Goal: Task Accomplishment & Management: Manage account settings

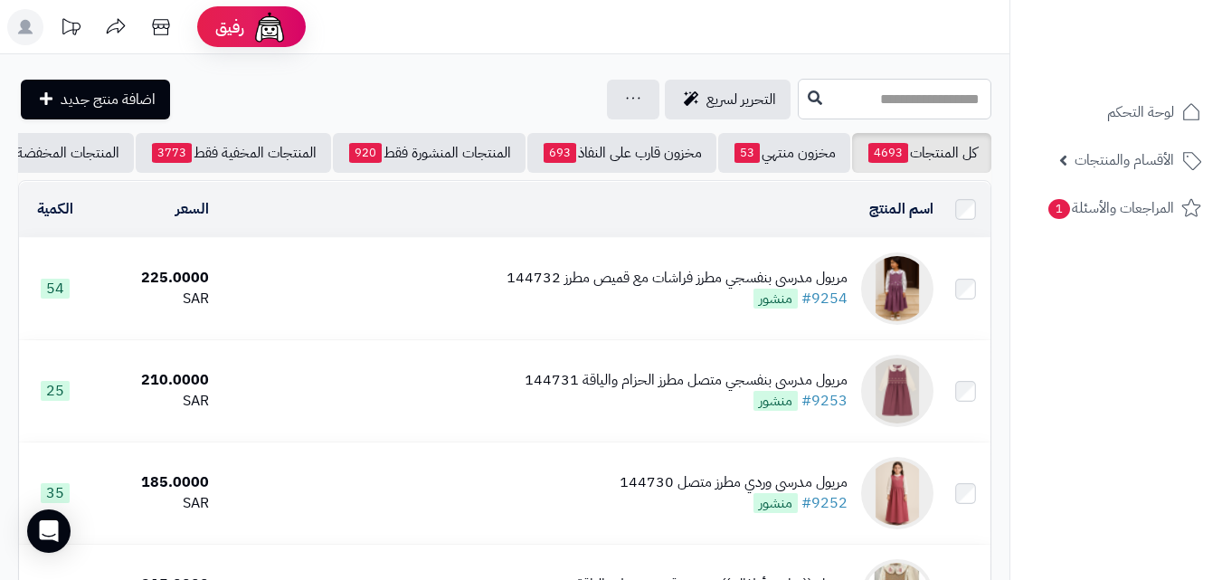
click at [878, 100] on input "text" at bounding box center [895, 99] width 194 height 41
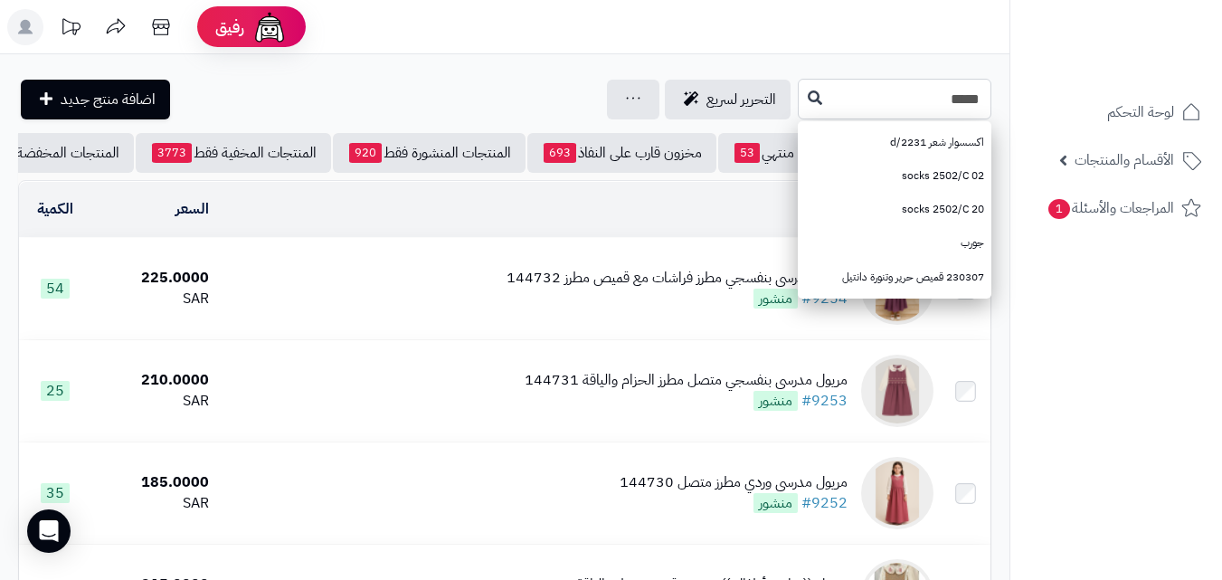
type input "*****"
click at [808, 95] on icon at bounding box center [815, 97] width 14 height 14
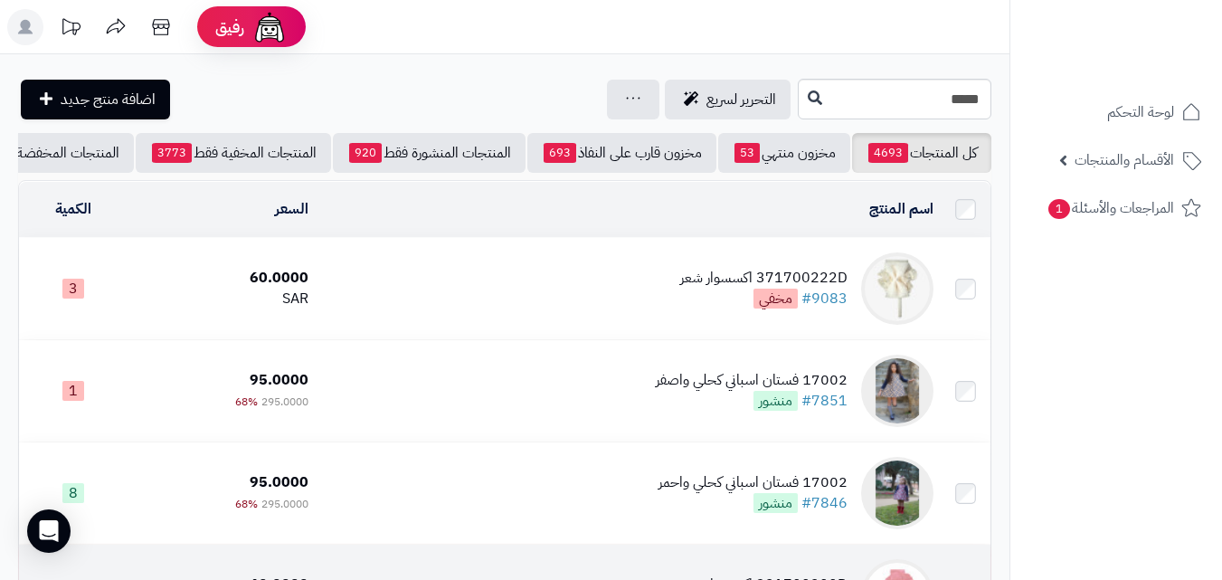
scroll to position [90, 0]
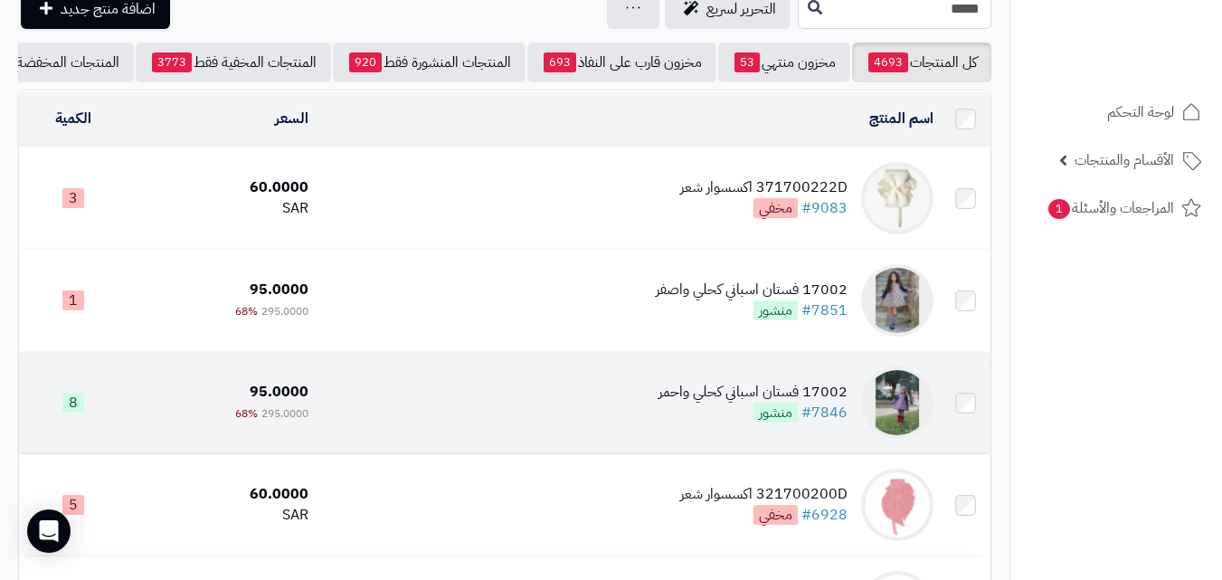
click at [609, 433] on td "17002 فستان اسباني كحلي واحمر #7846 منشور" at bounding box center [628, 402] width 625 height 101
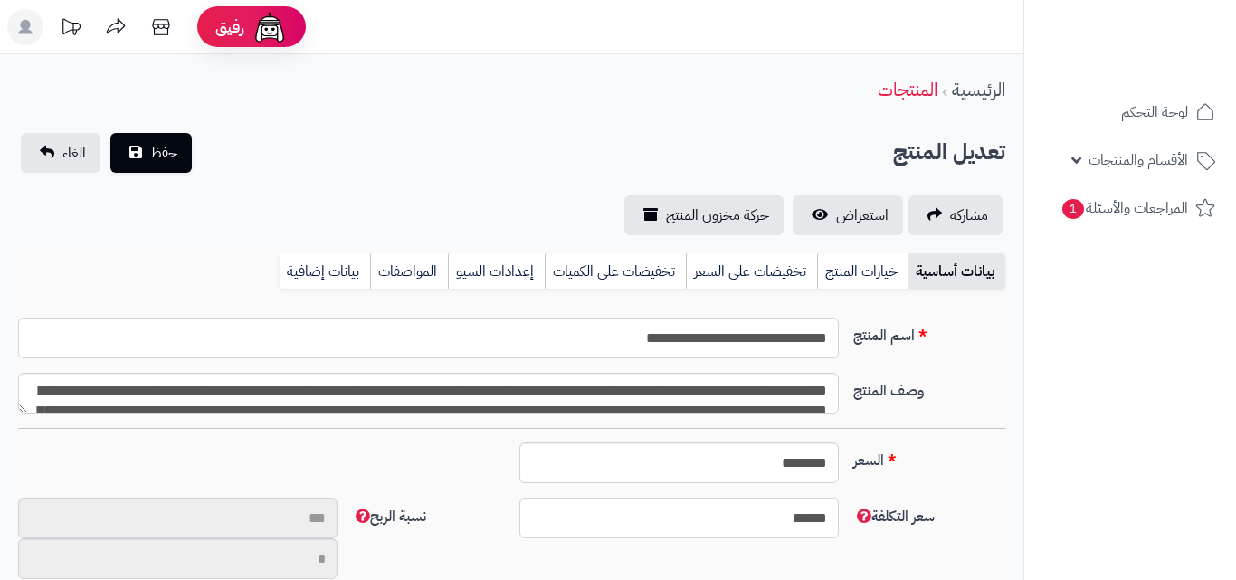
type input "**"
type input "**********"
type input "******"
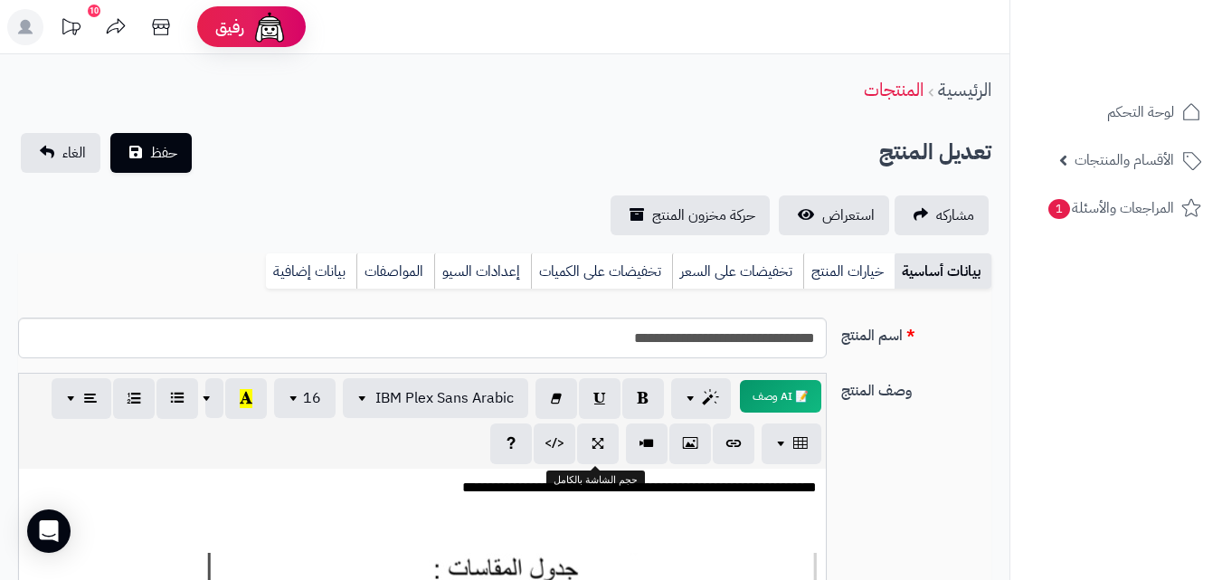
scroll to position [240, 0]
click at [865, 274] on link "خيارات المنتج" at bounding box center [848, 271] width 91 height 36
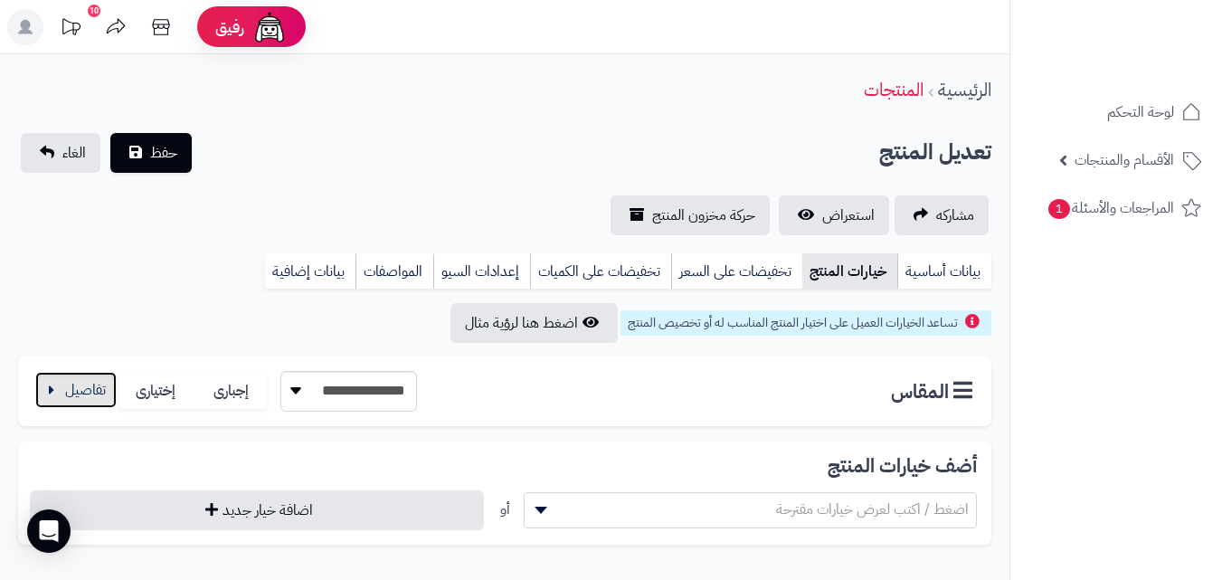
click at [78, 395] on button "button" at bounding box center [75, 390] width 81 height 36
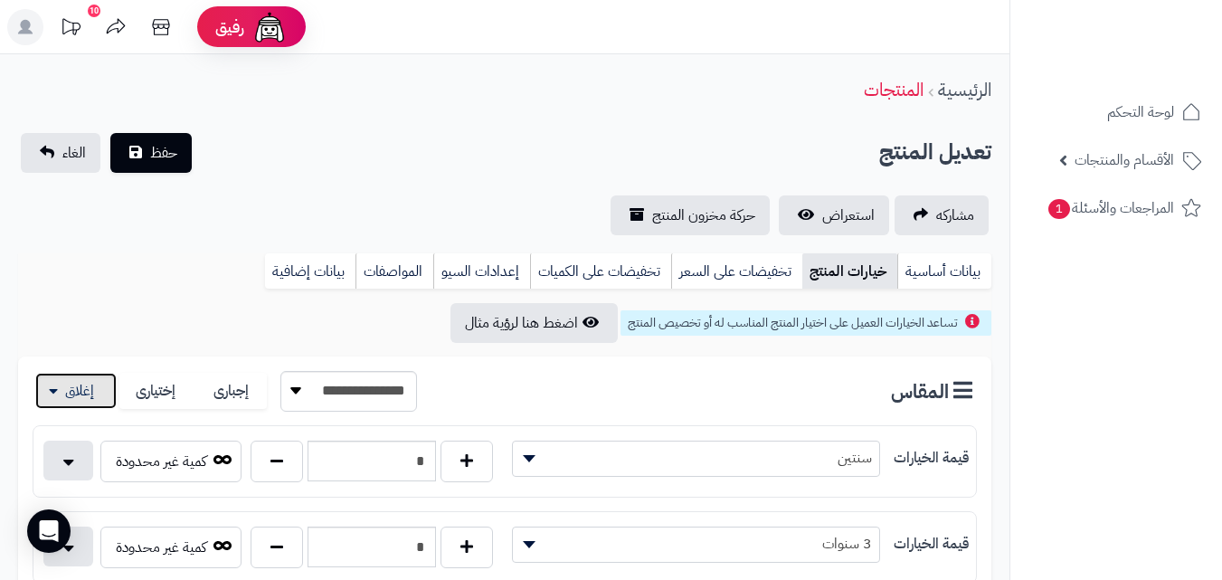
scroll to position [362, 0]
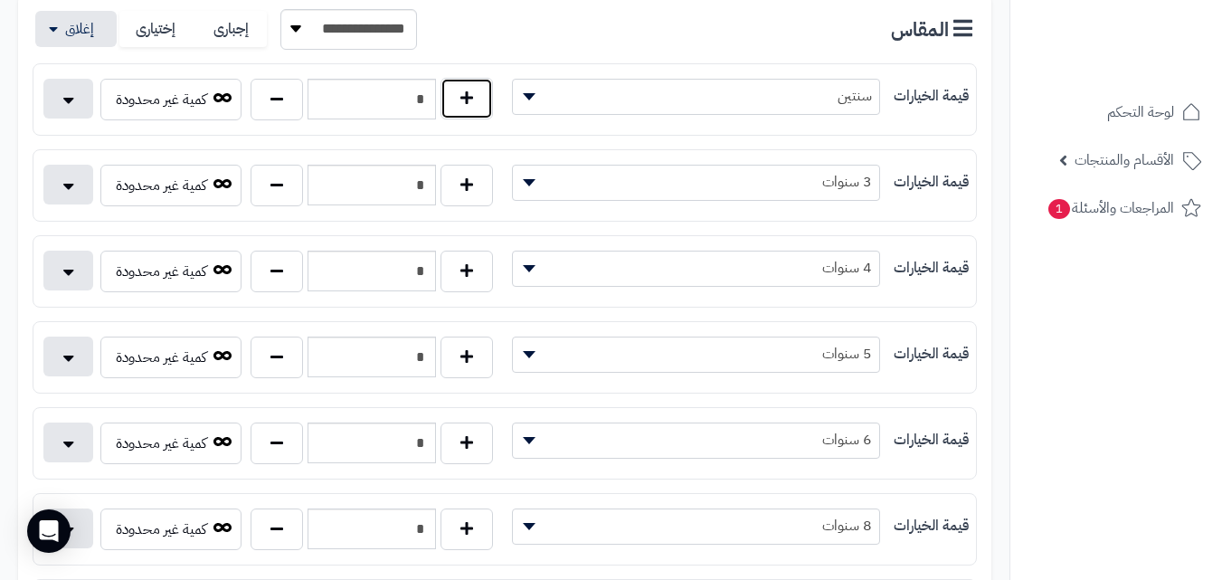
click at [470, 110] on button "button" at bounding box center [467, 99] width 52 height 42
type input "*"
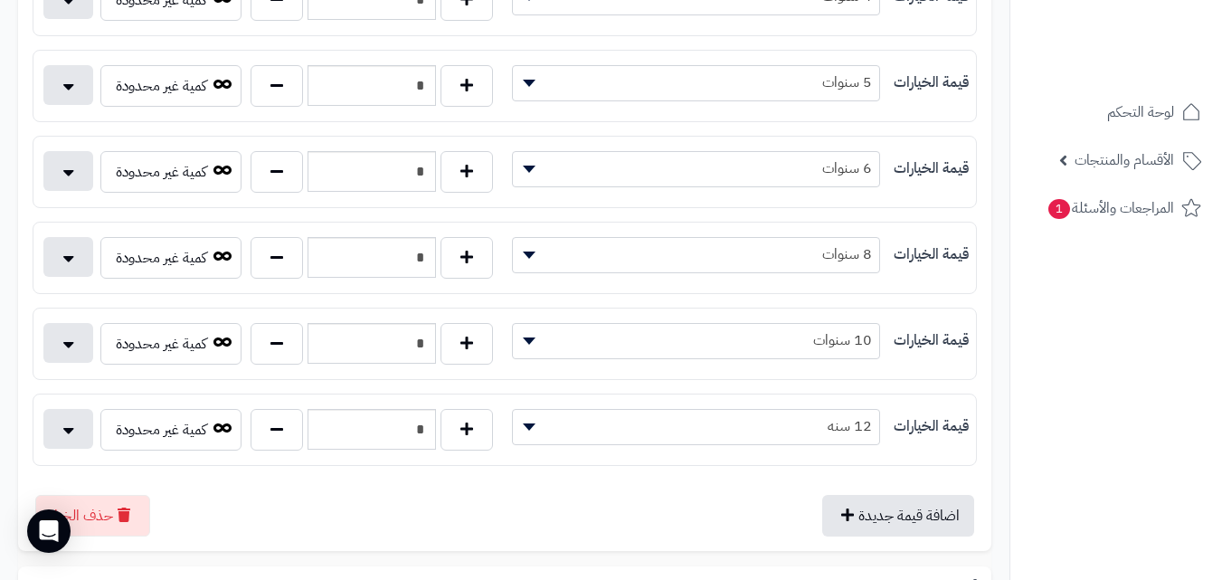
scroll to position [0, 0]
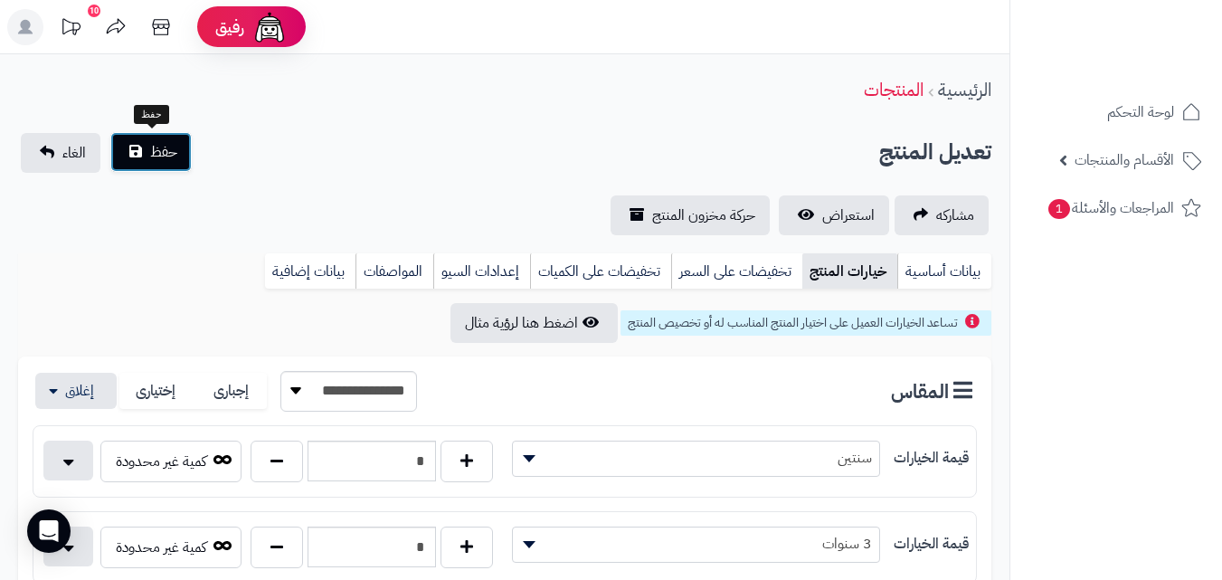
click at [175, 153] on span "حفظ" at bounding box center [163, 152] width 27 height 22
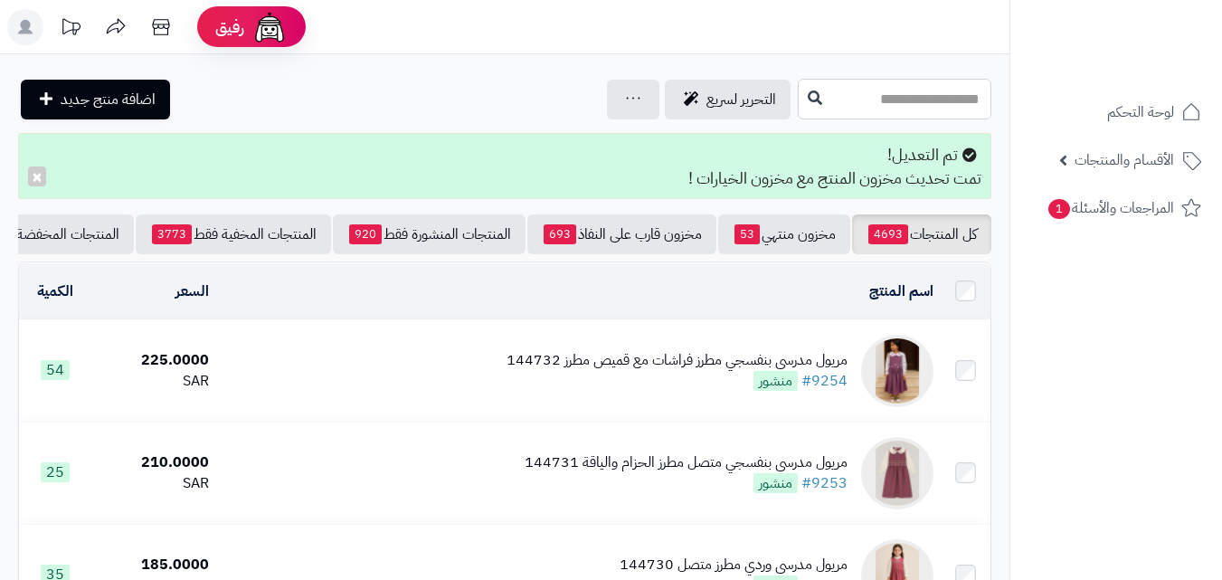
click at [798, 98] on input "text" at bounding box center [895, 99] width 194 height 41
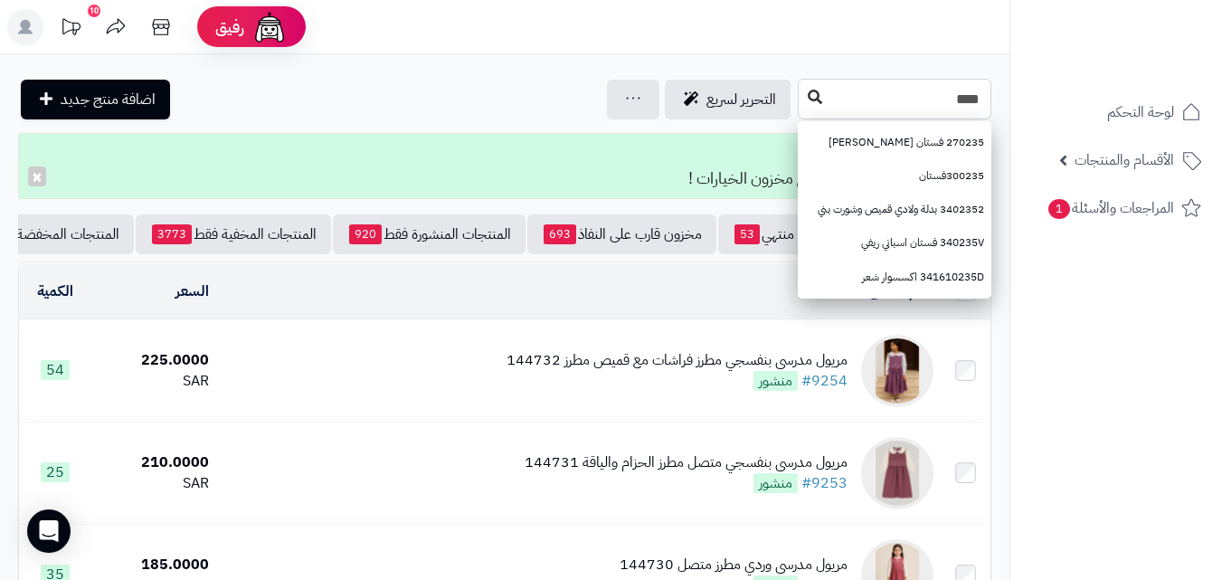
type input "****"
click at [802, 96] on button at bounding box center [815, 98] width 27 height 34
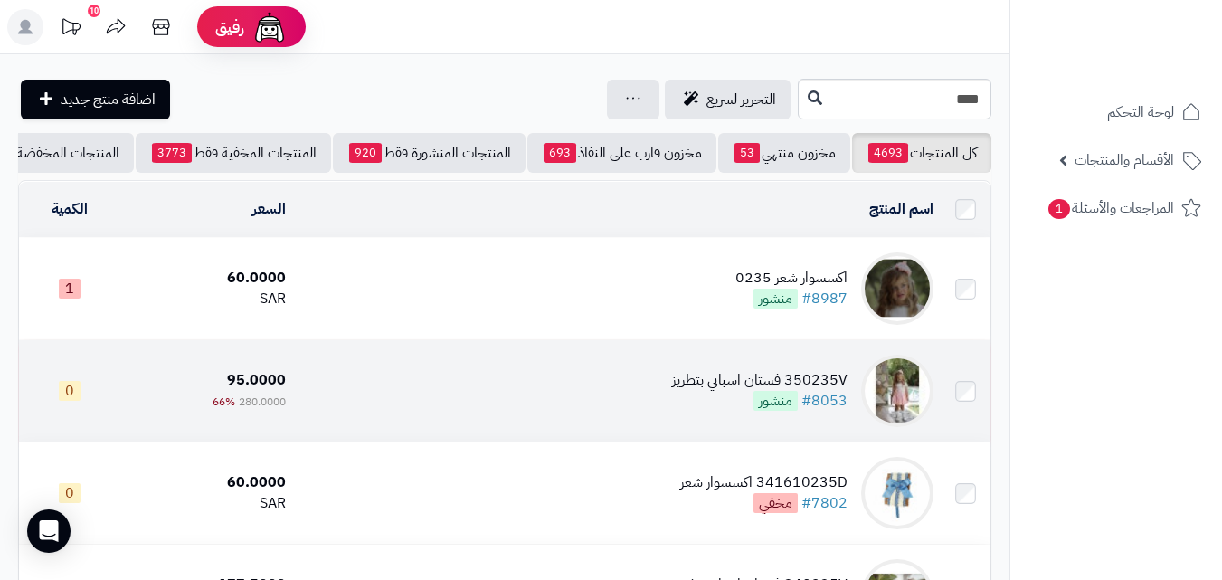
click at [465, 386] on td "350235V فستان اسباني بتطريز #8053 منشور" at bounding box center [617, 390] width 648 height 101
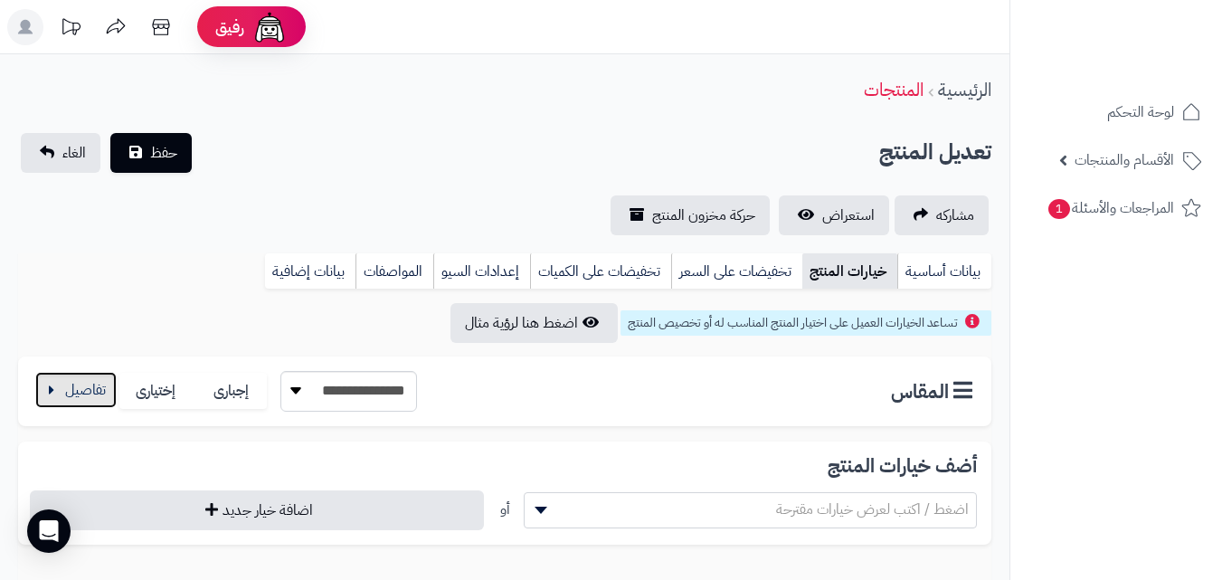
click at [95, 377] on button "button" at bounding box center [75, 390] width 81 height 36
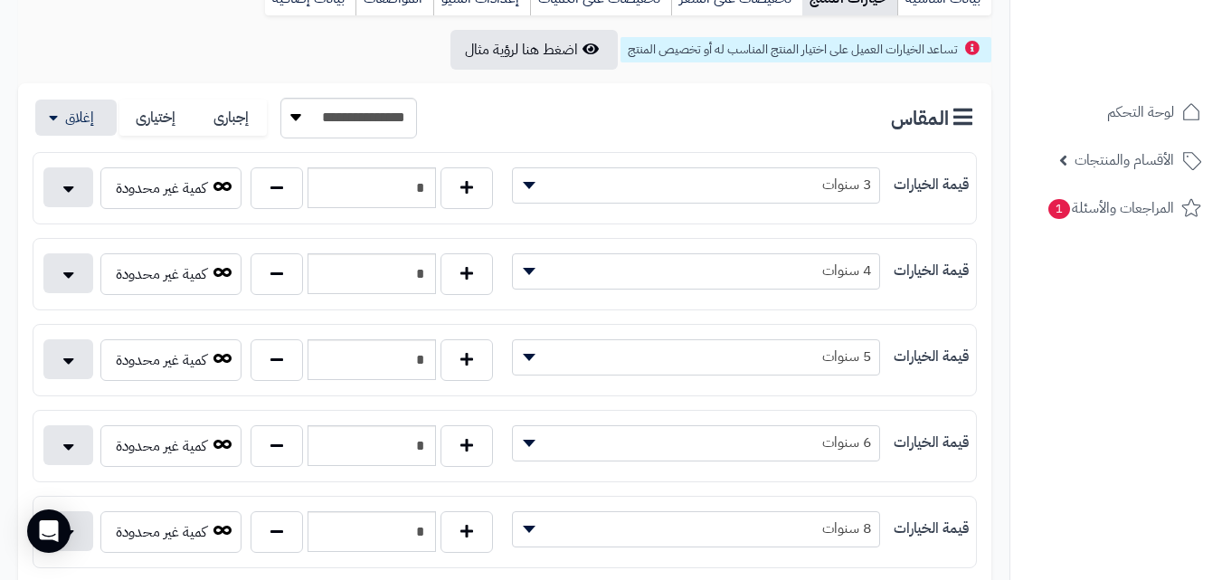
scroll to position [283, 0]
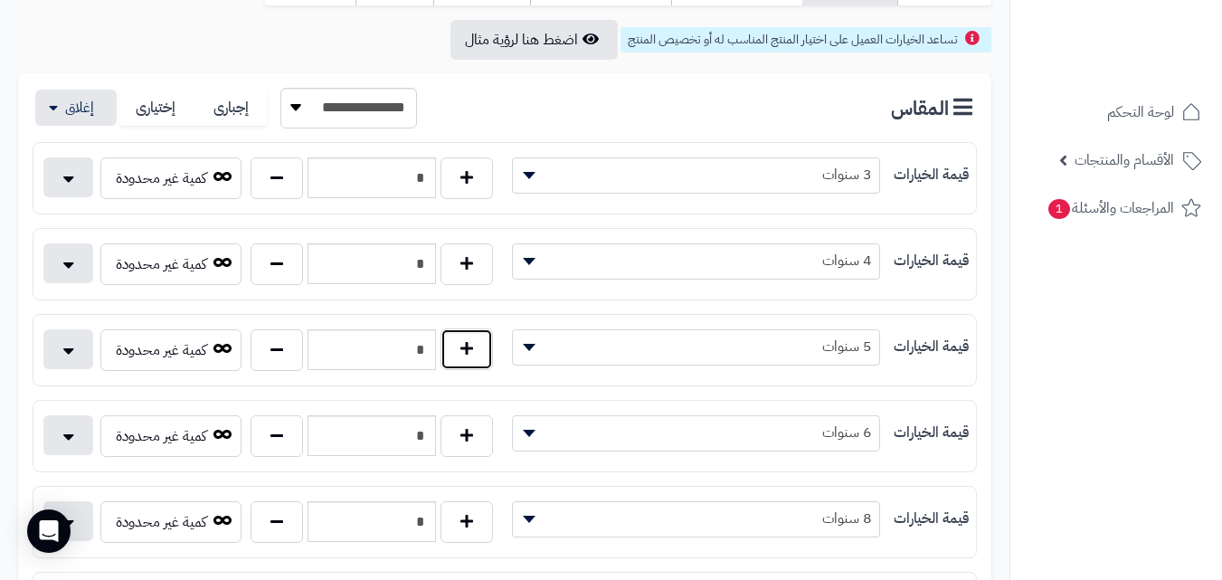
click at [475, 352] on button "button" at bounding box center [467, 349] width 52 height 42
type input "*"
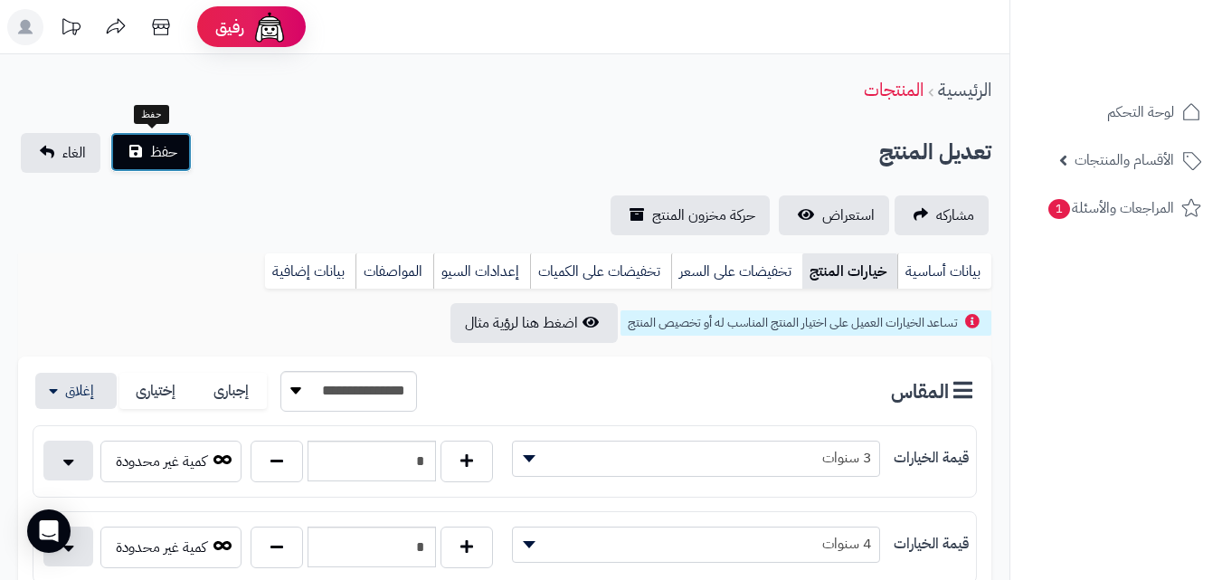
click at [188, 162] on button "حفظ" at bounding box center [150, 152] width 81 height 40
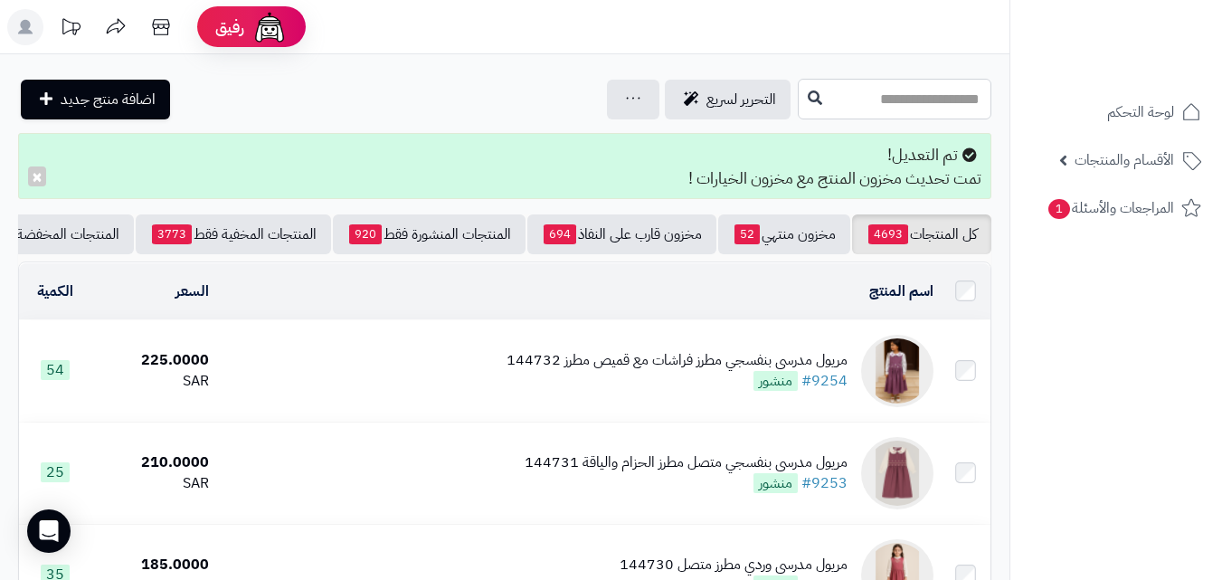
click at [907, 98] on input "text" at bounding box center [895, 99] width 194 height 41
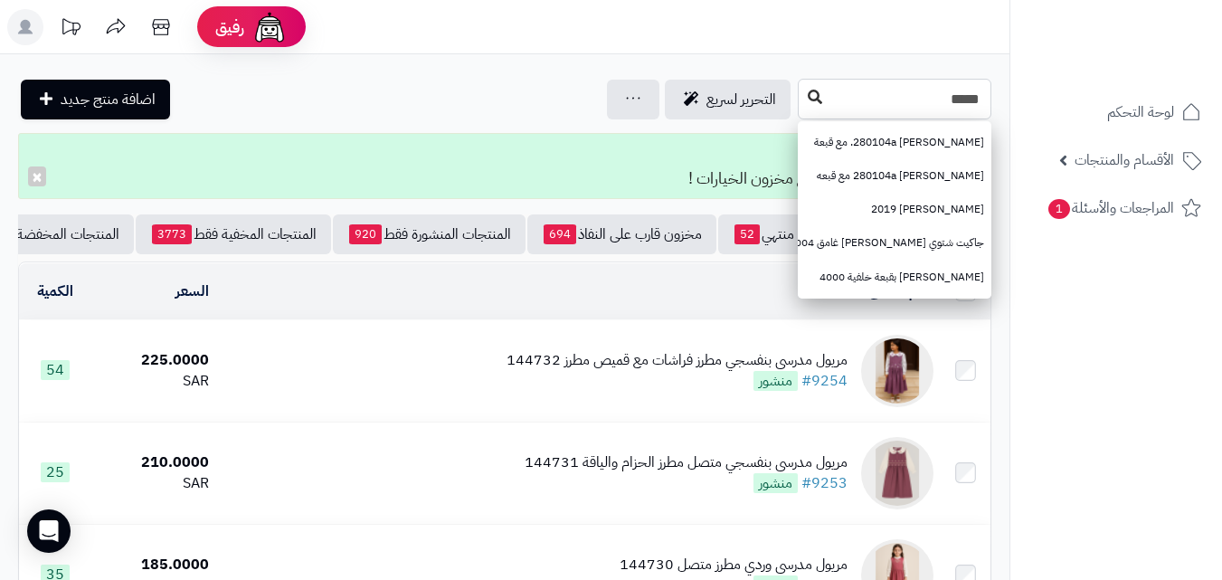
type input "*****"
click at [802, 111] on button at bounding box center [815, 98] width 27 height 34
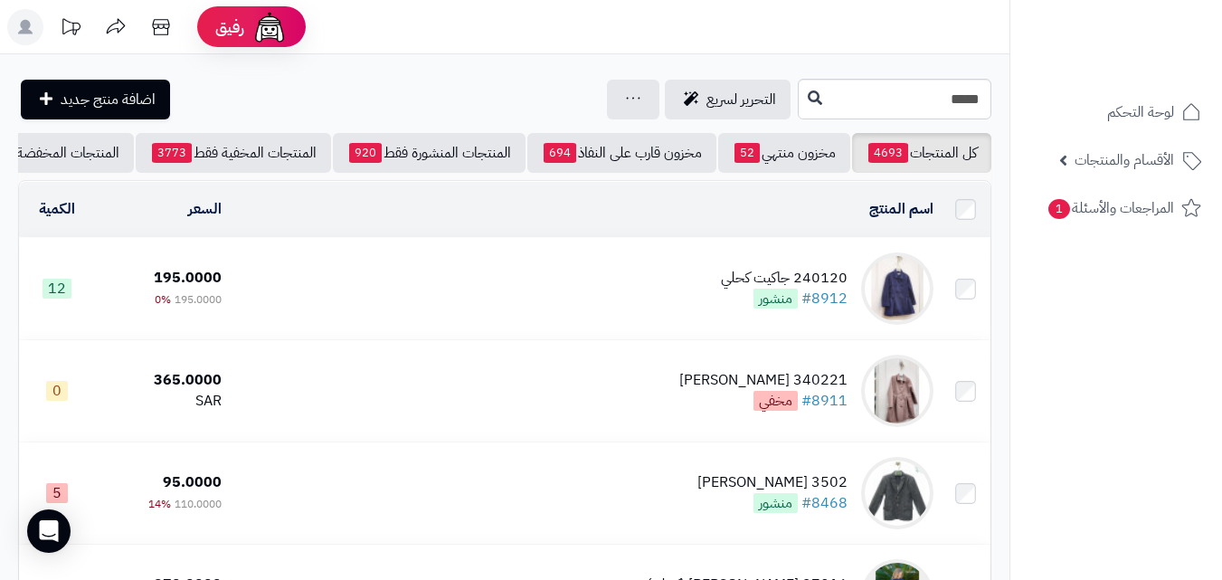
click at [699, 304] on td "240120 جاكيت كحلي #8912 منشور" at bounding box center [585, 288] width 712 height 101
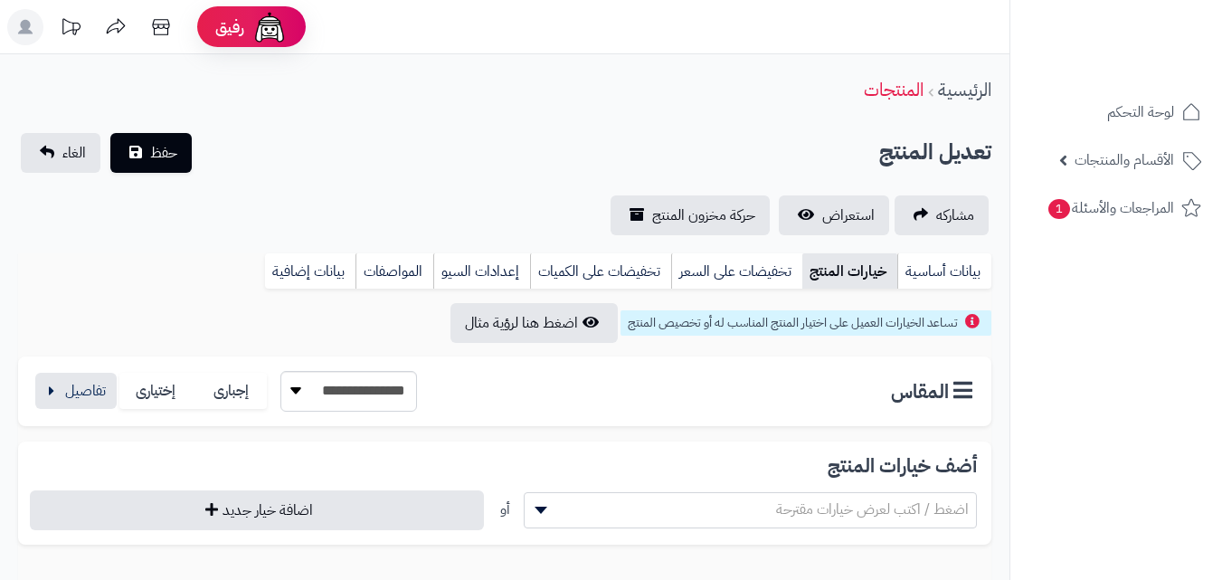
click at [828, 275] on link "خيارات المنتج" at bounding box center [849, 271] width 95 height 36
click at [107, 390] on button "button" at bounding box center [75, 390] width 81 height 36
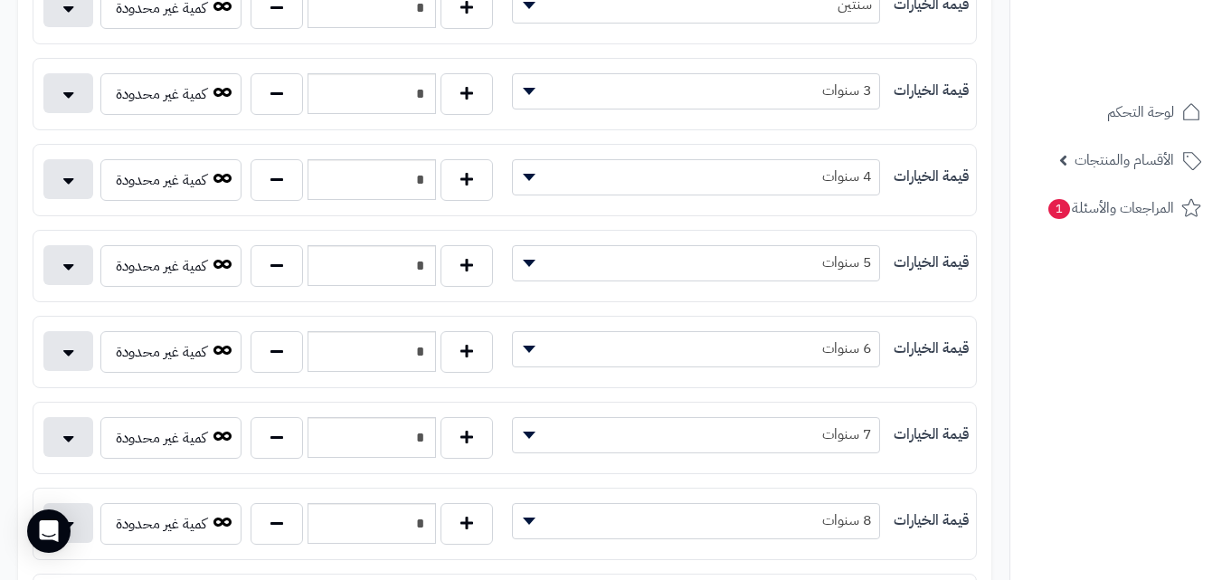
scroll to position [543, 0]
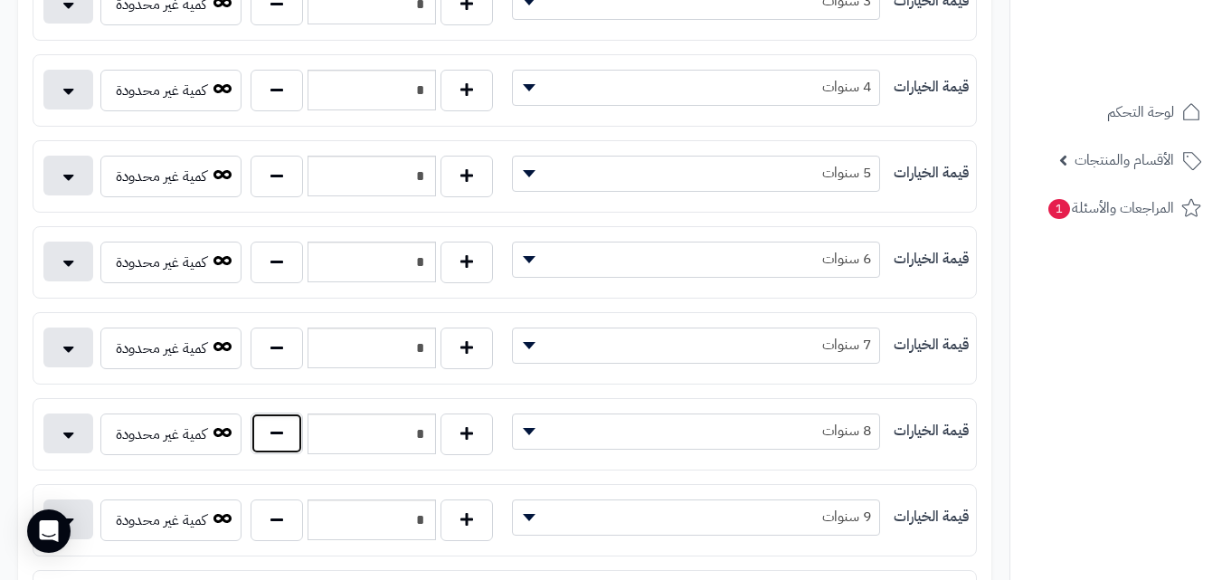
click at [269, 443] on button "button" at bounding box center [277, 434] width 52 height 42
type input "*"
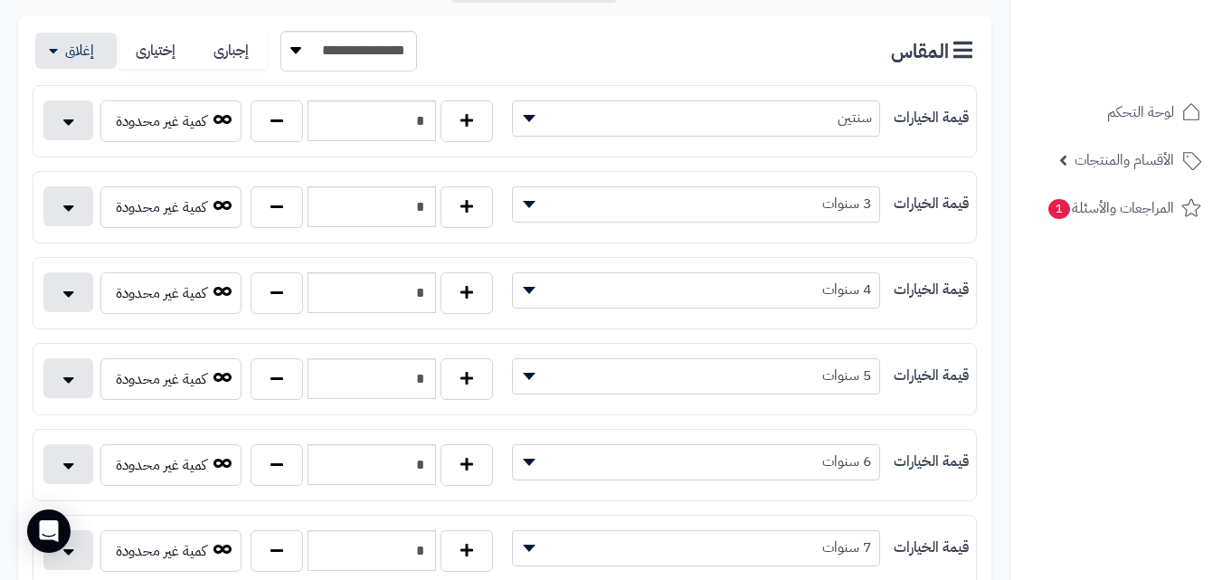
scroll to position [0, 0]
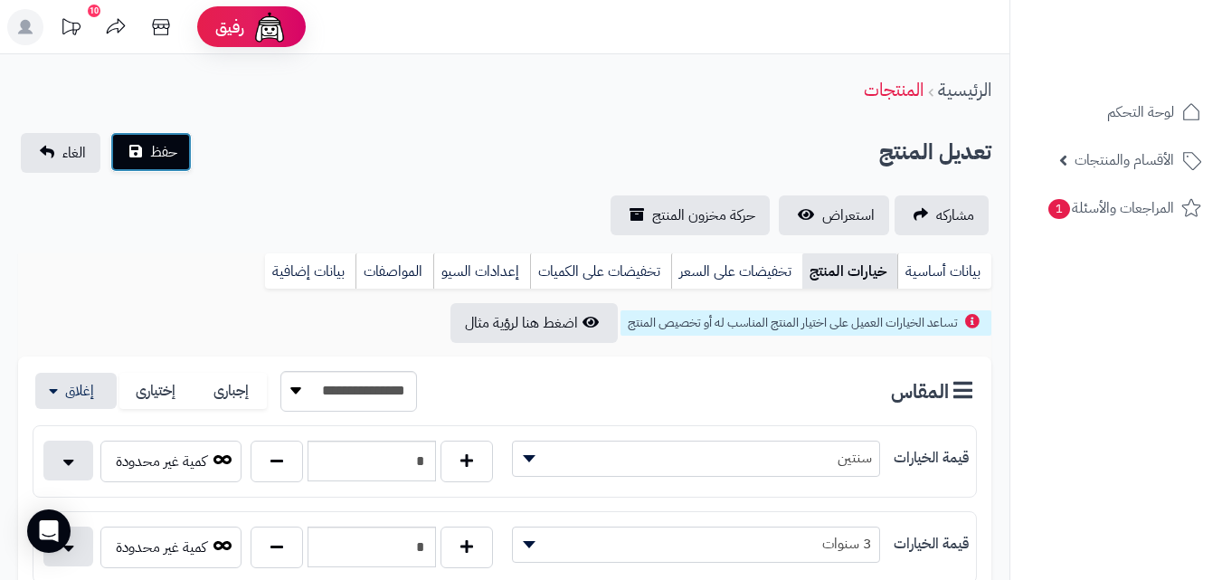
click at [168, 166] on button "حفظ" at bounding box center [150, 152] width 81 height 40
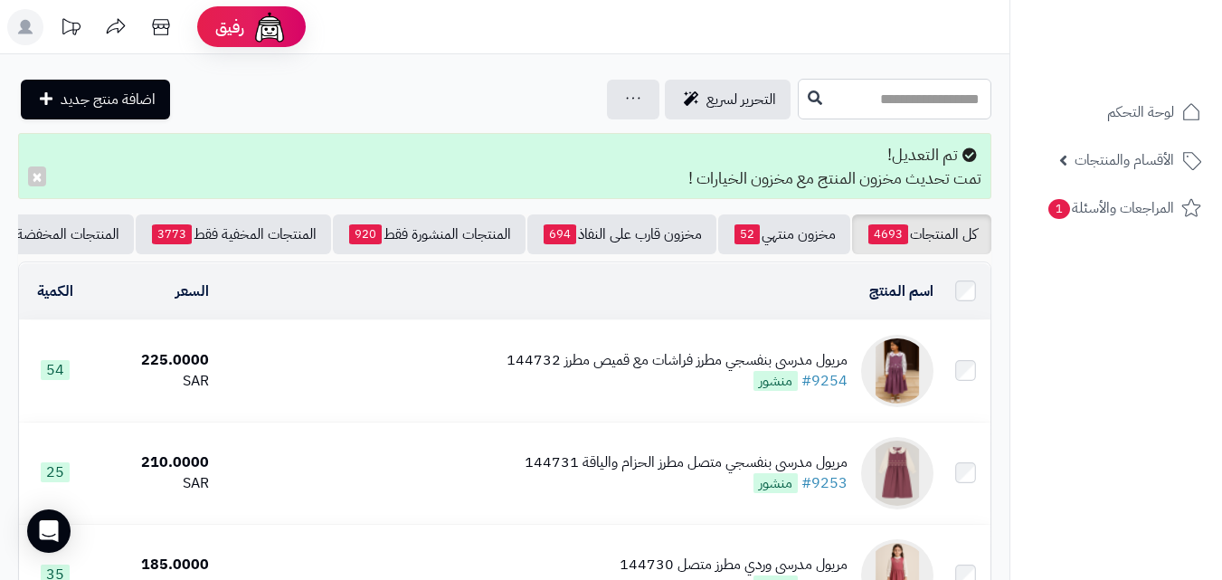
click at [819, 112] on input "text" at bounding box center [895, 99] width 194 height 41
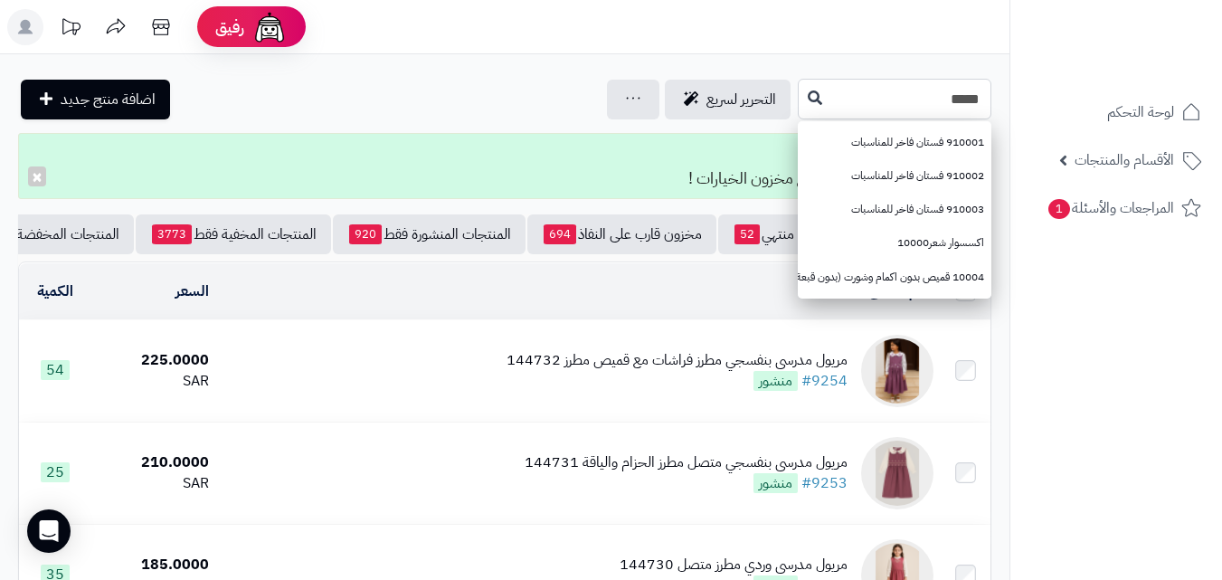
type input "*****"
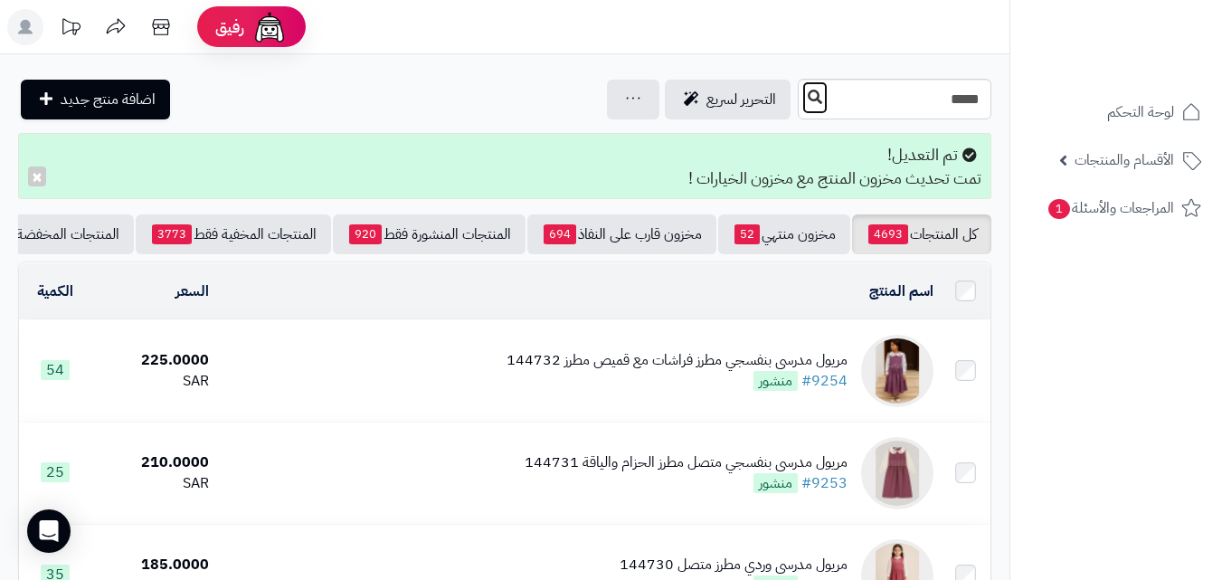
click at [808, 95] on icon at bounding box center [815, 97] width 14 height 14
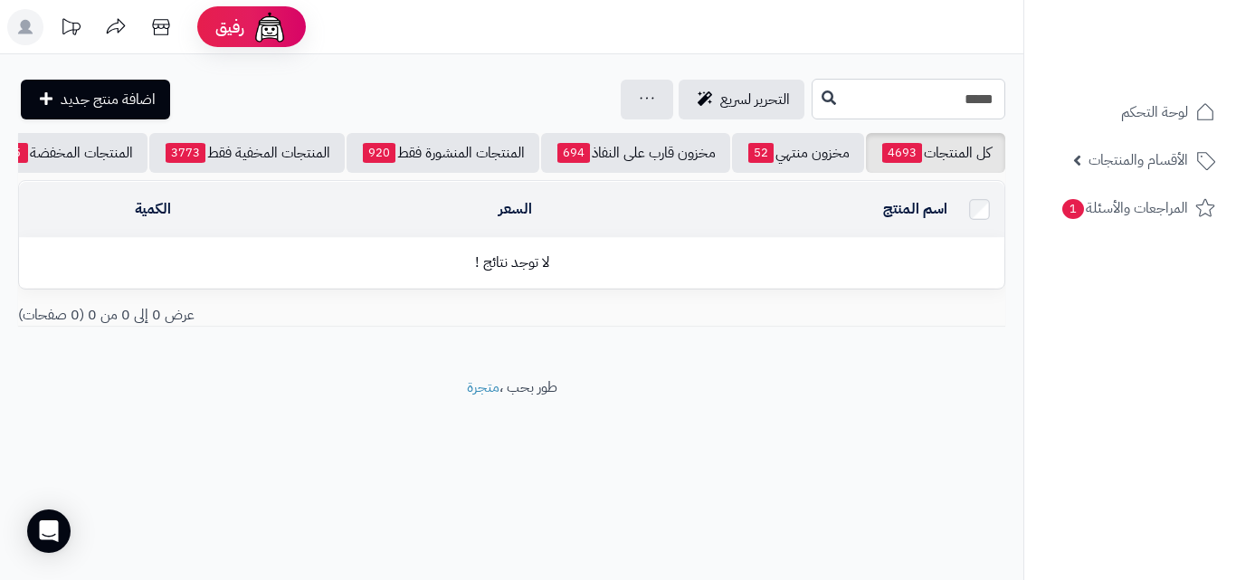
drag, startPoint x: 958, startPoint y: 103, endPoint x: 944, endPoint y: 103, distance: 14.5
click at [944, 103] on input "*****" at bounding box center [909, 99] width 194 height 41
type input "****"
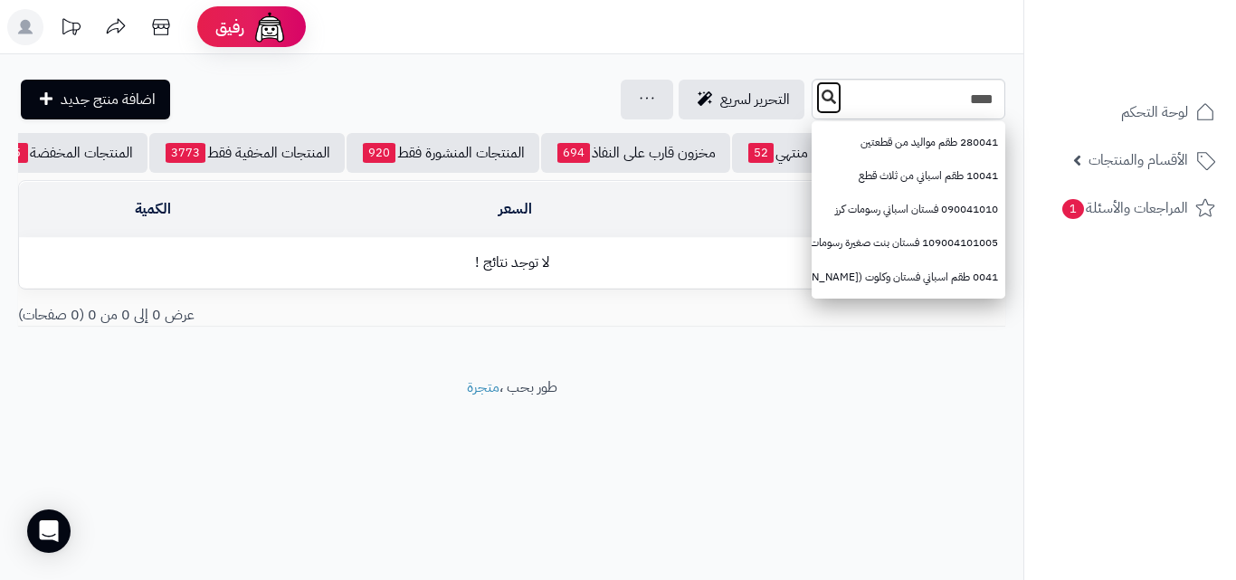
click at [821, 94] on icon at bounding box center [828, 97] width 14 height 14
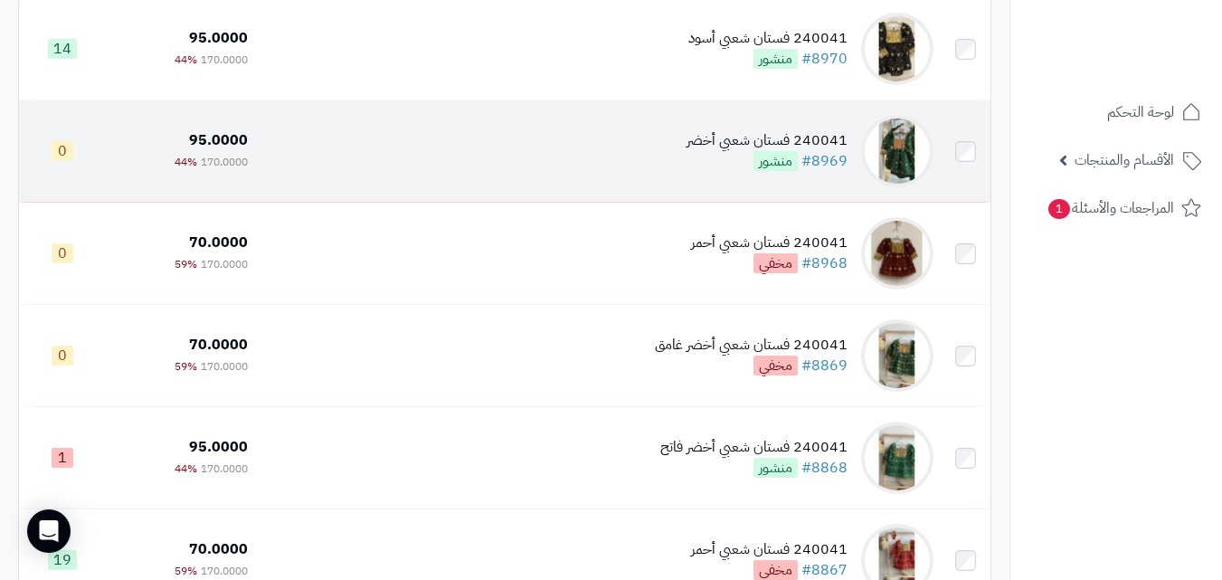
scroll to position [271, 0]
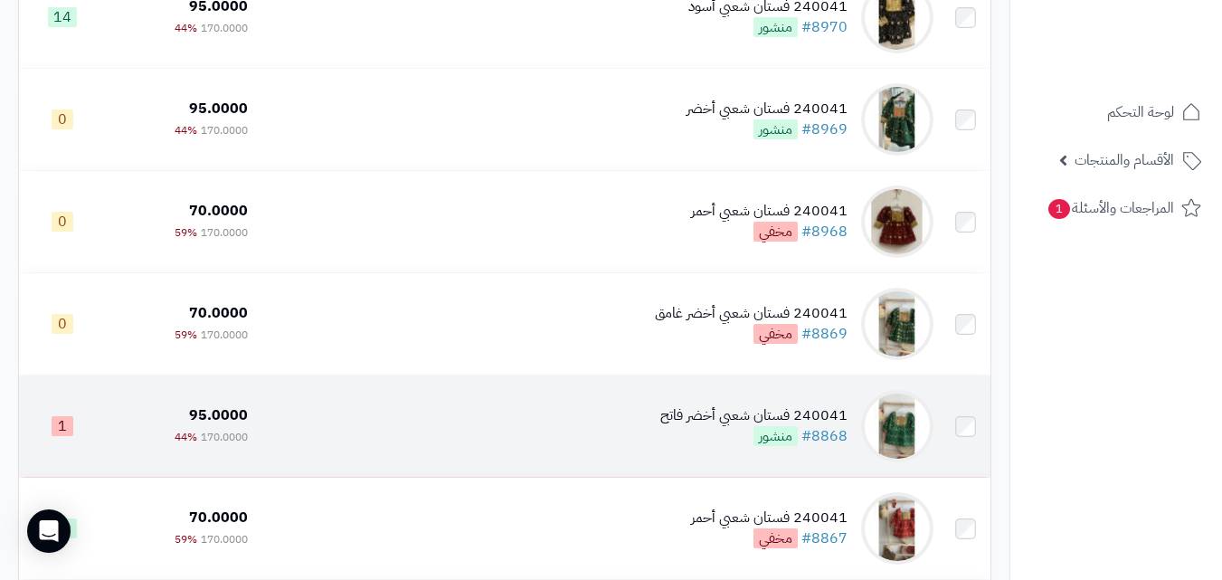
click at [661, 440] on td "240041 فستان شعبي أخضر فاتح #8868 منشور" at bounding box center [598, 425] width 686 height 101
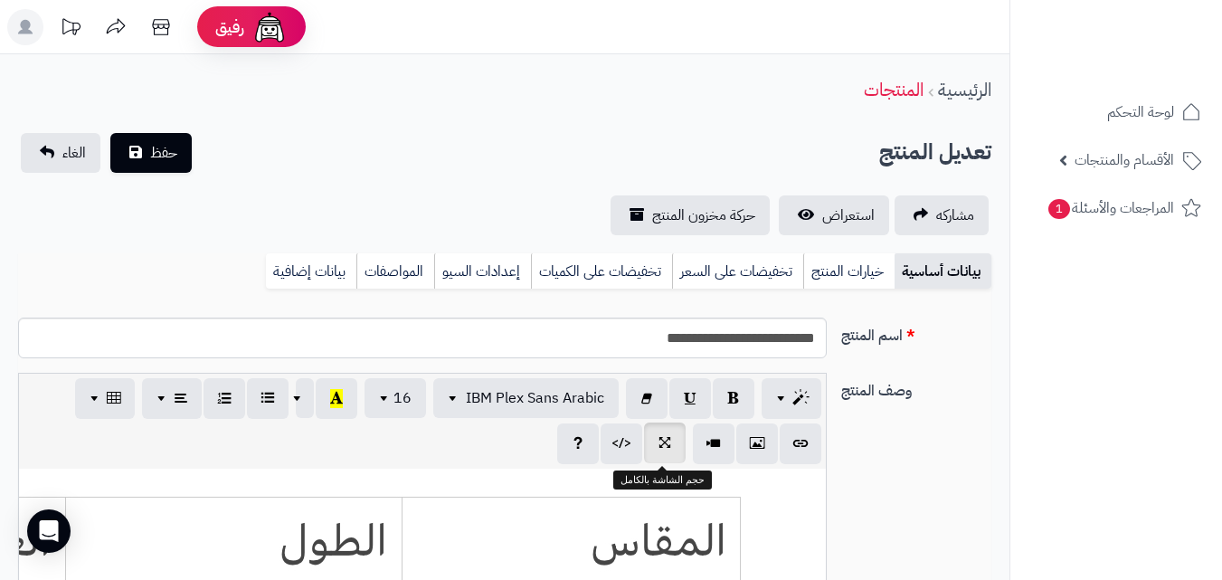
scroll to position [511, 0]
click at [821, 273] on link "خيارات المنتج" at bounding box center [848, 271] width 91 height 36
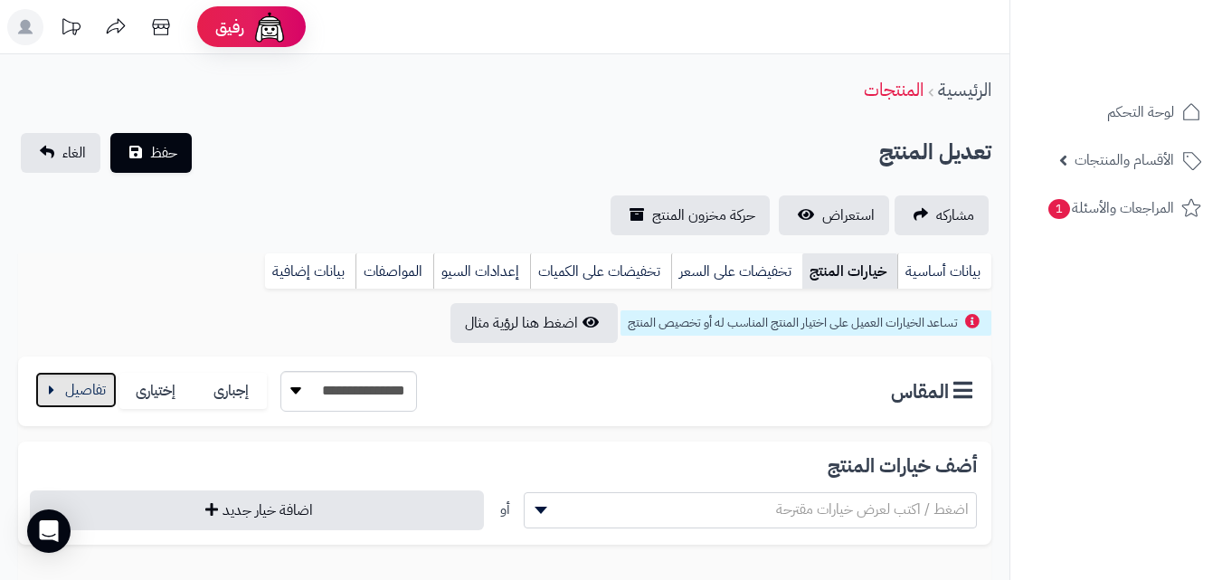
click at [71, 394] on button "button" at bounding box center [75, 390] width 81 height 36
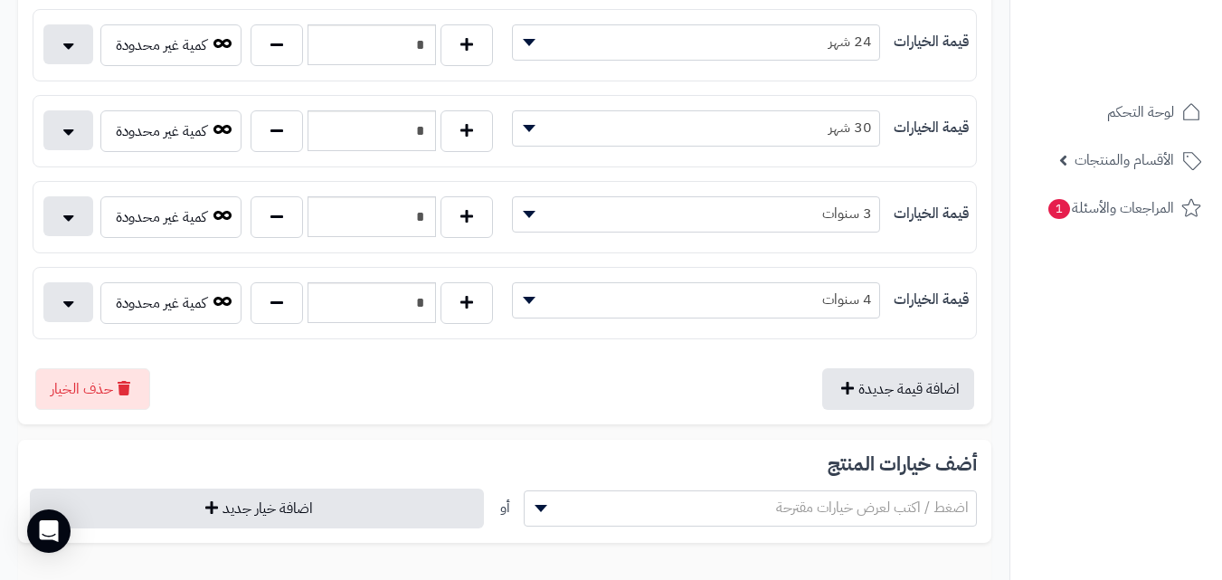
scroll to position [724, 0]
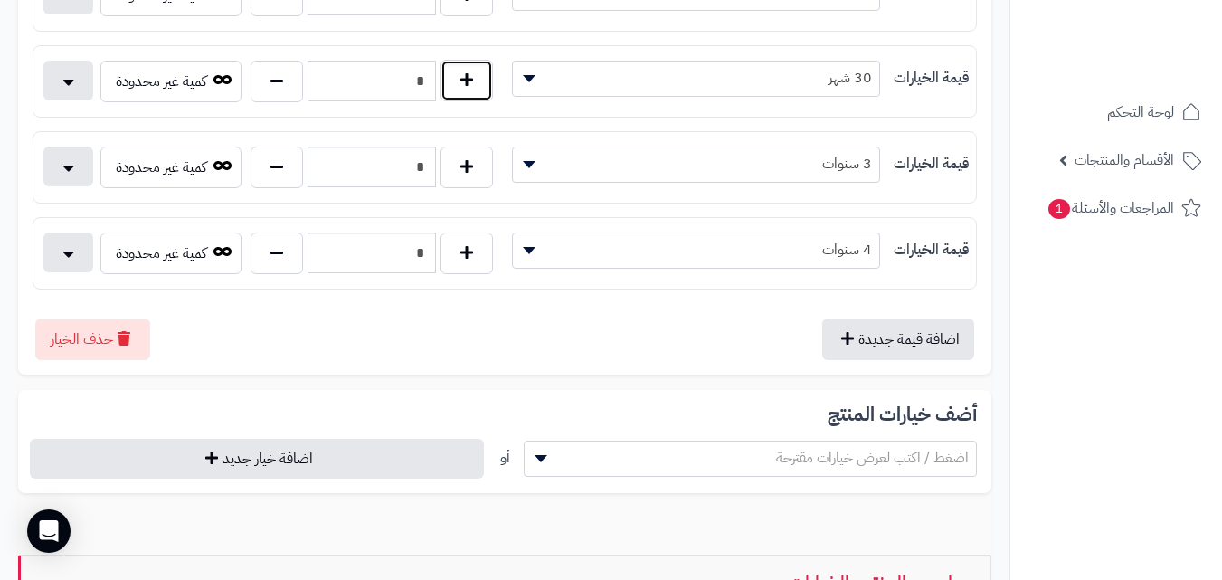
click at [485, 89] on button "button" at bounding box center [467, 81] width 52 height 42
type input "*"
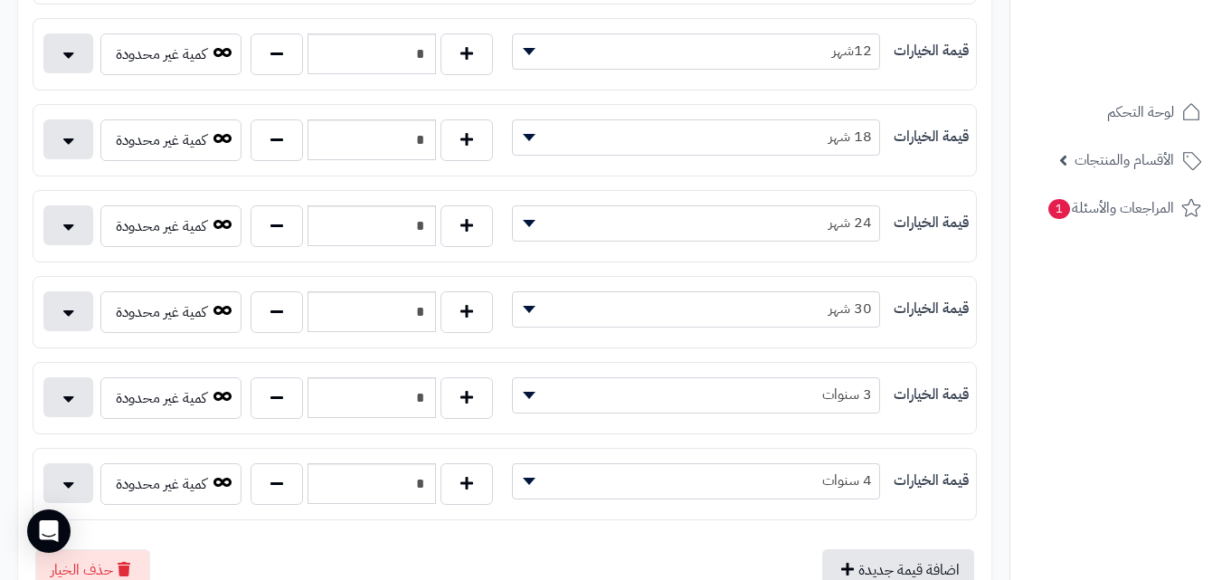
scroll to position [90, 0]
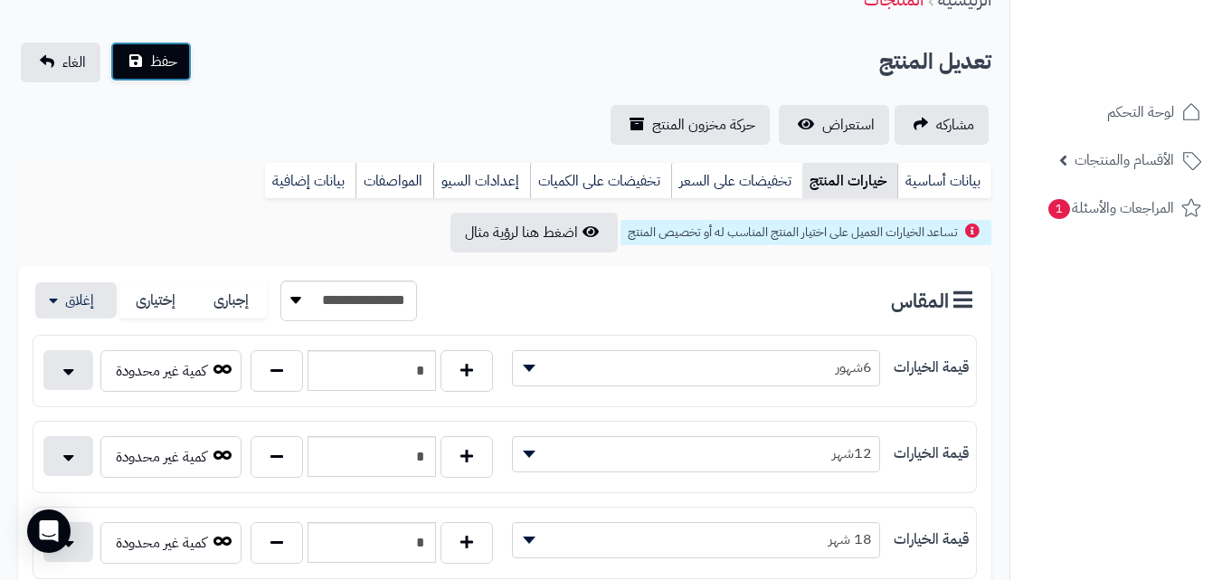
click at [166, 55] on span "حفظ" at bounding box center [163, 62] width 27 height 22
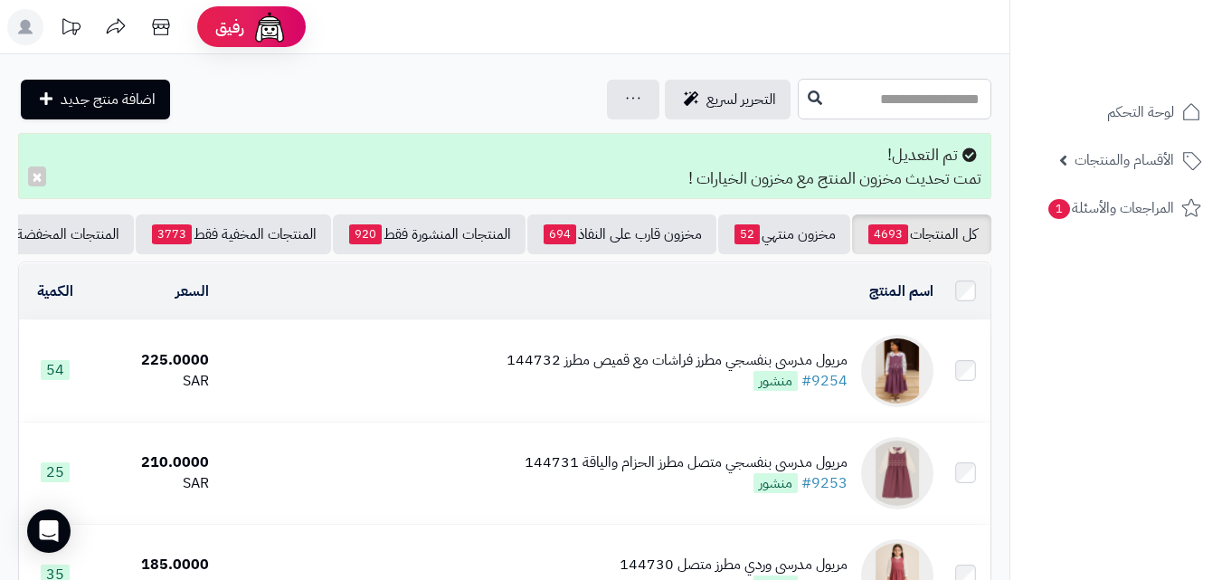
click at [798, 107] on input "text" at bounding box center [895, 99] width 194 height 41
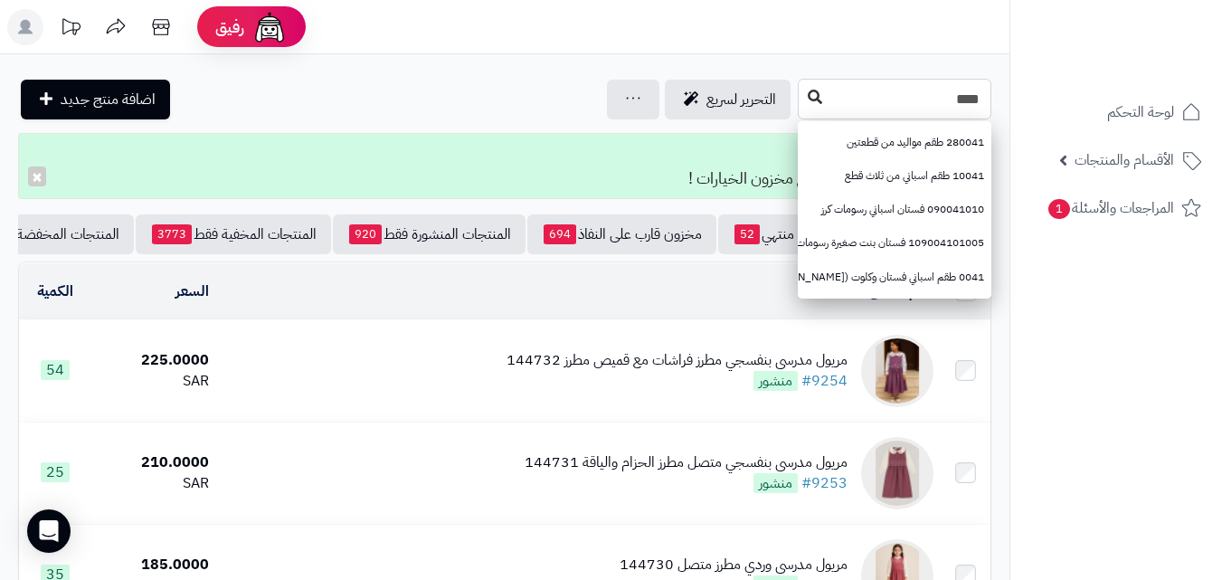
type input "****"
click at [808, 95] on icon at bounding box center [815, 97] width 14 height 14
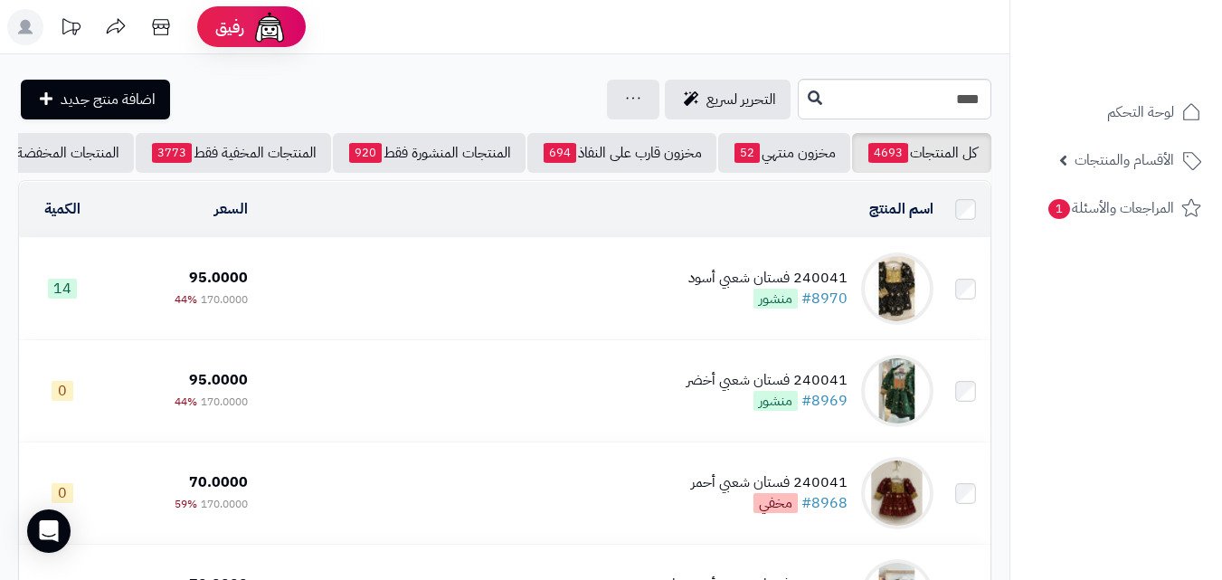
click at [19, 36] on rect at bounding box center [25, 27] width 36 height 36
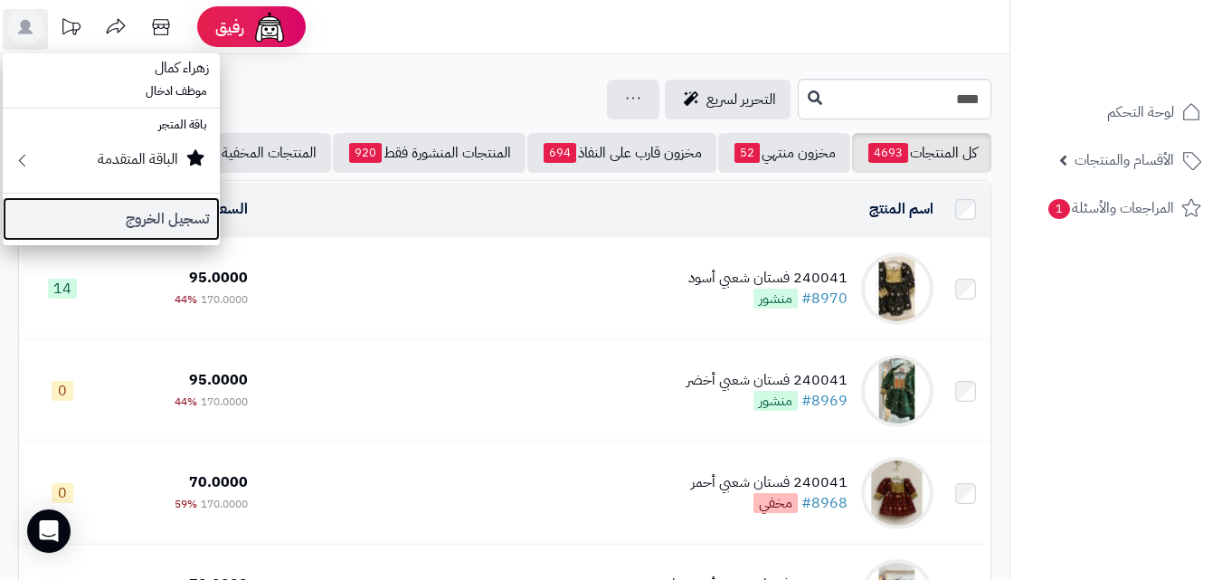
click at [117, 214] on link "تسجيل الخروج" at bounding box center [111, 218] width 217 height 43
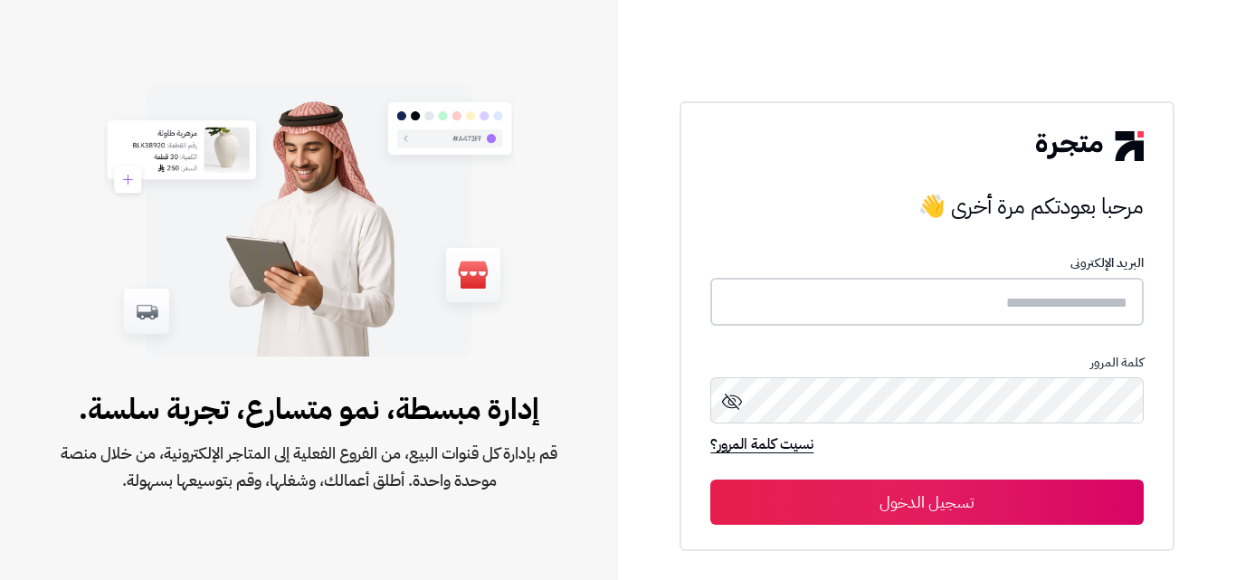
type input "*****"
click at [935, 288] on input "*****" at bounding box center [926, 302] width 432 height 48
click at [929, 289] on input "*****" at bounding box center [926, 302] width 432 height 48
click at [928, 289] on input "*****" at bounding box center [926, 302] width 432 height 48
drag, startPoint x: 928, startPoint y: 289, endPoint x: 1229, endPoint y: 411, distance: 324.3
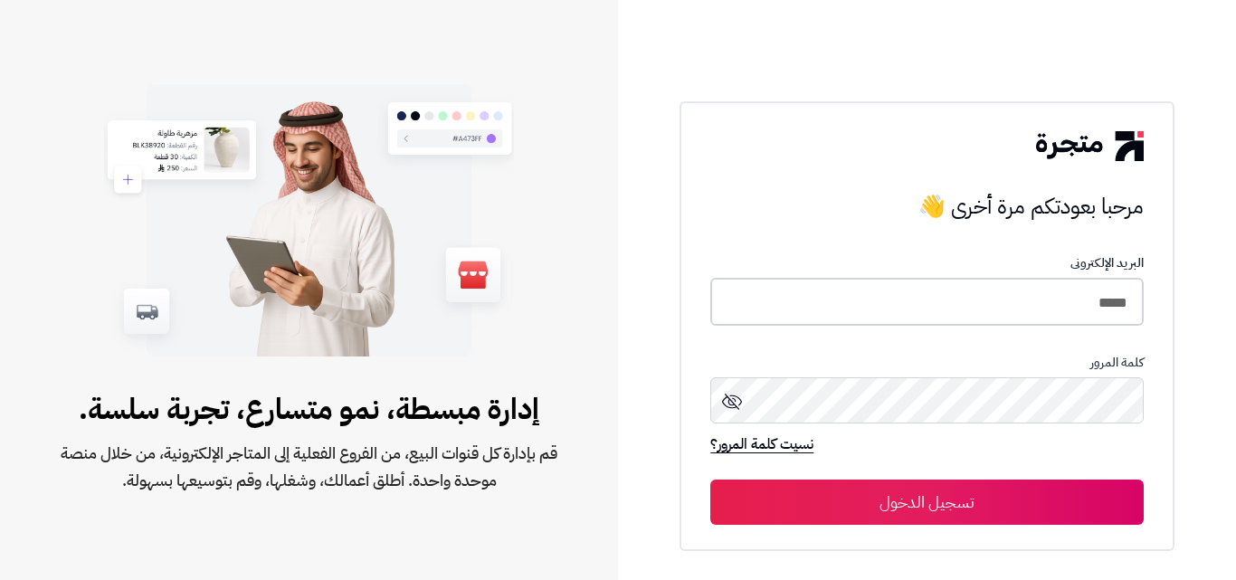
click at [1235, 434] on div "مرحبا بعودتكم مرة أخرى 👋 مرحبا بعودتكم مرة أخرى 👋 البريد الإلكترونى ***** كلمة …" at bounding box center [927, 290] width 618 height 580
type input "*"
type input "*****"
click at [710, 480] on button "تسجيل الدخول" at bounding box center [926, 502] width 432 height 45
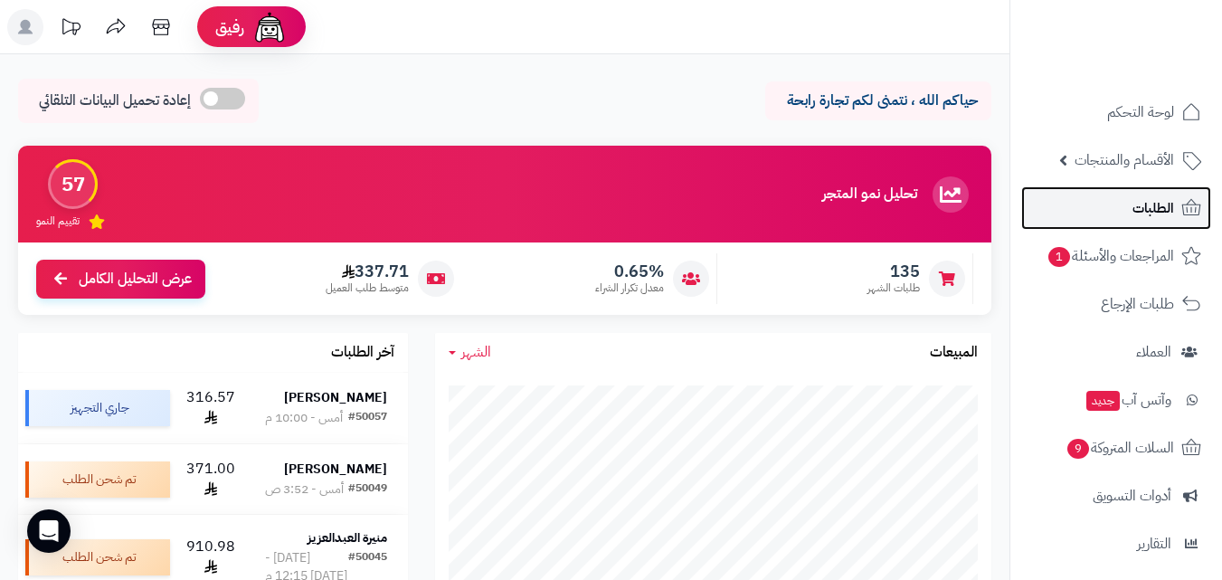
click at [1125, 212] on link "الطلبات" at bounding box center [1116, 207] width 190 height 43
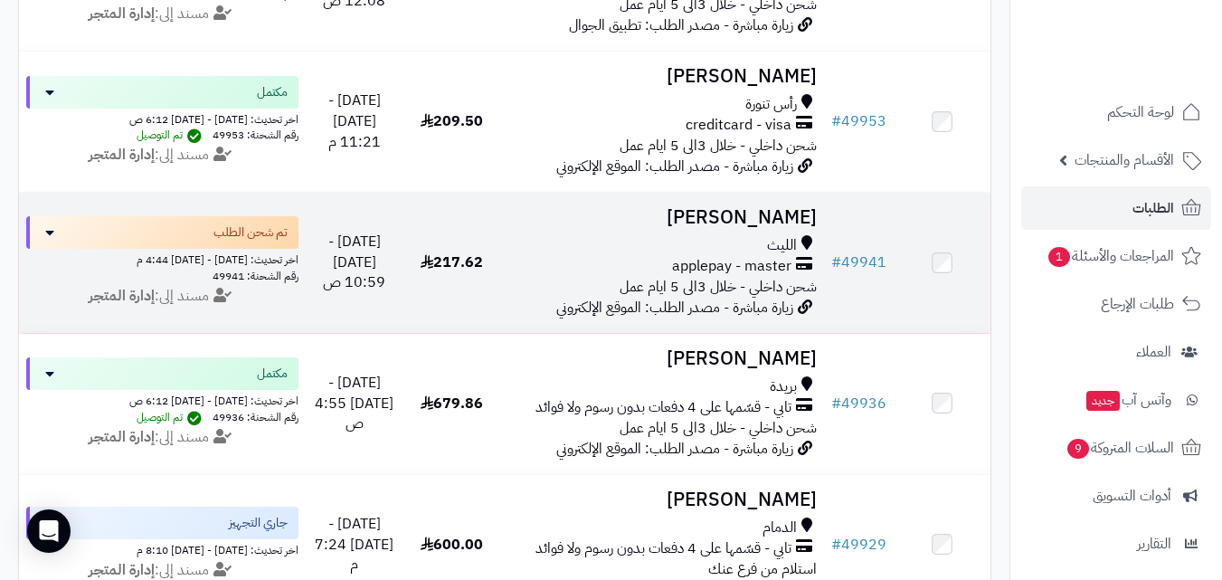
scroll to position [1538, 0]
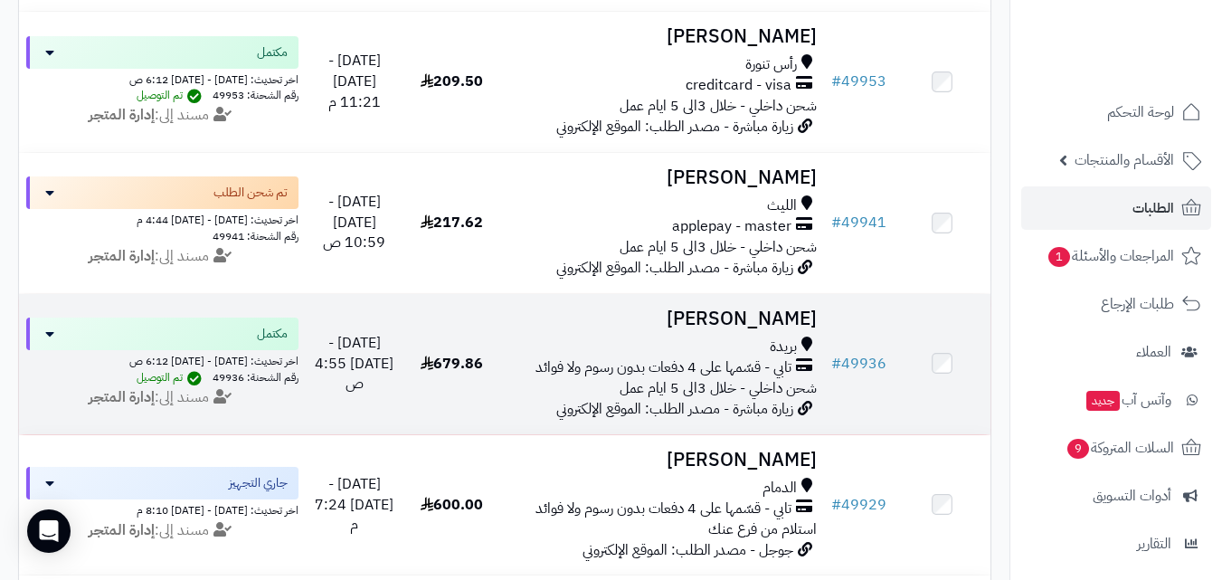
click at [557, 368] on span "تابي - قسّمها على 4 دفعات بدون رسوم ولا فوائد" at bounding box center [664, 367] width 256 height 21
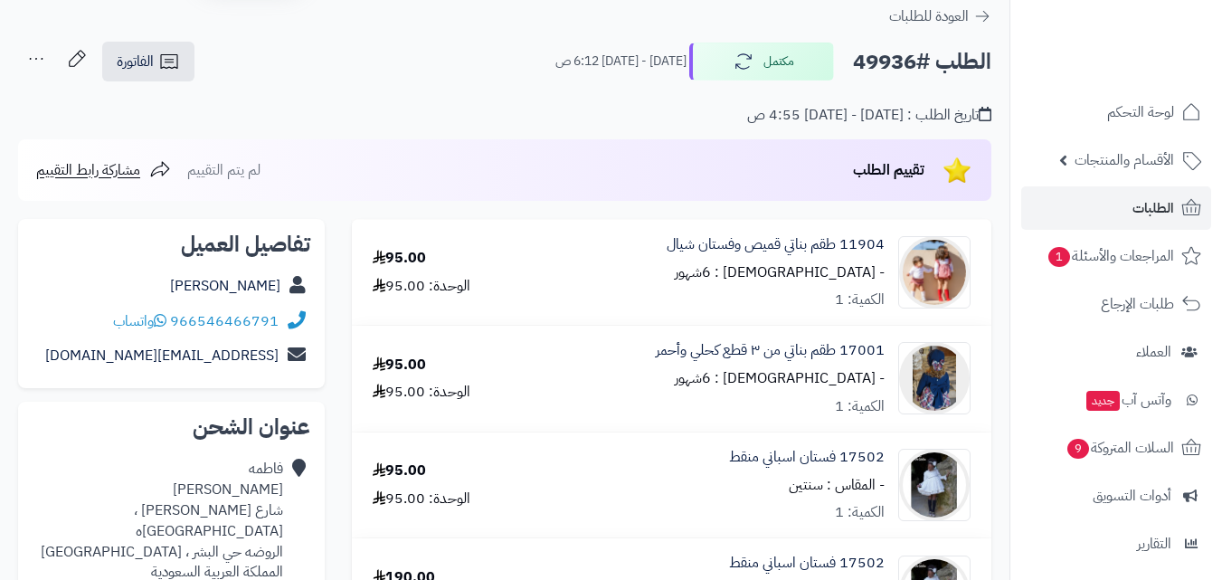
scroll to position [452, 0]
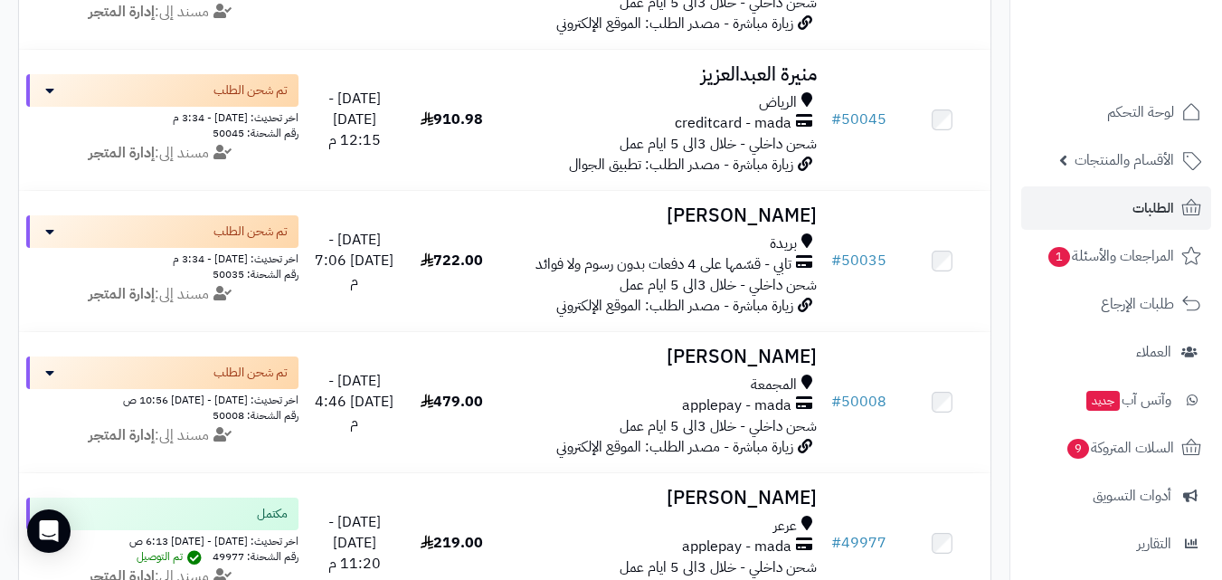
scroll to position [362, 0]
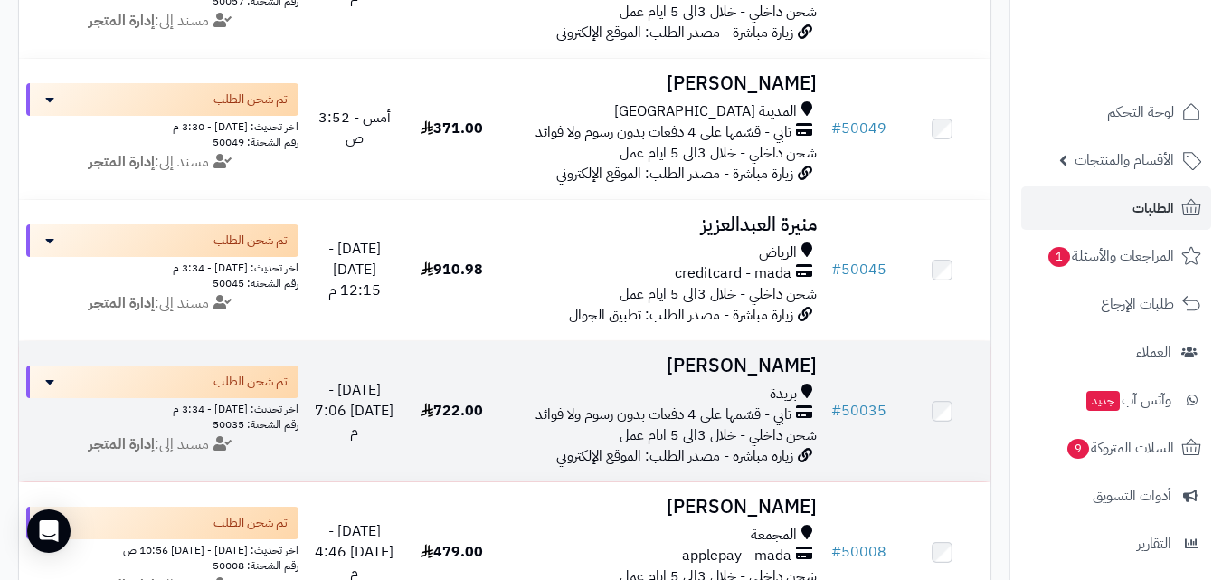
click at [710, 390] on td "فاطمه الحامد بريدة تابي - قسّمها على 4 دفعات بدون رسوم ولا فوائد شحن داخلي - خل…" at bounding box center [662, 411] width 324 height 140
click at [775, 420] on span "تابي - قسّمها على 4 دفعات بدون رسوم ولا فوائد" at bounding box center [664, 414] width 256 height 21
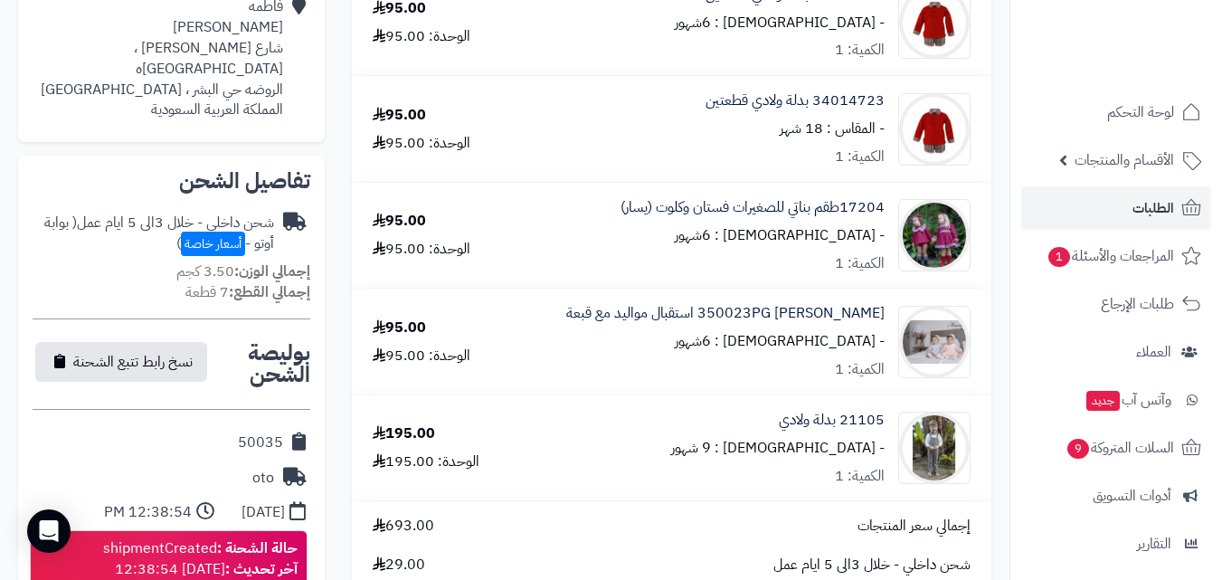
scroll to position [452, 0]
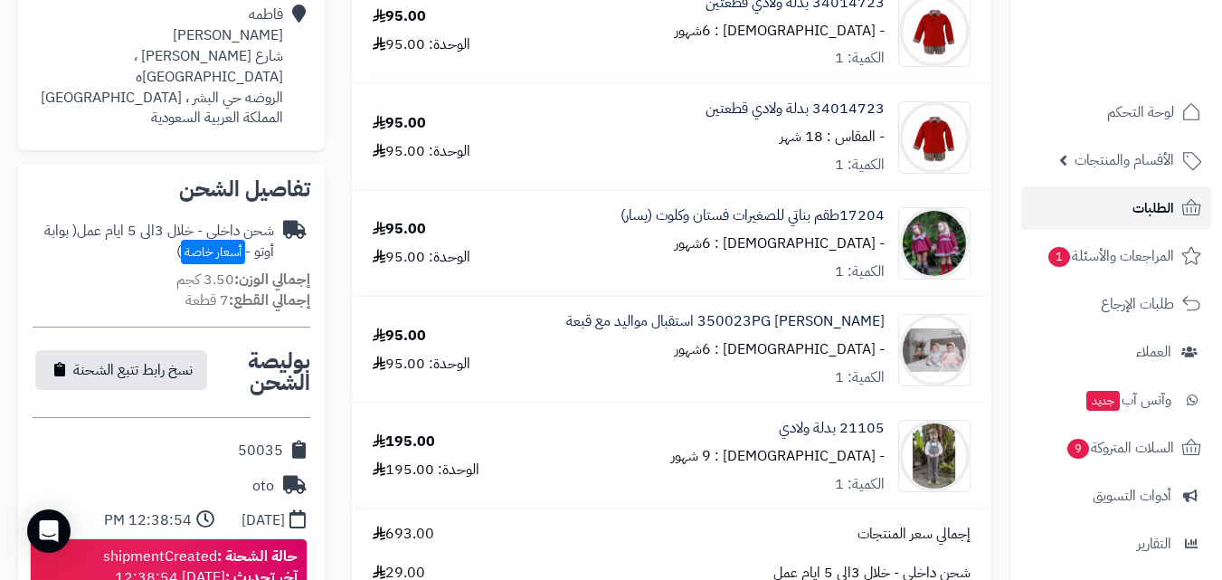
click at [1107, 221] on link "الطلبات" at bounding box center [1116, 207] width 190 height 43
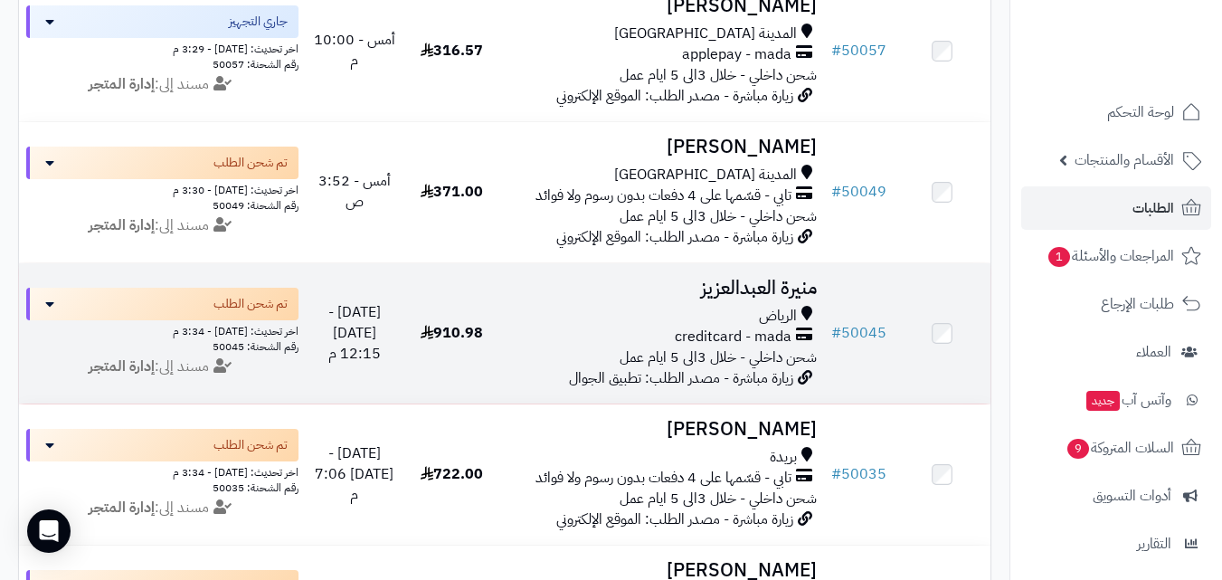
scroll to position [271, 0]
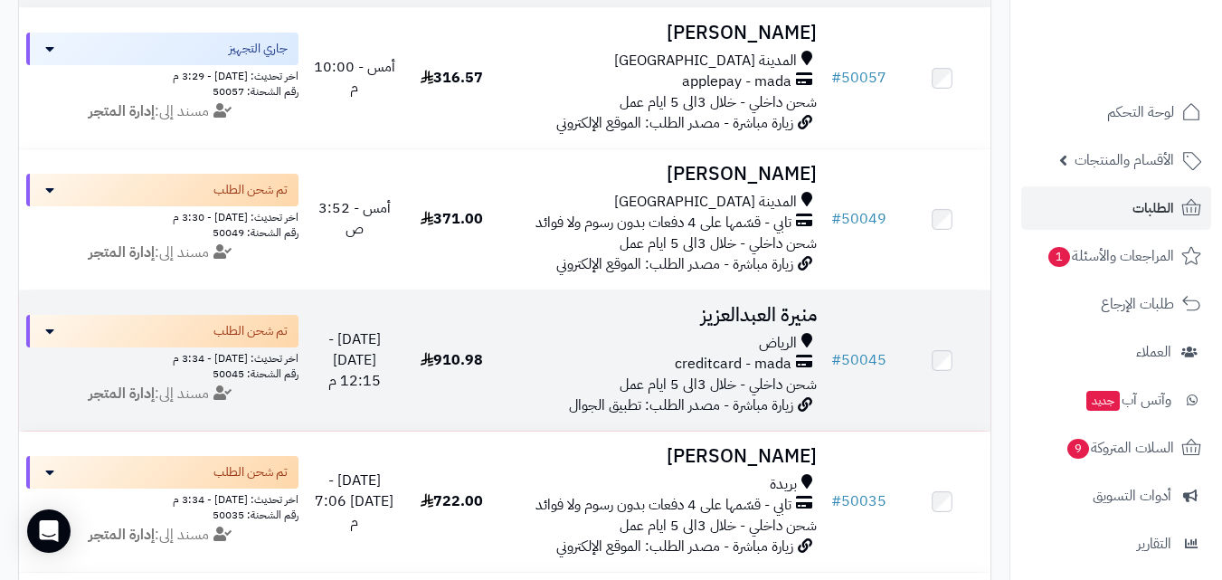
click at [660, 369] on div "creditcard - mada" at bounding box center [662, 364] width 309 height 21
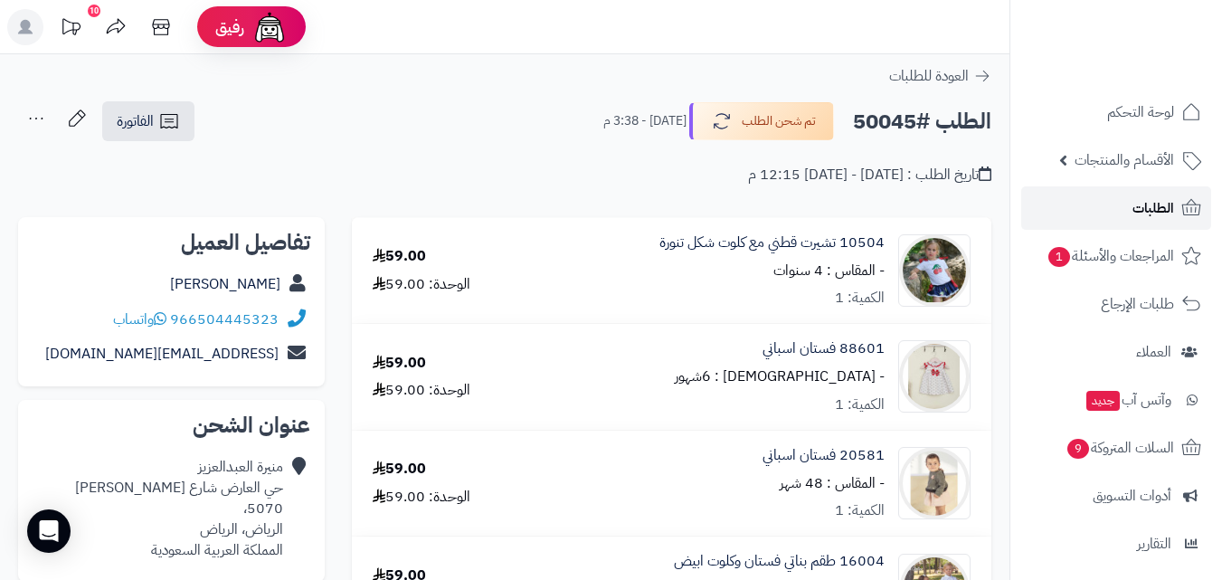
click at [1154, 196] on span "الطلبات" at bounding box center [1154, 207] width 42 height 25
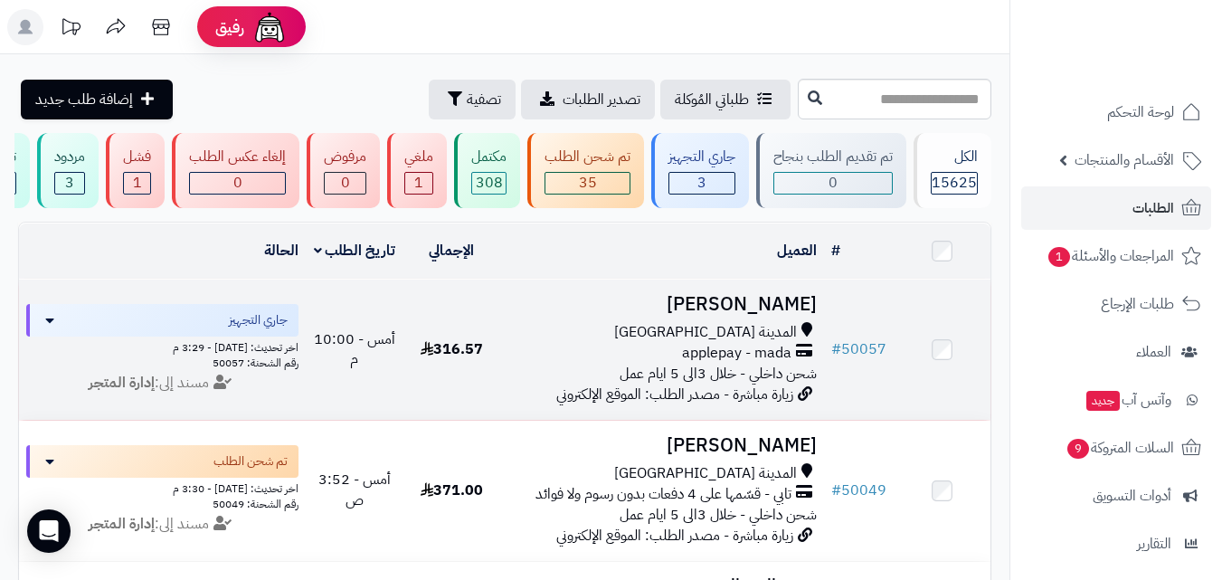
click at [709, 332] on td "هاجر الحيسوني المدينة المنورة applepay - mada شحن داخلي - خلال 3الى 5 ايام عمل …" at bounding box center [662, 350] width 324 height 140
click at [547, 354] on div "applepay - mada" at bounding box center [662, 353] width 309 height 21
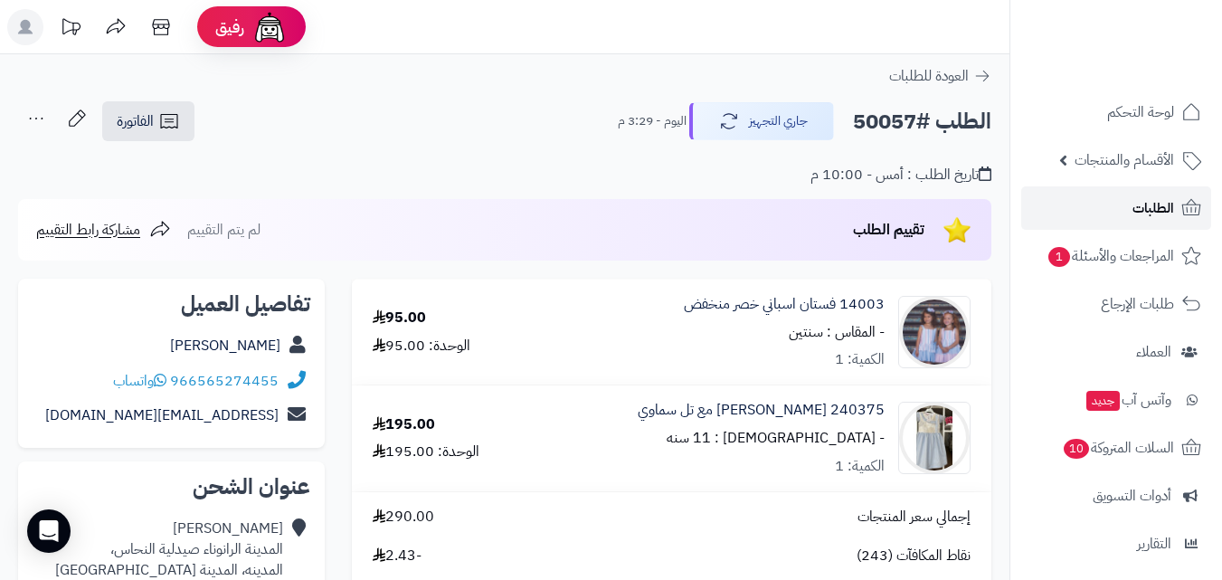
click at [1115, 194] on link "الطلبات" at bounding box center [1116, 207] width 190 height 43
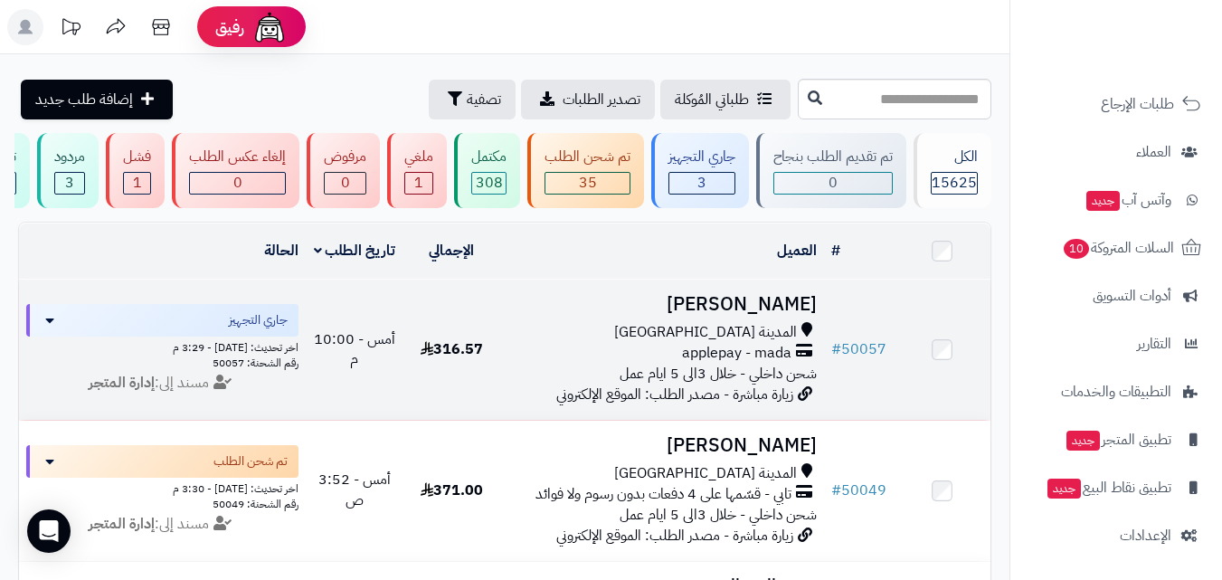
click at [636, 373] on span "شحن داخلي - خلال 3الى 5 ايام عمل" at bounding box center [718, 374] width 197 height 22
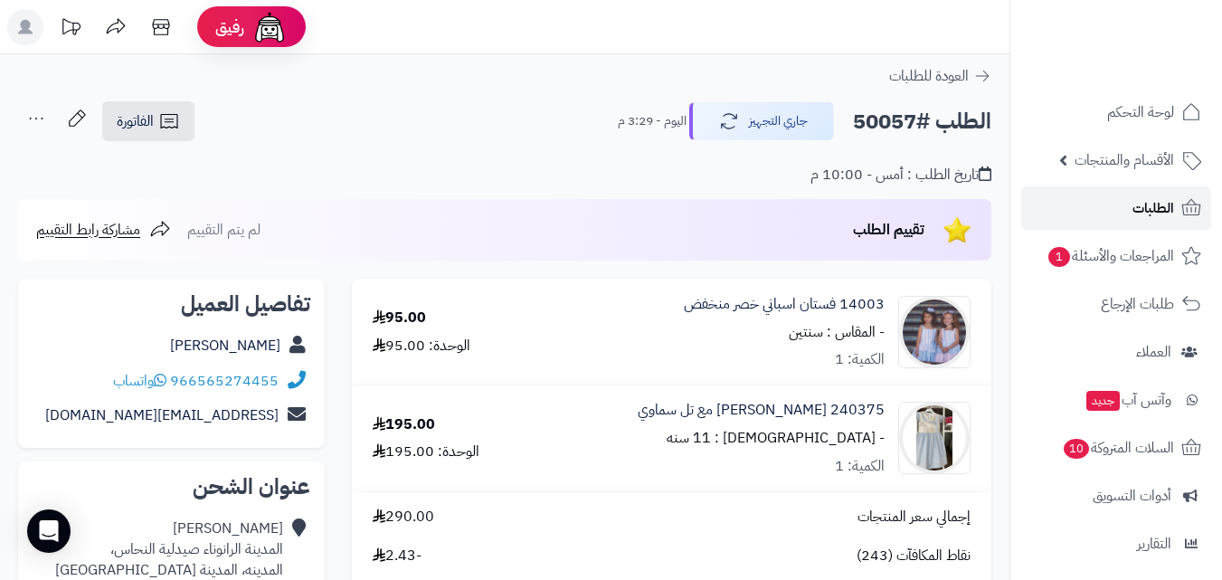
click at [1058, 214] on link "الطلبات" at bounding box center [1116, 207] width 190 height 43
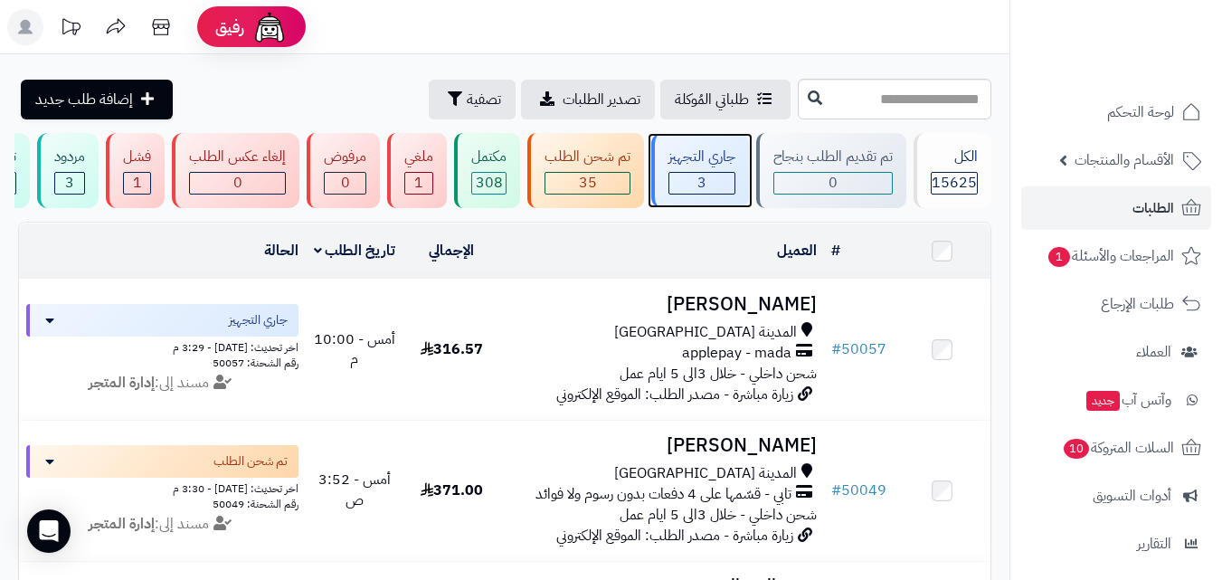
click at [695, 182] on div "3" at bounding box center [701, 183] width 65 height 21
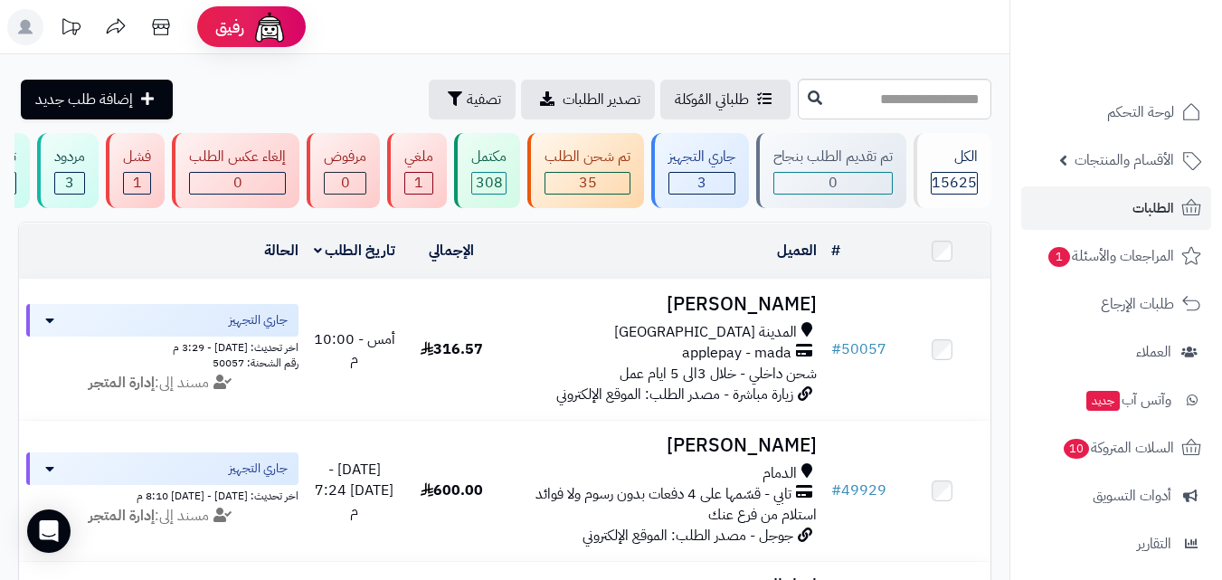
click at [24, 23] on icon at bounding box center [25, 27] width 14 height 14
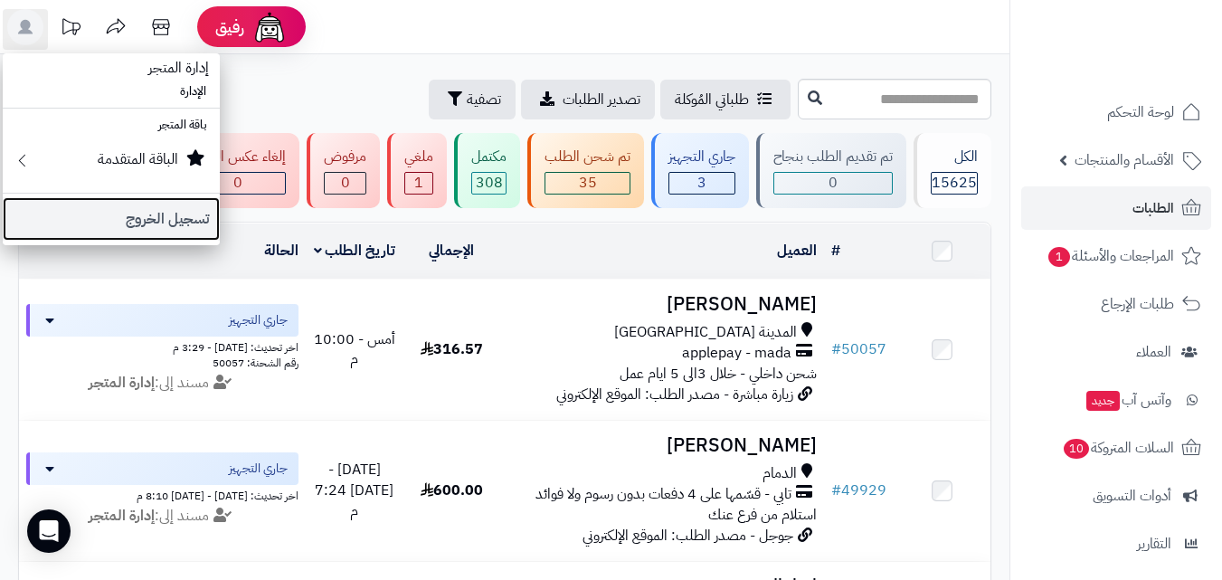
click at [154, 221] on link "تسجيل الخروج" at bounding box center [111, 218] width 217 height 43
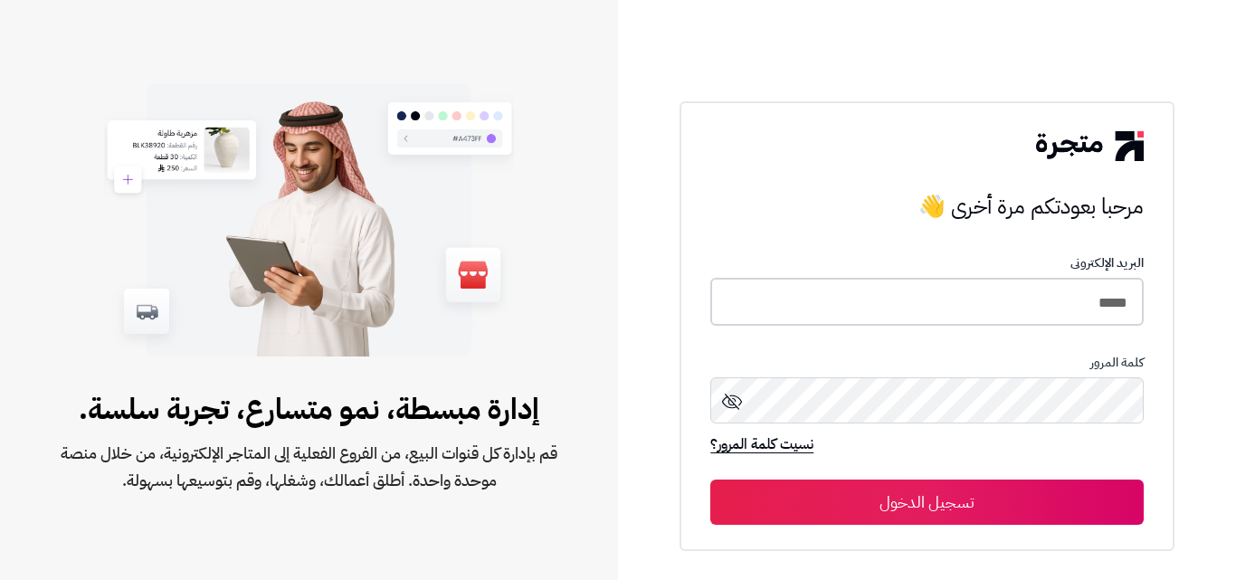
click at [945, 301] on input "*****" at bounding box center [926, 302] width 432 height 48
drag, startPoint x: 945, startPoint y: 301, endPoint x: 1235, endPoint y: 298, distance: 289.5
click at [1235, 298] on div "مرحبا بعودتكم مرة أخرى 👋 مرحبا بعودتكم مرة أخرى 👋 البريد الإلكترونى ***** كلمة …" at bounding box center [927, 290] width 618 height 580
type input "*****"
click at [710, 480] on button "تسجيل الدخول" at bounding box center [926, 502] width 432 height 45
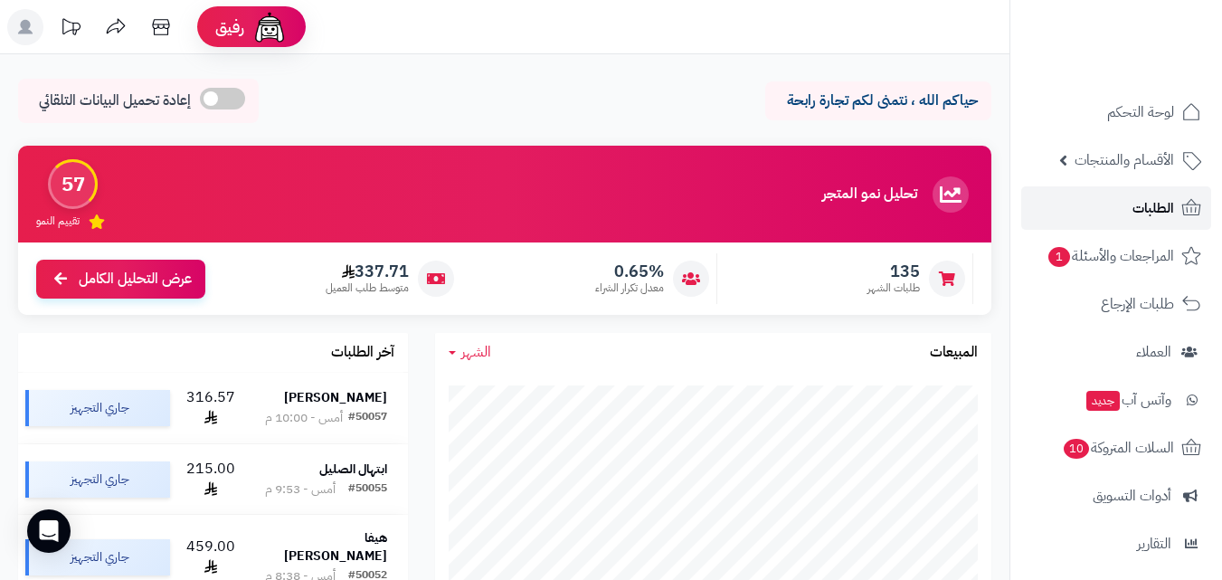
click at [1175, 205] on link "الطلبات" at bounding box center [1116, 207] width 190 height 43
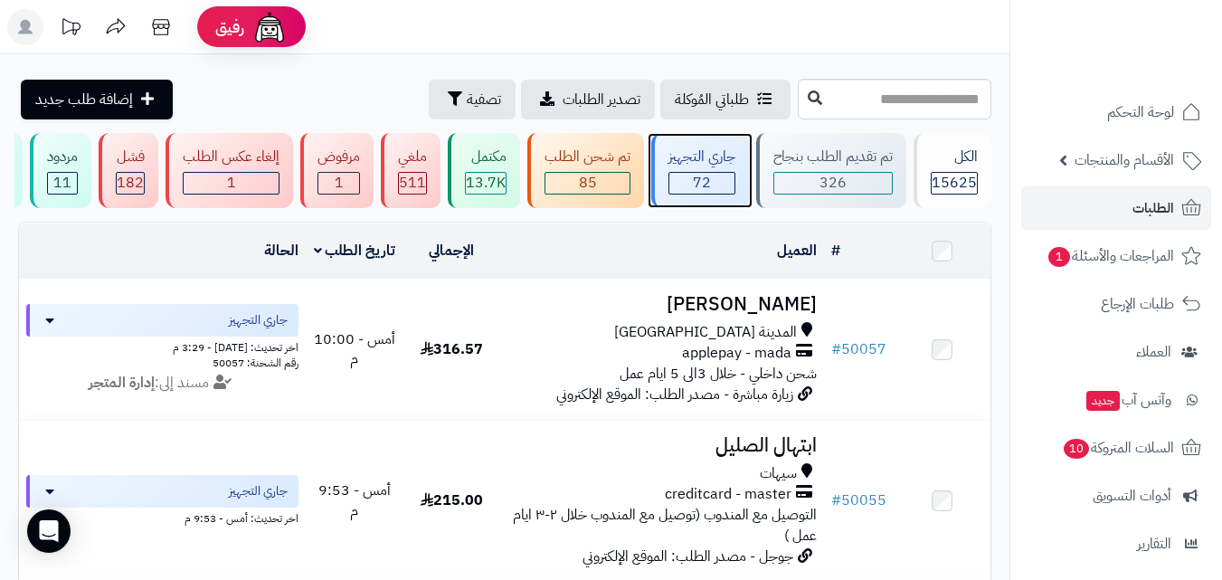
click at [722, 181] on div "72" at bounding box center [701, 183] width 65 height 21
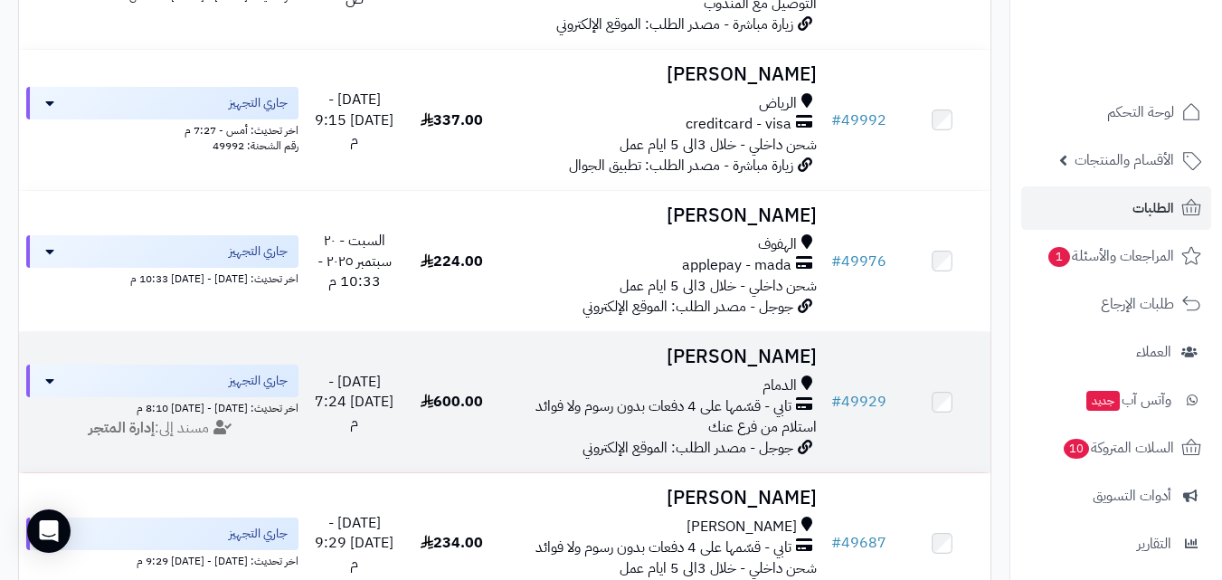
scroll to position [995, 0]
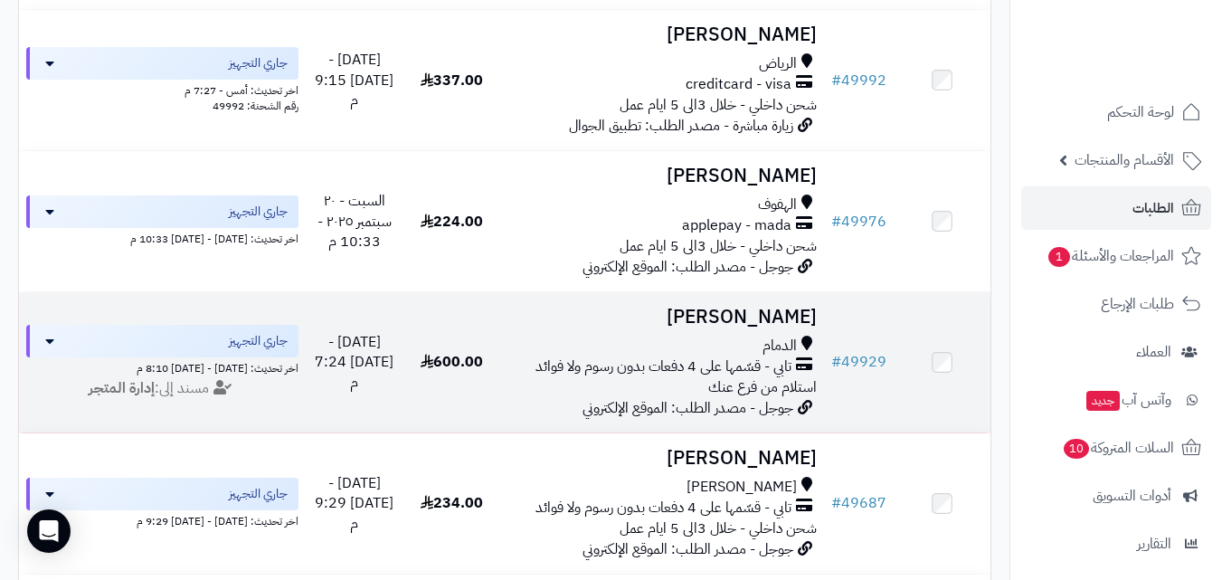
click at [727, 356] on div "الدمام" at bounding box center [662, 346] width 309 height 21
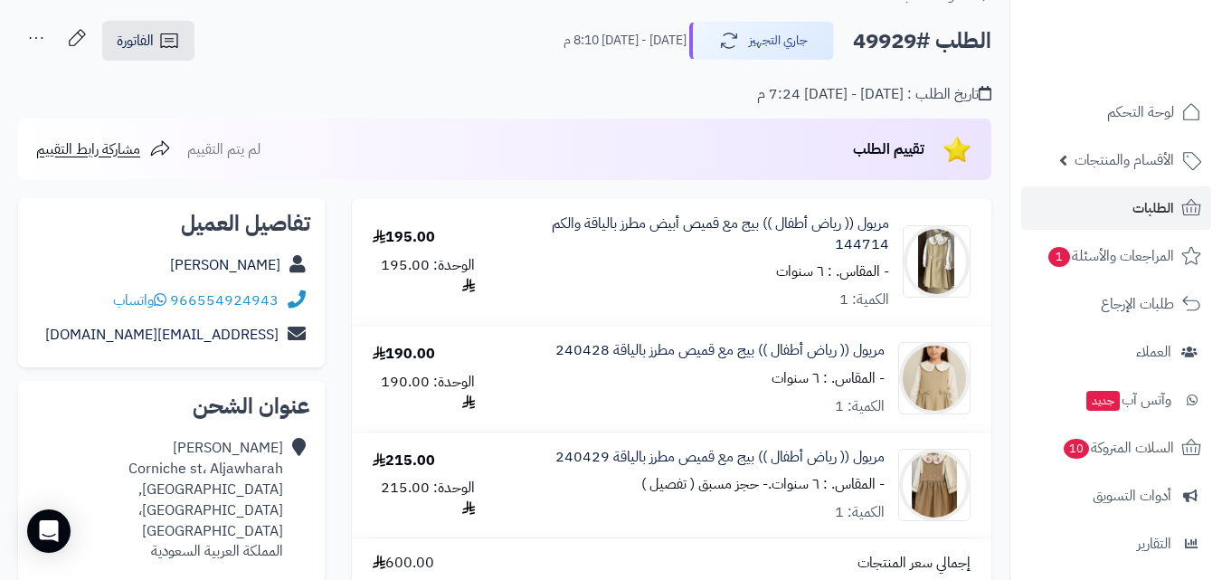
scroll to position [181, 0]
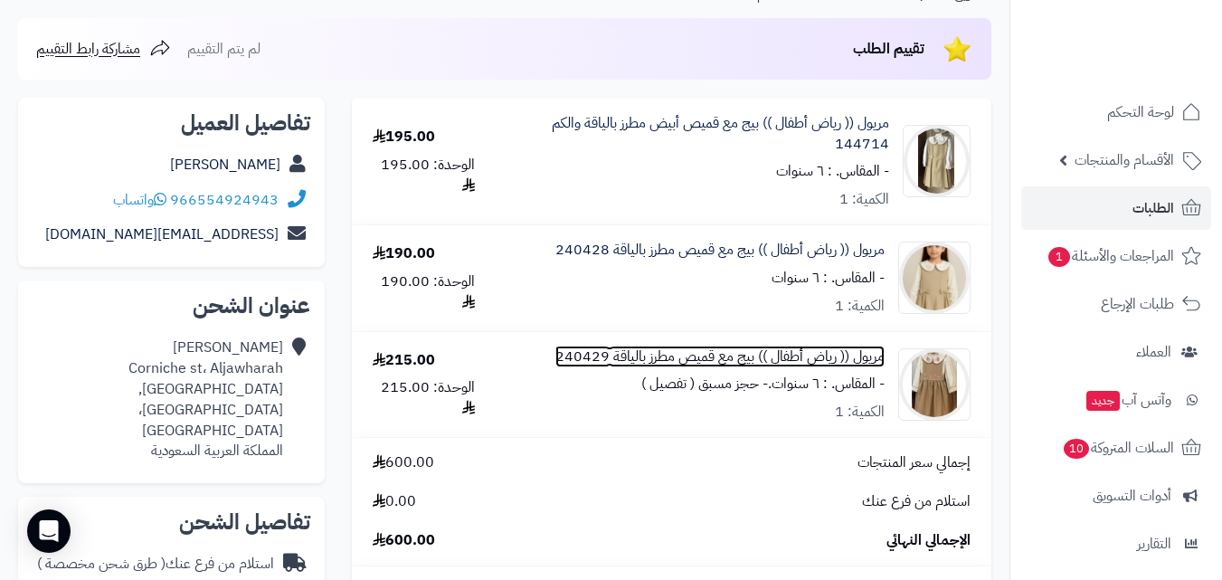
click at [671, 355] on link "مريول (( رياض أطفال )) بيج مع قميص مطرز بالياقة 240429" at bounding box center [719, 357] width 329 height 21
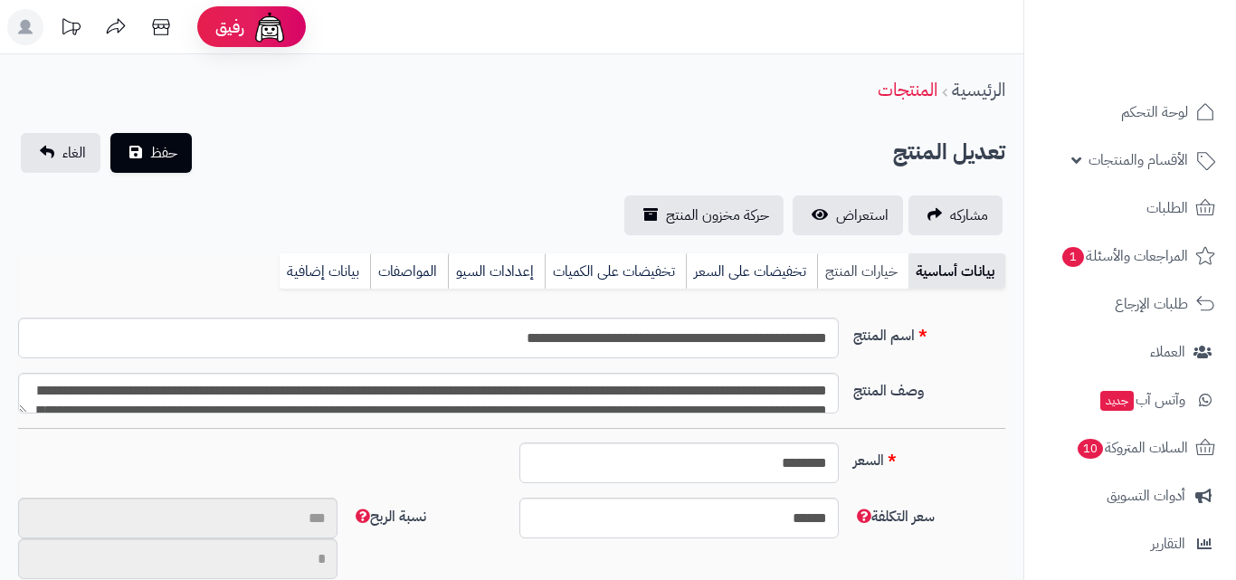
type input "**"
type input "**********"
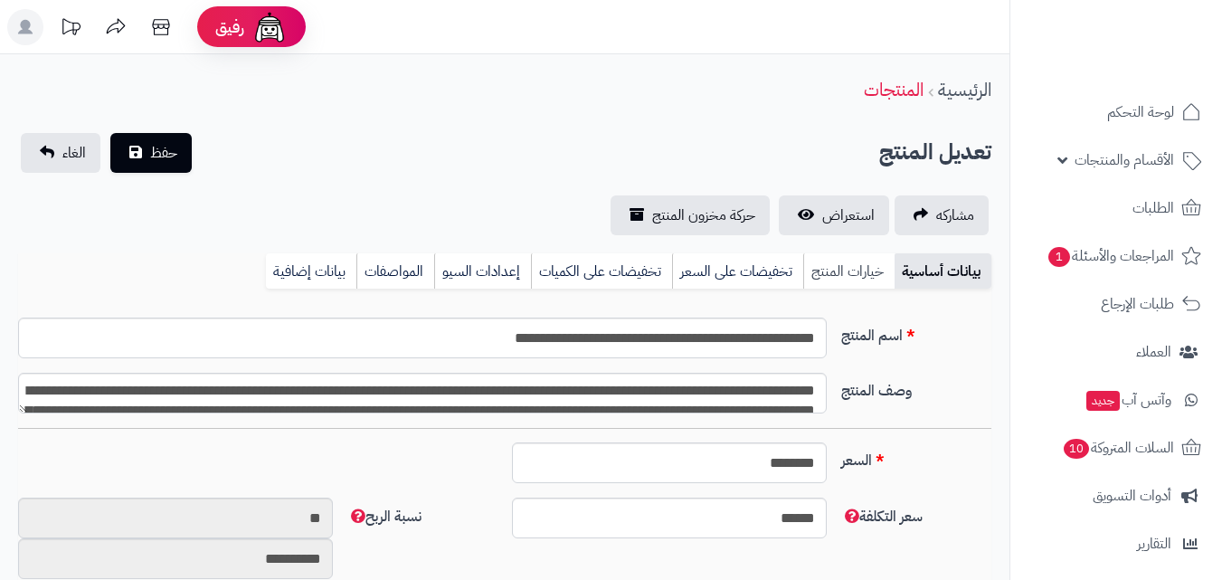
click at [869, 278] on link "خيارات المنتج" at bounding box center [848, 271] width 91 height 36
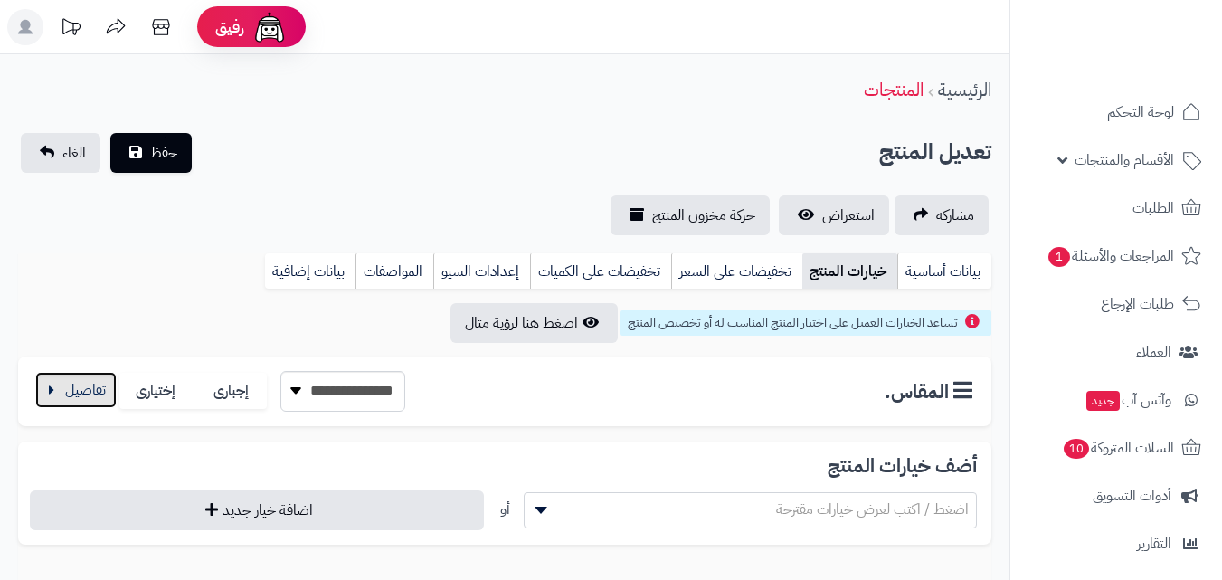
click at [41, 392] on button "button" at bounding box center [75, 390] width 81 height 36
click at [97, 392] on button "button" at bounding box center [75, 390] width 81 height 36
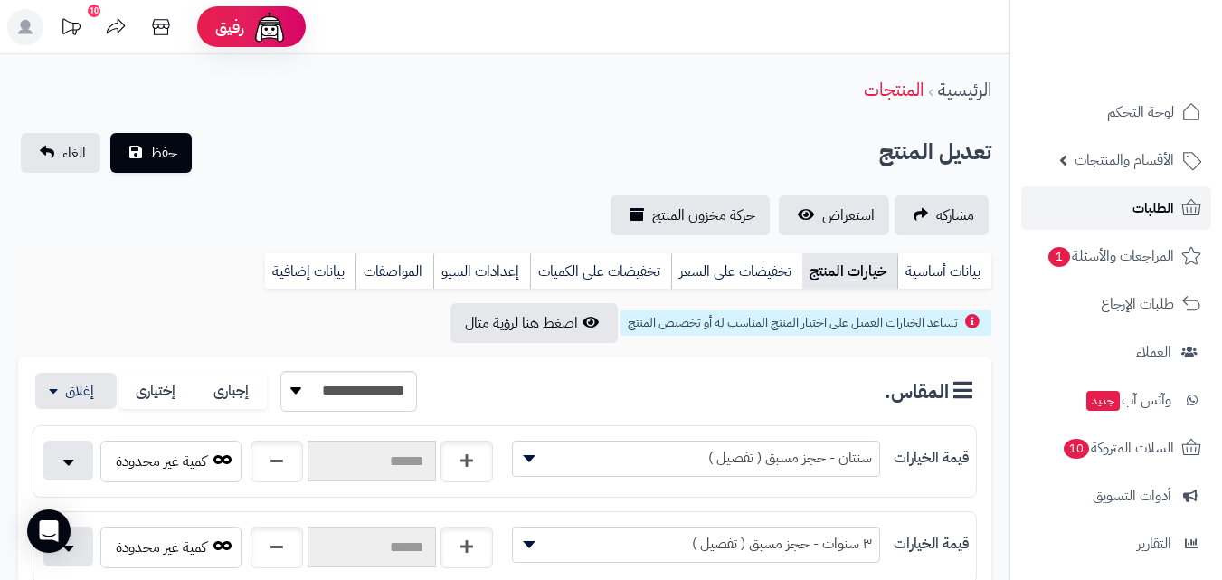
click at [1148, 208] on span "الطلبات" at bounding box center [1154, 207] width 42 height 25
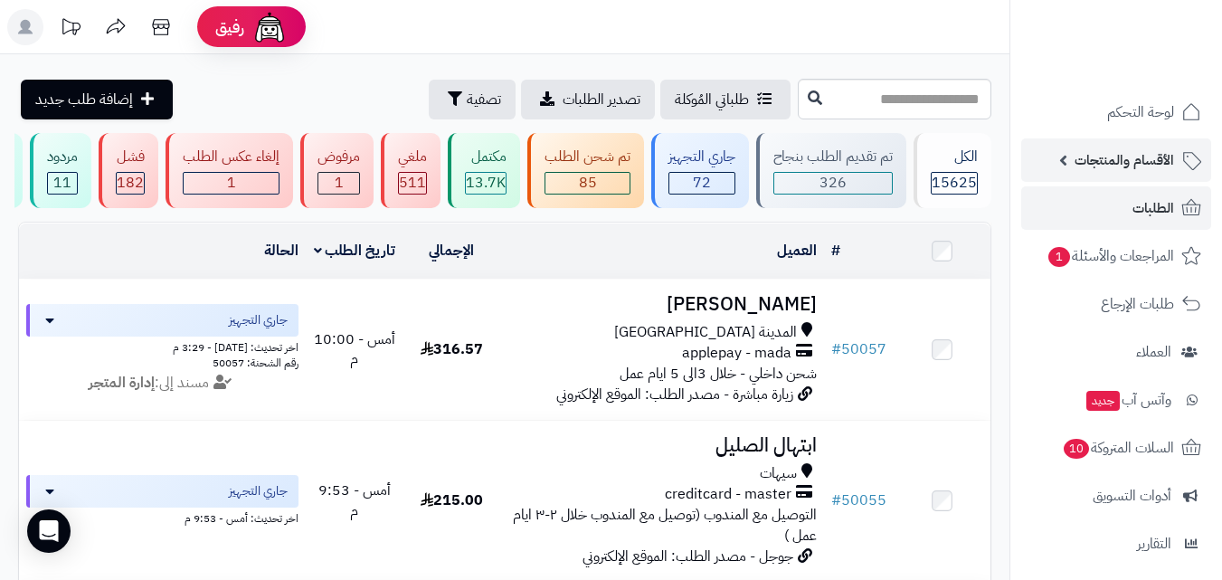
click at [1087, 151] on span "الأقسام والمنتجات" at bounding box center [1125, 159] width 100 height 25
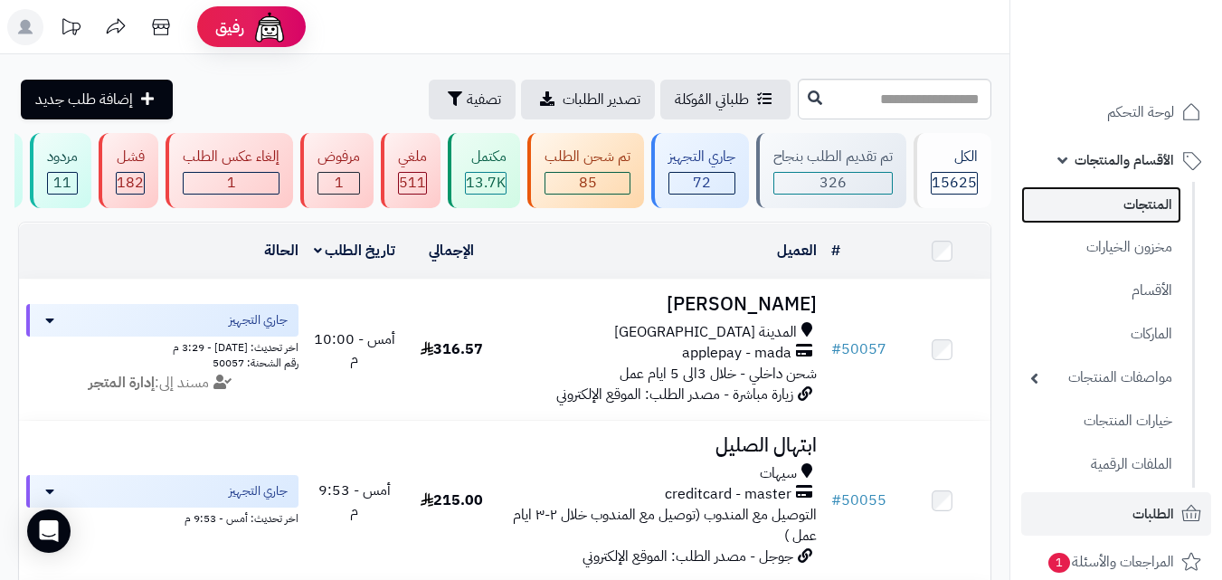
click at [1100, 194] on link "المنتجات" at bounding box center [1101, 204] width 160 height 37
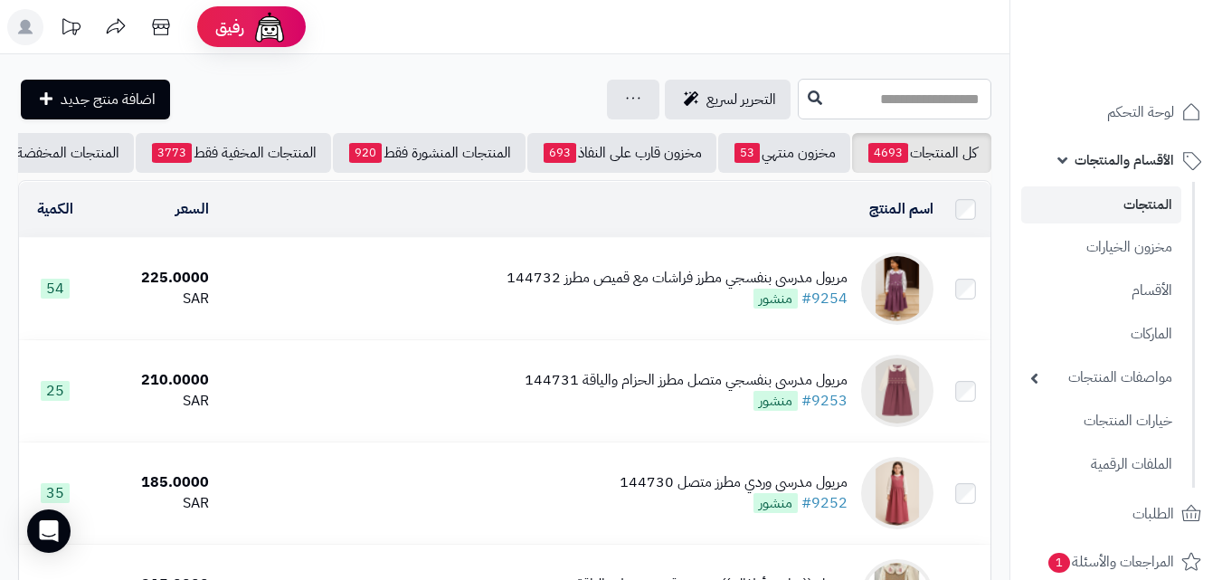
click at [976, 97] on input "text" at bounding box center [895, 99] width 194 height 41
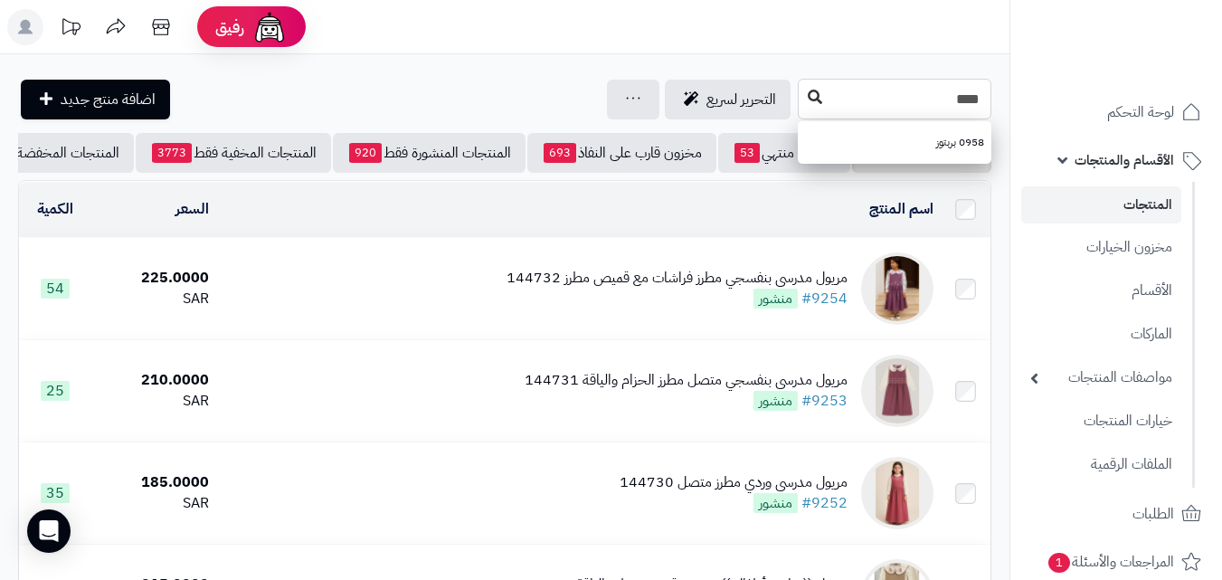
type input "****"
click at [808, 90] on icon at bounding box center [815, 97] width 14 height 14
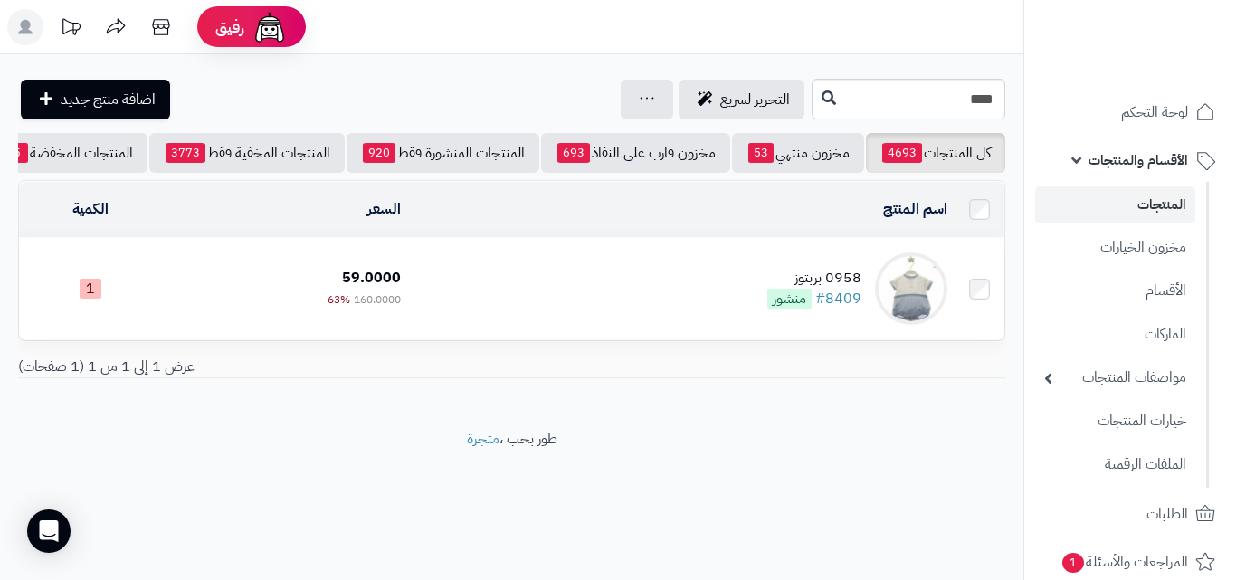
click at [770, 286] on td "0958 بربتوز #8409 منشور" at bounding box center [681, 288] width 546 height 101
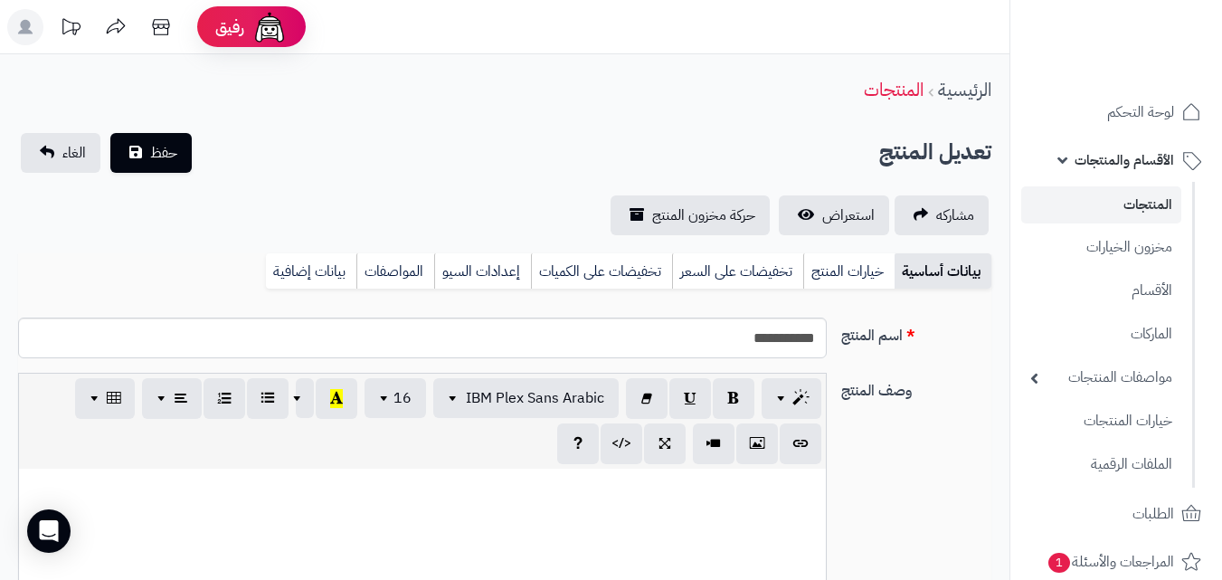
scroll to position [195, 0]
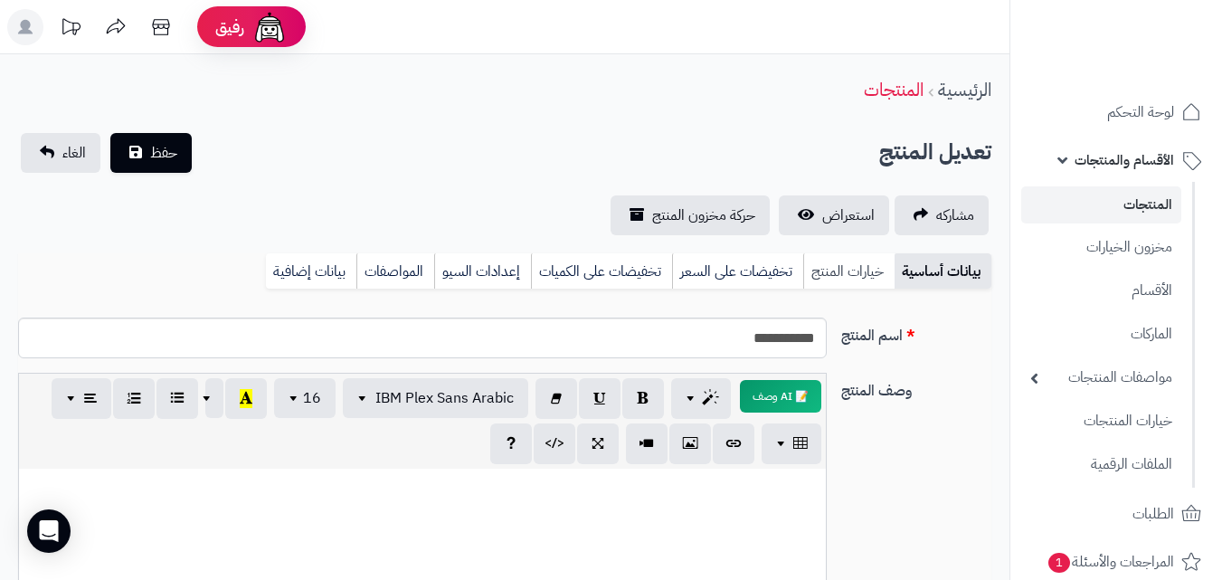
click at [846, 279] on link "خيارات المنتج" at bounding box center [848, 271] width 91 height 36
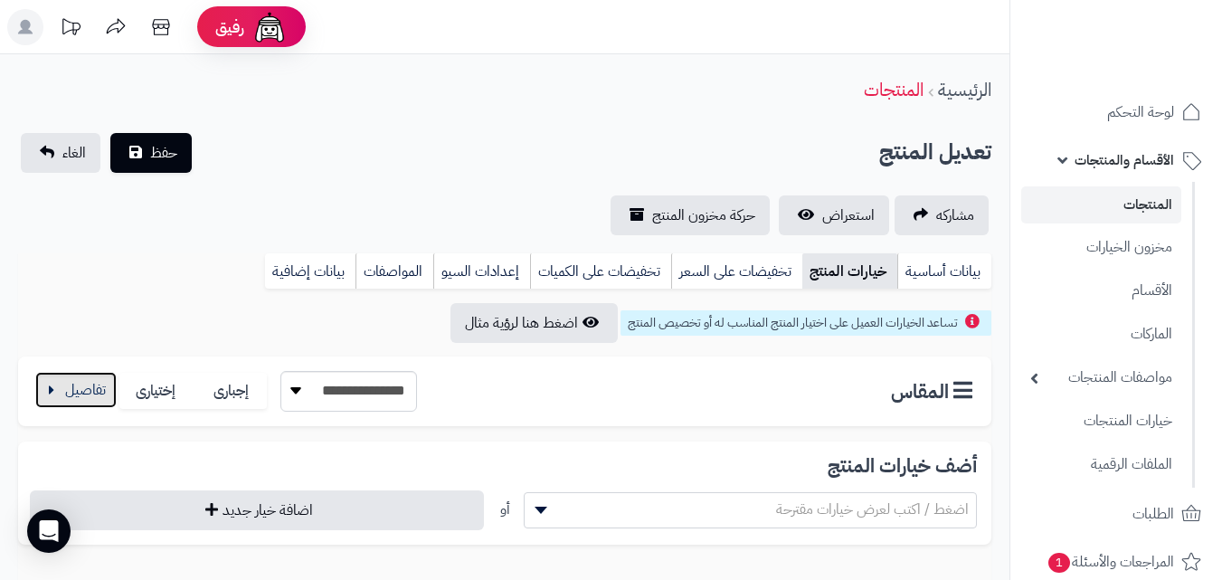
click at [43, 385] on button "button" at bounding box center [75, 390] width 81 height 36
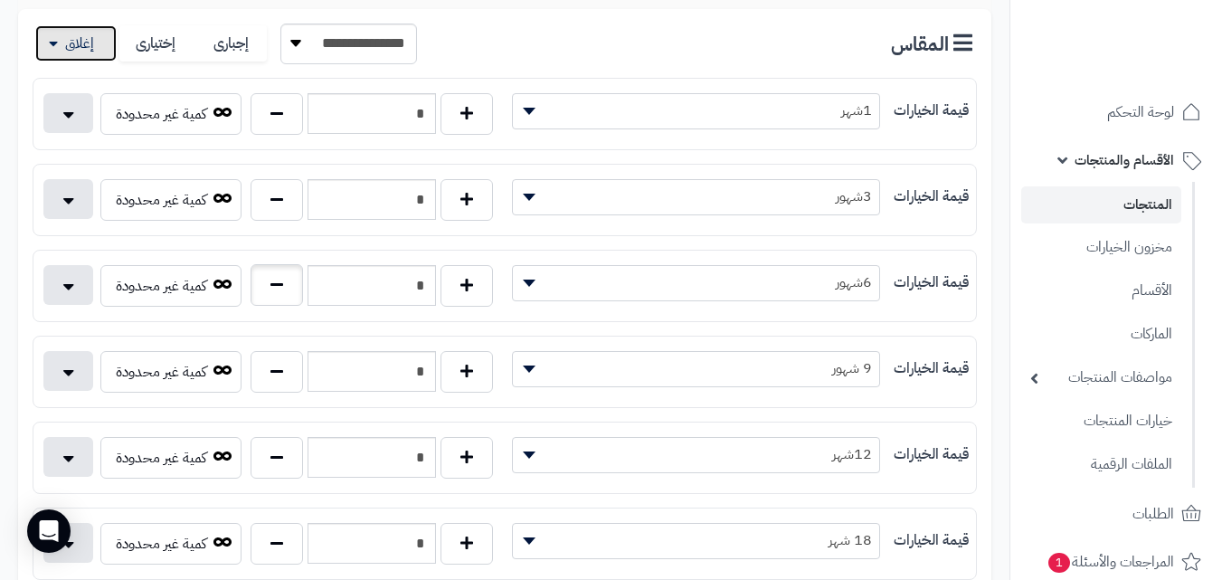
scroll to position [362, 0]
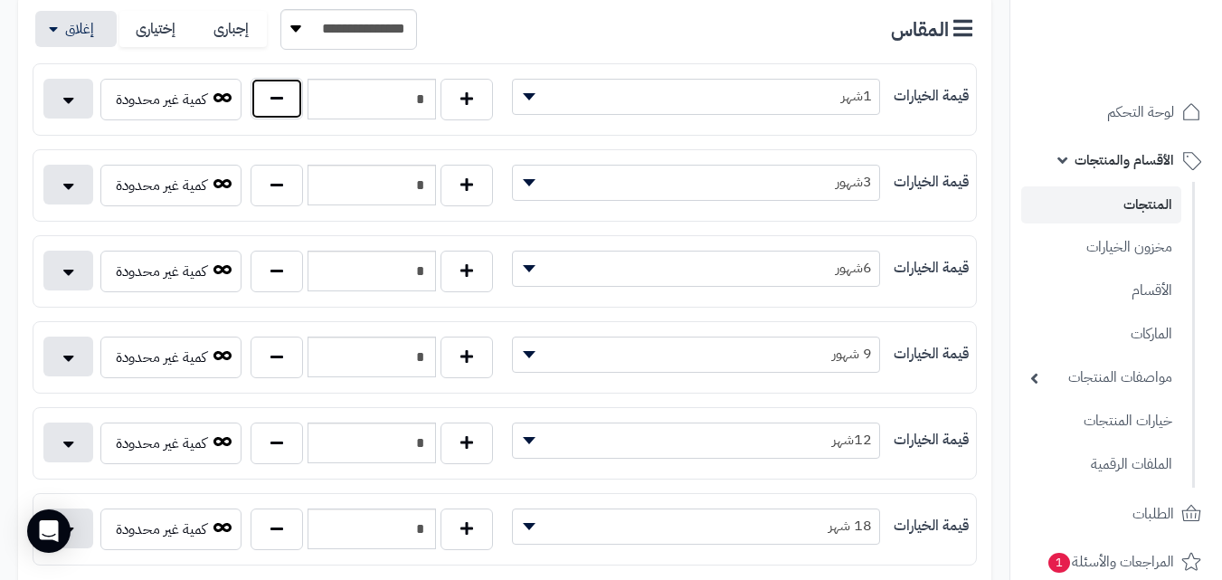
click at [294, 109] on button "button" at bounding box center [277, 99] width 52 height 42
type input "*"
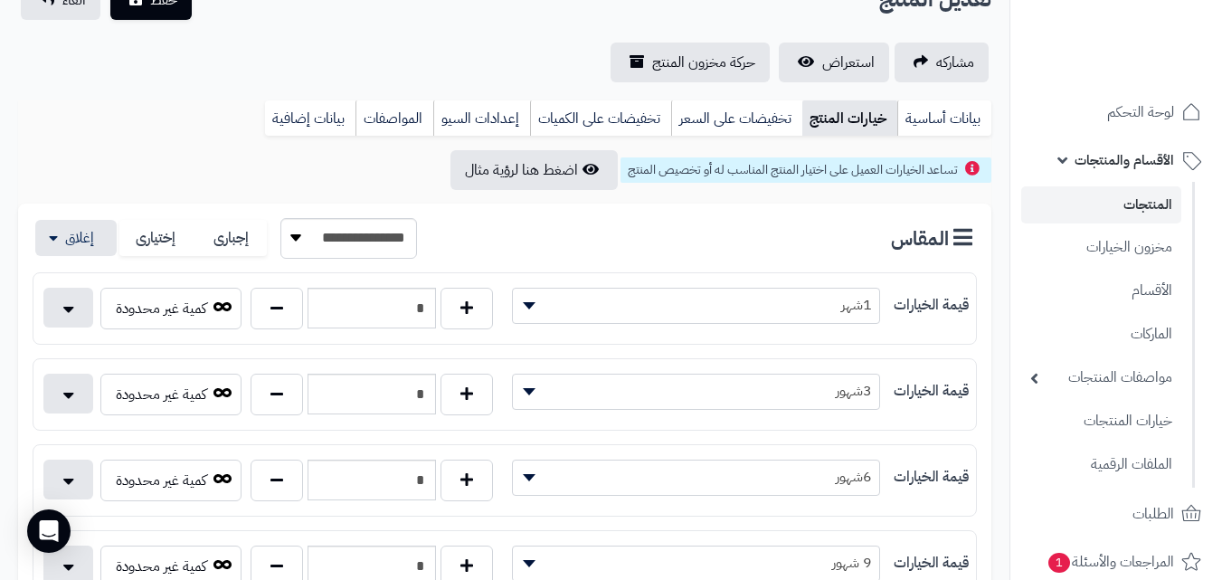
scroll to position [0, 0]
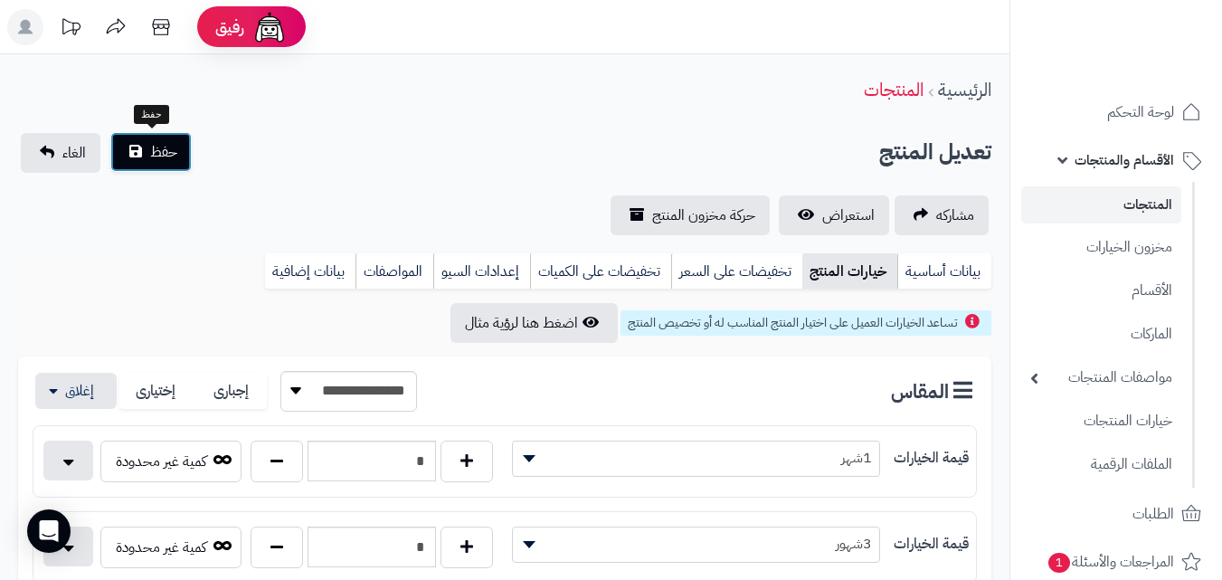
click at [151, 147] on span "حفظ" at bounding box center [163, 152] width 27 height 22
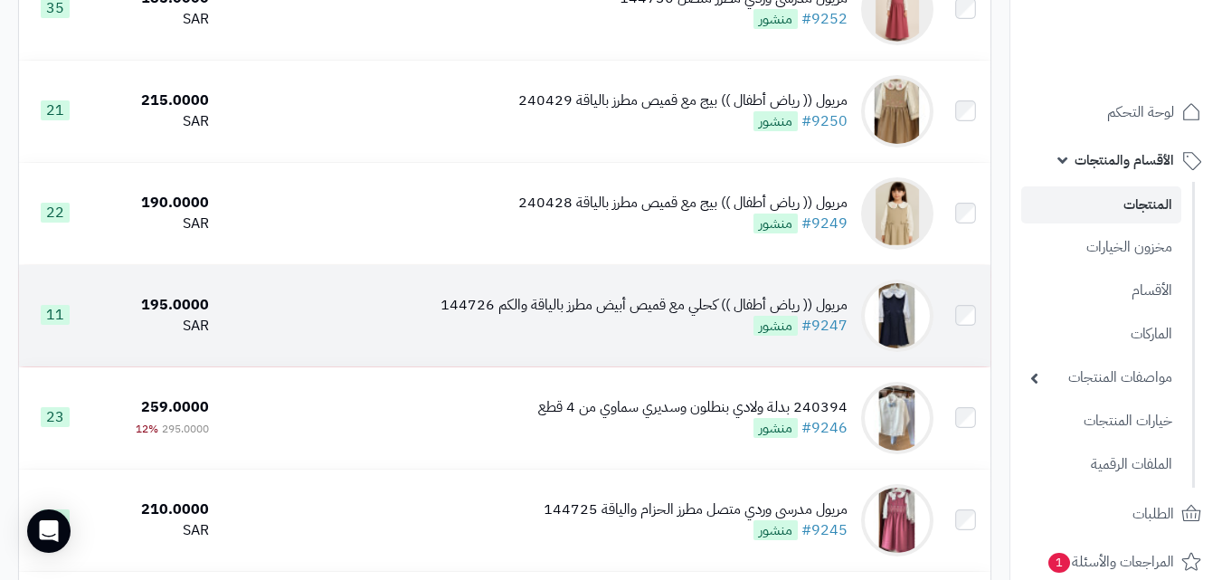
scroll to position [633, 0]
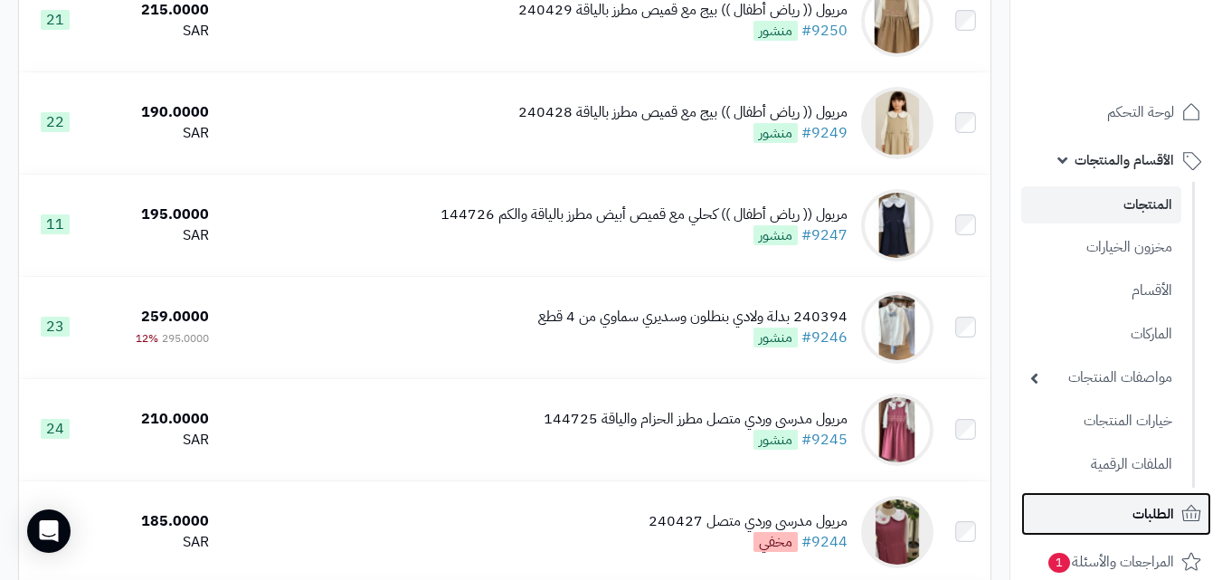
click at [1124, 520] on link "الطلبات" at bounding box center [1116, 513] width 190 height 43
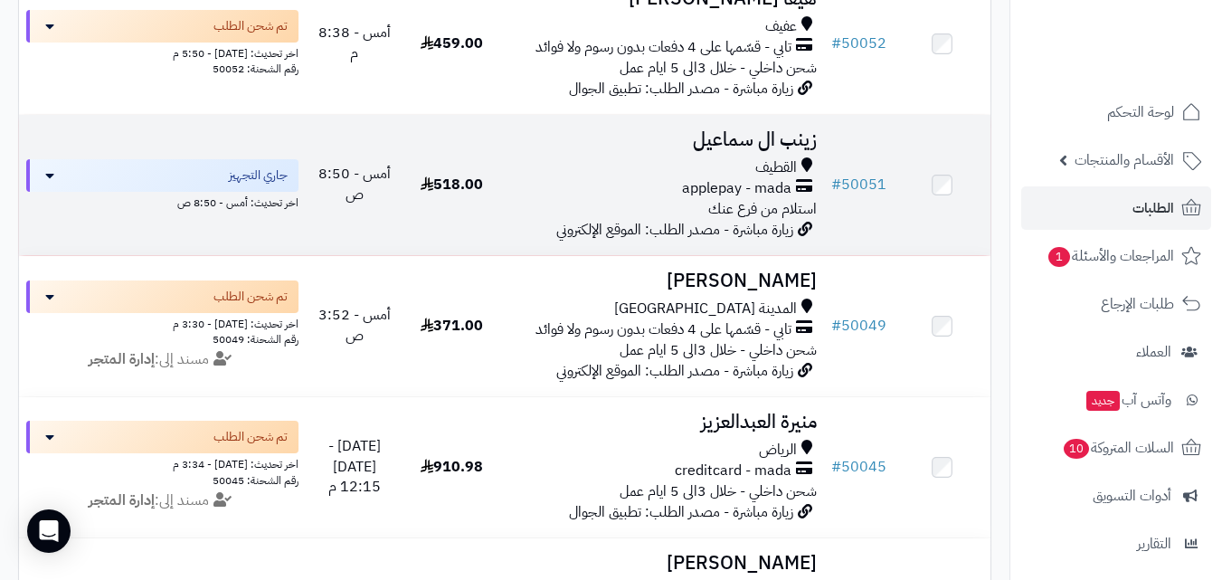
scroll to position [633, 0]
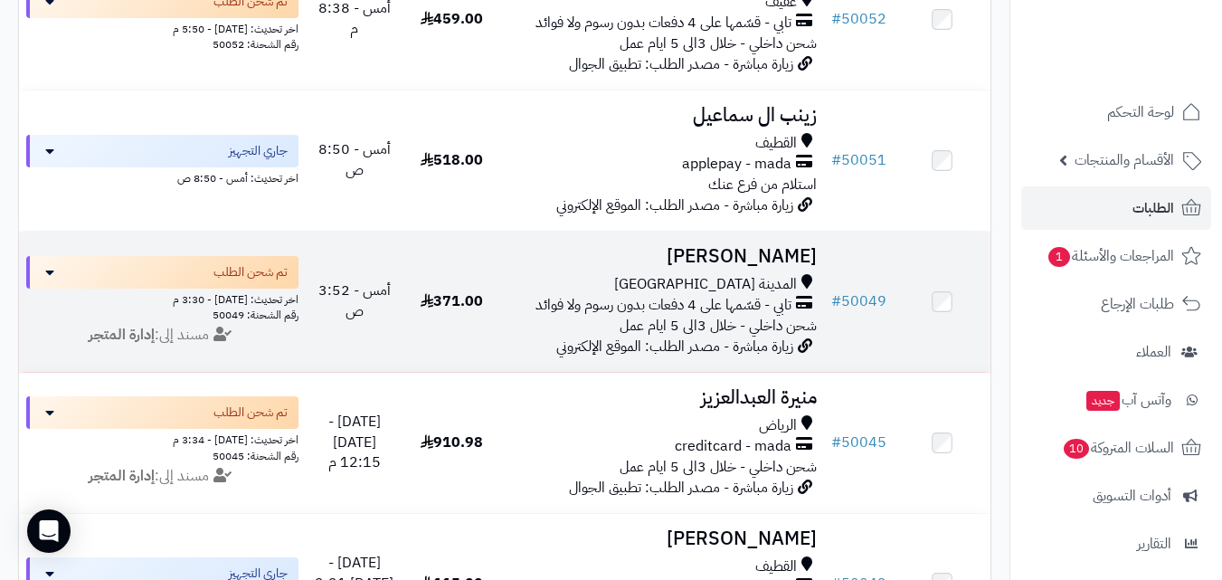
click at [714, 294] on div "المدينة [GEOGRAPHIC_DATA]" at bounding box center [662, 284] width 309 height 21
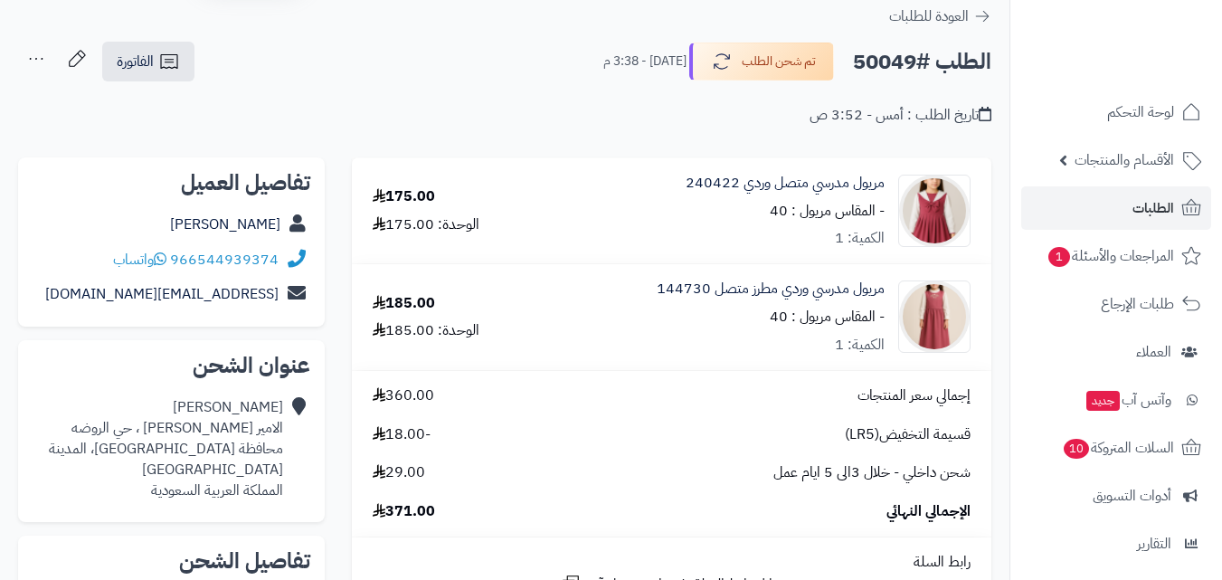
scroll to position [90, 0]
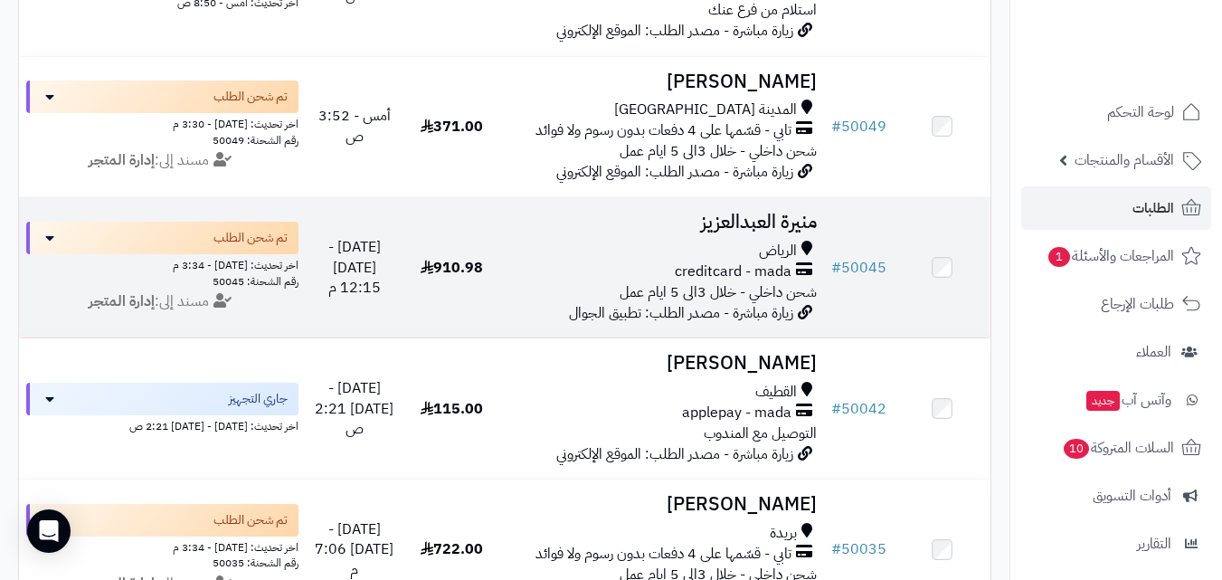
scroll to position [814, 0]
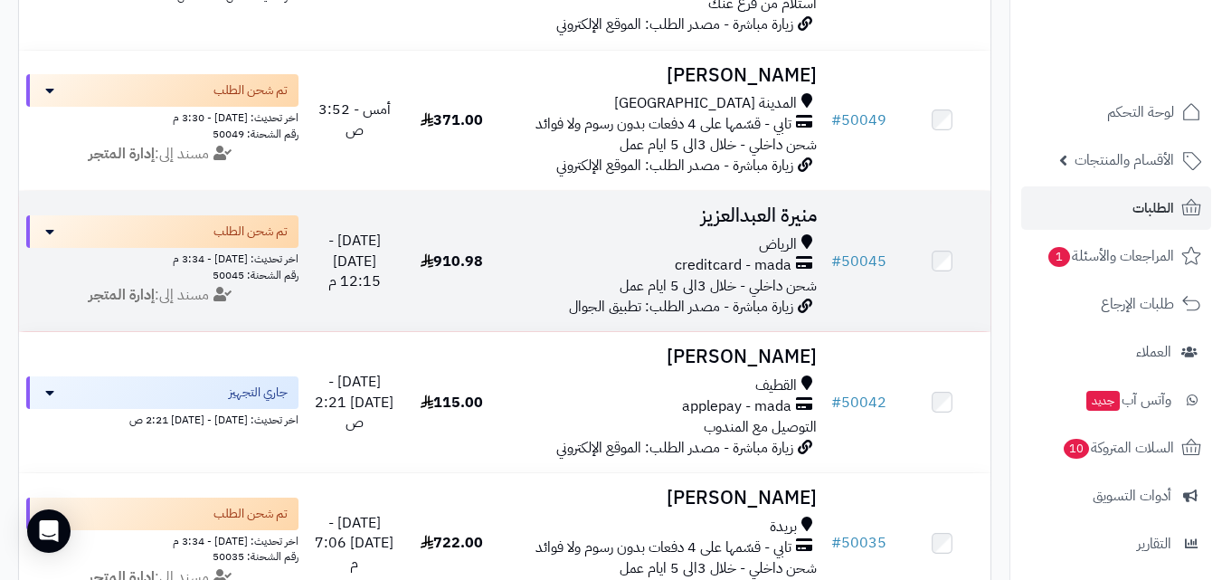
click at [746, 285] on span "شحن داخلي - خلال 3الى 5 ايام عمل" at bounding box center [718, 286] width 197 height 22
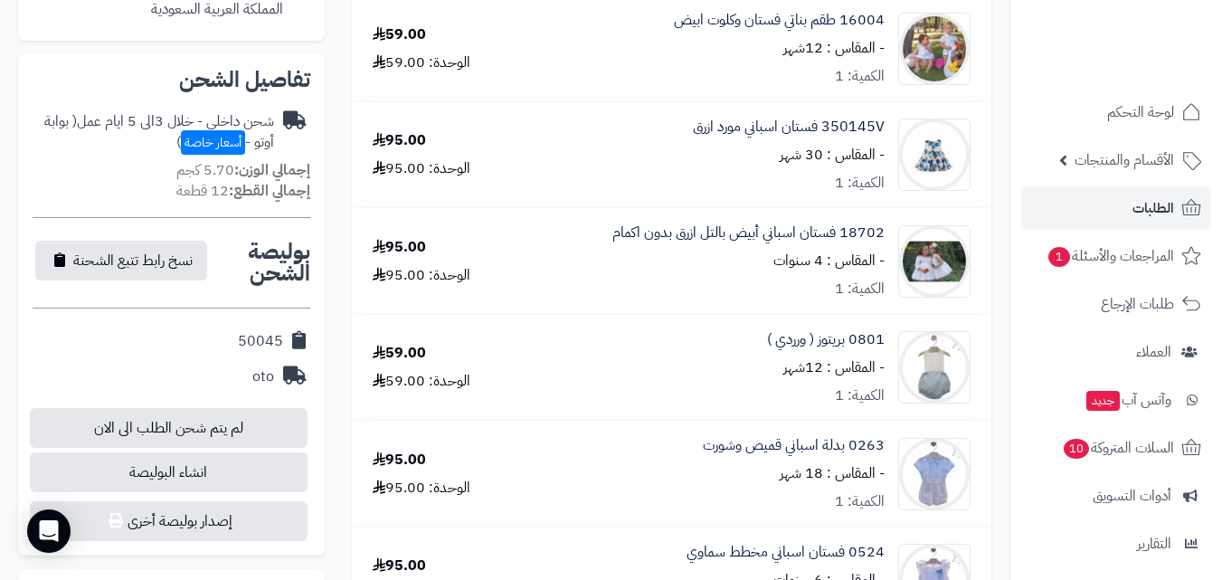
scroll to position [543, 0]
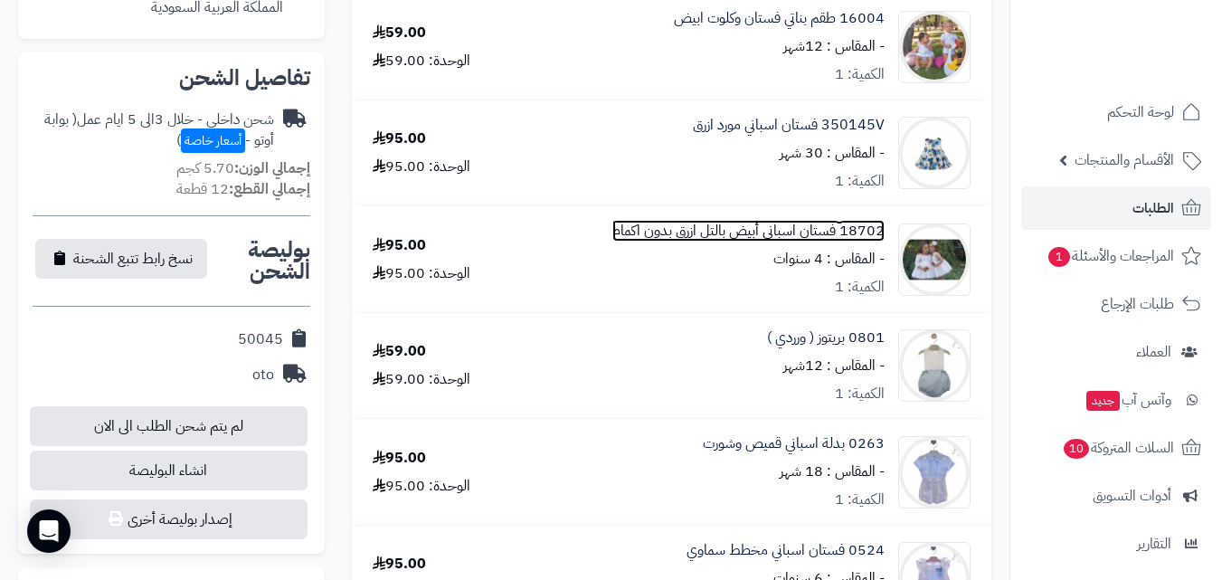
click at [748, 227] on link "18702 فستان اسباني أبيض بالتل ازرق بدون اكمام" at bounding box center [748, 231] width 272 height 21
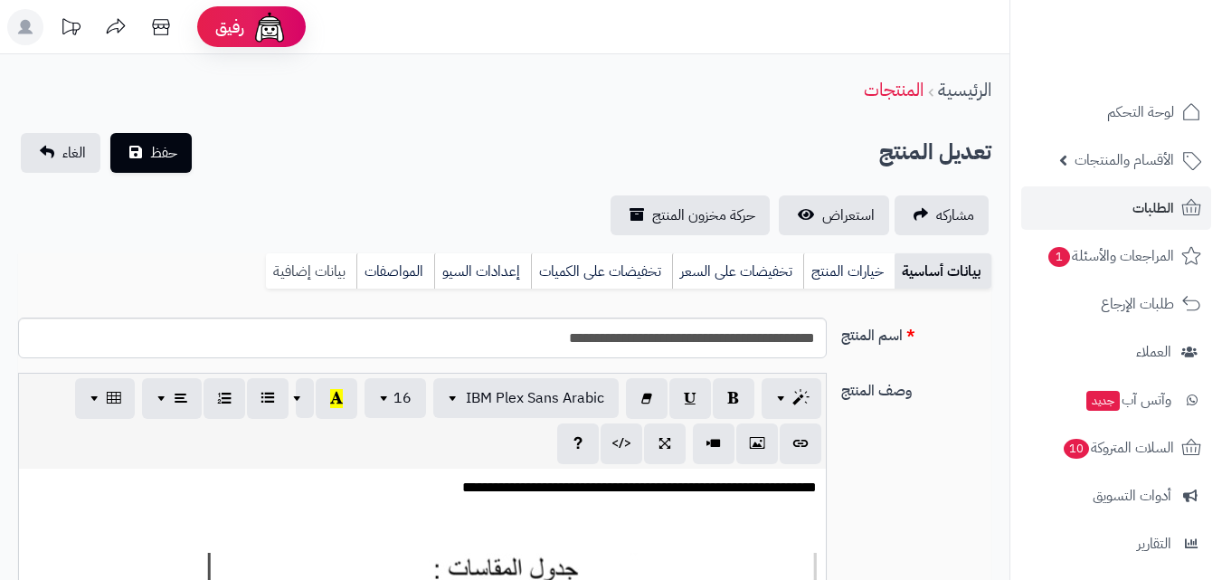
scroll to position [240, 0]
click at [314, 272] on link "بيانات إضافية" at bounding box center [311, 271] width 90 height 36
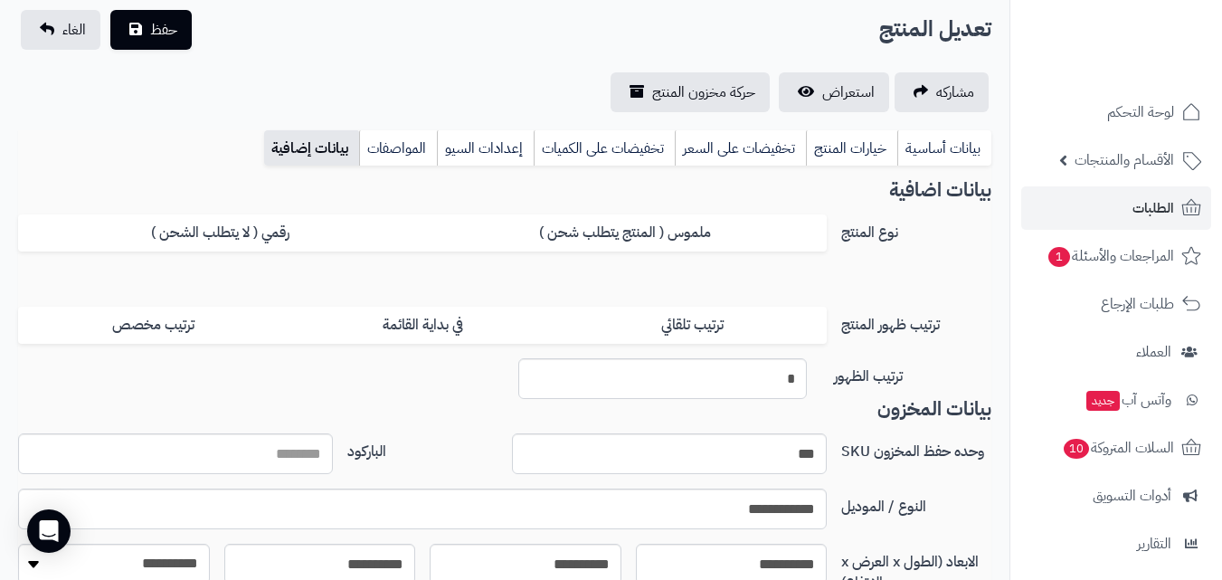
scroll to position [181, 0]
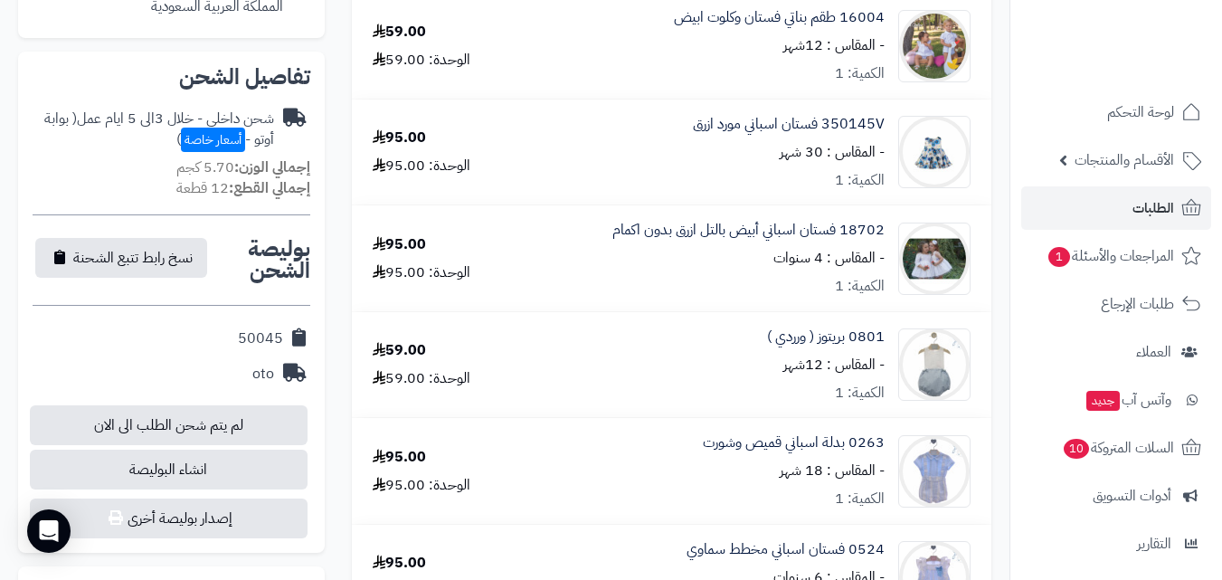
scroll to position [543, 0]
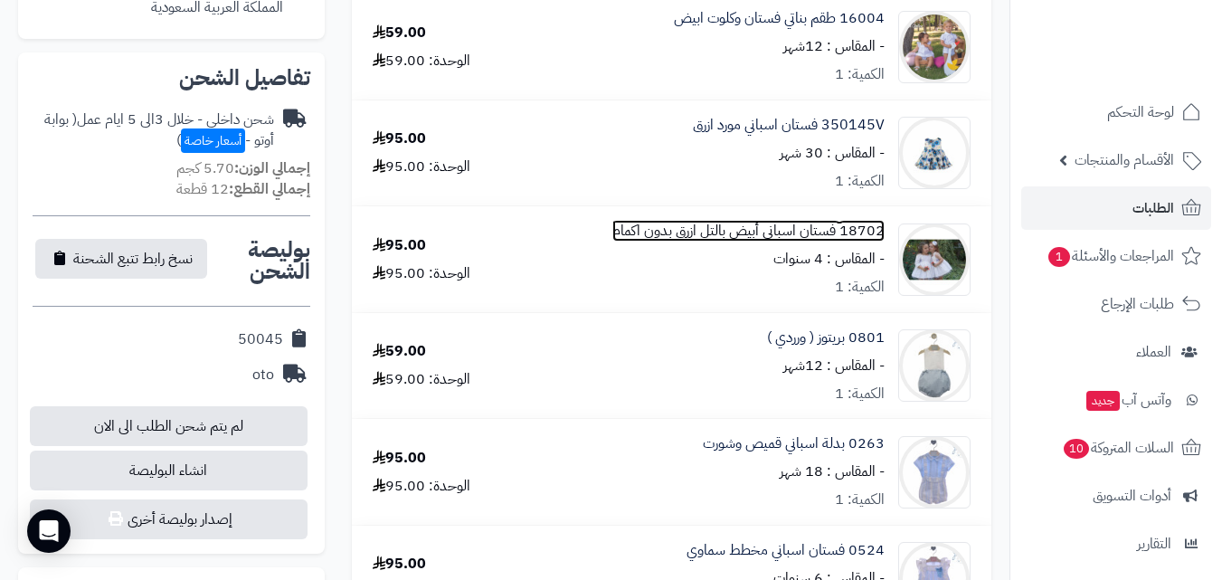
click at [843, 225] on link "18702 فستان اسباني أبيض بالتل ازرق بدون اكمام" at bounding box center [748, 231] width 272 height 21
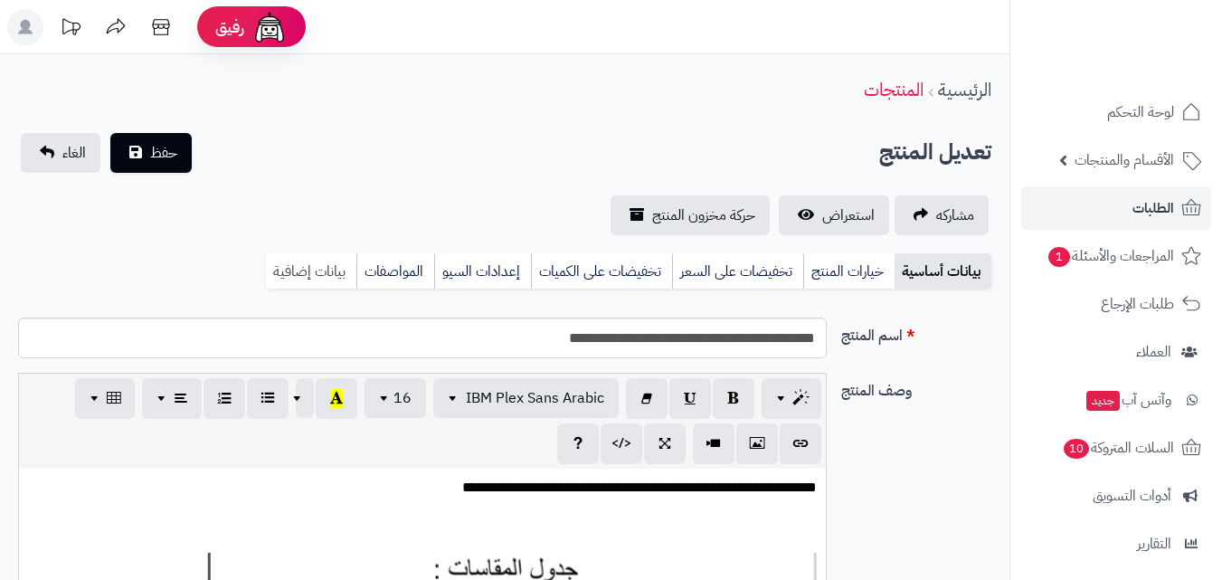
scroll to position [240, 0]
click at [282, 286] on link "بيانات إضافية" at bounding box center [311, 271] width 90 height 36
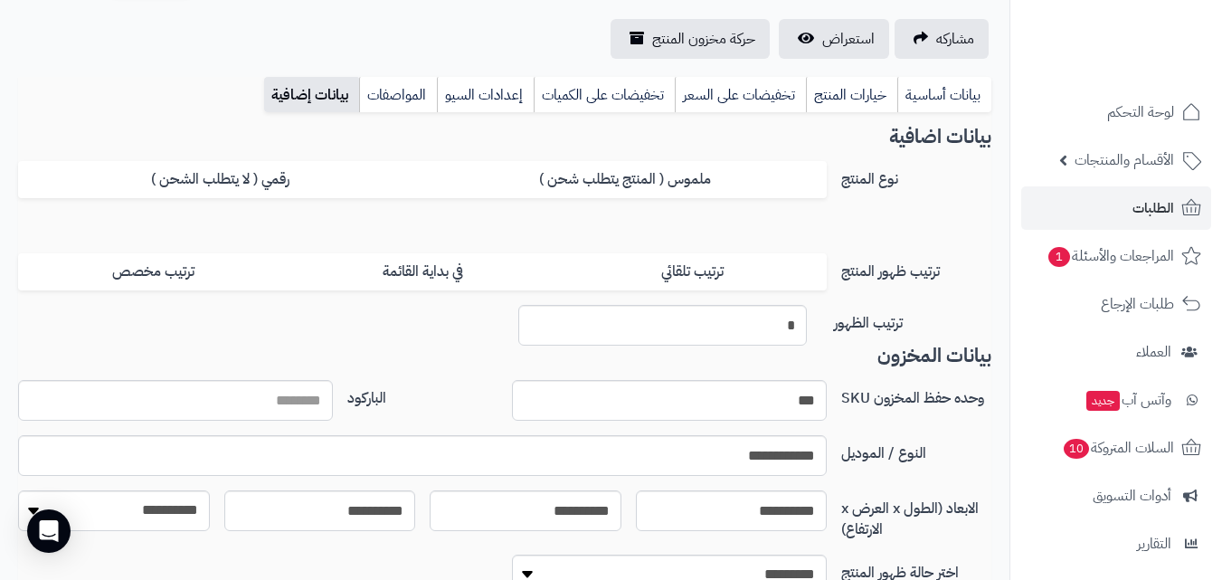
scroll to position [0, 0]
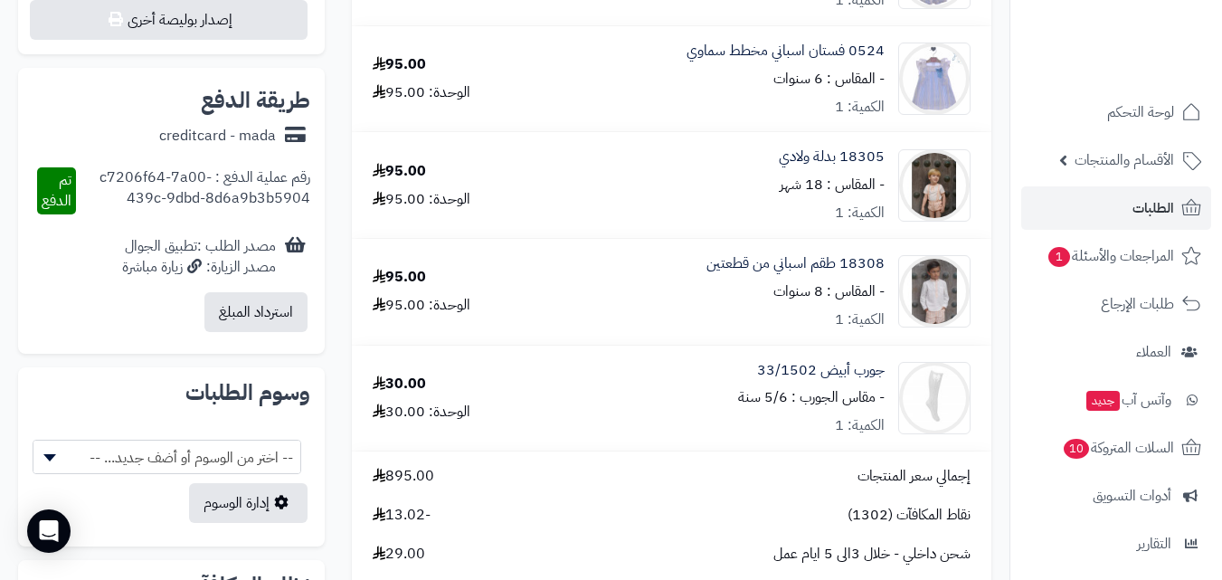
scroll to position [1086, 0]
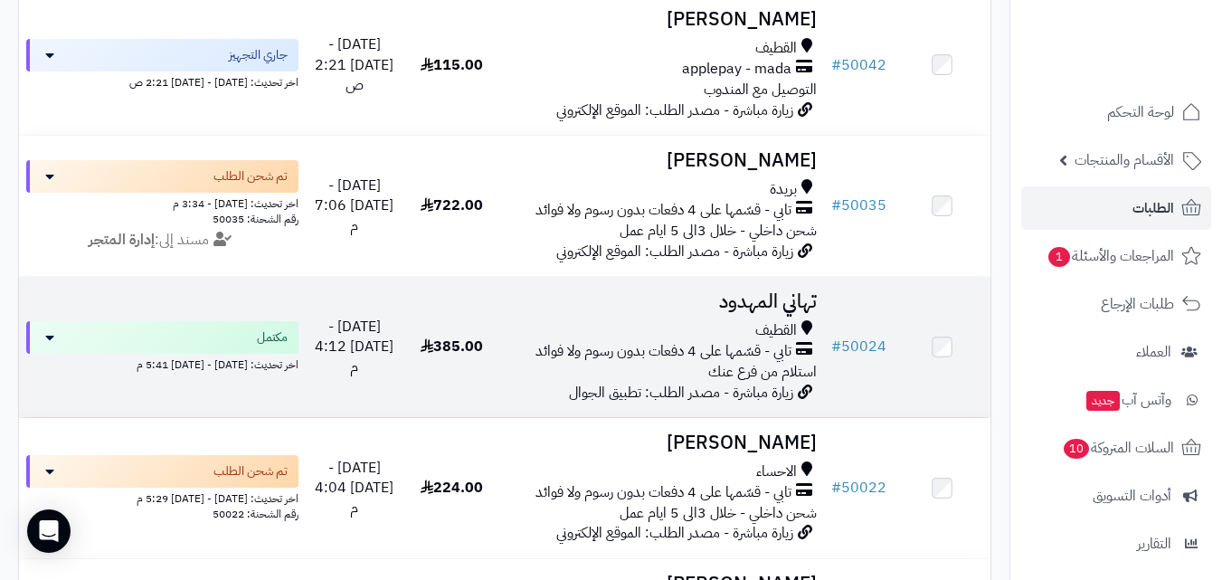
scroll to position [1176, 0]
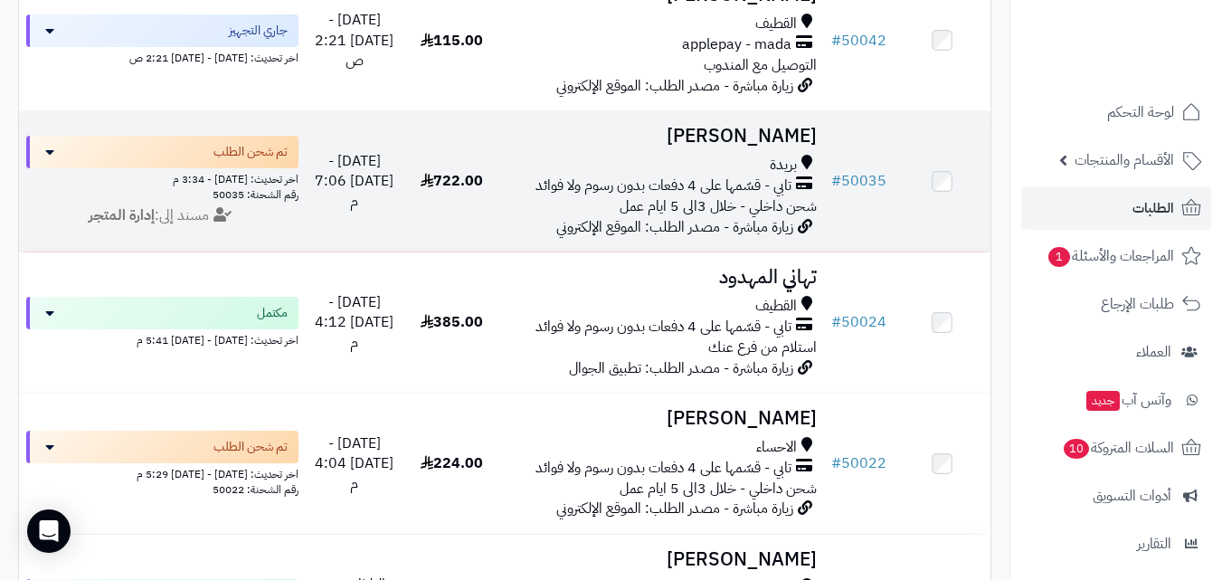
click at [759, 217] on span "شحن داخلي - خلال 3الى 5 ايام عمل" at bounding box center [718, 206] width 197 height 22
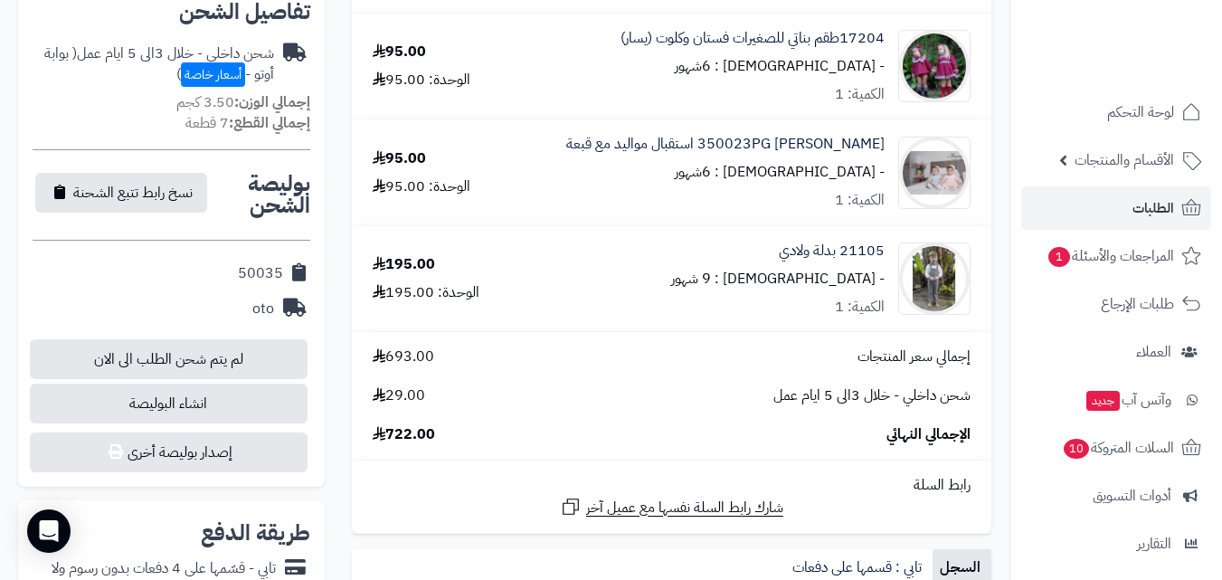
scroll to position [633, 0]
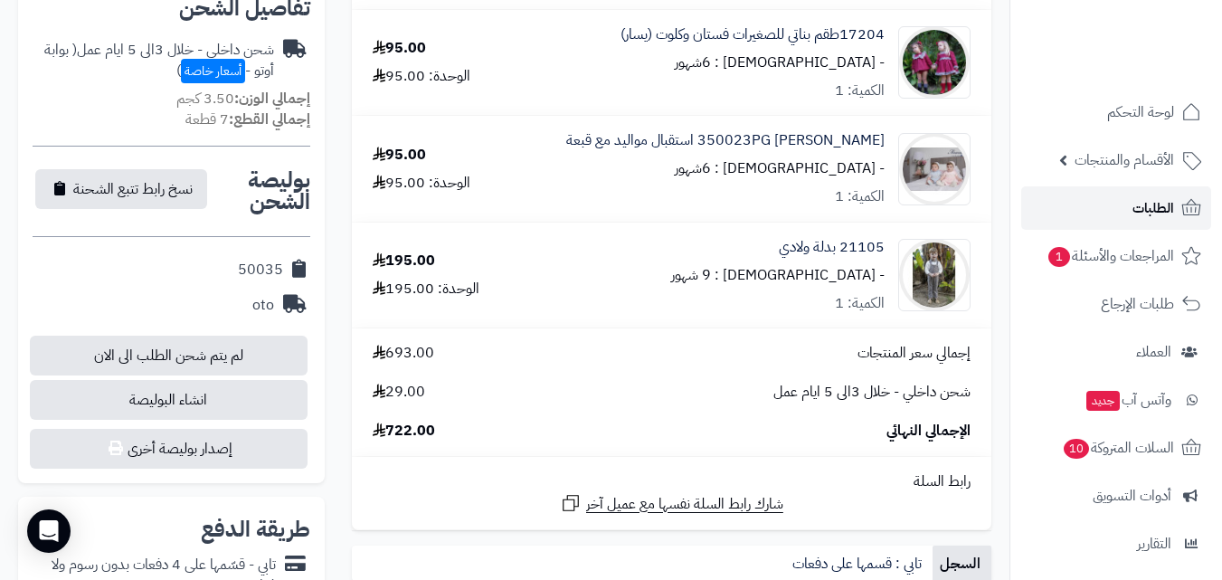
click at [1140, 217] on span "الطلبات" at bounding box center [1154, 207] width 42 height 25
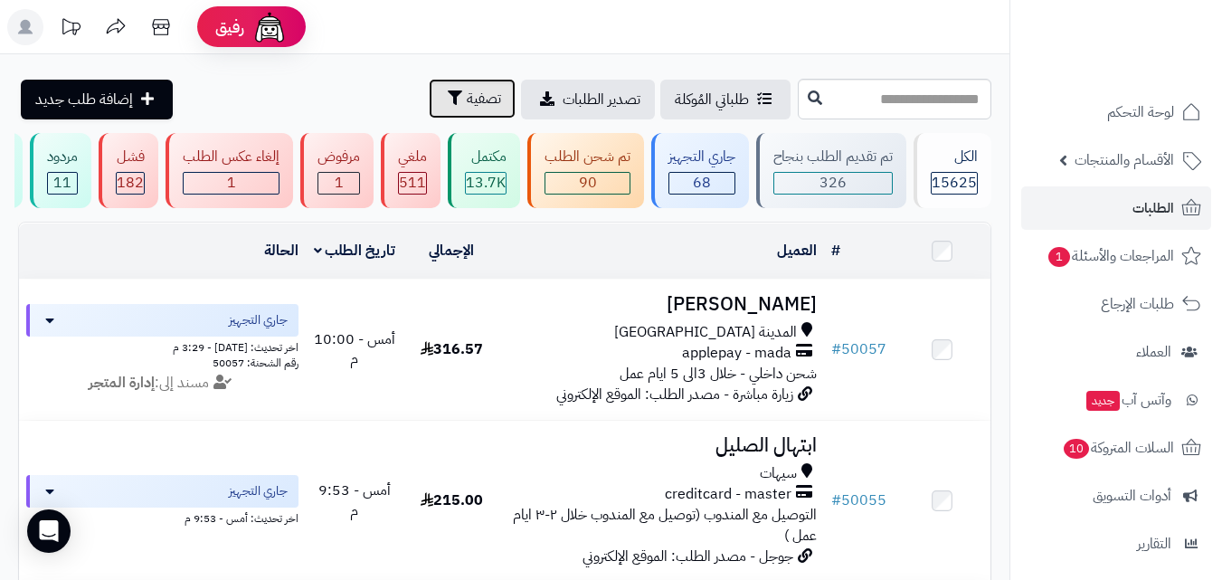
click at [448, 90] on icon "button" at bounding box center [455, 97] width 14 height 14
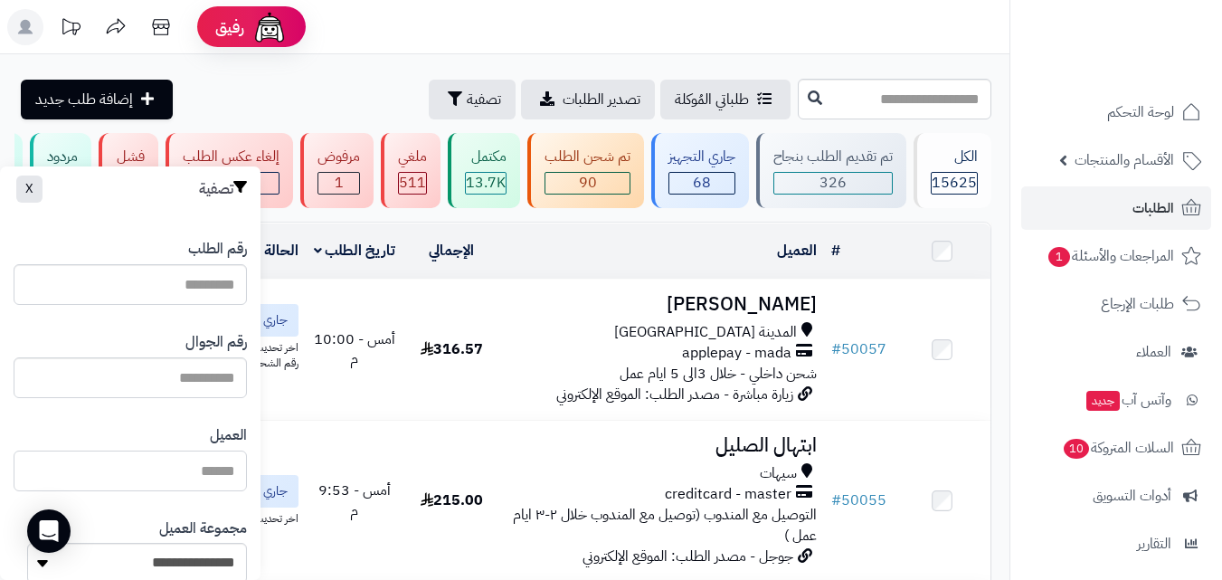
click at [212, 455] on input "العميل" at bounding box center [130, 471] width 233 height 41
type input "*"
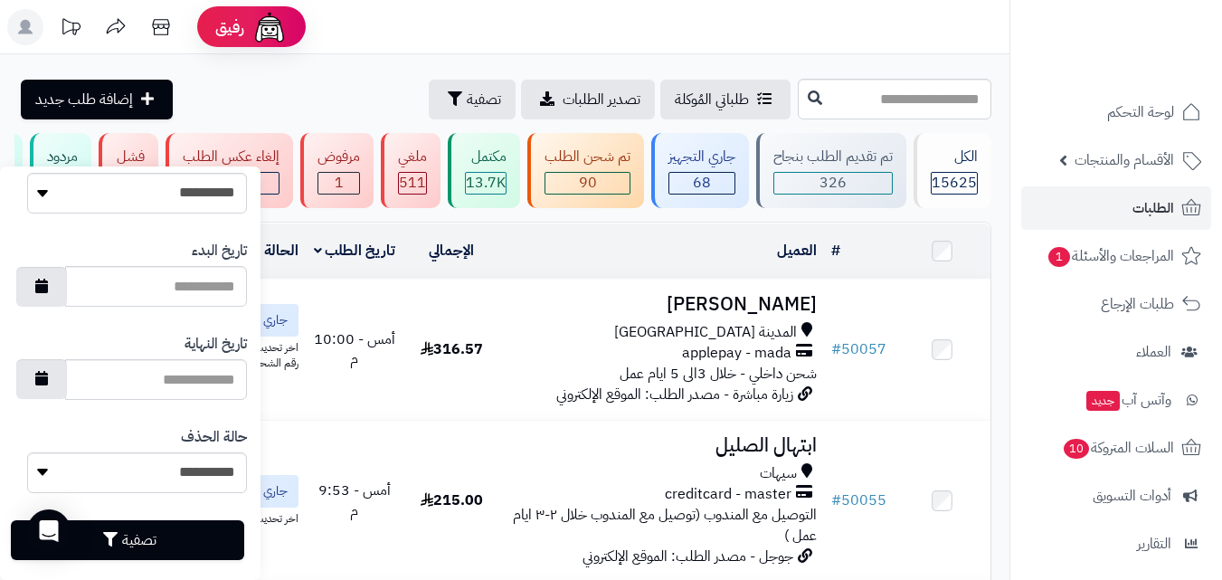
scroll to position [1044, 0]
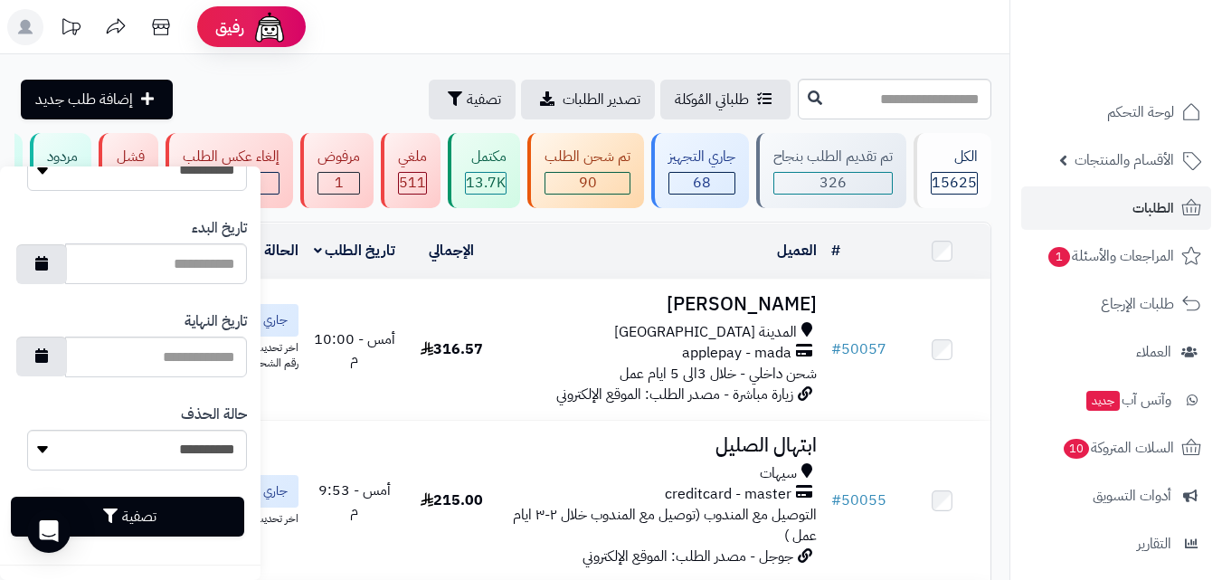
type input "****"
click at [134, 510] on button "تصفية" at bounding box center [127, 517] width 233 height 40
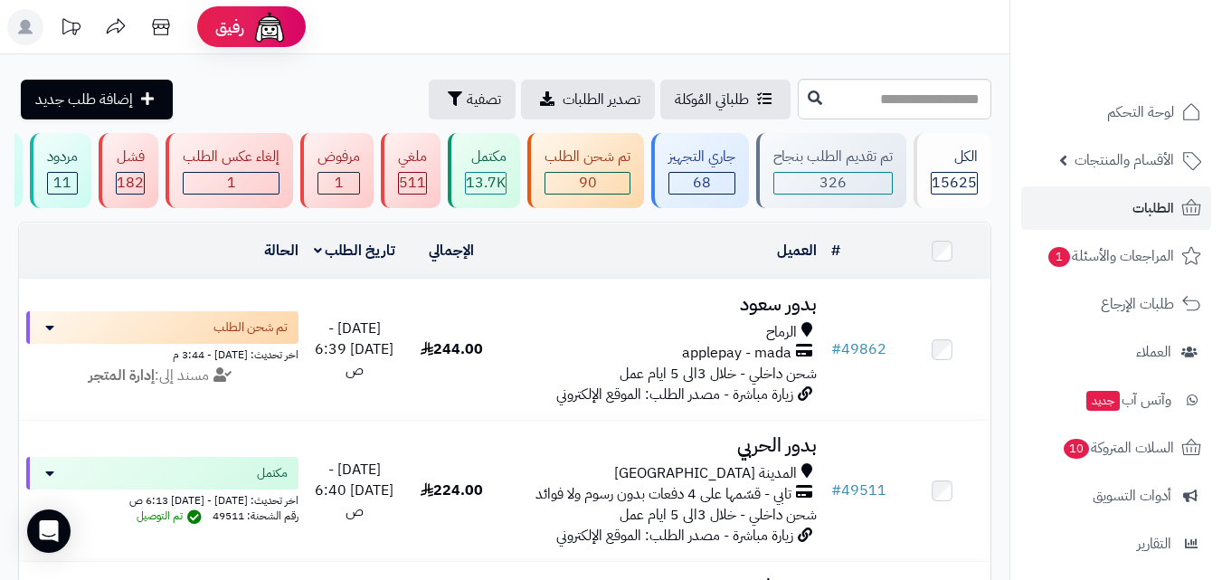
click at [704, 385] on span "شحن داخلي - خلال 3الى 5 ايام عمل" at bounding box center [718, 374] width 197 height 22
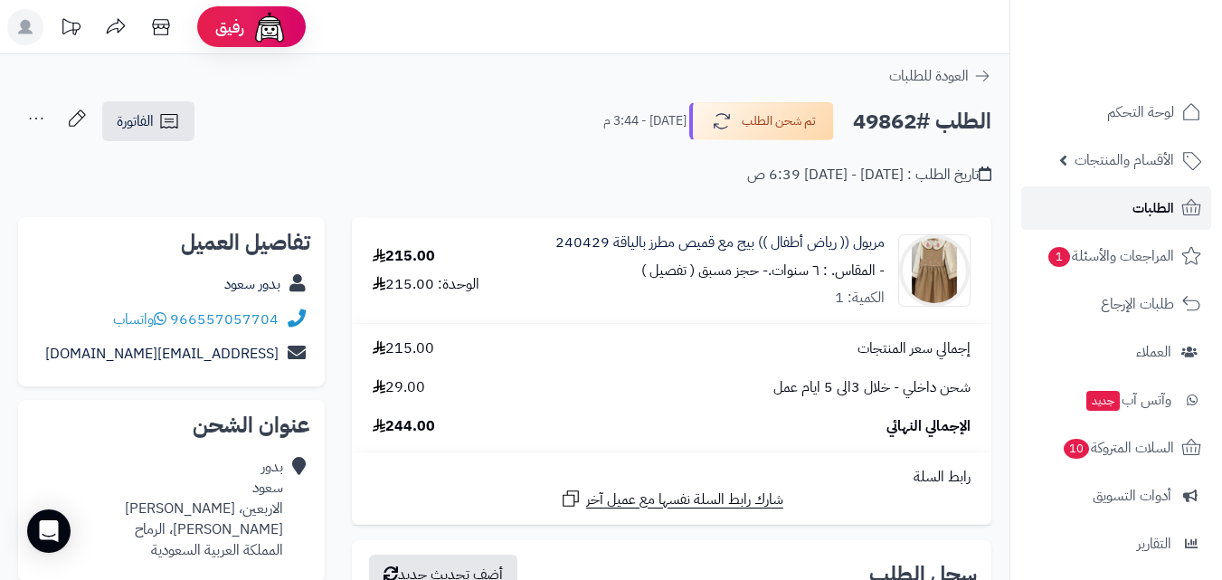
click at [1132, 204] on link "الطلبات" at bounding box center [1116, 207] width 190 height 43
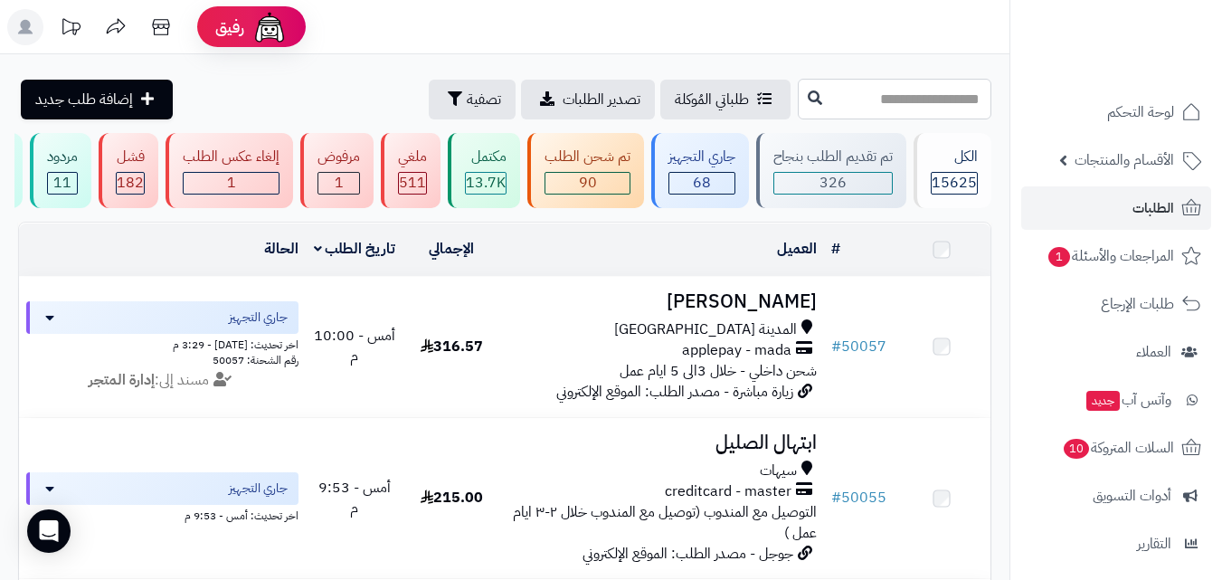
click at [888, 100] on input "text" at bounding box center [895, 99] width 194 height 41
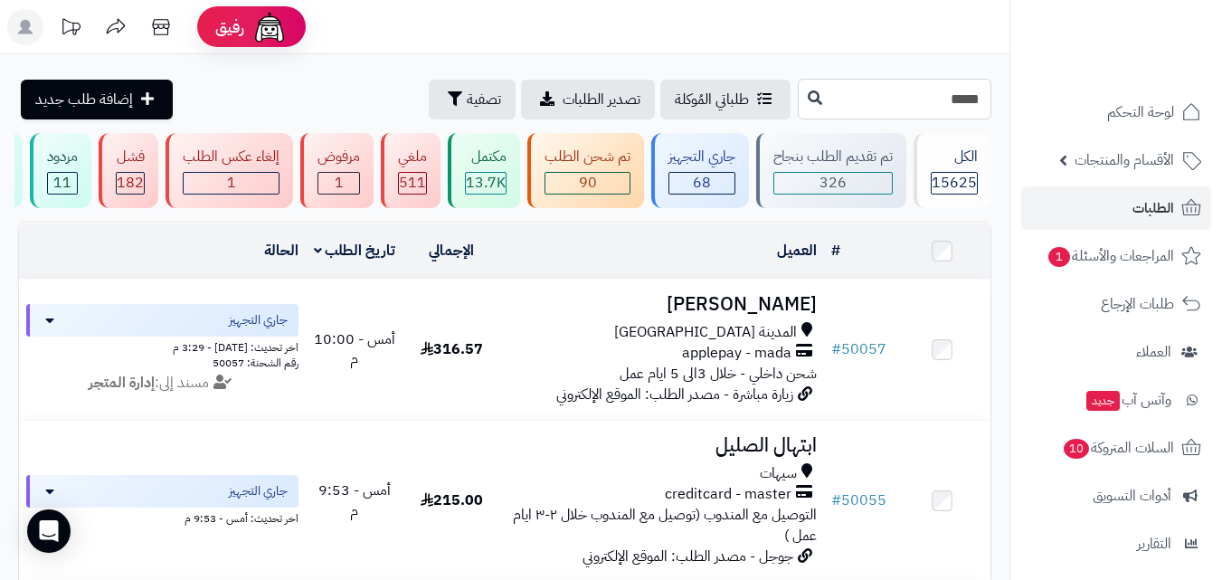
type input "*****"
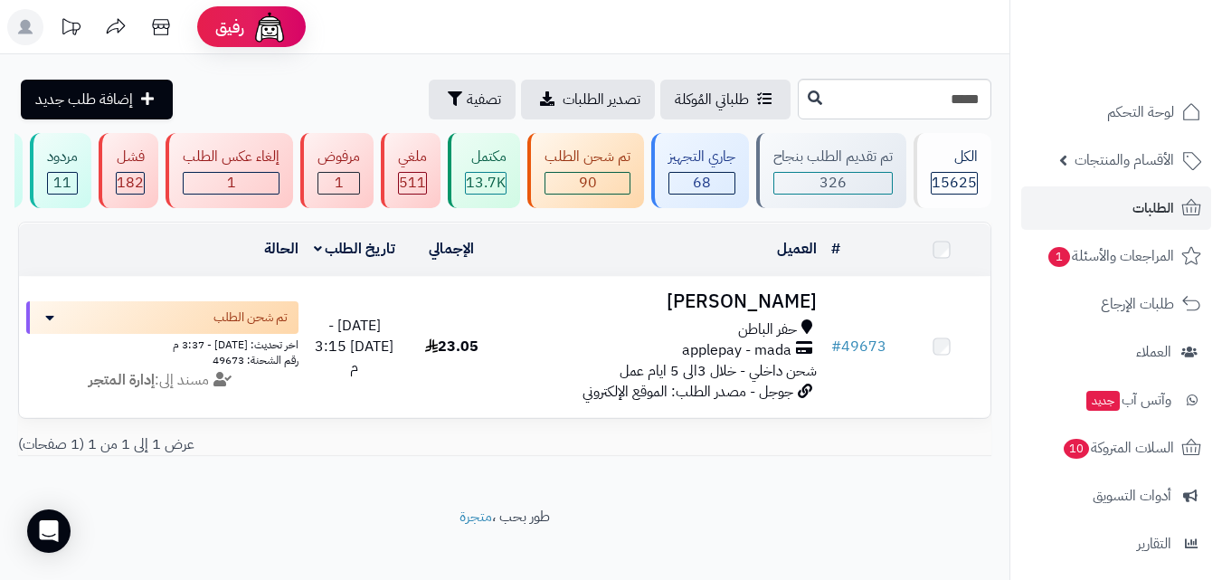
click at [771, 358] on span "applepay - mada" at bounding box center [736, 350] width 109 height 21
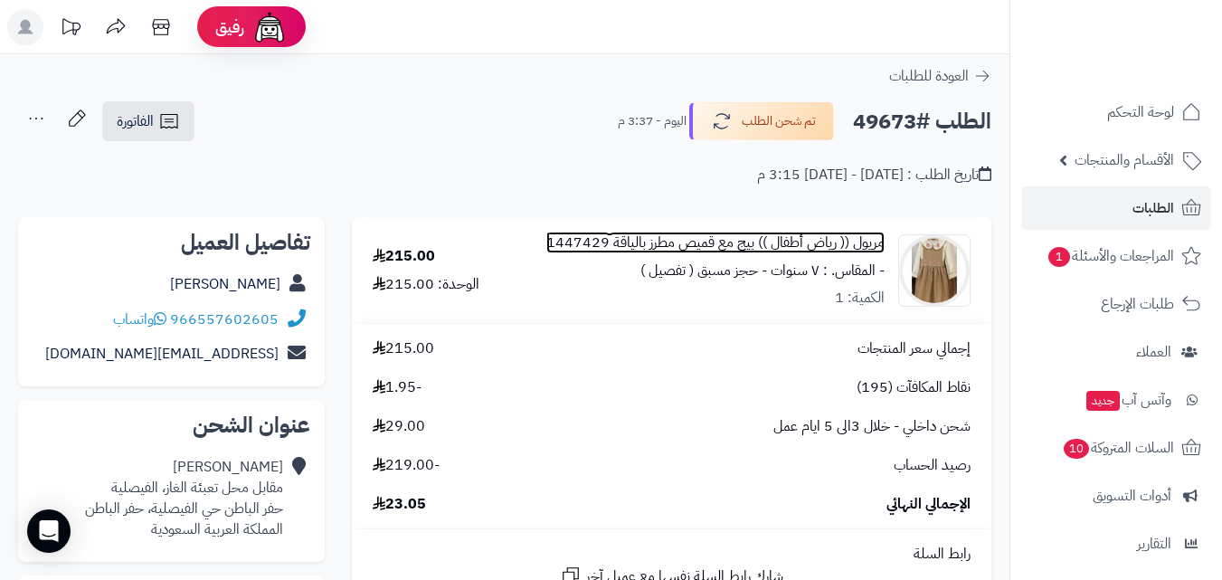
click at [851, 234] on link "مريول (( رياض أطفال )) بيج مع قميص مطرز بالياقة 1447429" at bounding box center [715, 243] width 338 height 21
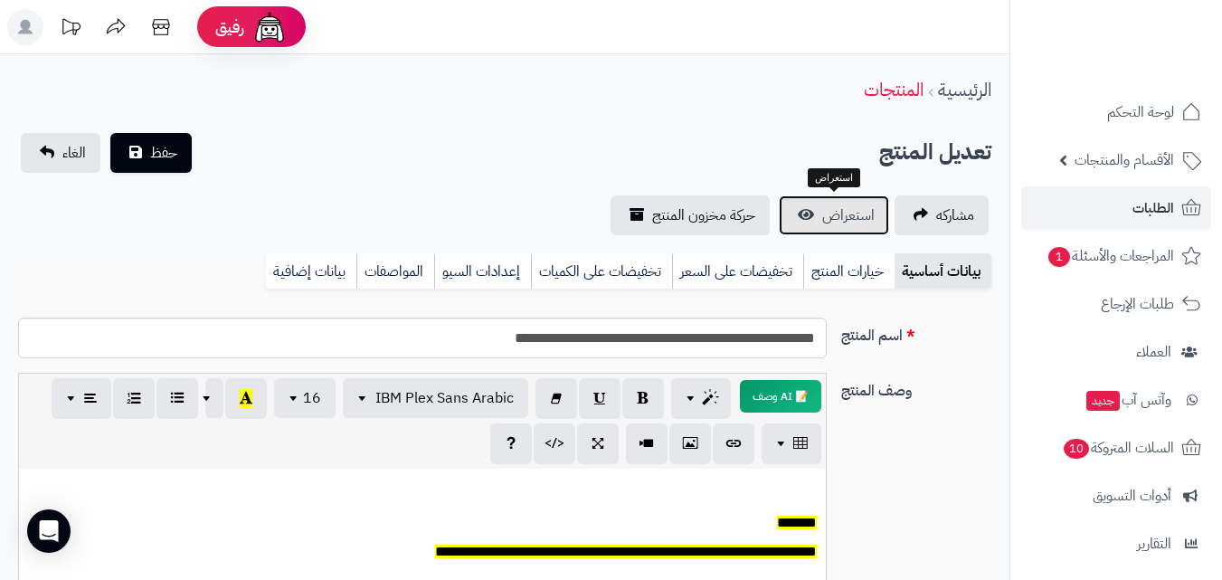
scroll to position [149, 0]
click at [1083, 206] on link "الطلبات" at bounding box center [1116, 207] width 190 height 43
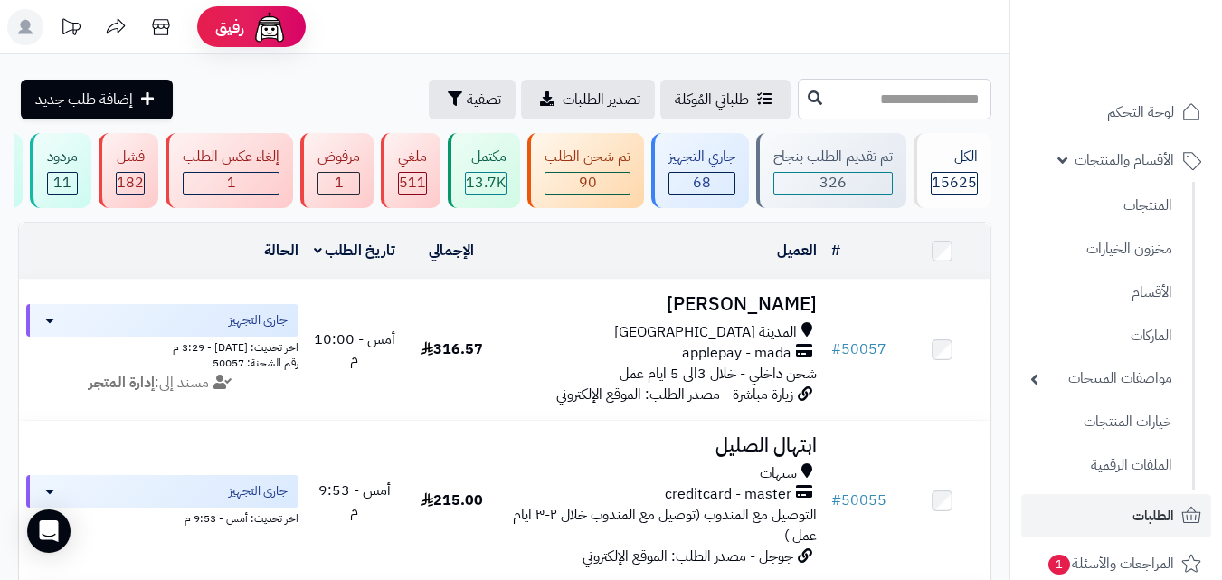
click at [945, 96] on input "text" at bounding box center [895, 99] width 194 height 41
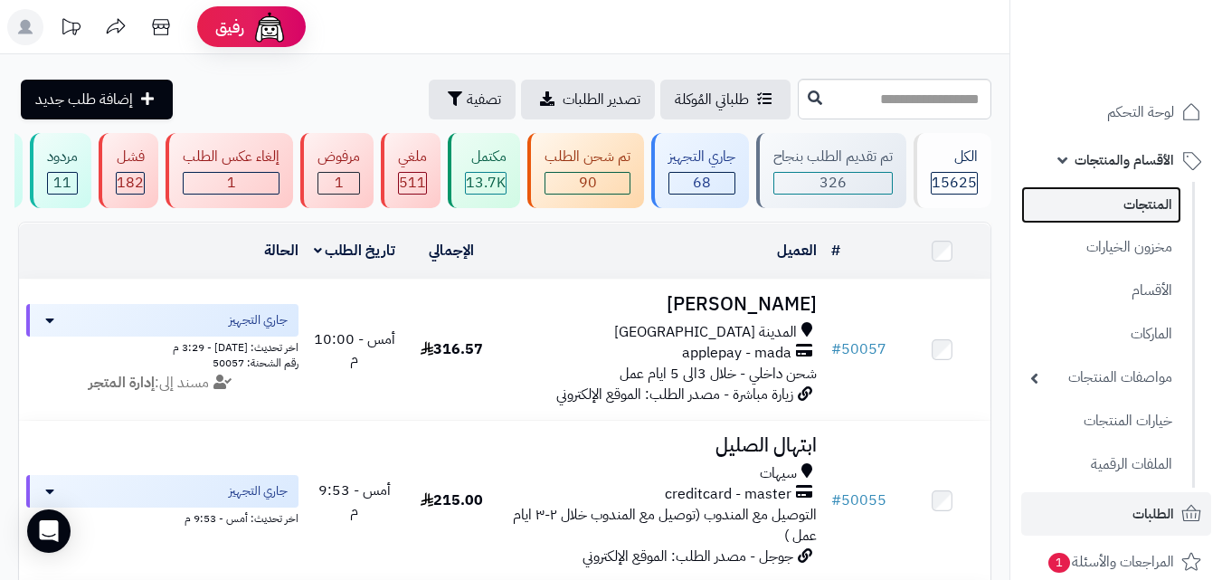
click at [1133, 199] on link "المنتجات" at bounding box center [1101, 204] width 160 height 37
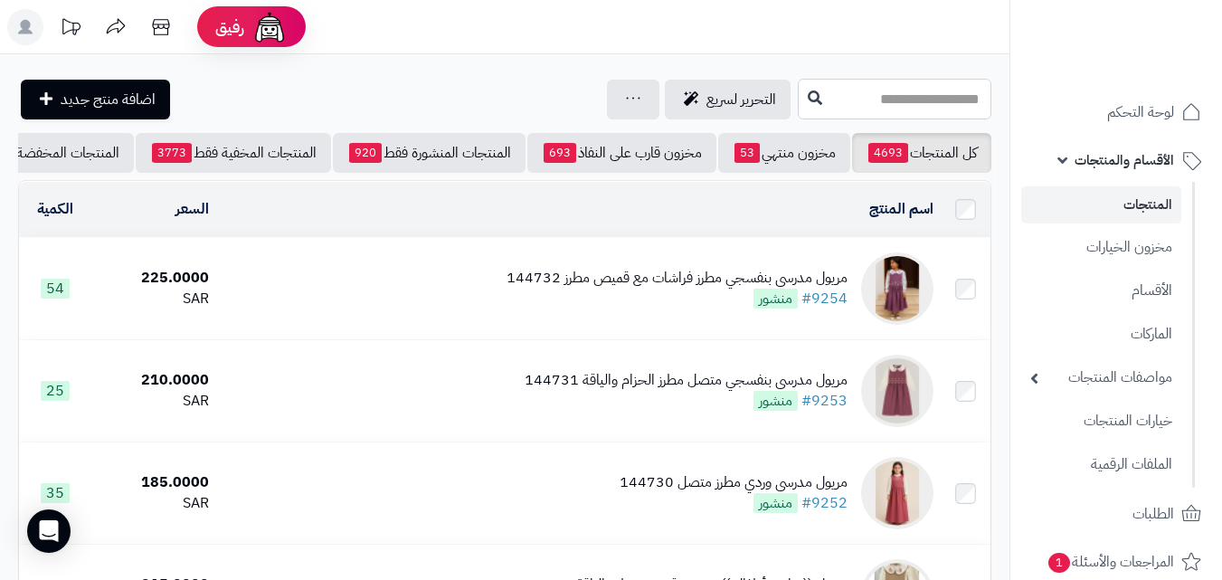
click at [926, 88] on input "text" at bounding box center [895, 99] width 194 height 41
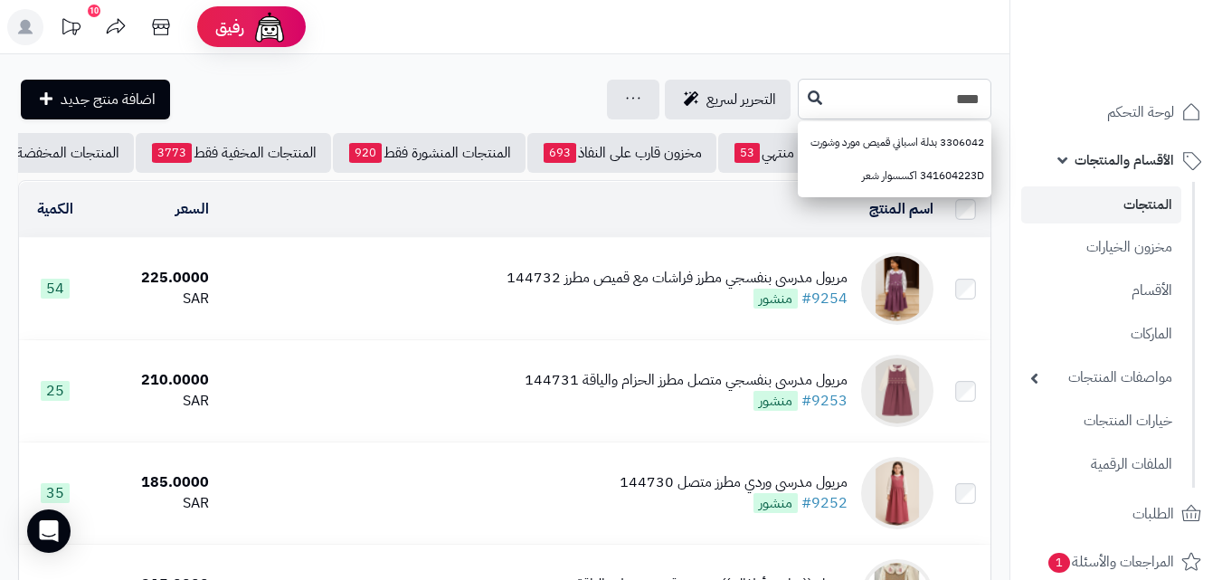
type input "****"
click at [808, 100] on icon at bounding box center [815, 97] width 14 height 14
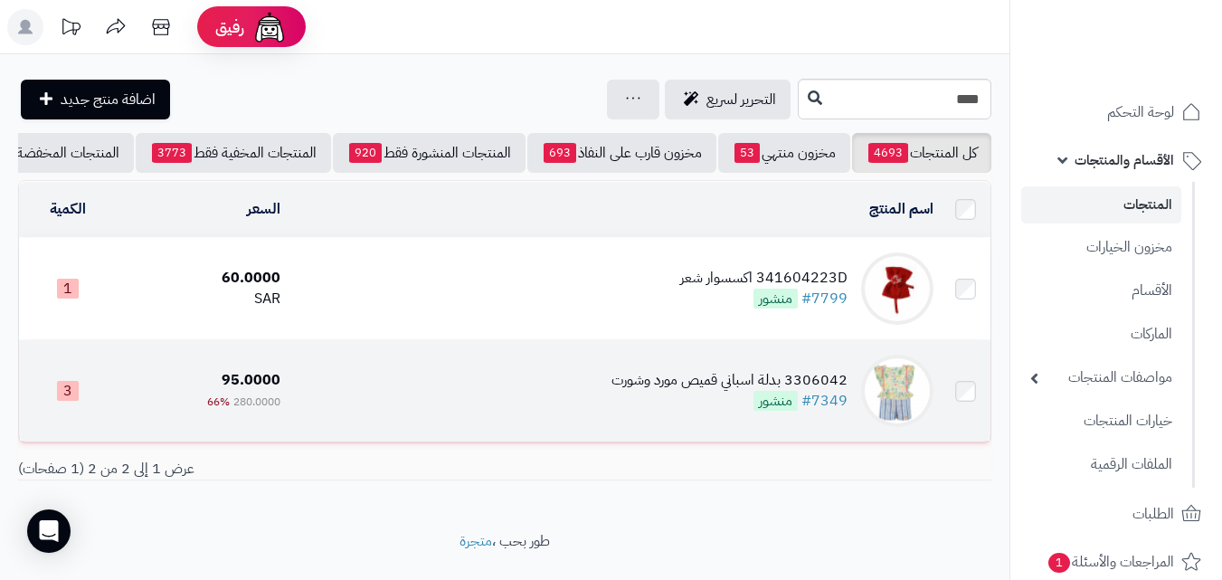
click at [727, 370] on td "3306042 بدلة اسباني قميص مورد وشورت #7349 منشور" at bounding box center [614, 390] width 653 height 101
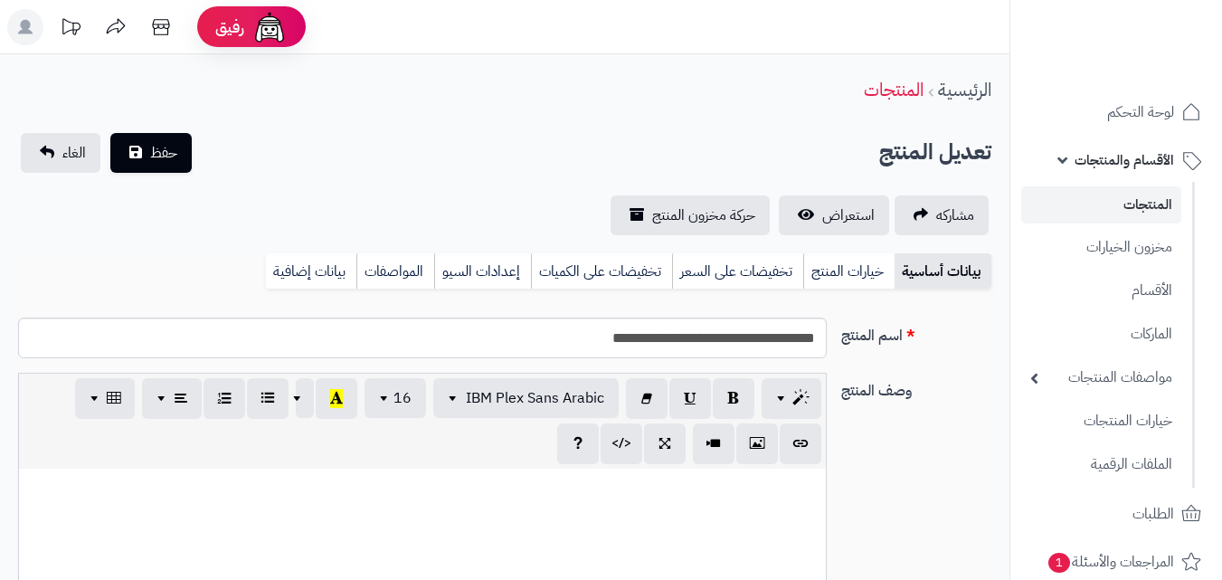
scroll to position [240, 0]
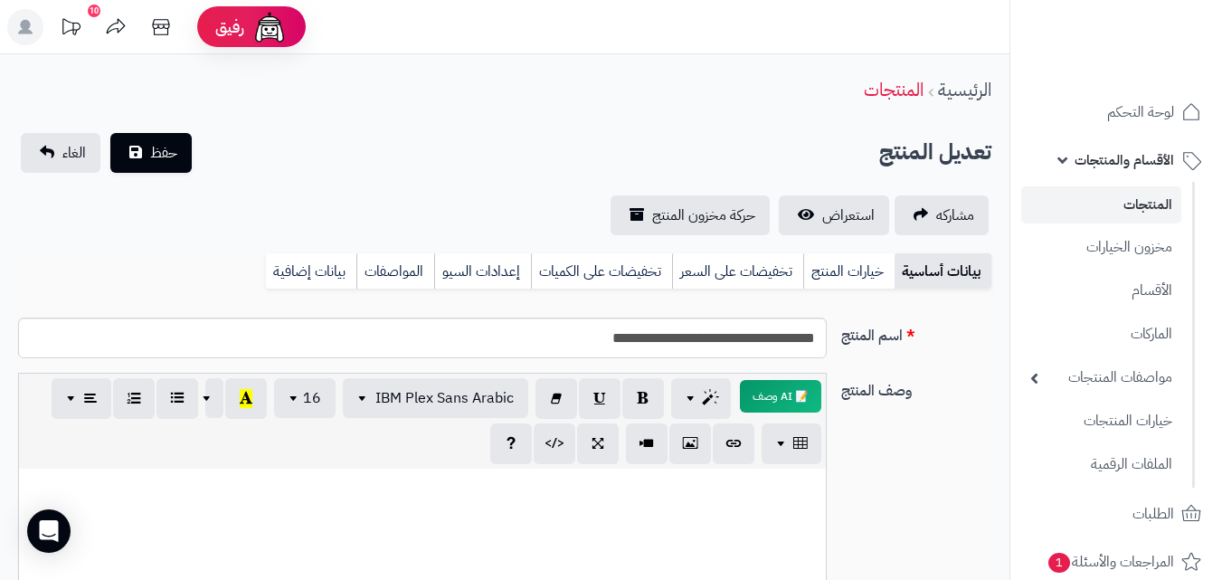
click at [863, 290] on div "بيانات أساسية خيارات المنتج تخفيضات على السعر تخفيضات على الكميات إعدادات السيو…" at bounding box center [504, 278] width 973 height 50
click at [856, 278] on link "خيارات المنتج" at bounding box center [848, 271] width 91 height 36
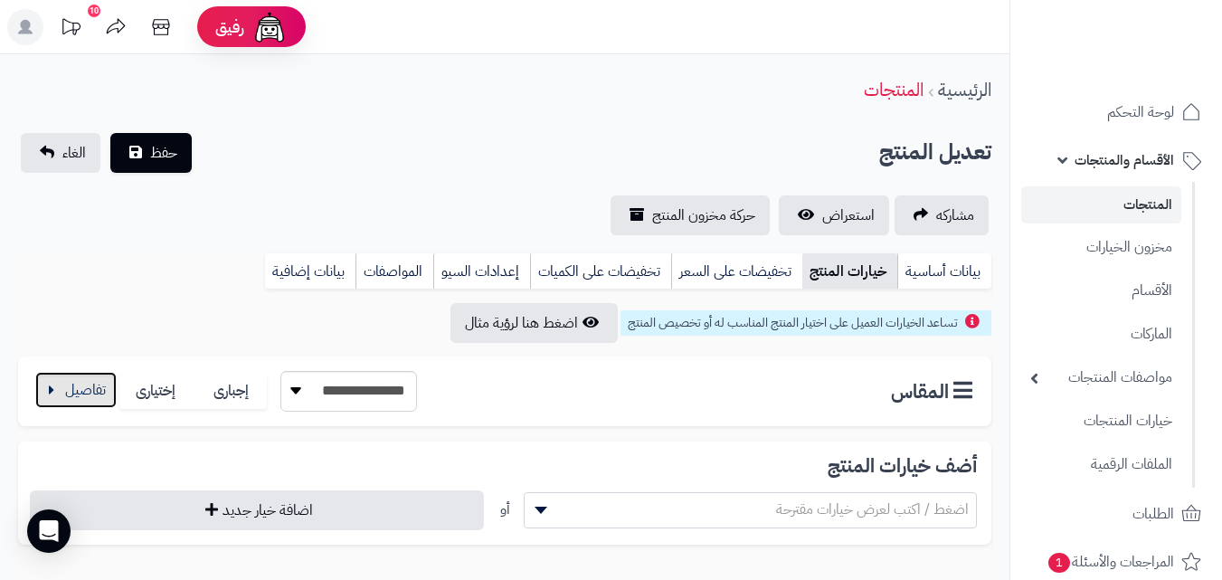
click at [66, 385] on button "button" at bounding box center [75, 390] width 81 height 36
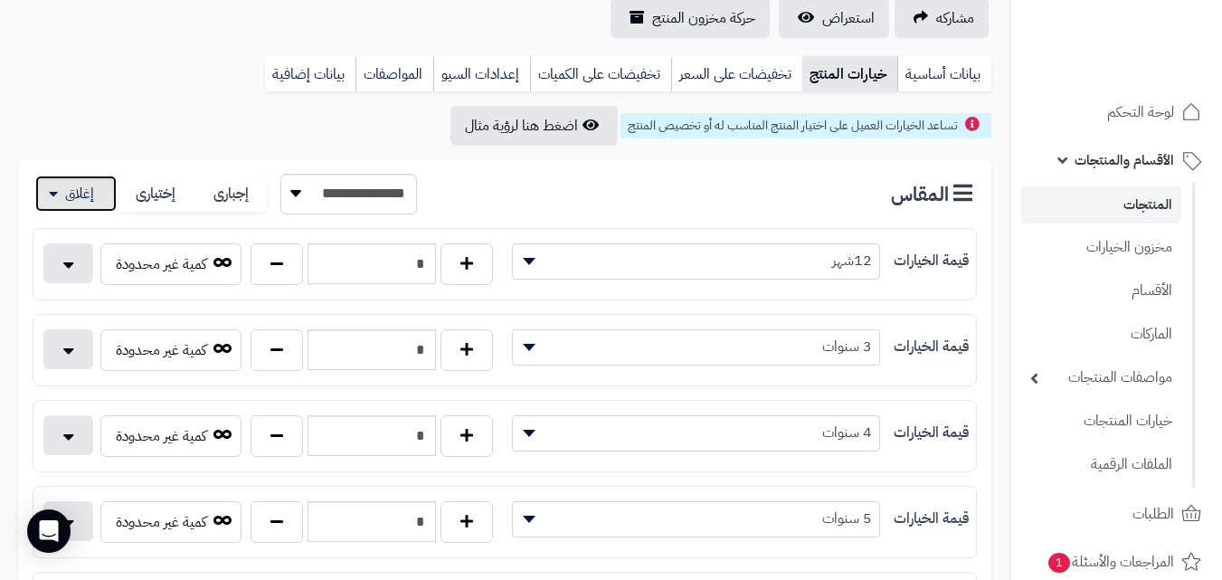
scroll to position [271, 0]
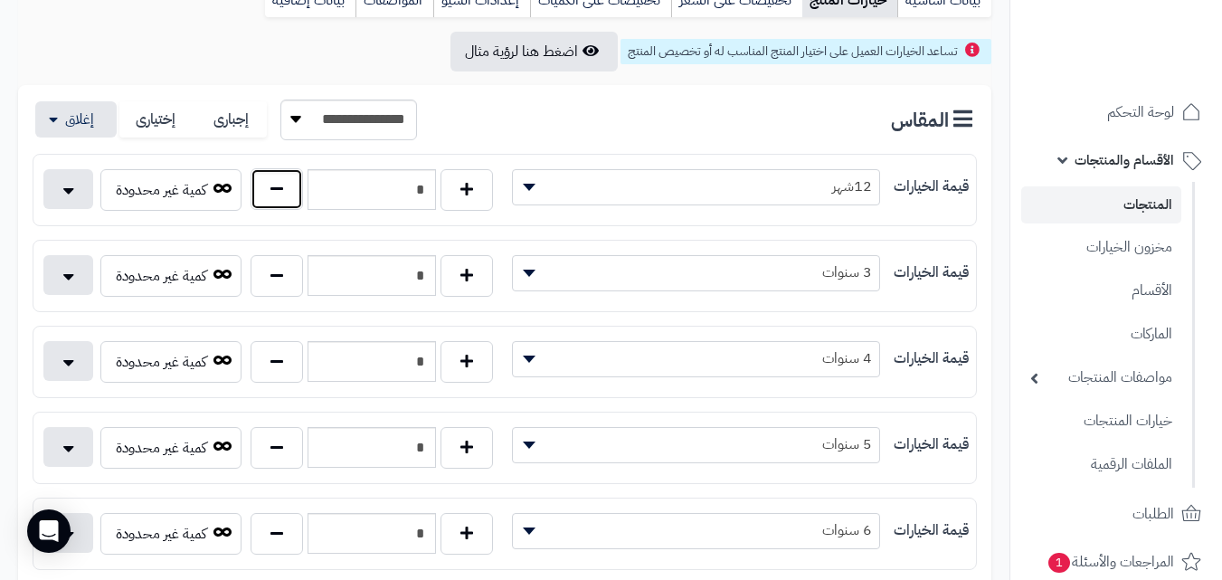
click at [291, 187] on button "button" at bounding box center [277, 189] width 52 height 42
type input "*"
click at [674, 195] on span "12شهر" at bounding box center [696, 186] width 366 height 27
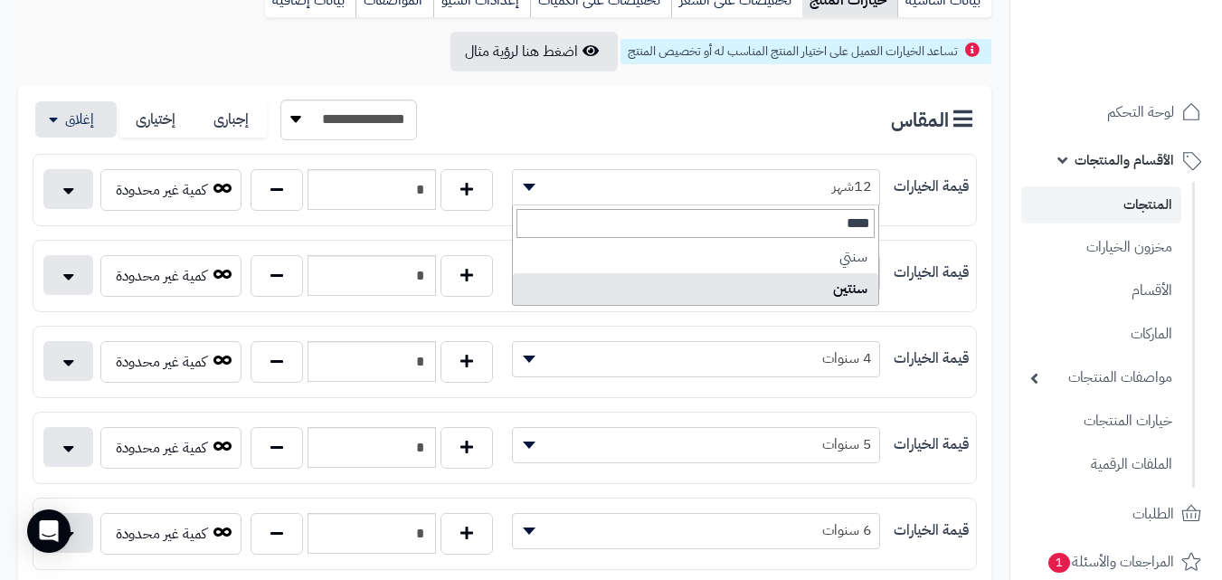
type input "****"
select select "**"
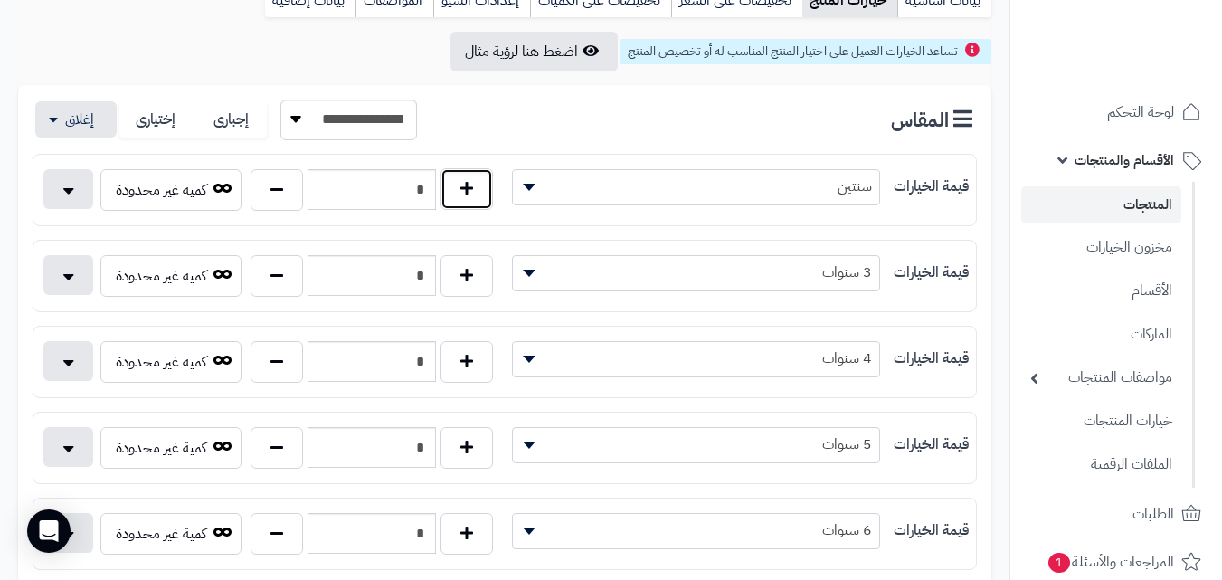
click at [476, 196] on button "button" at bounding box center [467, 189] width 52 height 42
type input "*"
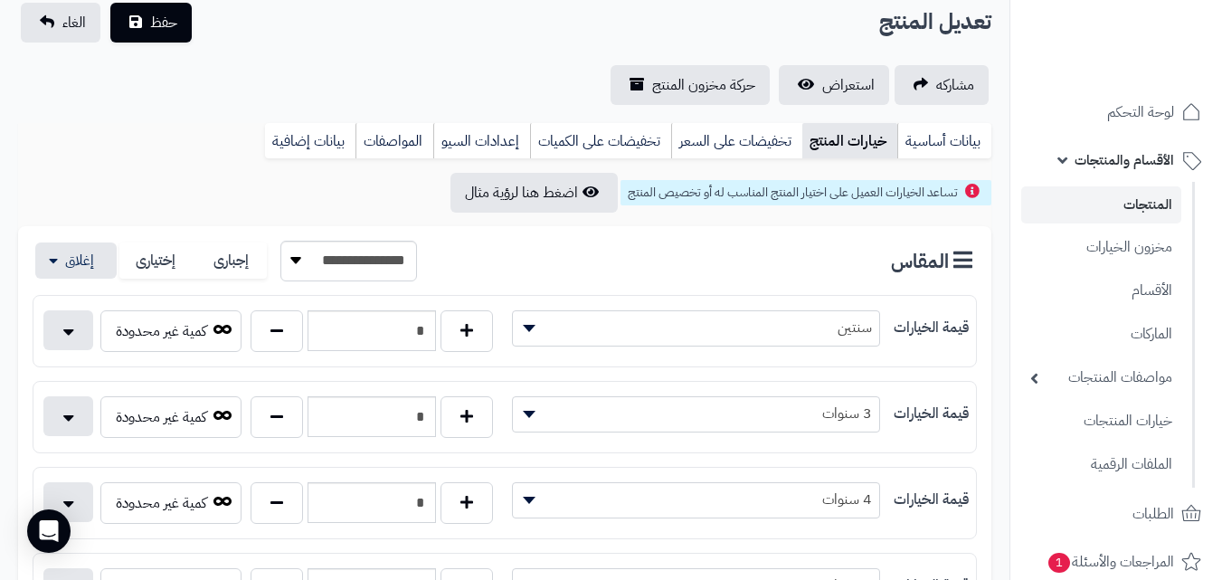
scroll to position [0, 0]
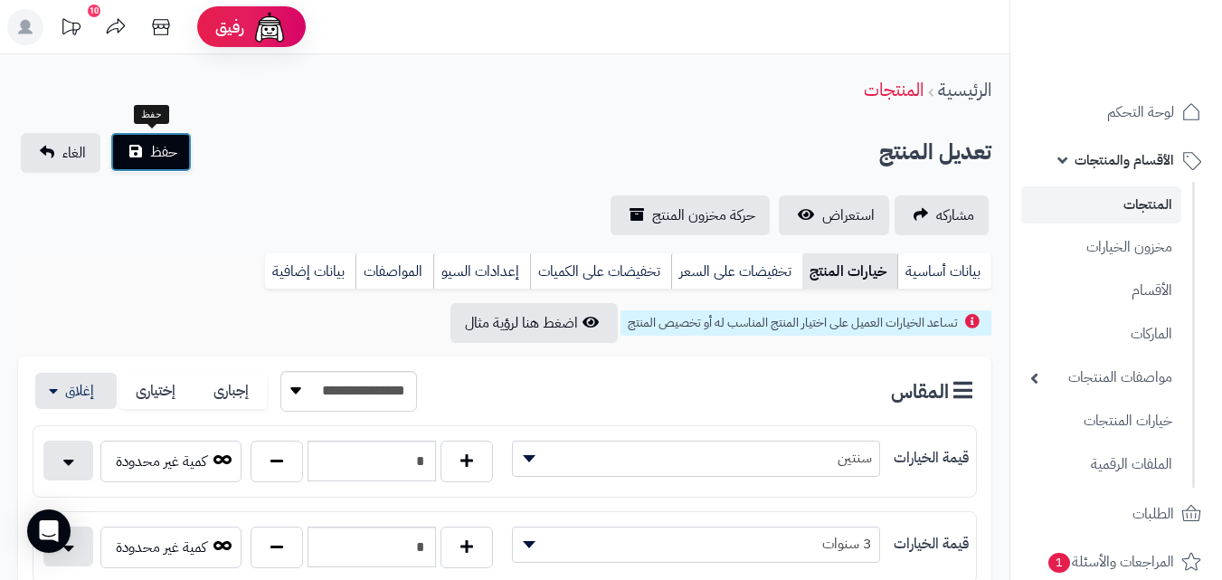
click at [162, 148] on span "حفظ" at bounding box center [163, 152] width 27 height 22
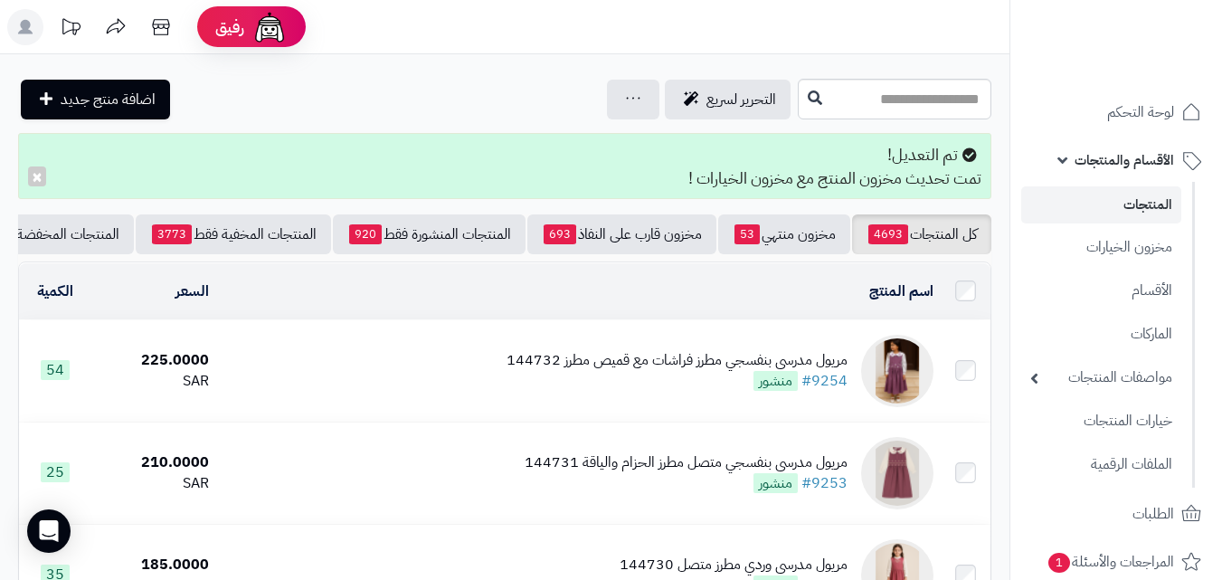
click at [1103, 211] on link "المنتجات" at bounding box center [1101, 204] width 160 height 37
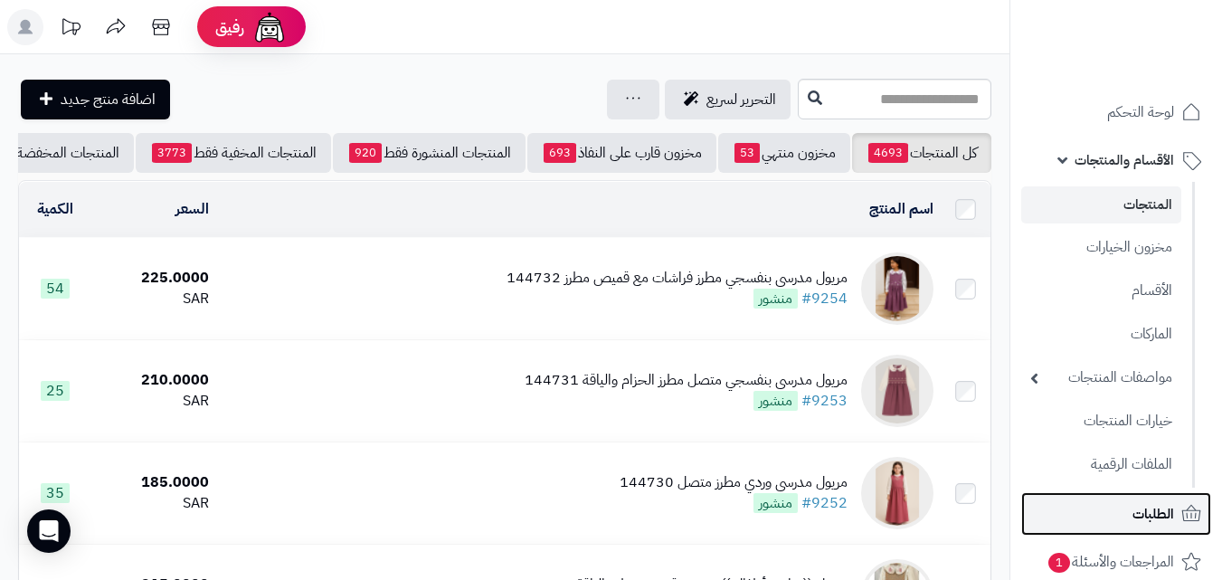
click at [1138, 497] on link "الطلبات" at bounding box center [1116, 513] width 190 height 43
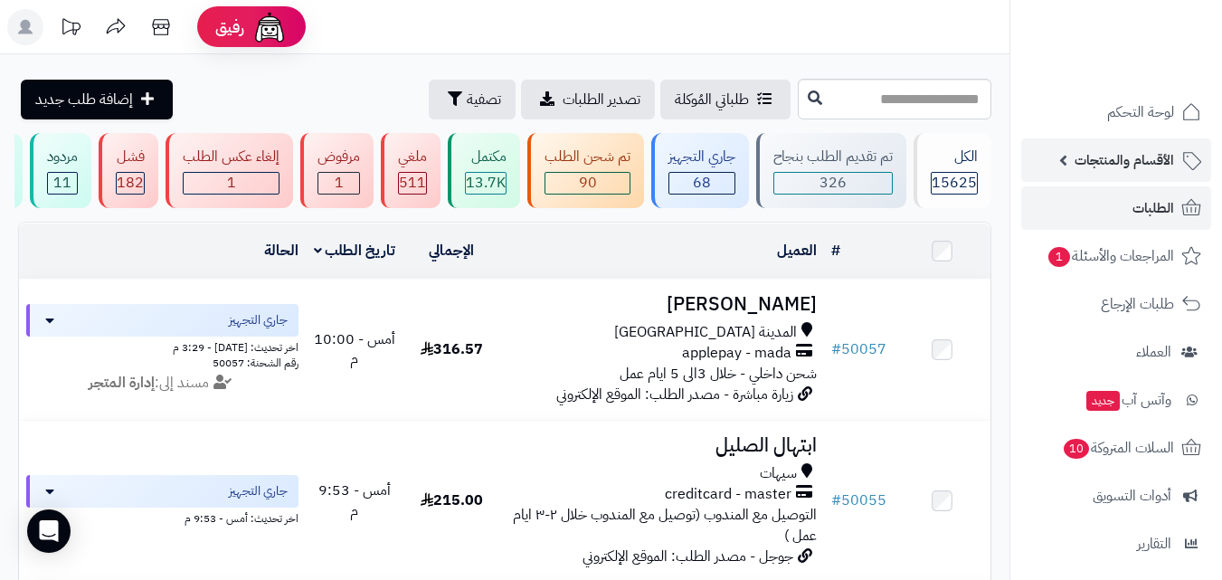
click at [1141, 153] on span "الأقسام والمنتجات" at bounding box center [1125, 159] width 100 height 25
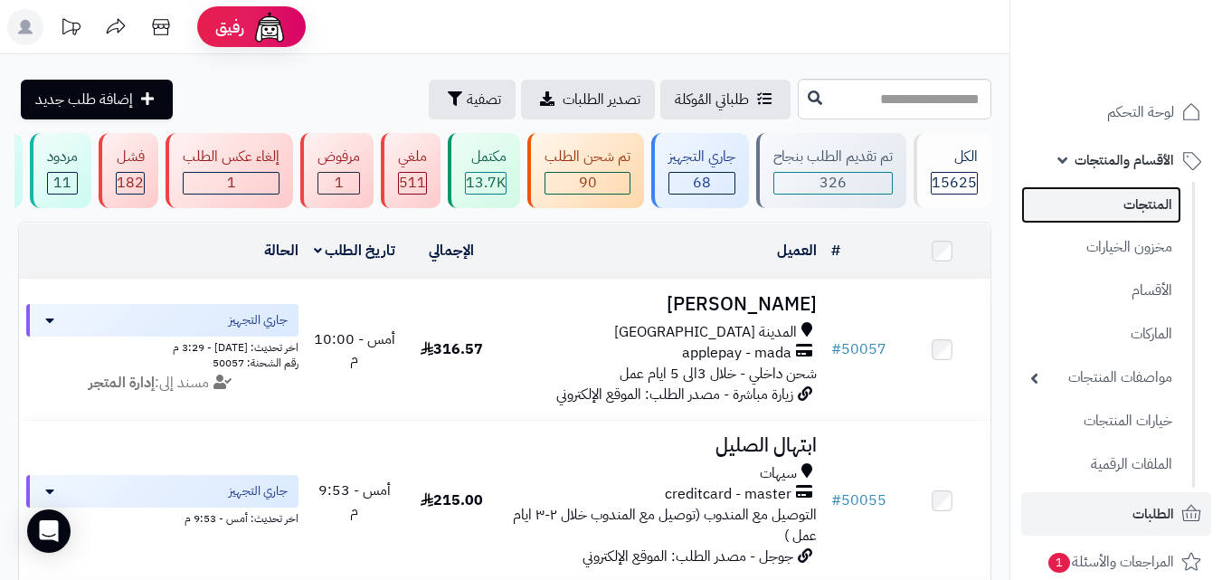
click at [1096, 207] on link "المنتجات" at bounding box center [1101, 204] width 160 height 37
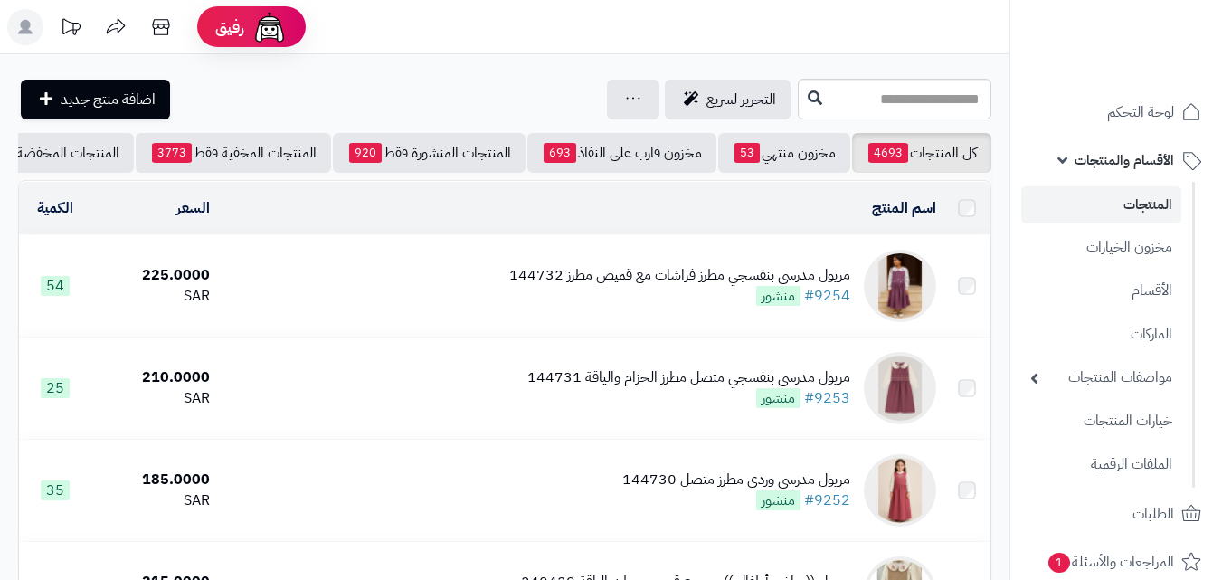
scroll to position [362, 0]
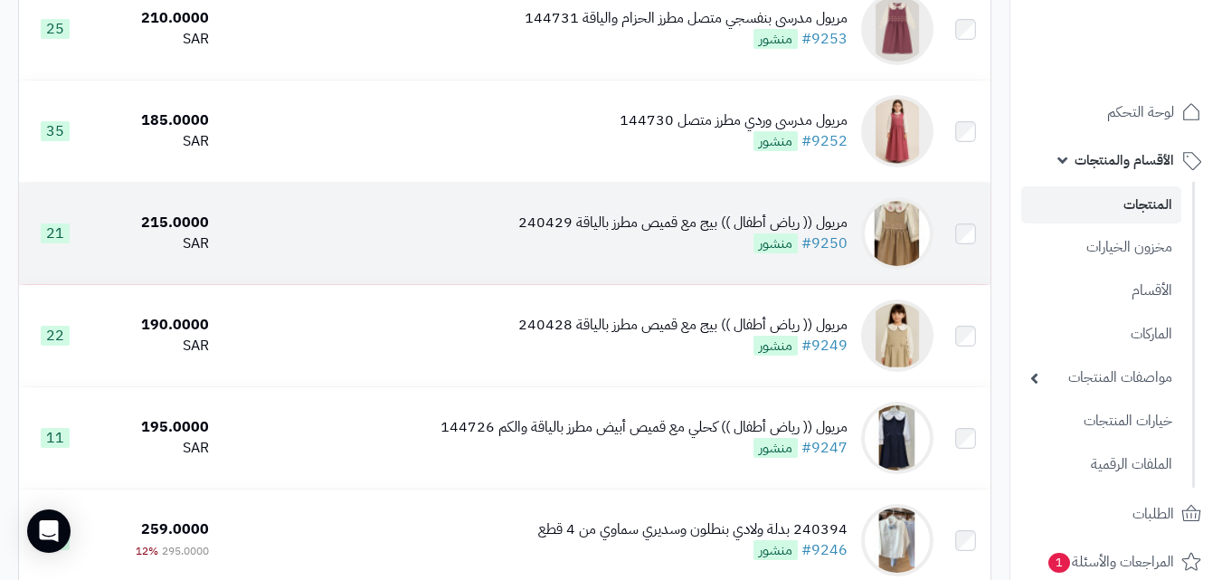
click at [745, 252] on div "مريول (( رياض أطفال )) بيج مع قميص مطرز بالياقة 240429 #9250 منشور" at bounding box center [682, 234] width 329 height 42
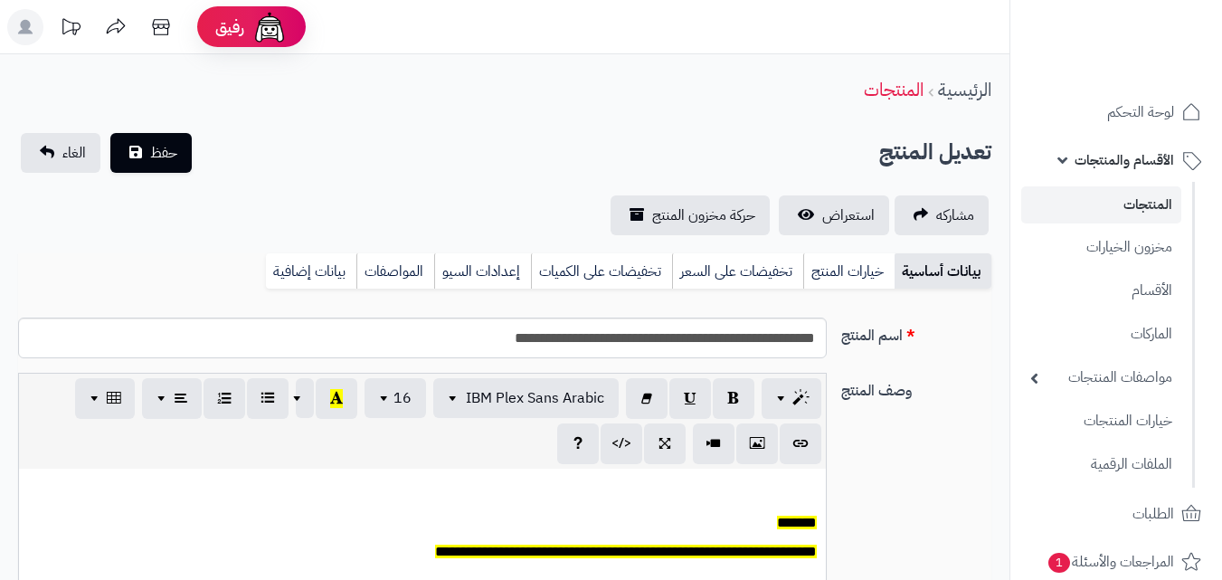
click at [844, 269] on link "خيارات المنتج" at bounding box center [848, 271] width 91 height 36
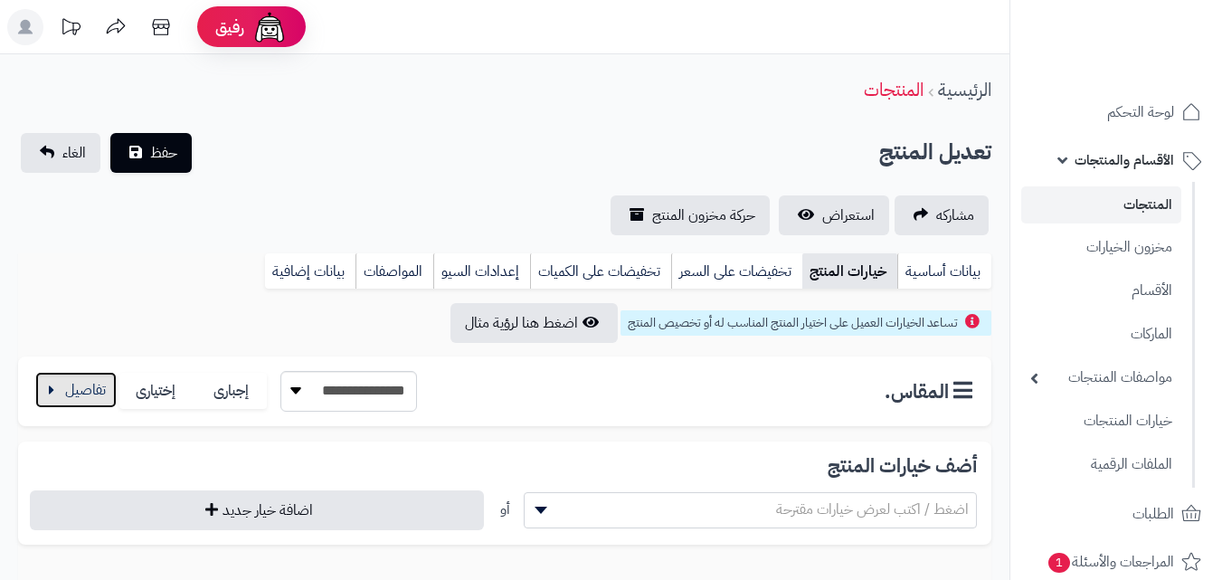
click at [96, 393] on button "button" at bounding box center [75, 390] width 81 height 36
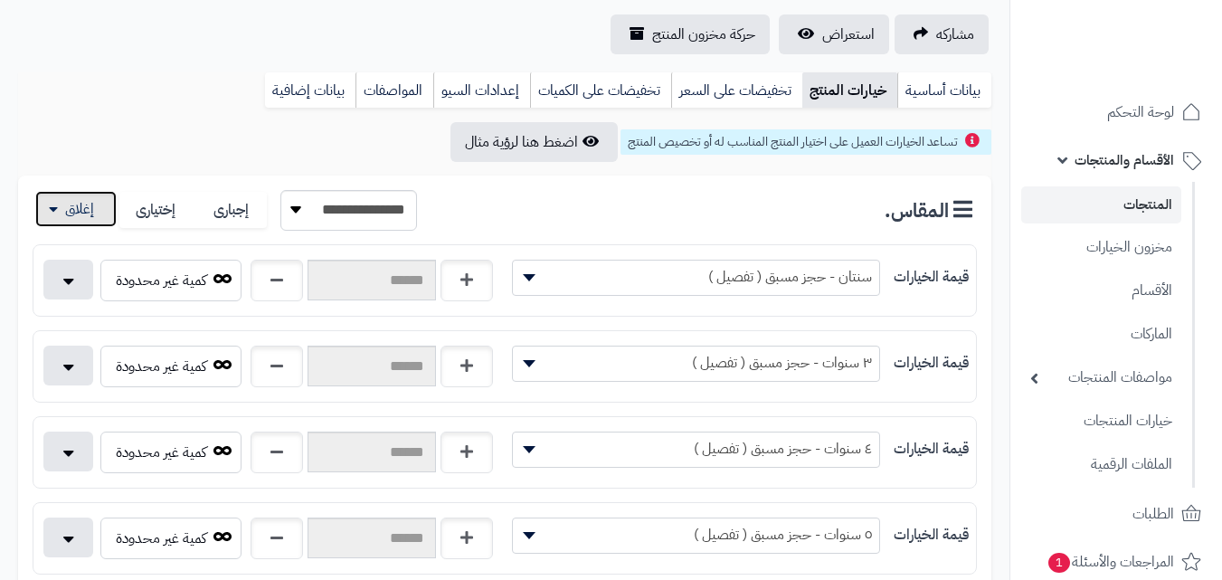
click at [66, 390] on div "**********" at bounding box center [504, 590] width 973 height 828
click at [63, 217] on button "button" at bounding box center [75, 209] width 81 height 36
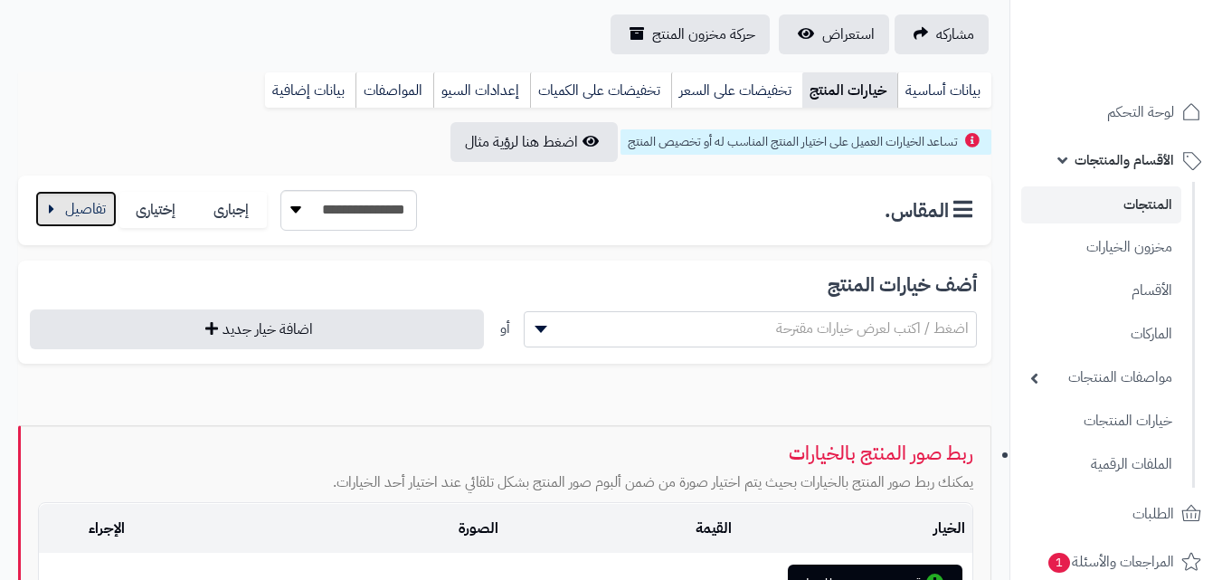
click at [63, 217] on button "button" at bounding box center [75, 209] width 81 height 36
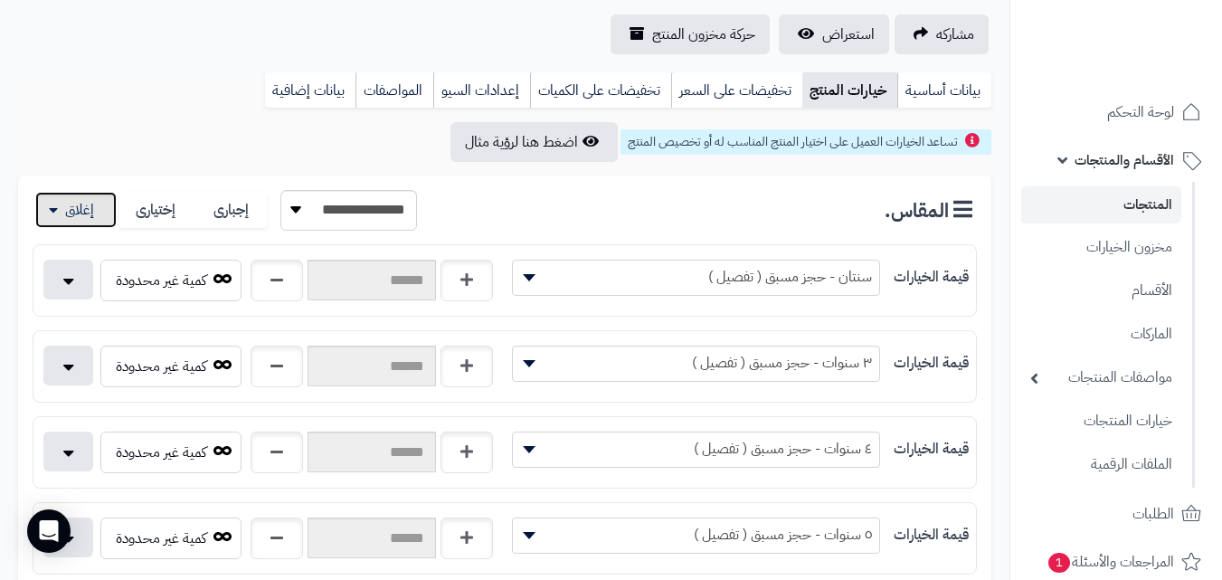
scroll to position [362, 0]
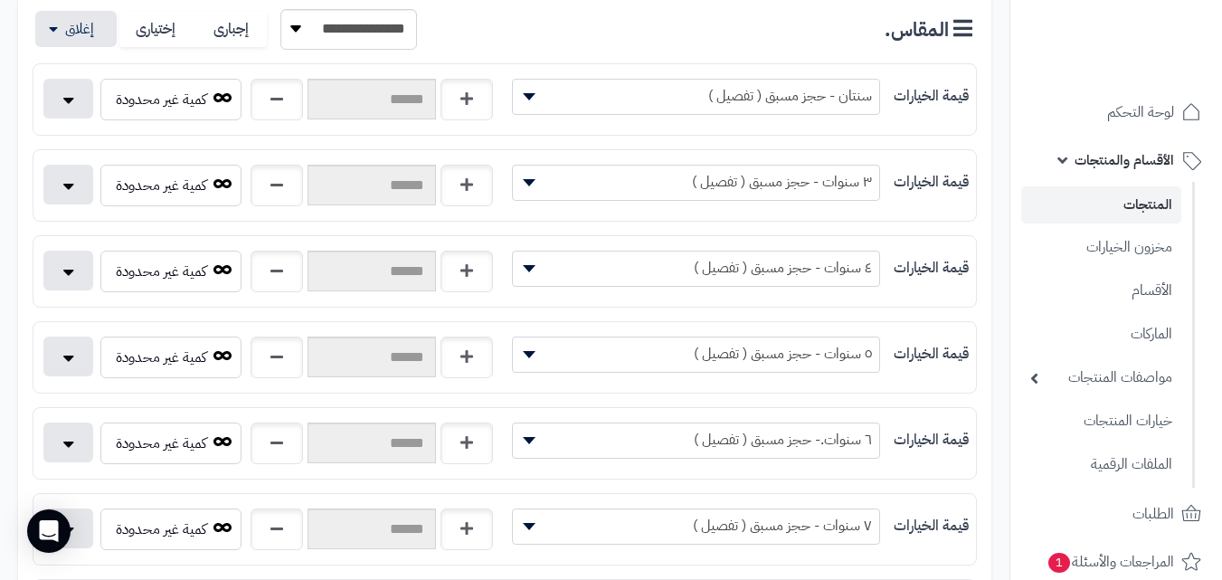
click at [751, 341] on span "٥ سنوات - حجز مسبق ( تفصيل )" at bounding box center [696, 353] width 366 height 27
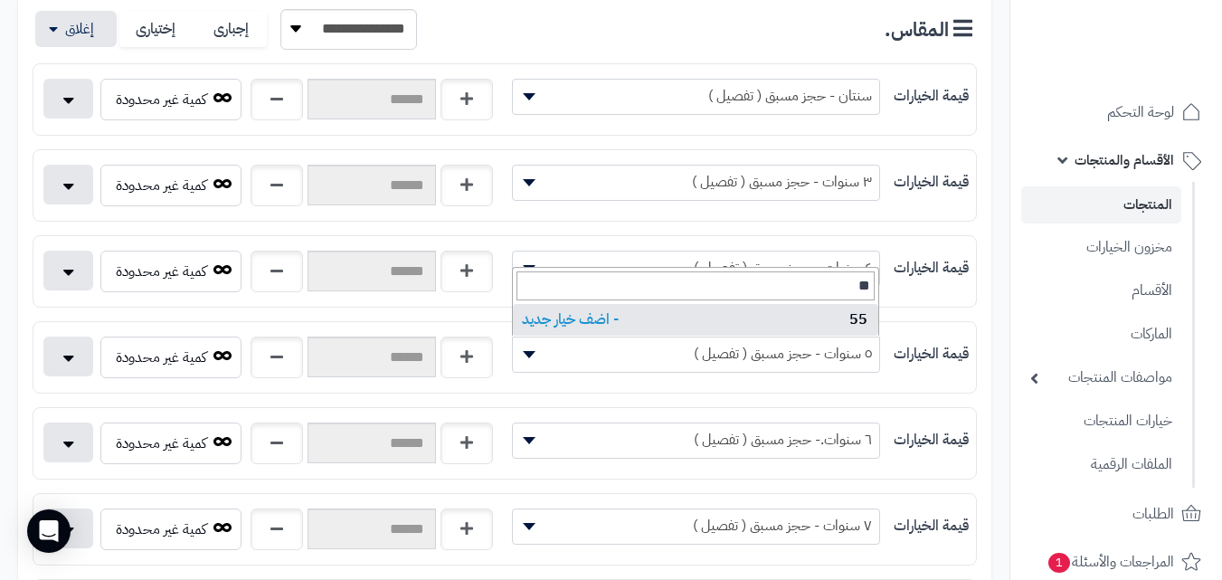
type input "*"
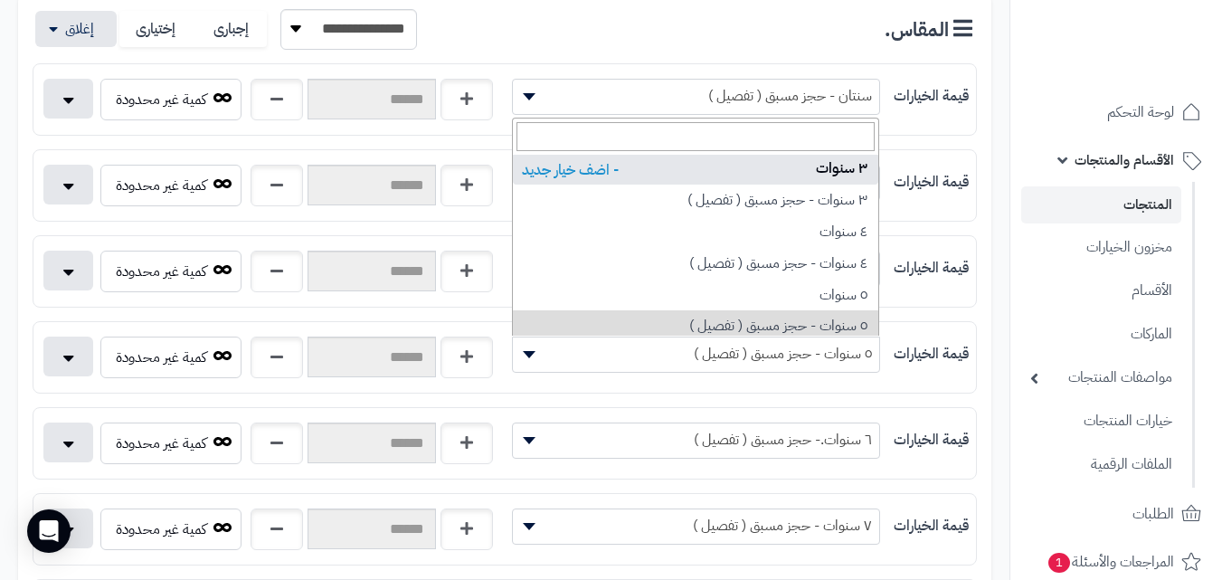
scroll to position [543, 0]
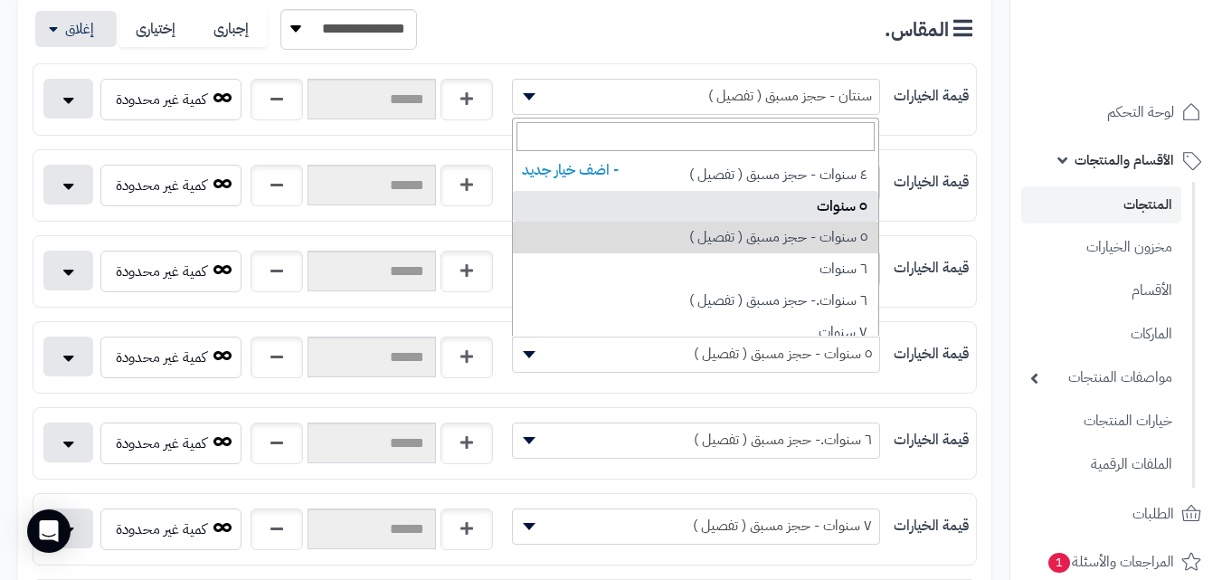
select select "***"
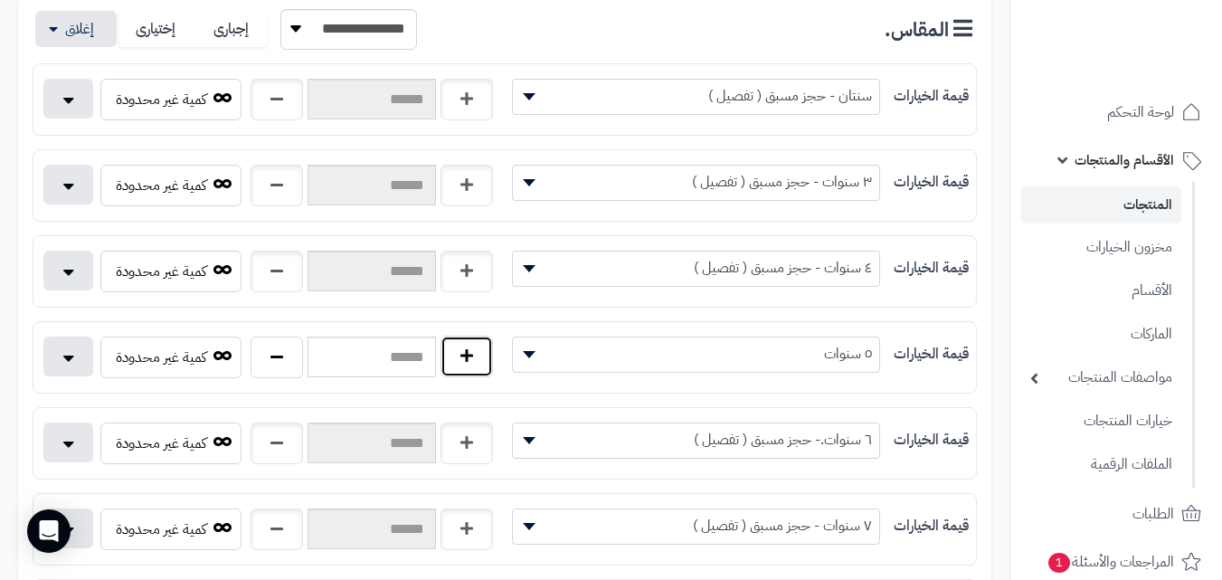
click at [456, 356] on button "button" at bounding box center [467, 357] width 52 height 42
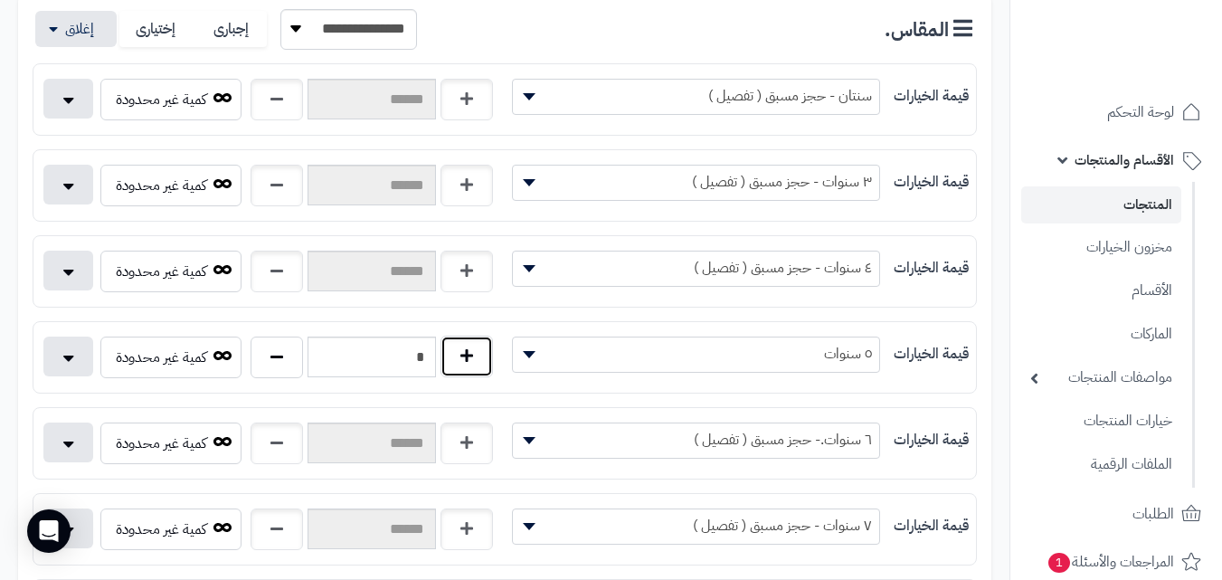
click at [456, 356] on button "button" at bounding box center [467, 357] width 52 height 42
click at [470, 366] on button "button" at bounding box center [467, 357] width 52 height 42
click at [449, 358] on button "button" at bounding box center [467, 357] width 52 height 42
type input "*"
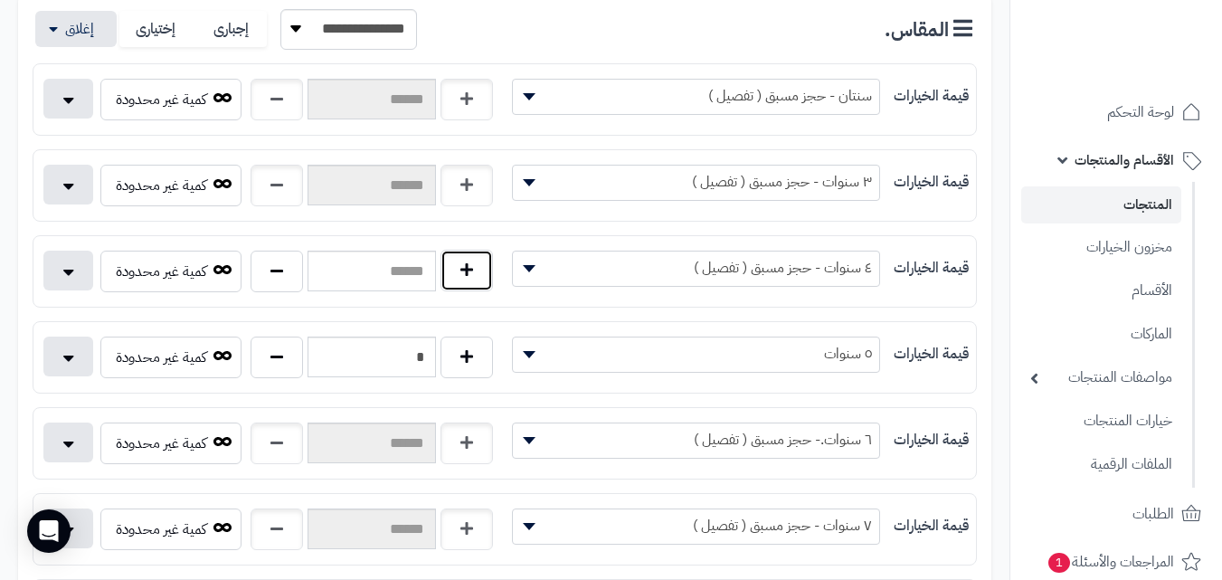
click at [467, 272] on button "button" at bounding box center [467, 271] width 52 height 42
type input "*"
click at [578, 258] on span "٤ سنوات - حجز مسبق ( تفصيل )" at bounding box center [696, 267] width 366 height 27
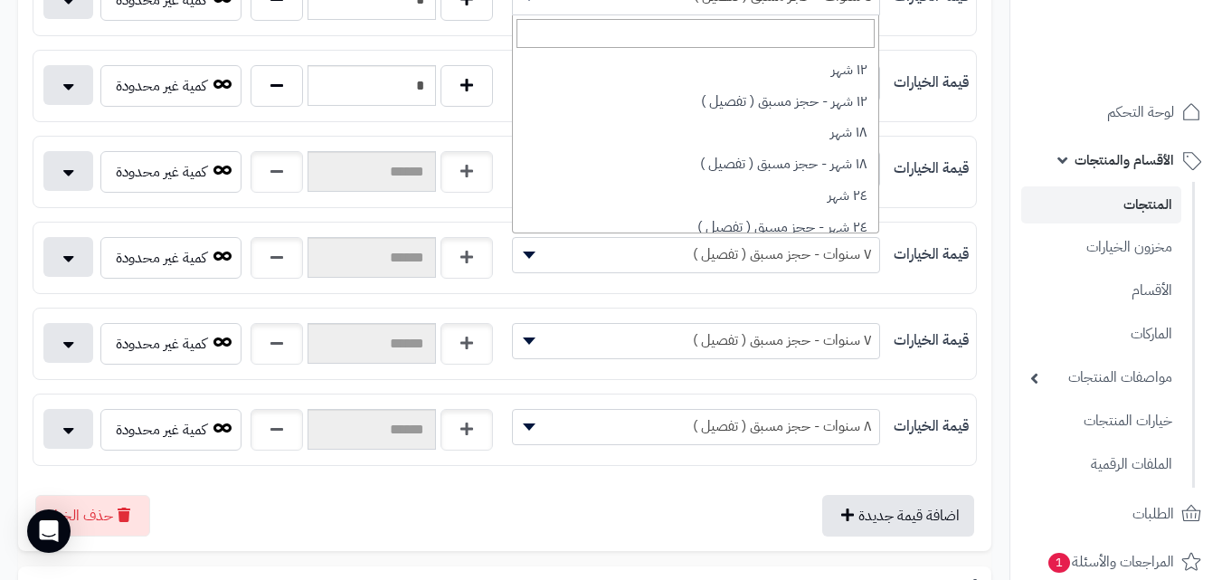
scroll to position [362, 0]
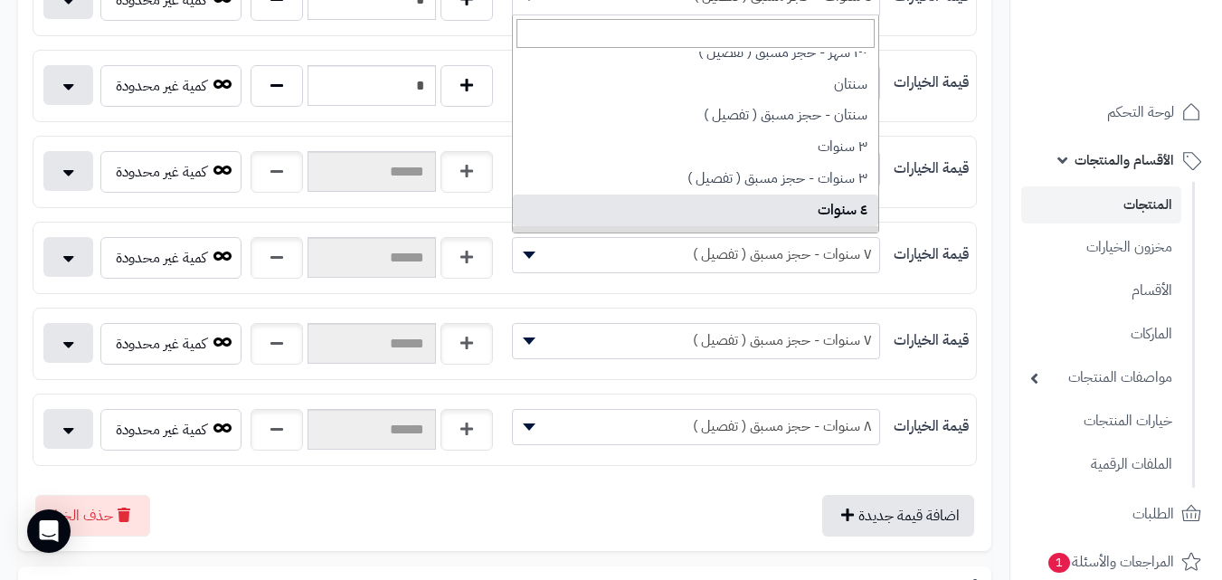
select select "***"
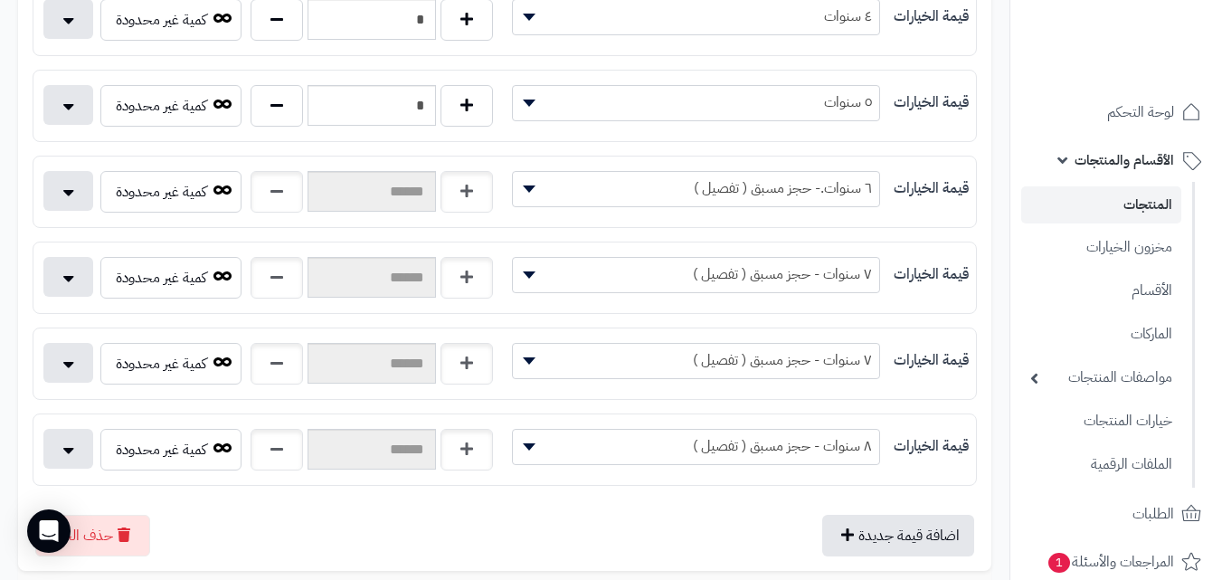
scroll to position [342, 0]
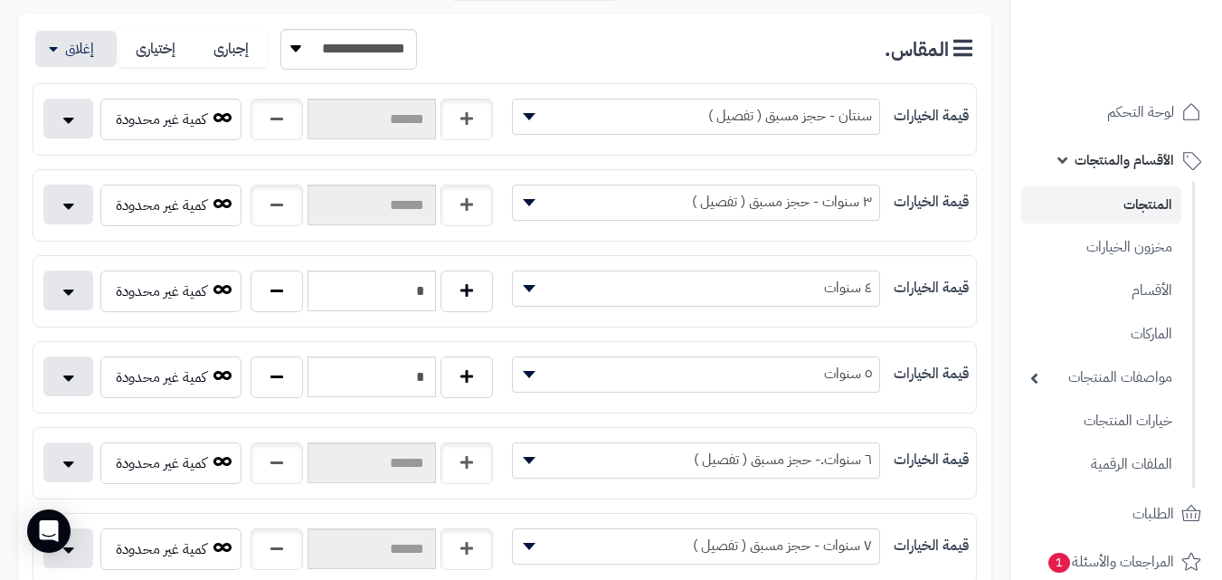
click at [624, 461] on span "٦ سنوات.- حجز مسبق ( تفصيل )" at bounding box center [696, 459] width 366 height 27
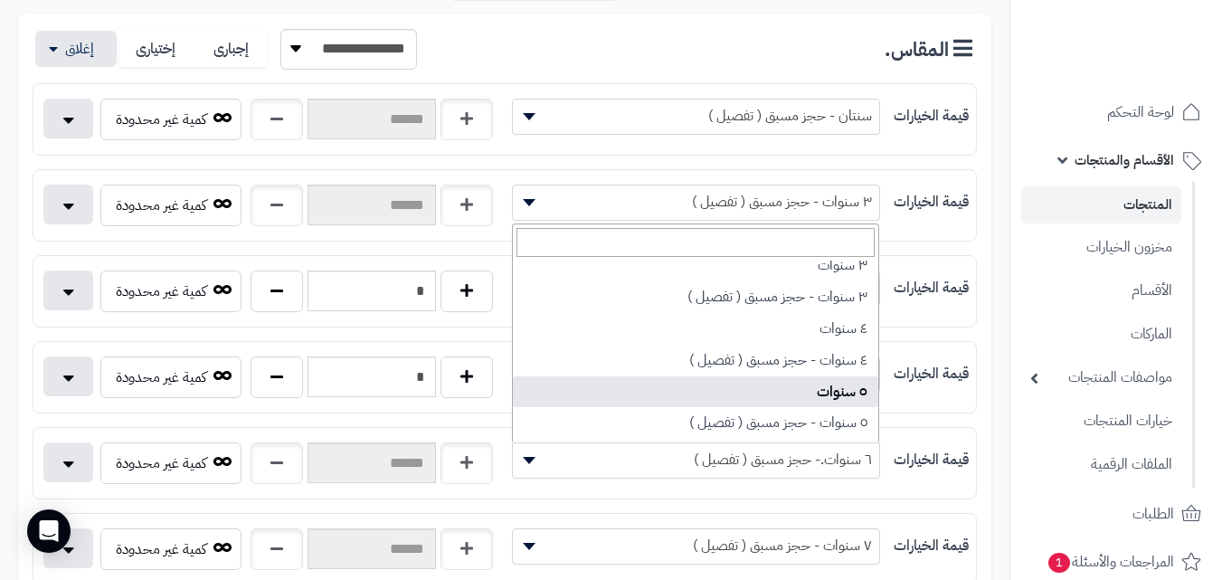
scroll to position [543, 0]
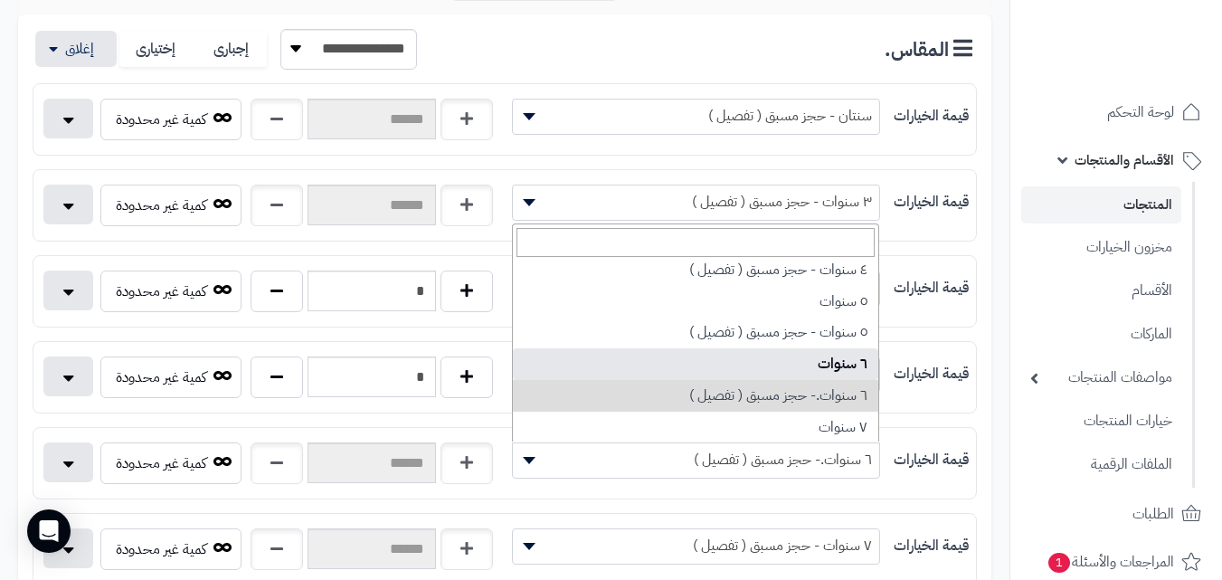
select select "***"
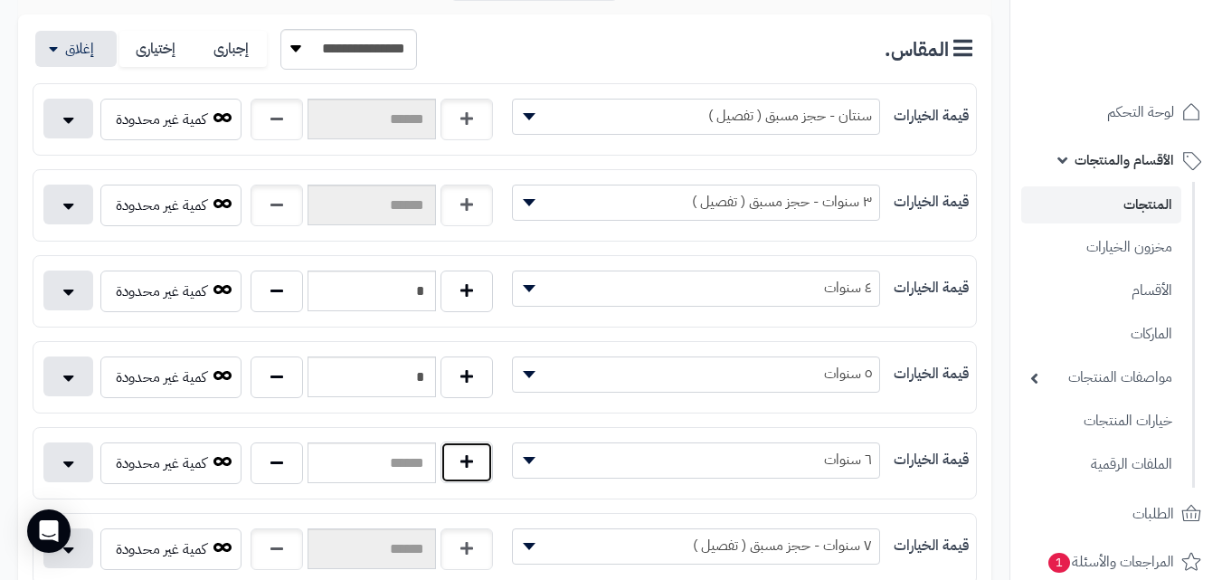
click at [461, 467] on button "button" at bounding box center [467, 463] width 52 height 42
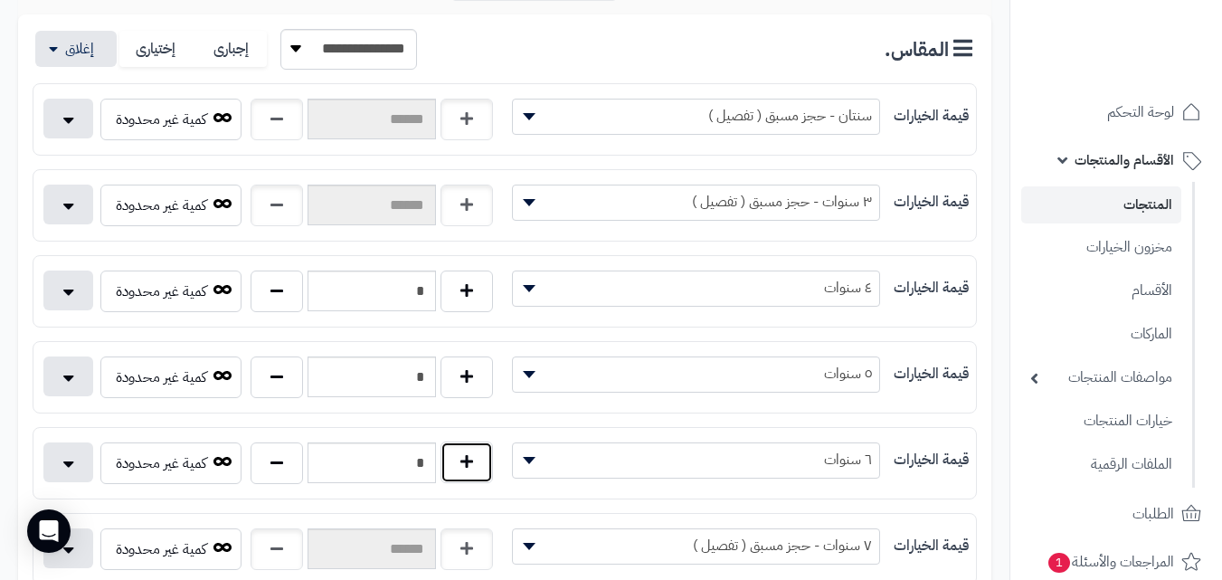
click at [461, 467] on button "button" at bounding box center [467, 463] width 52 height 42
type input "*"
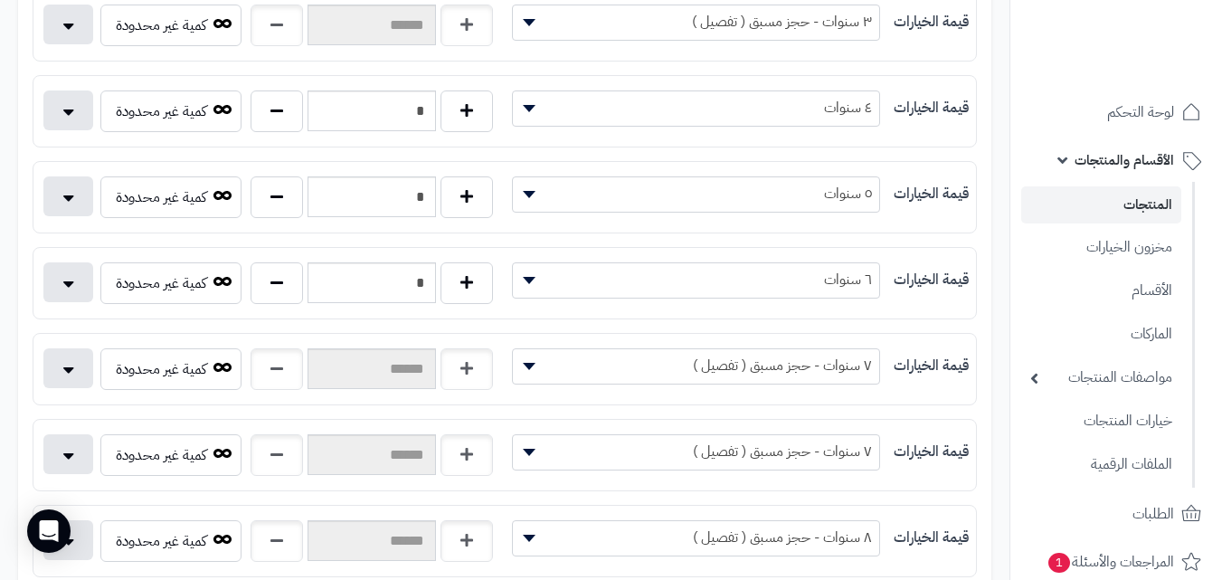
scroll to position [523, 0]
click at [776, 357] on span "٧ سنوات - حجز مسبق ( تفصيل )" at bounding box center [696, 364] width 366 height 27
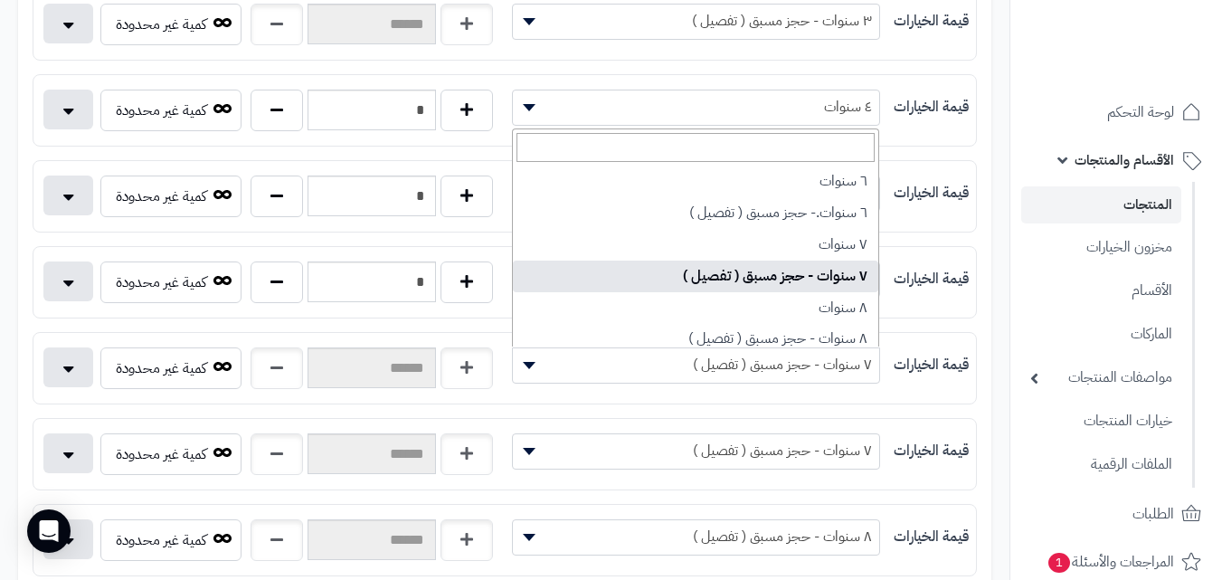
scroll to position [633, 0]
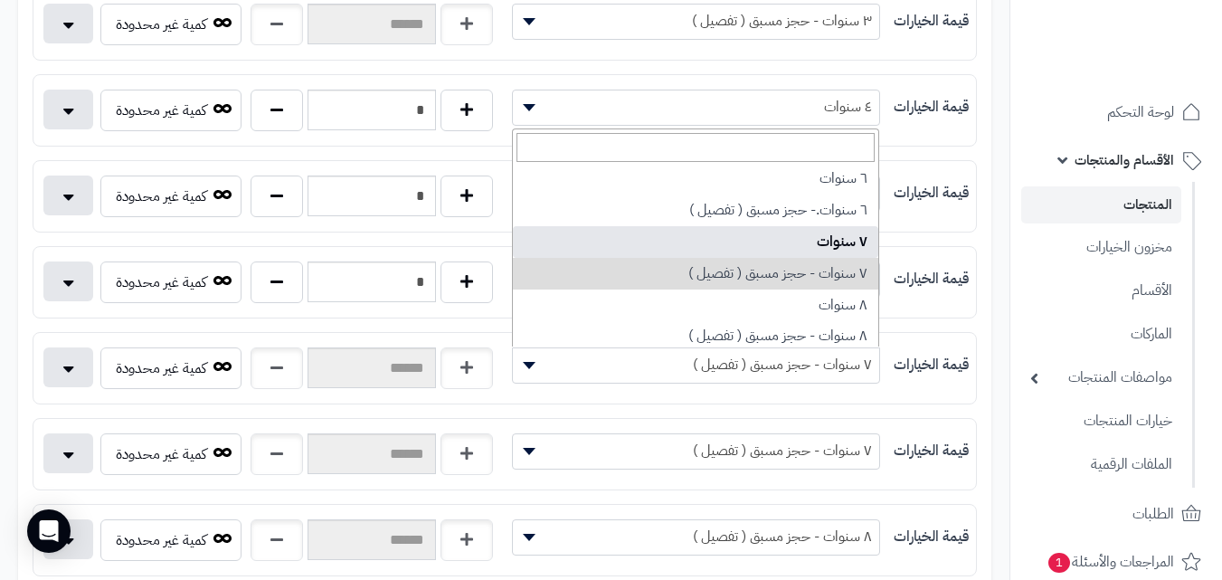
select select "***"
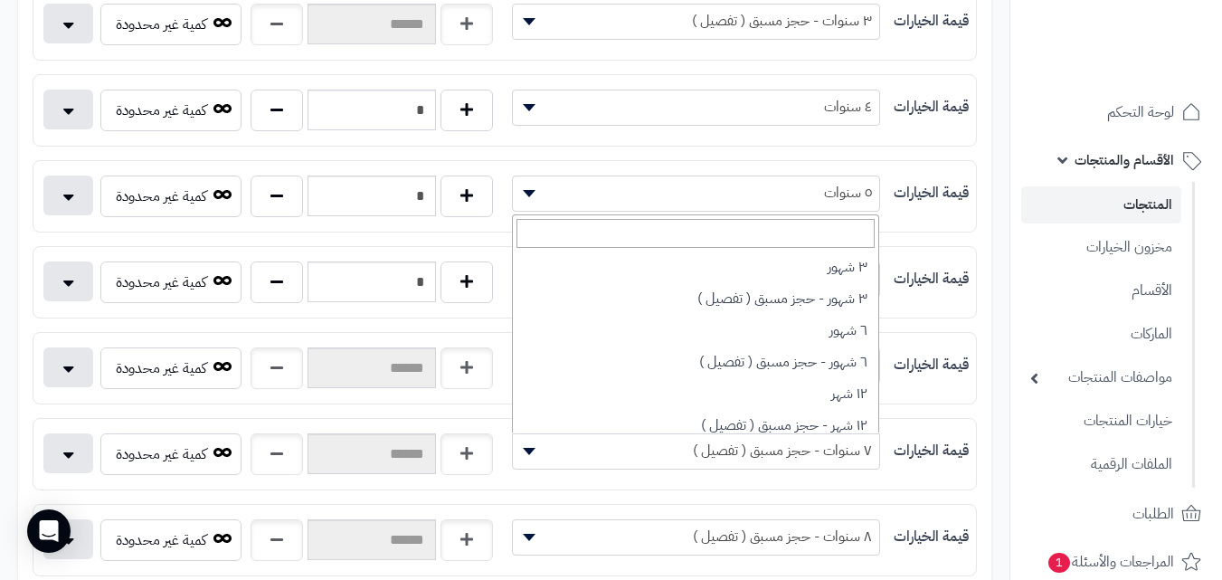
click at [827, 437] on span "٧ سنوات - حجز مسبق ( تفصيل )" at bounding box center [696, 450] width 366 height 27
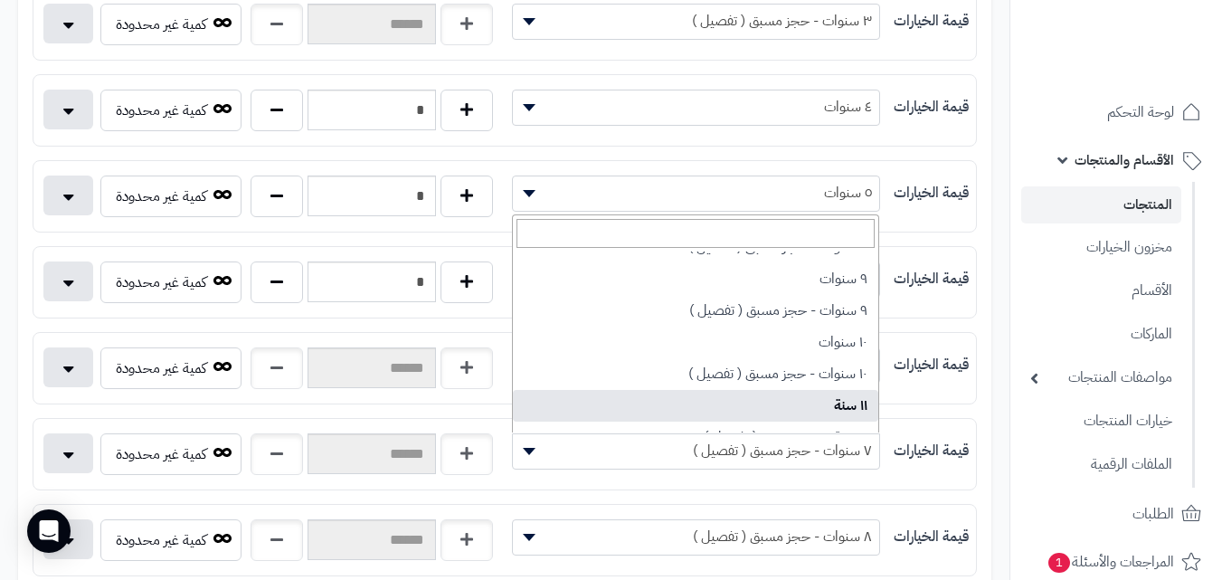
scroll to position [814, 0]
click at [960, 394] on div "**********" at bounding box center [504, 368] width 943 height 56
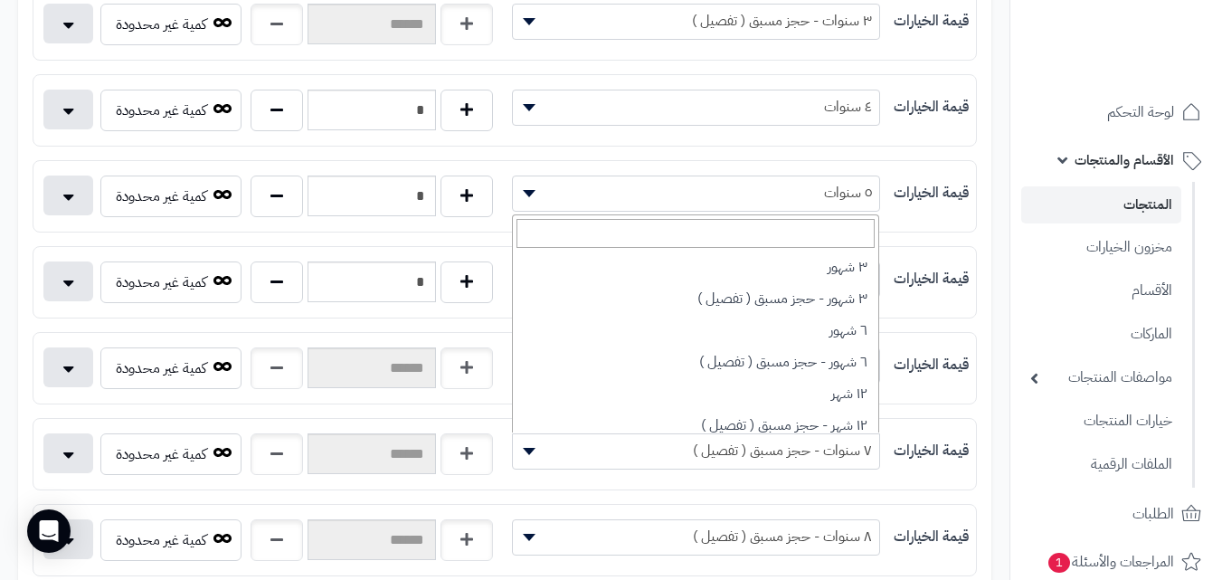
click at [849, 455] on span "٧ سنوات - حجز مسبق ( تفصيل )" at bounding box center [696, 450] width 366 height 27
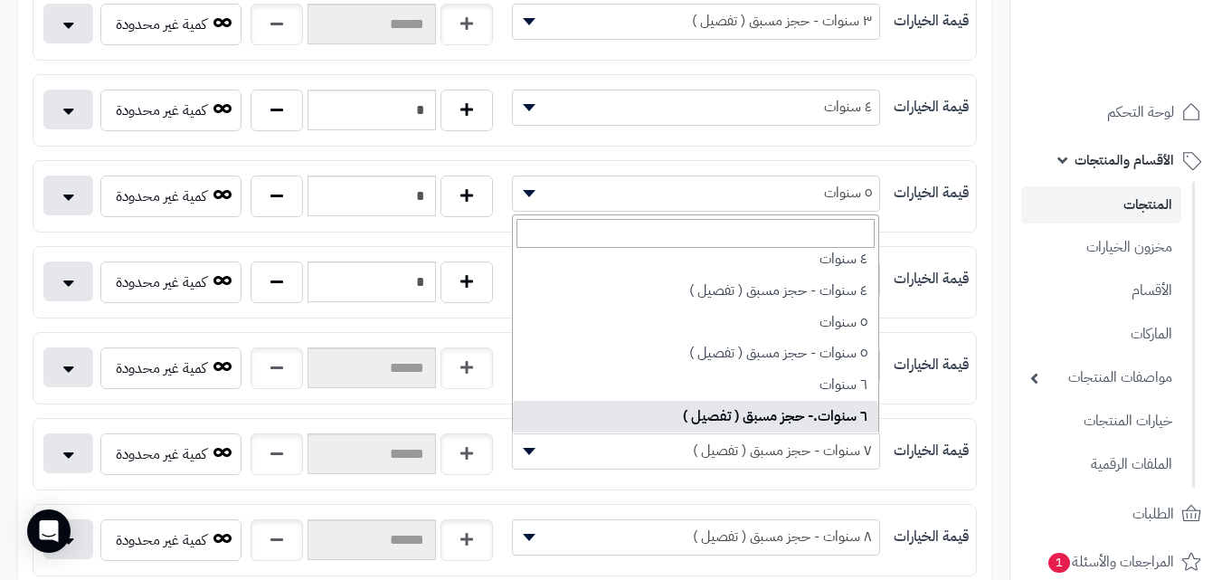
scroll to position [600, 0]
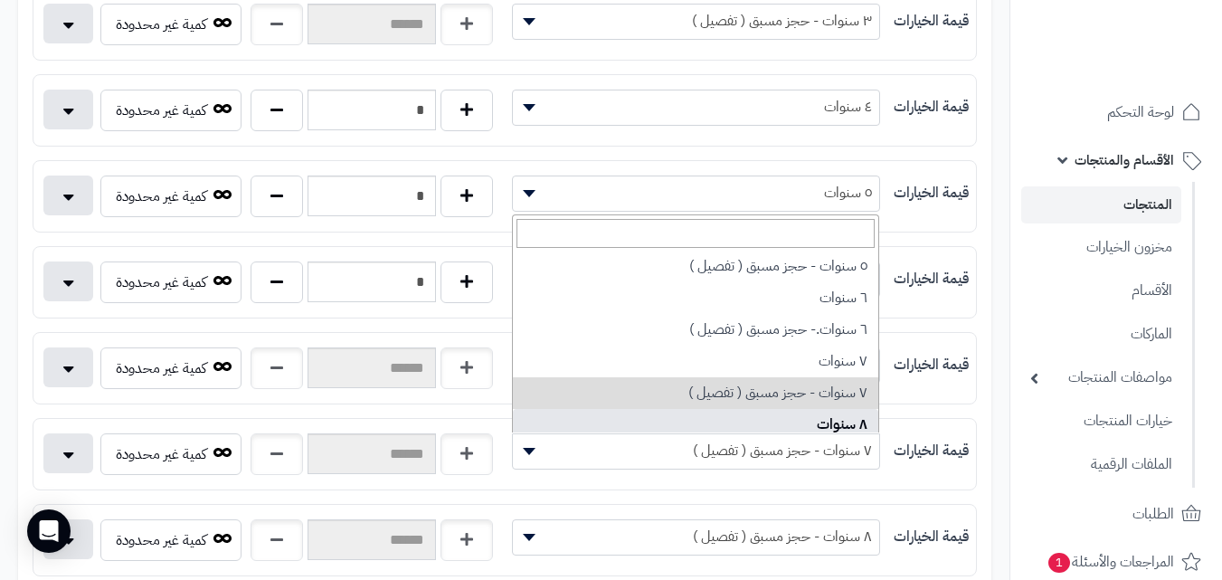
select select "***"
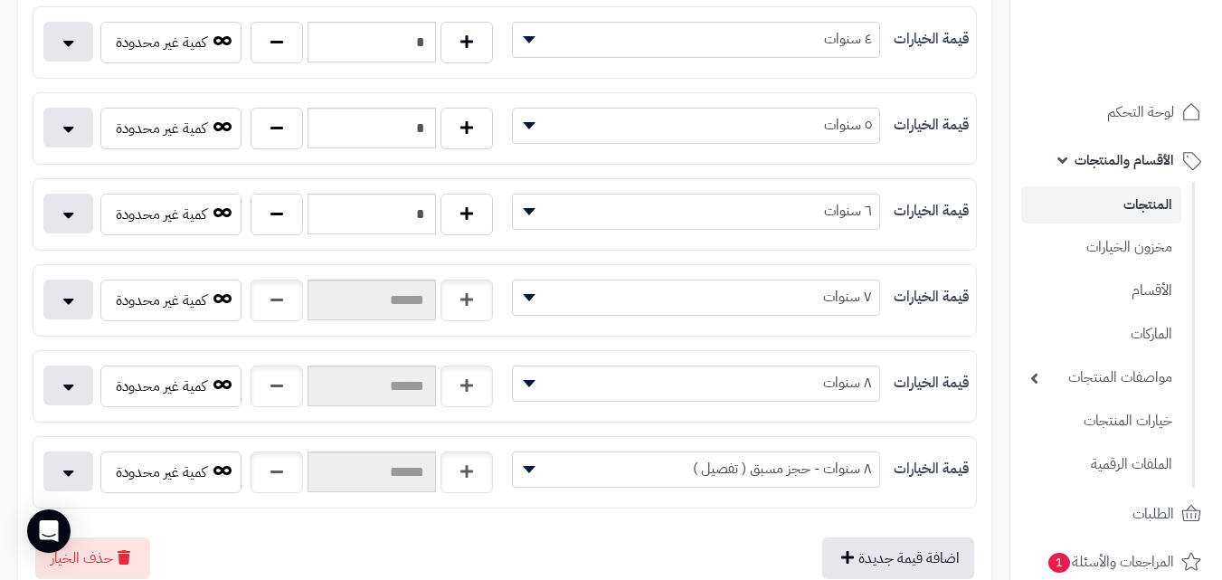
scroll to position [704, 0]
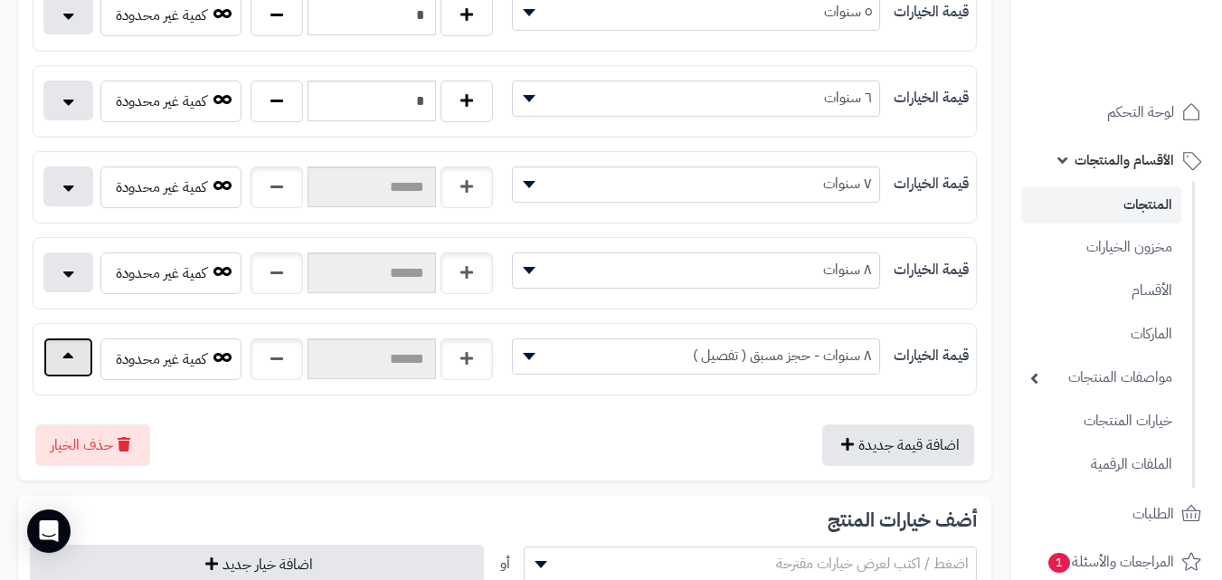
click at [57, 363] on button "button" at bounding box center [68, 357] width 50 height 40
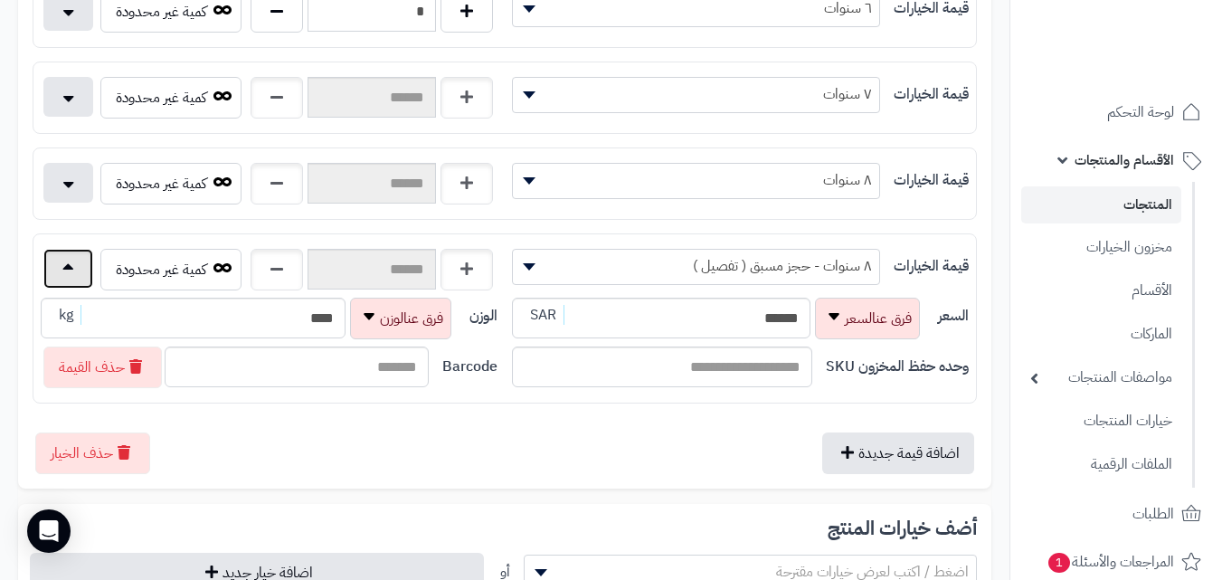
scroll to position [975, 0]
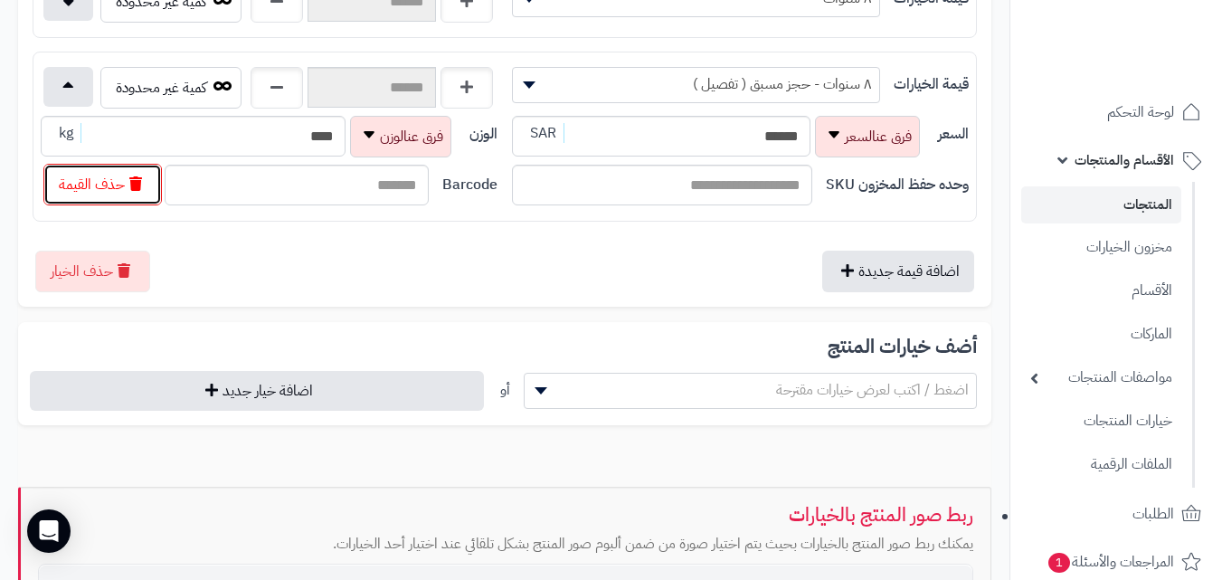
click at [116, 178] on button "حذف القيمة" at bounding box center [102, 185] width 119 height 42
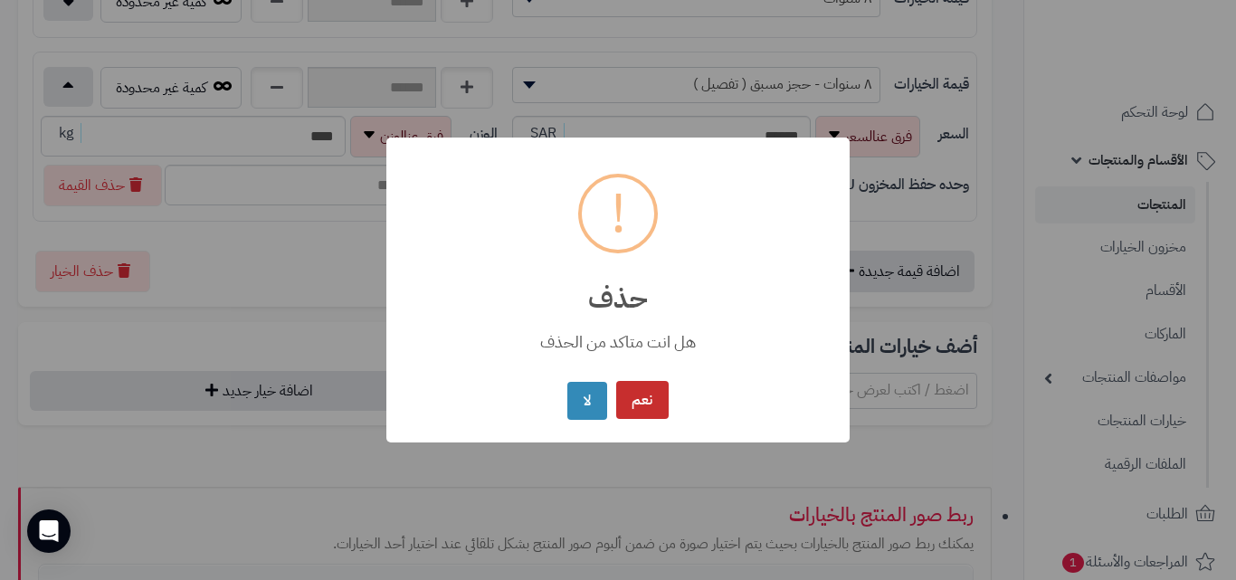
click at [641, 406] on button "نعم" at bounding box center [642, 400] width 52 height 39
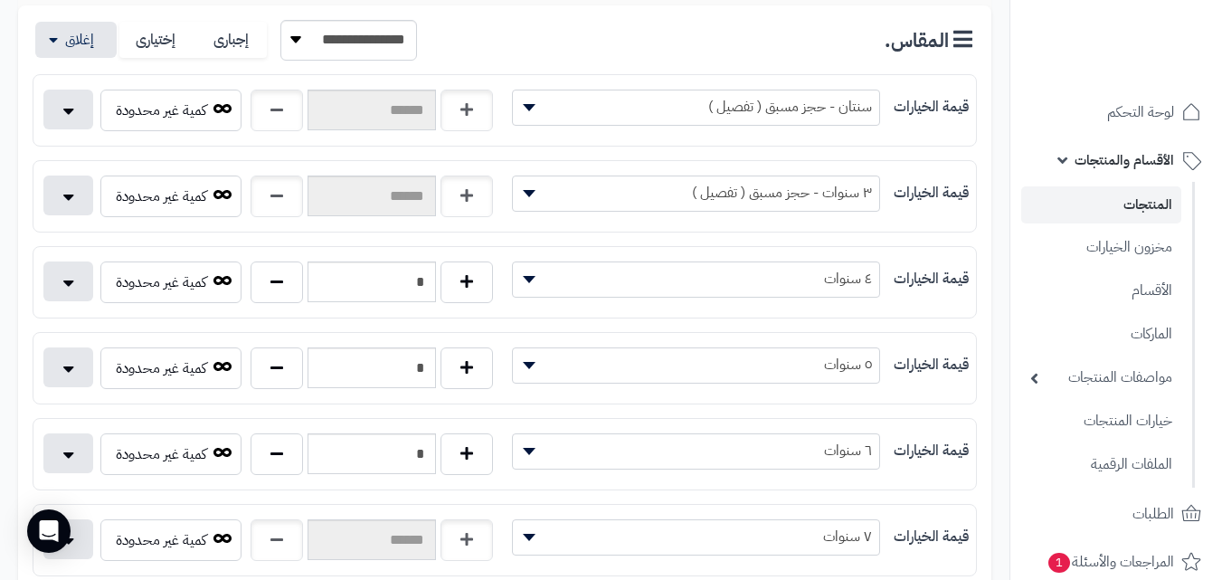
scroll to position [523, 0]
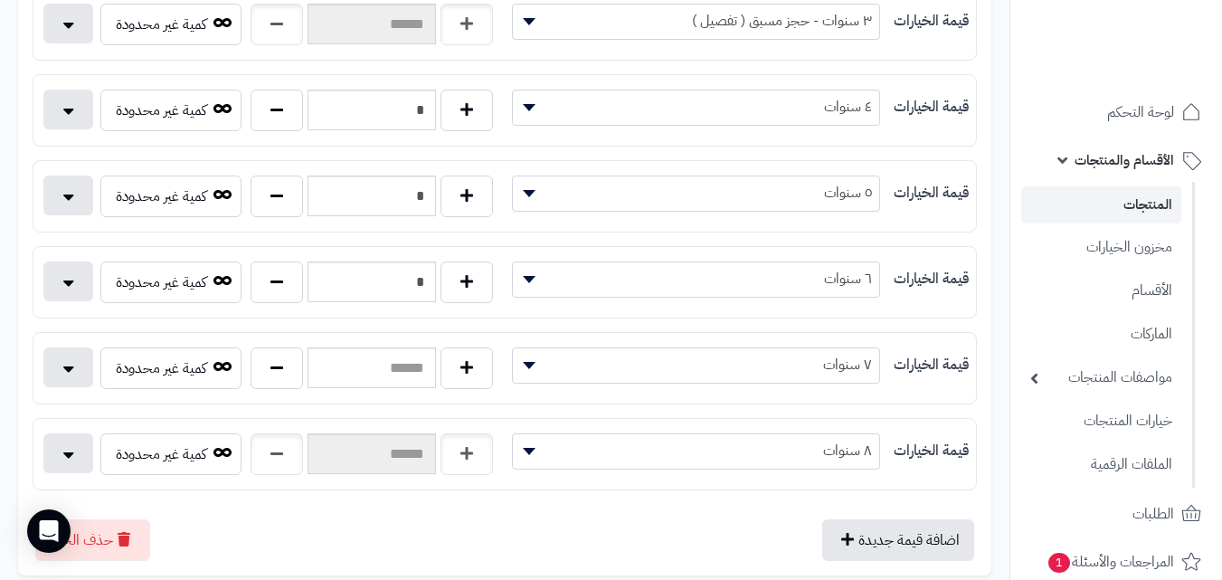
click at [205, 476] on div "كمية غير محدودة" at bounding box center [268, 457] width 471 height 49
click at [195, 432] on div "**********" at bounding box center [504, 454] width 943 height 56
click at [455, 461] on button "button" at bounding box center [467, 453] width 52 height 42
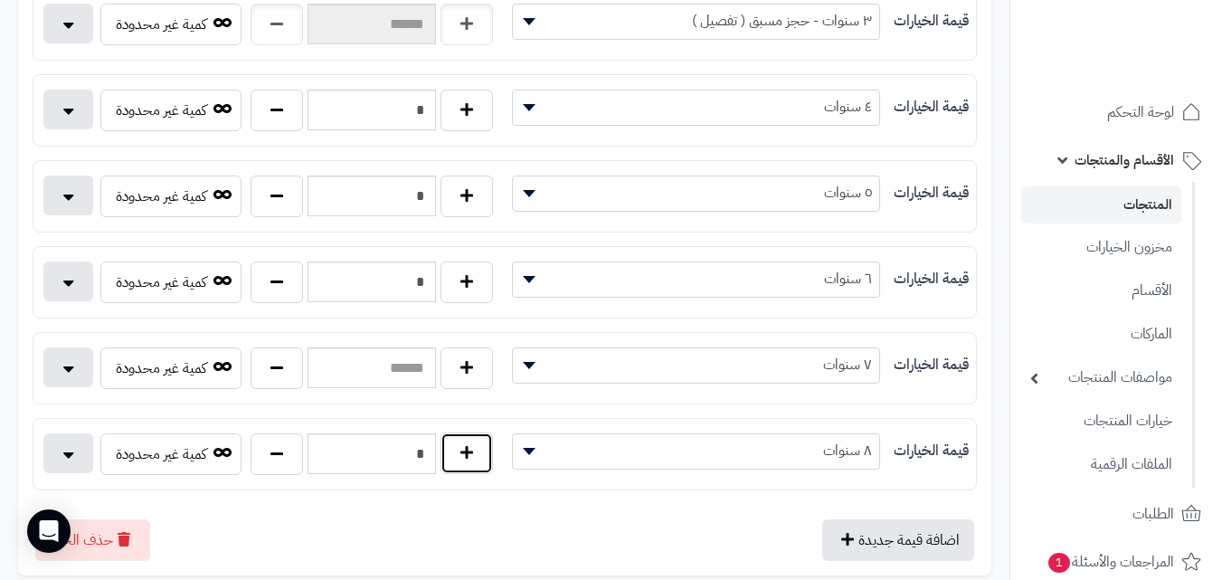
click at [455, 461] on button "button" at bounding box center [467, 453] width 52 height 42
type input "*"
click at [461, 357] on button "button" at bounding box center [467, 368] width 52 height 42
click at [458, 357] on button "button" at bounding box center [467, 368] width 52 height 42
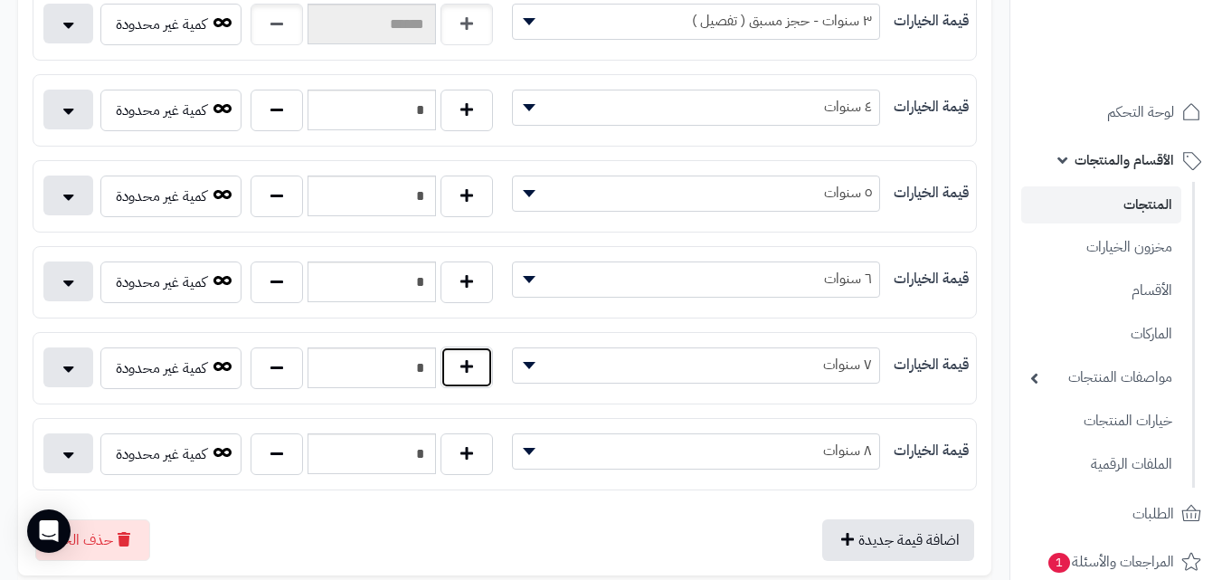
click at [458, 357] on button "button" at bounding box center [467, 368] width 52 height 42
type input "*"
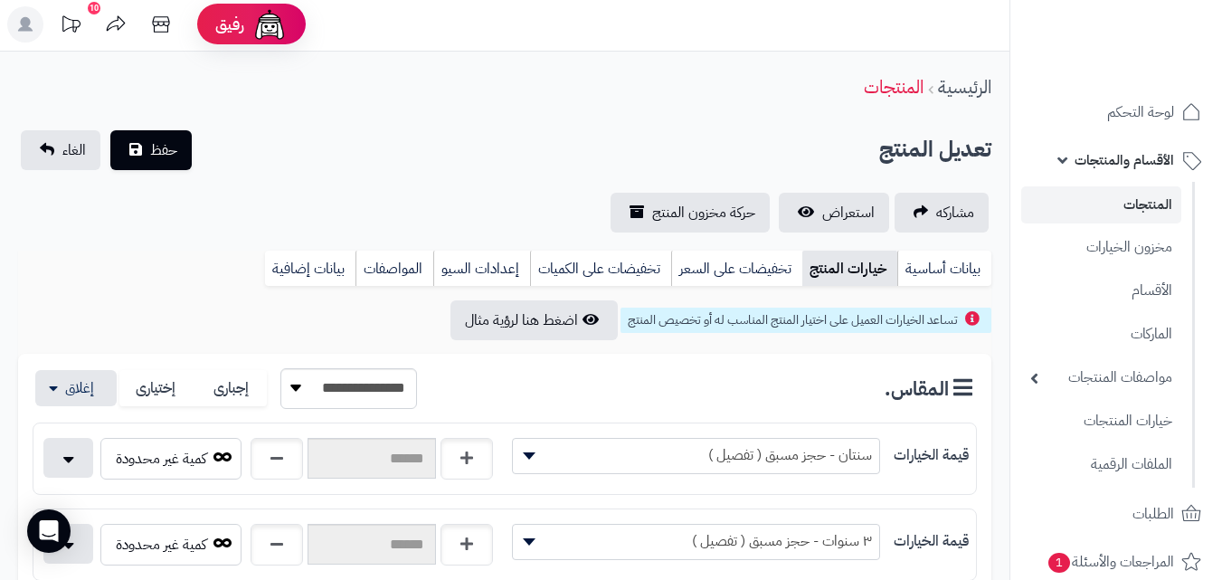
scroll to position [0, 0]
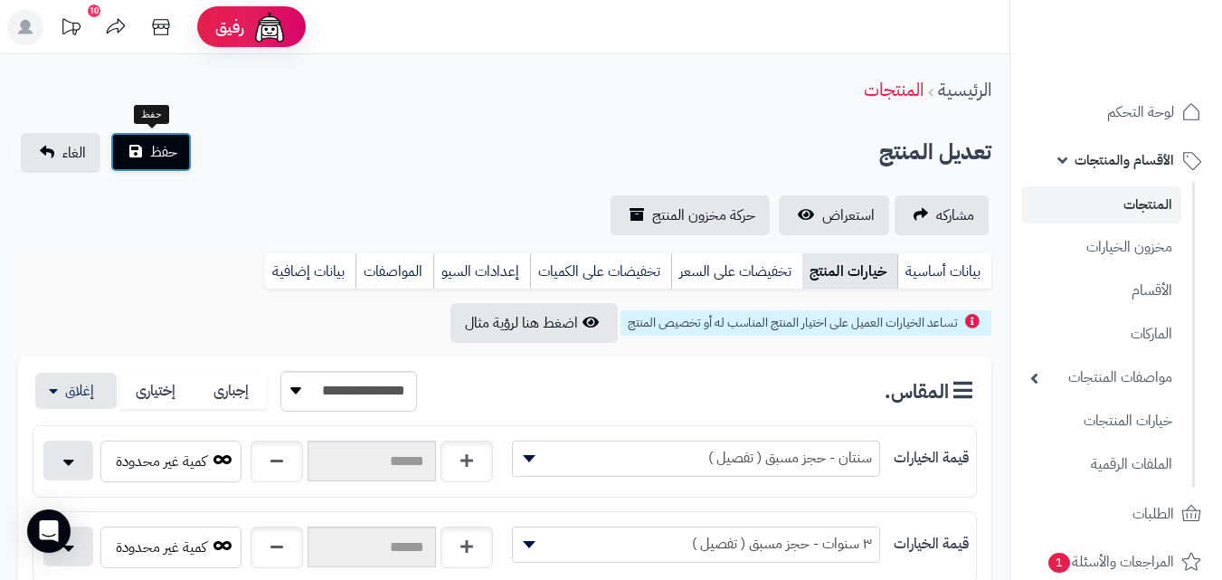
click at [156, 168] on button "حفظ" at bounding box center [150, 152] width 81 height 40
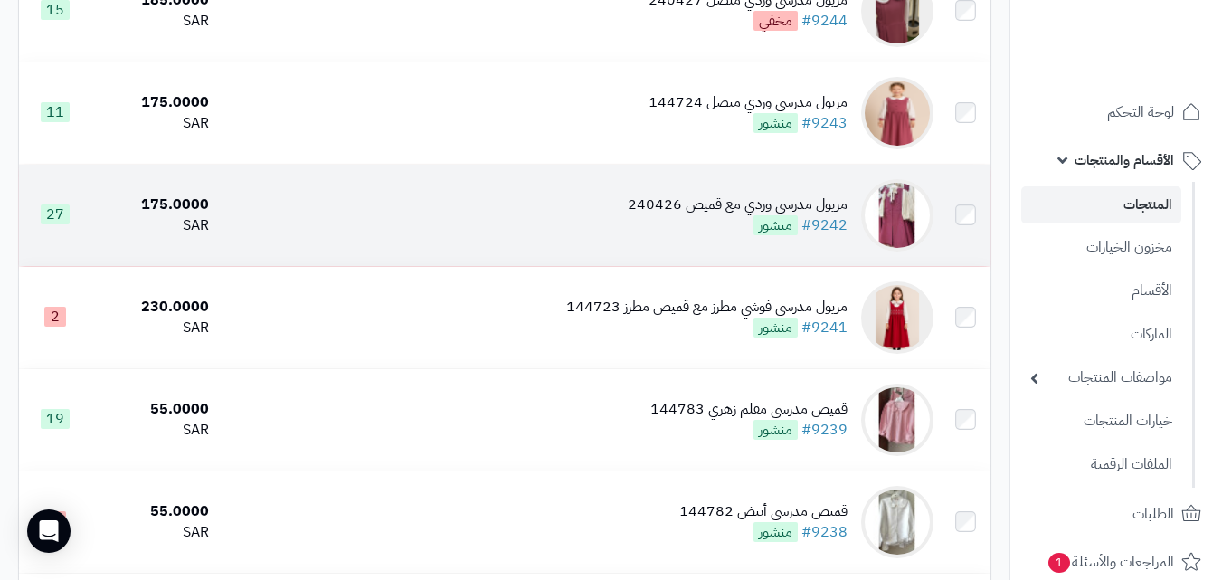
scroll to position [1992, 0]
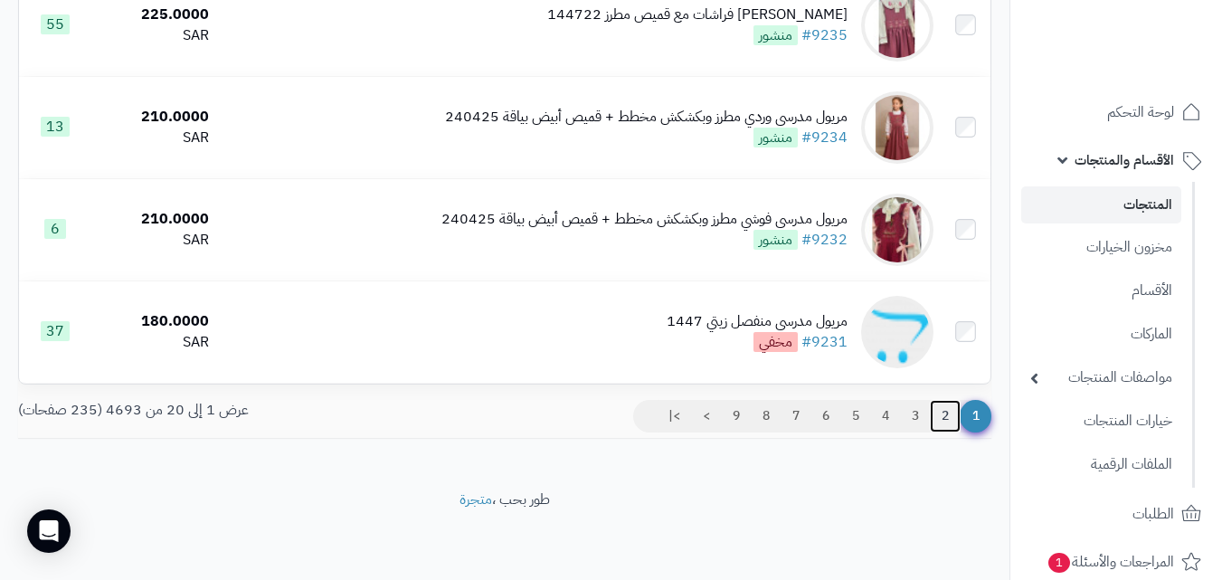
click at [937, 417] on link "2" at bounding box center [945, 416] width 31 height 33
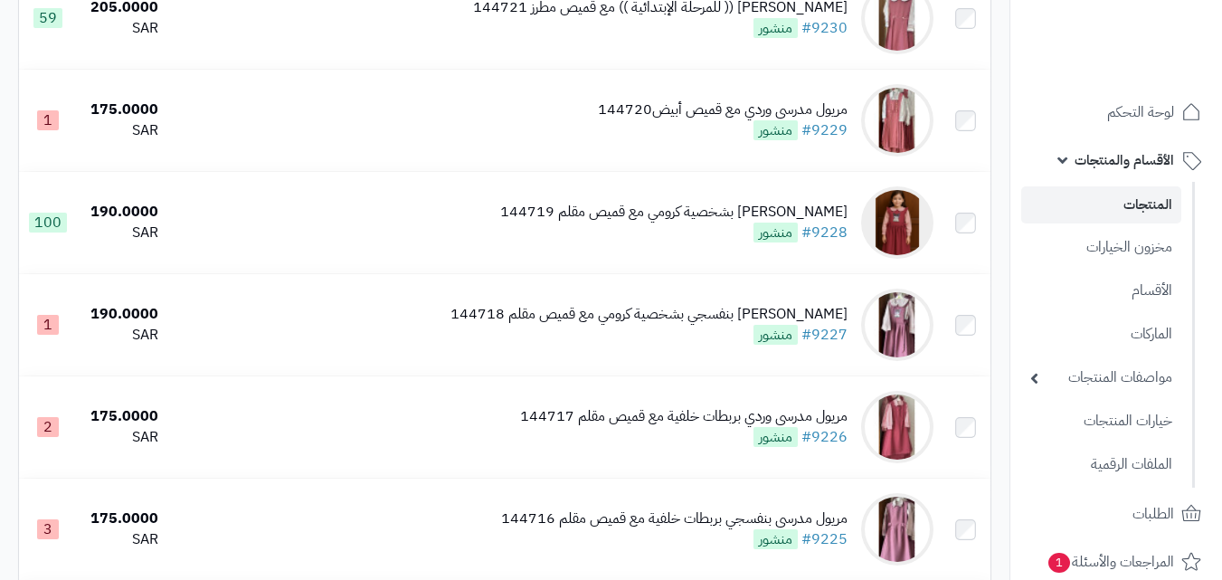
scroll to position [271, 0]
click at [672, 17] on div "[PERSON_NAME] (( للمرحلة الإبتدائية )) مع قميص مطرز 144721" at bounding box center [660, 6] width 375 height 21
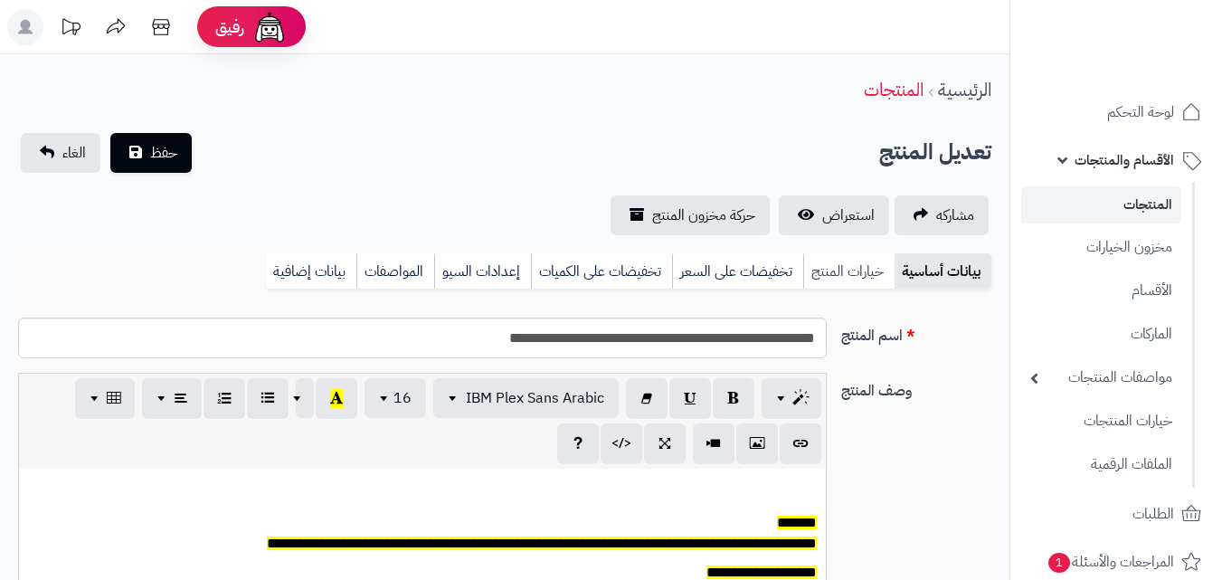
scroll to position [149, 0]
click at [851, 272] on link "خيارات المنتج" at bounding box center [848, 271] width 91 height 36
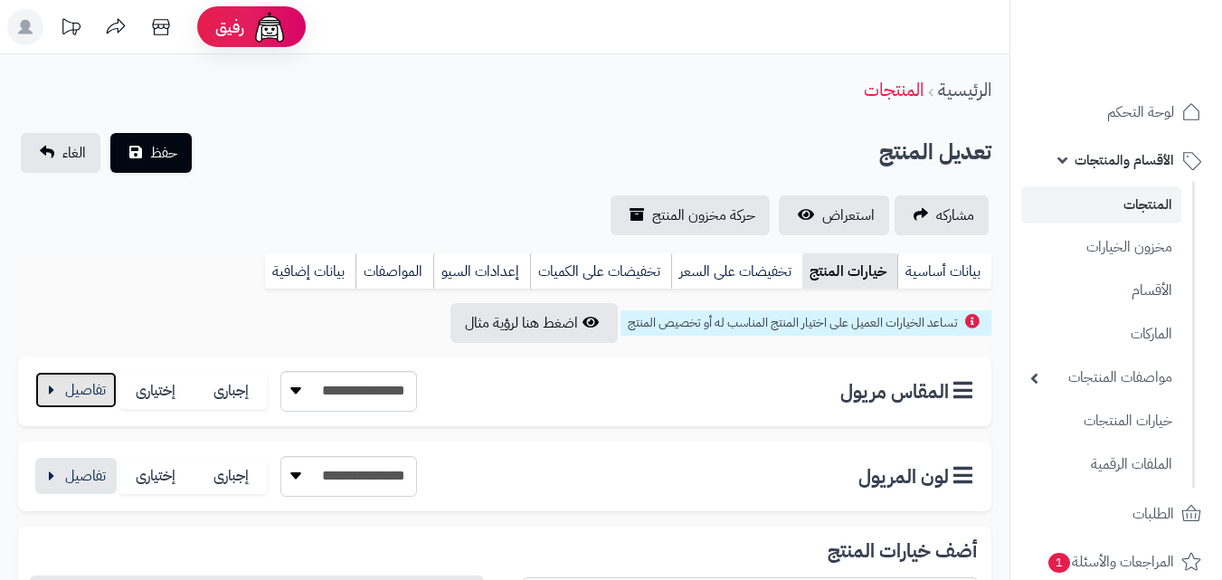
click at [71, 386] on button "button" at bounding box center [75, 390] width 81 height 36
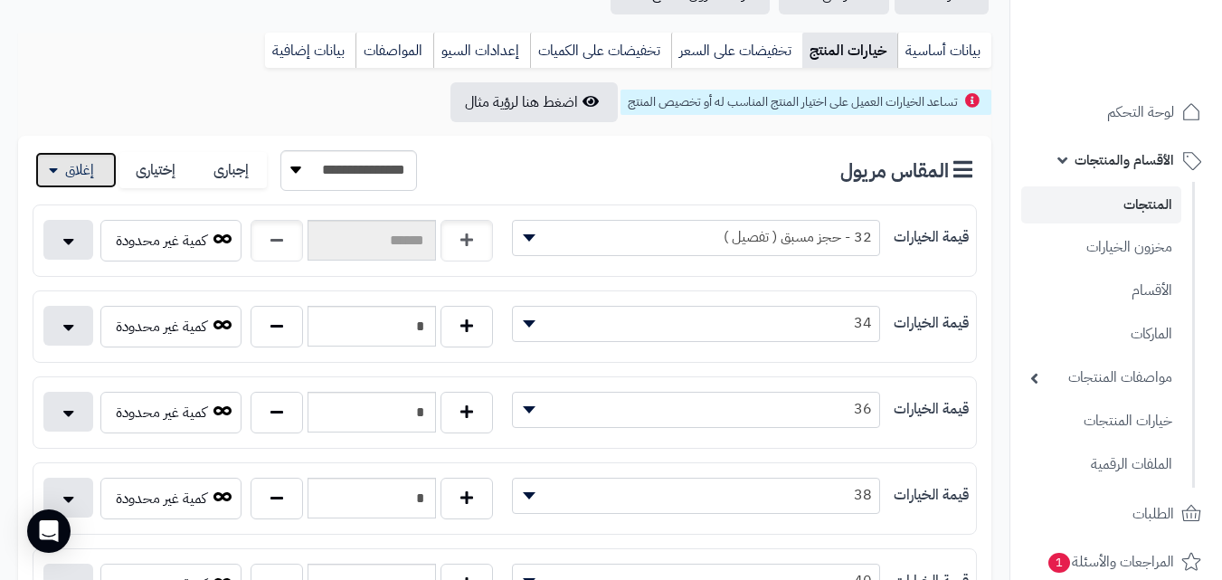
scroll to position [181, 0]
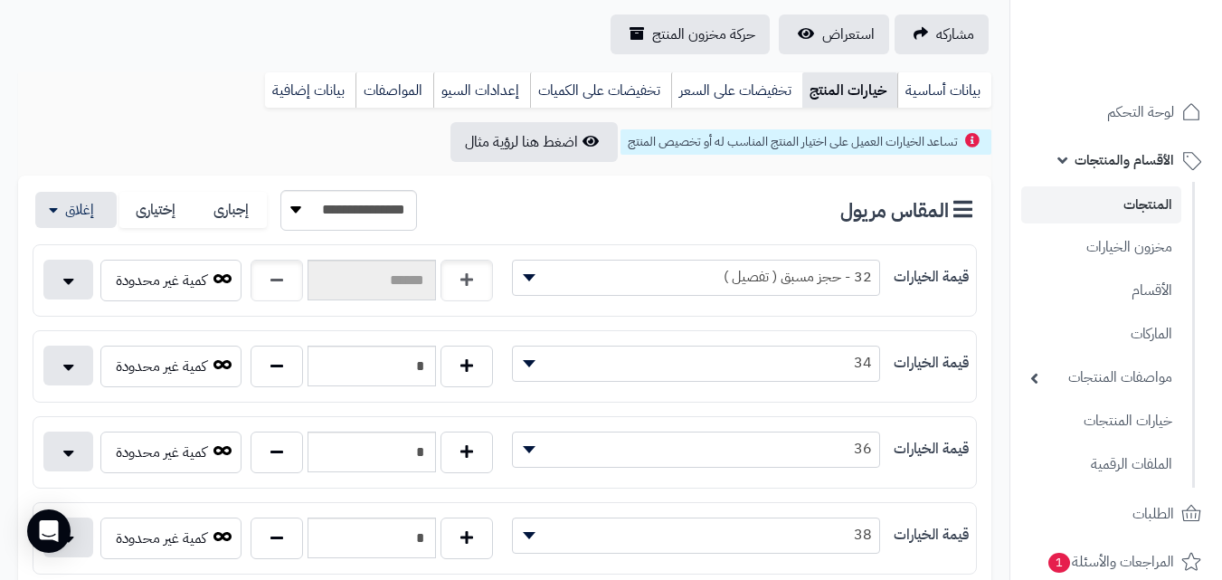
click at [1121, 213] on link "المنتجات" at bounding box center [1101, 204] width 160 height 37
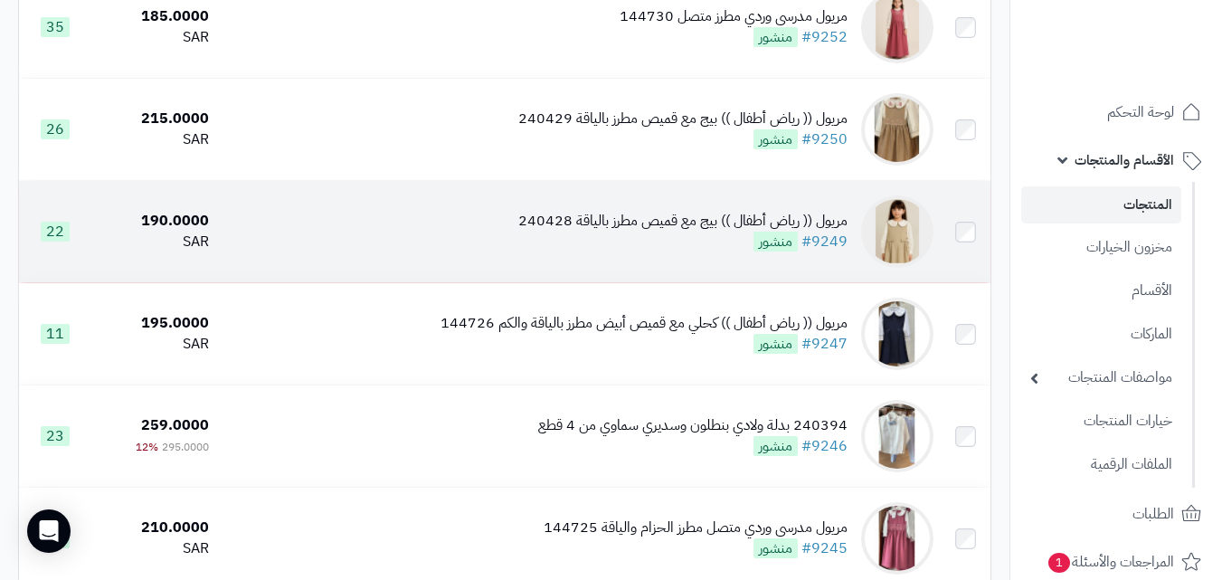
scroll to position [362, 0]
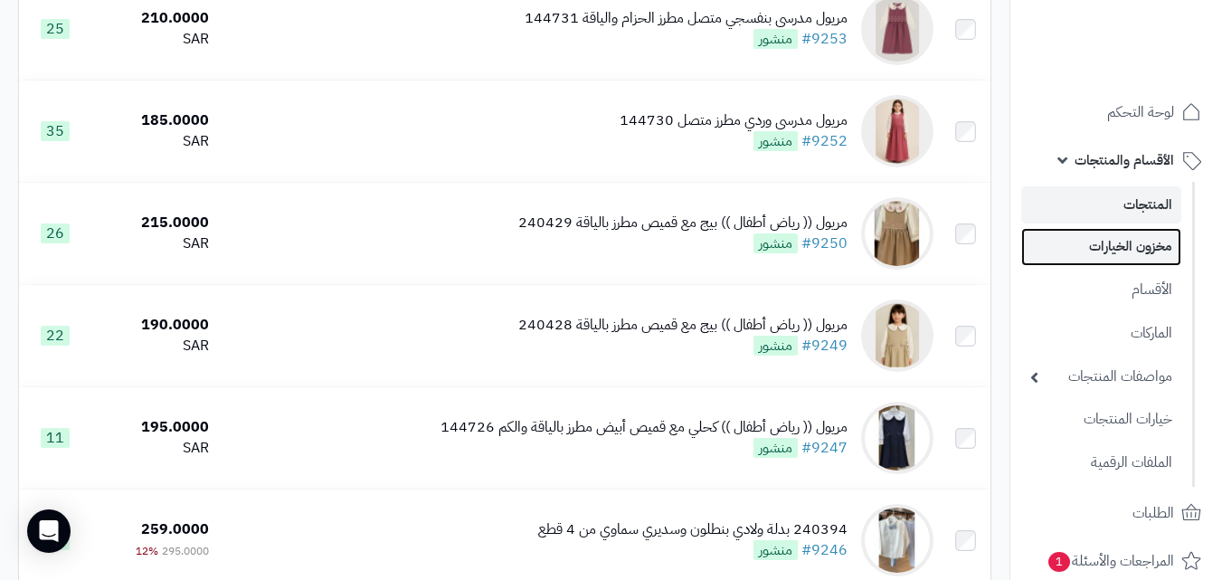
click at [1108, 257] on link "مخزون الخيارات" at bounding box center [1101, 246] width 160 height 37
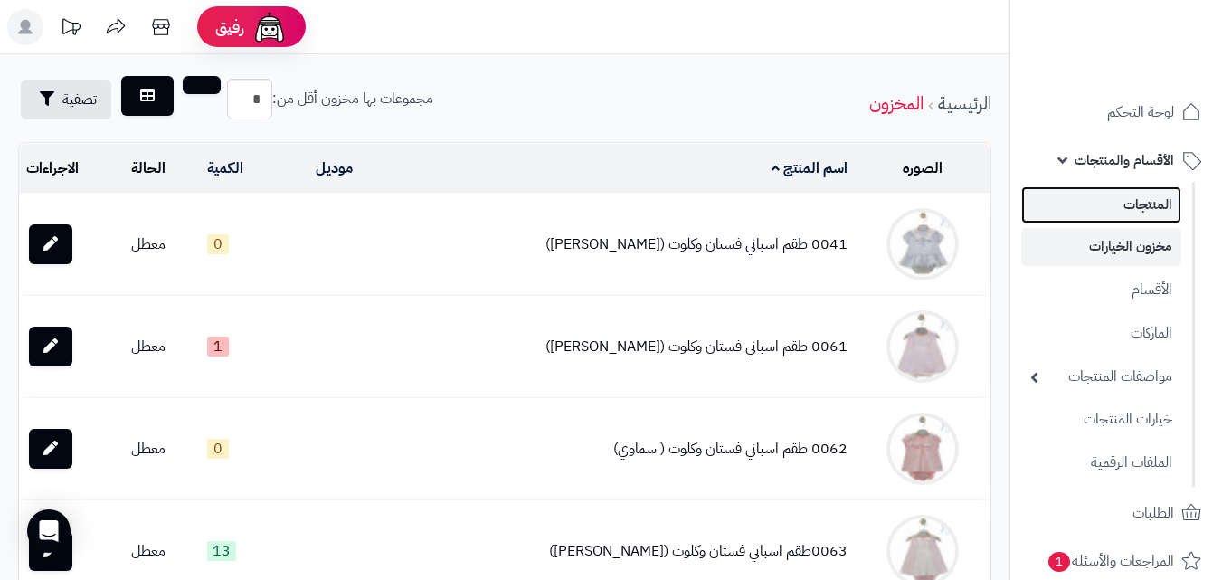
click at [1156, 197] on link "المنتجات" at bounding box center [1101, 204] width 160 height 37
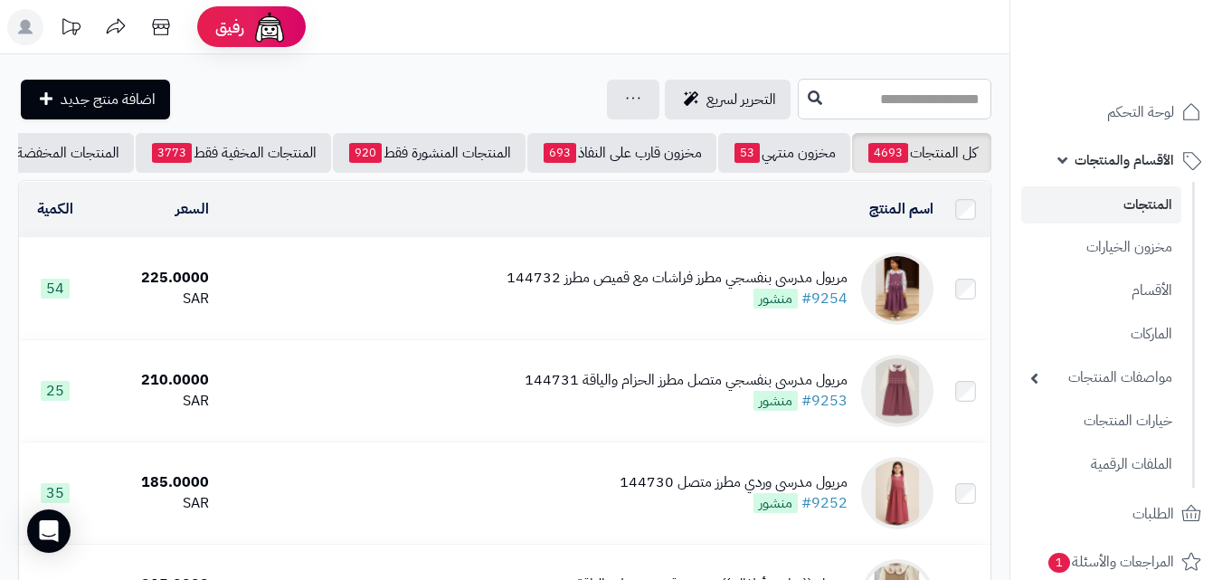
click at [975, 109] on input "text" at bounding box center [895, 99] width 194 height 41
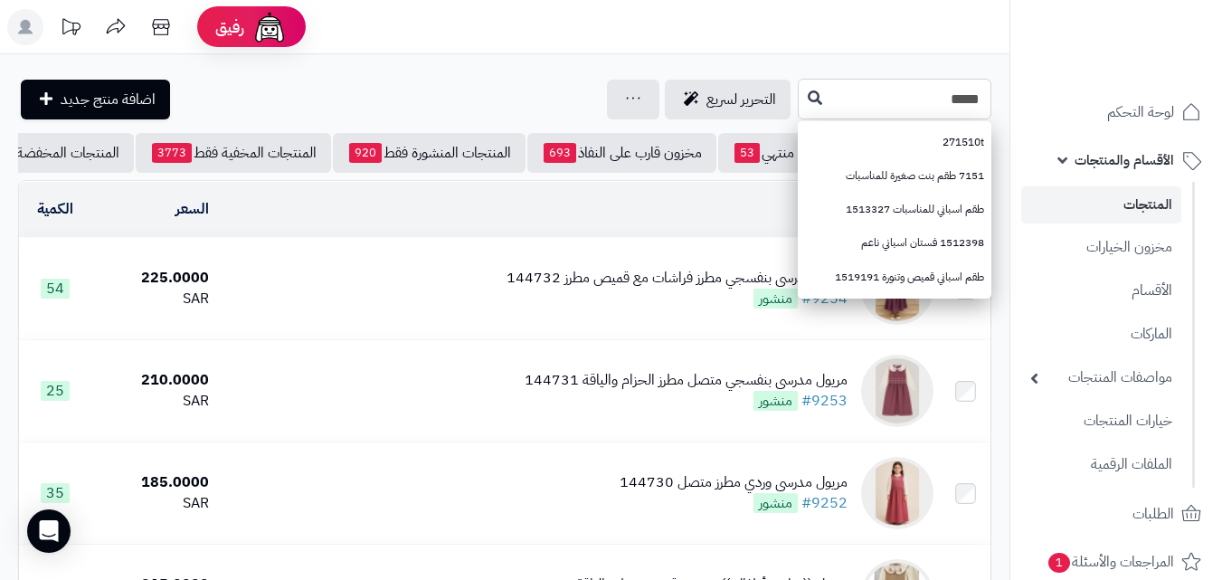
type input "*****"
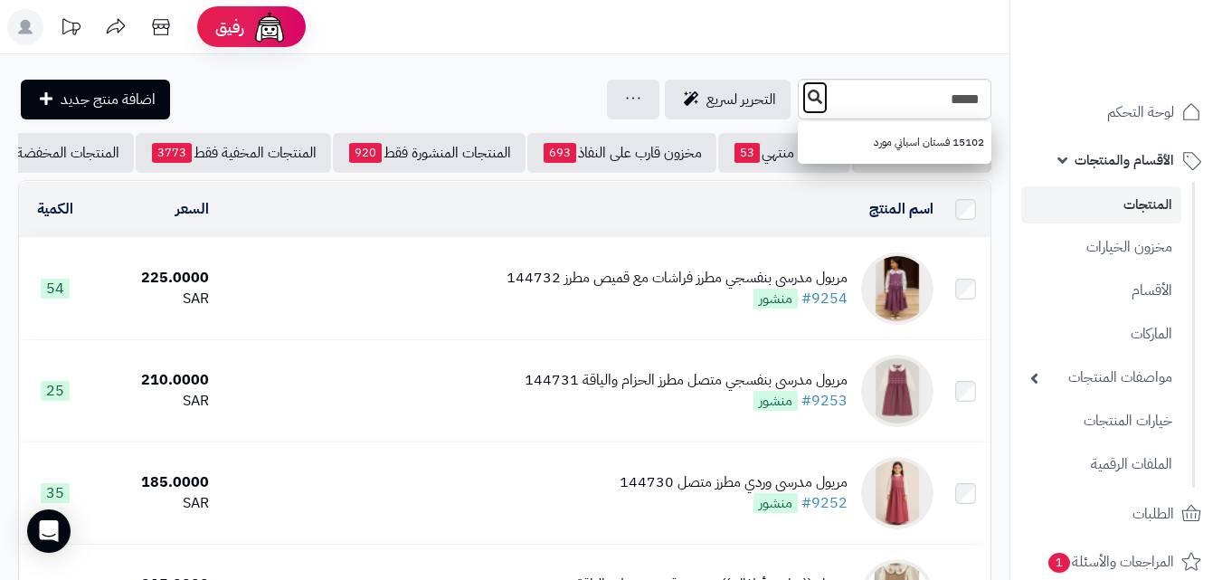
click at [802, 108] on button at bounding box center [815, 98] width 27 height 34
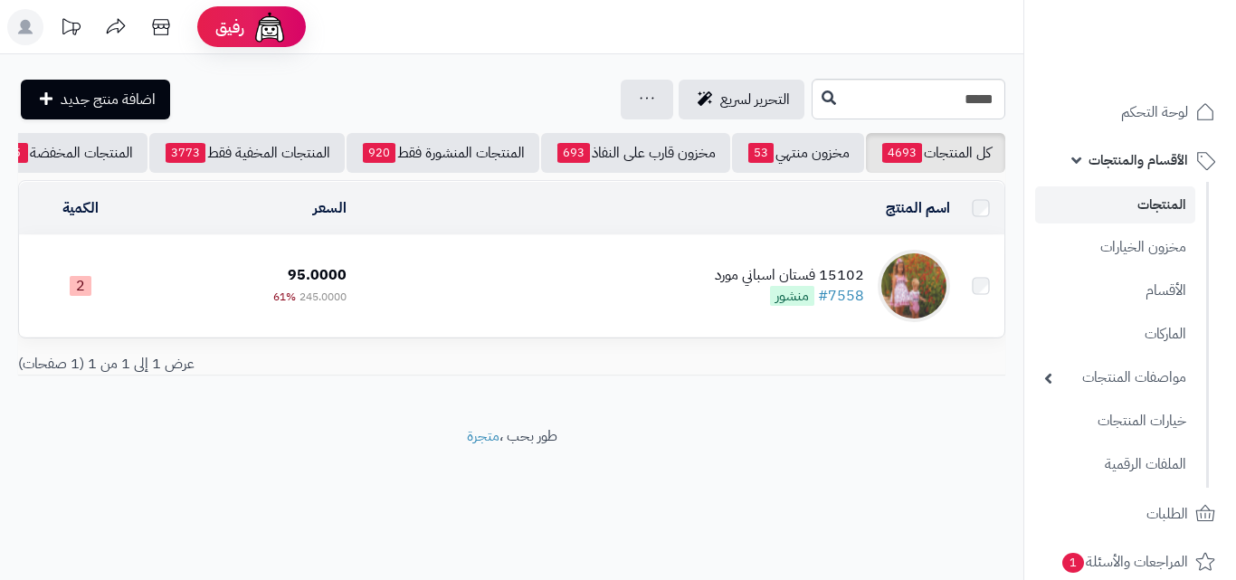
click at [727, 321] on td "15102 فستان اسباني مورد #7558 منشور" at bounding box center [655, 285] width 603 height 101
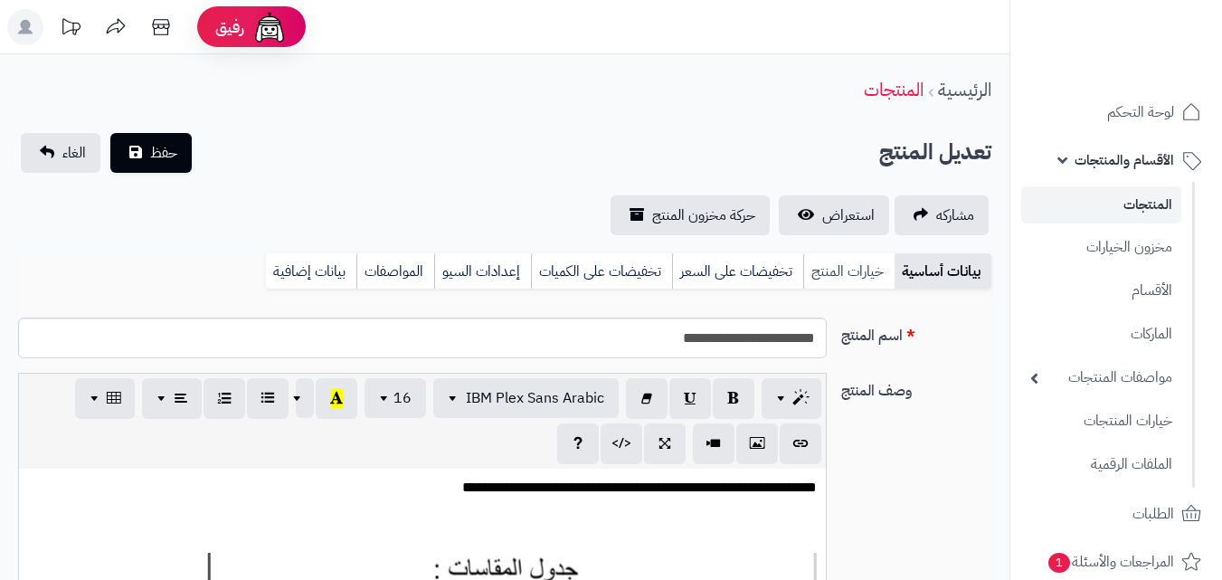
click at [836, 279] on link "خيارات المنتج" at bounding box center [848, 271] width 91 height 36
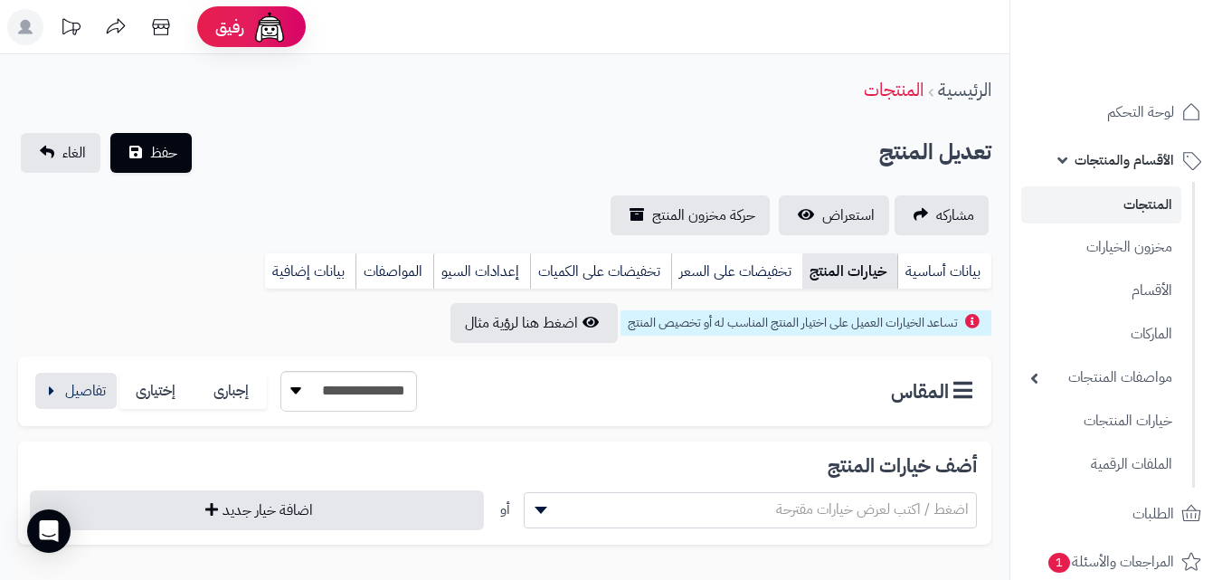
click at [83, 371] on div "**********" at bounding box center [225, 391] width 385 height 41
click at [91, 386] on button "button" at bounding box center [75, 390] width 81 height 36
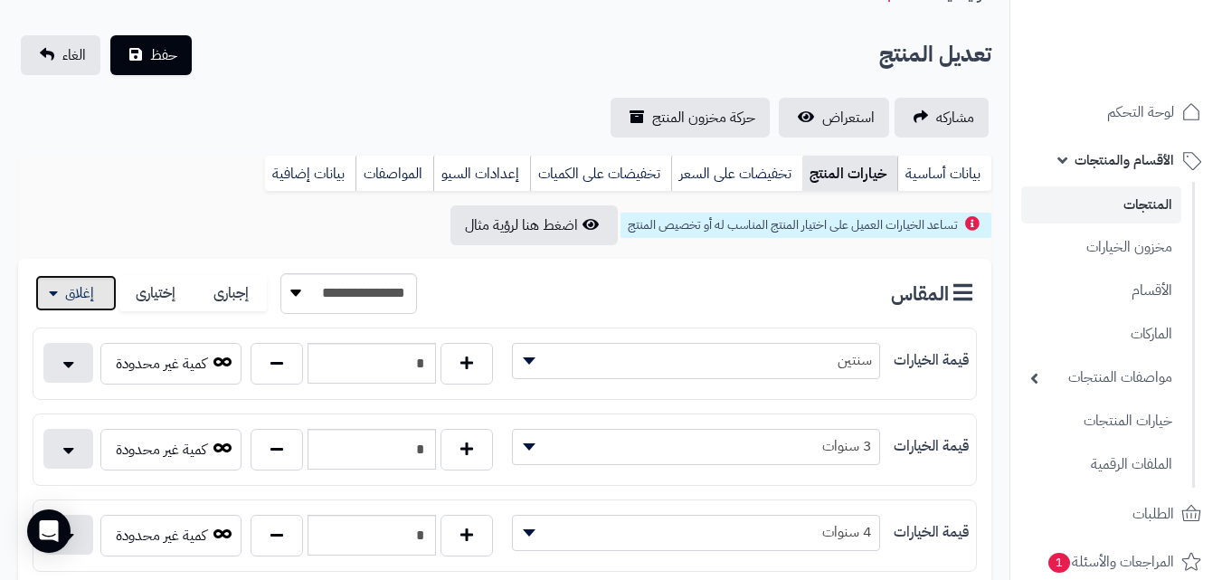
scroll to position [271, 0]
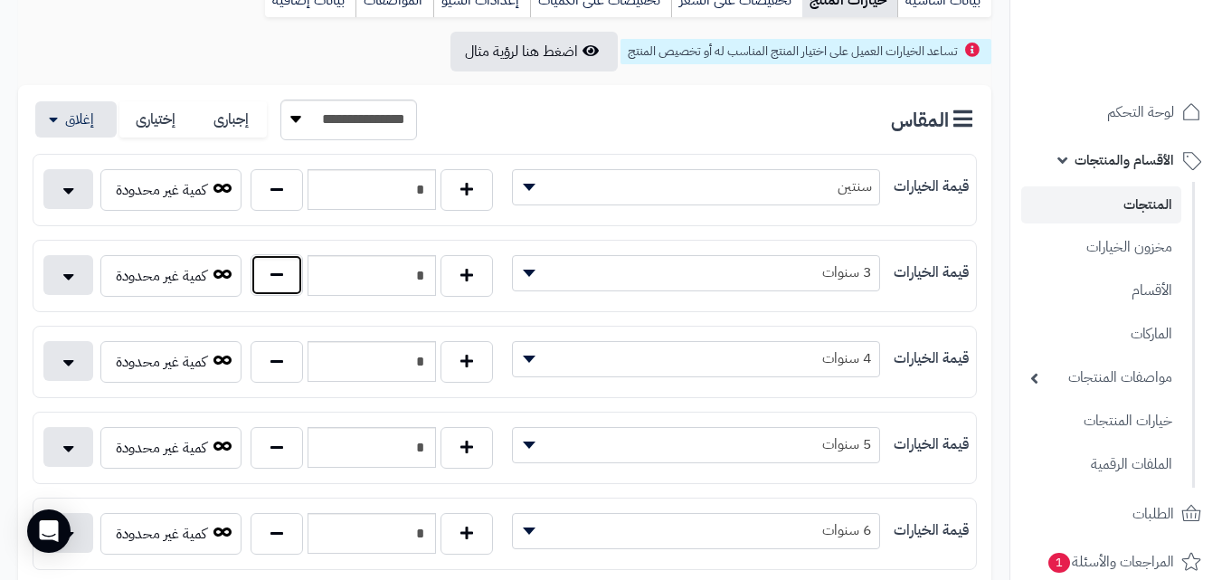
click at [258, 290] on button "button" at bounding box center [277, 275] width 52 height 42
type input "*"
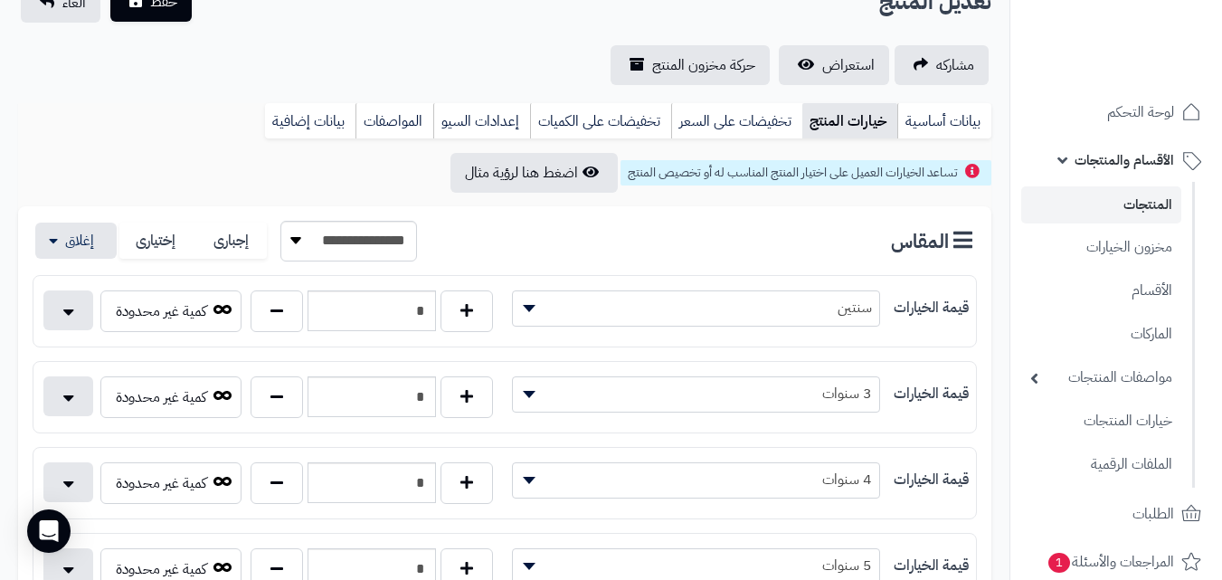
scroll to position [0, 0]
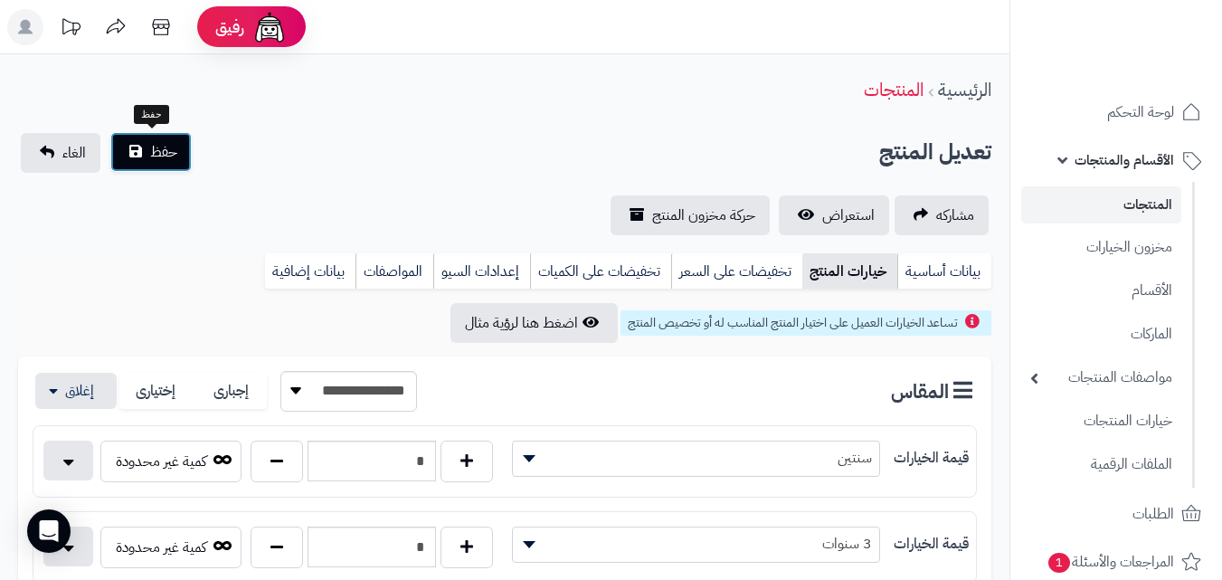
click at [144, 158] on button "حفظ" at bounding box center [150, 152] width 81 height 40
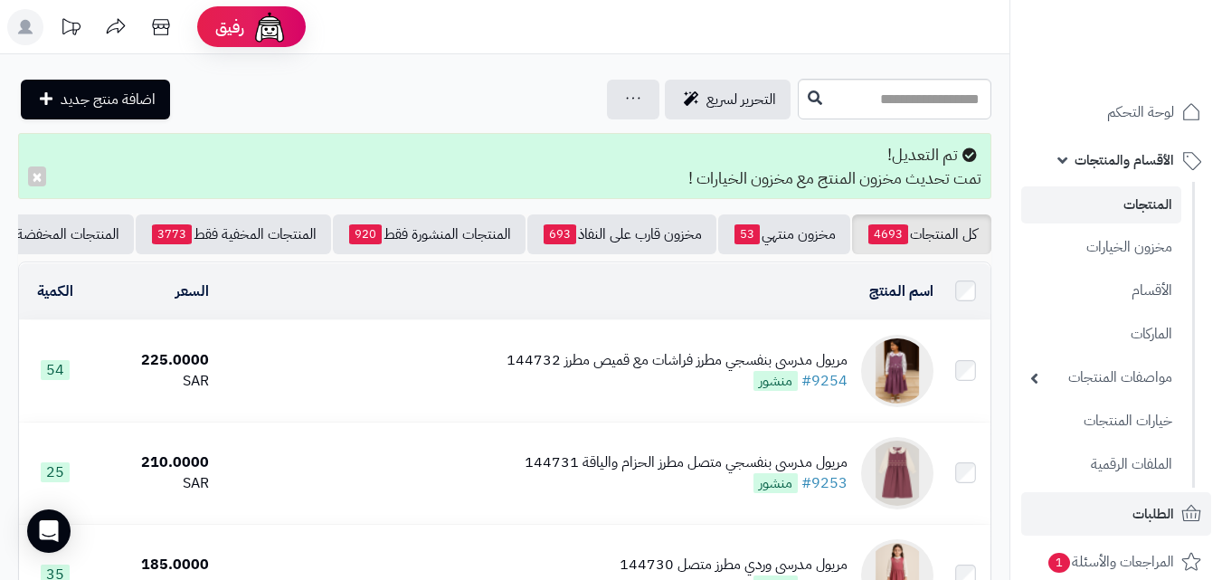
click at [1082, 492] on ul "لوحة التحكم الأقسام والمنتجات المنتجات مخزون الخيارات الأقسام الماركات مواصفات …" at bounding box center [1117, 576] width 212 height 973
click at [1095, 499] on link "الطلبات" at bounding box center [1116, 513] width 190 height 43
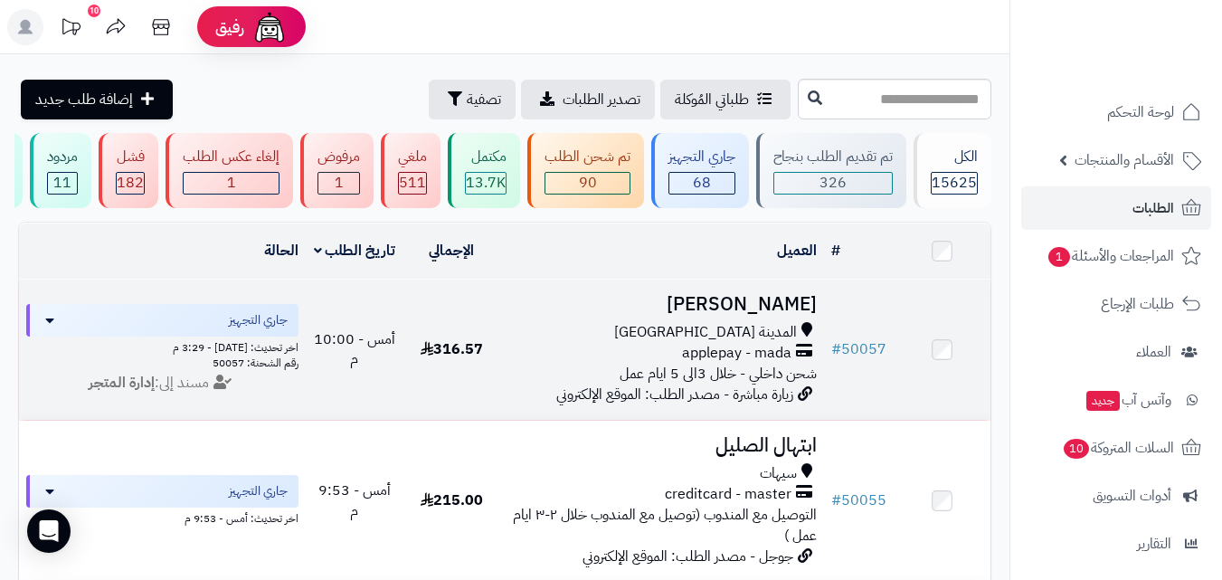
click at [717, 361] on span "applepay - mada" at bounding box center [736, 353] width 109 height 21
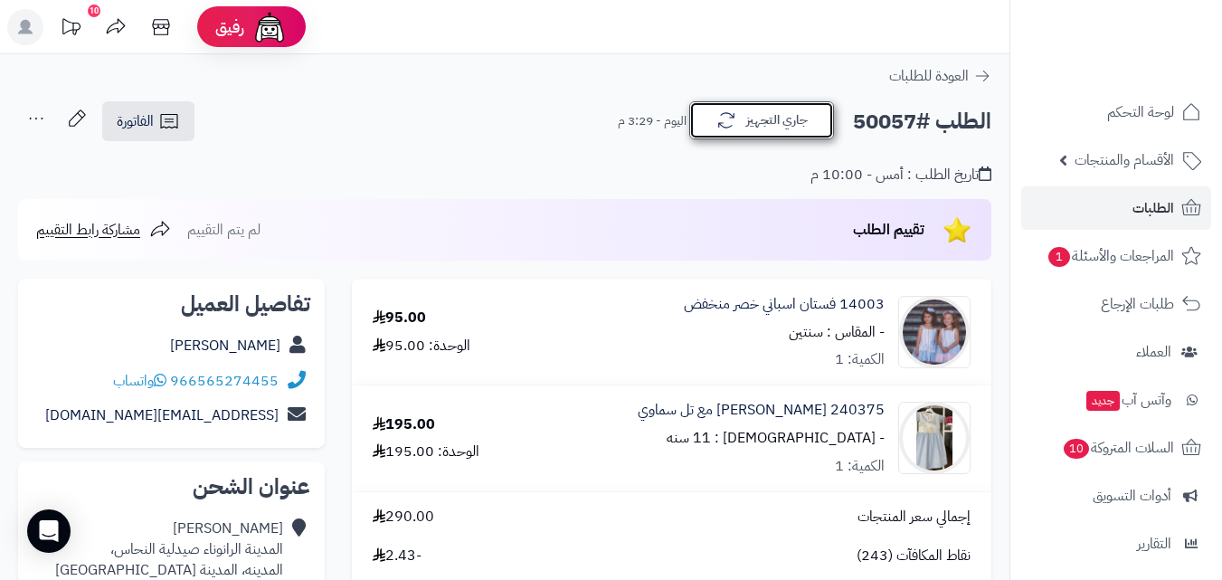
click at [786, 118] on button "جاري التجهيز" at bounding box center [761, 120] width 145 height 38
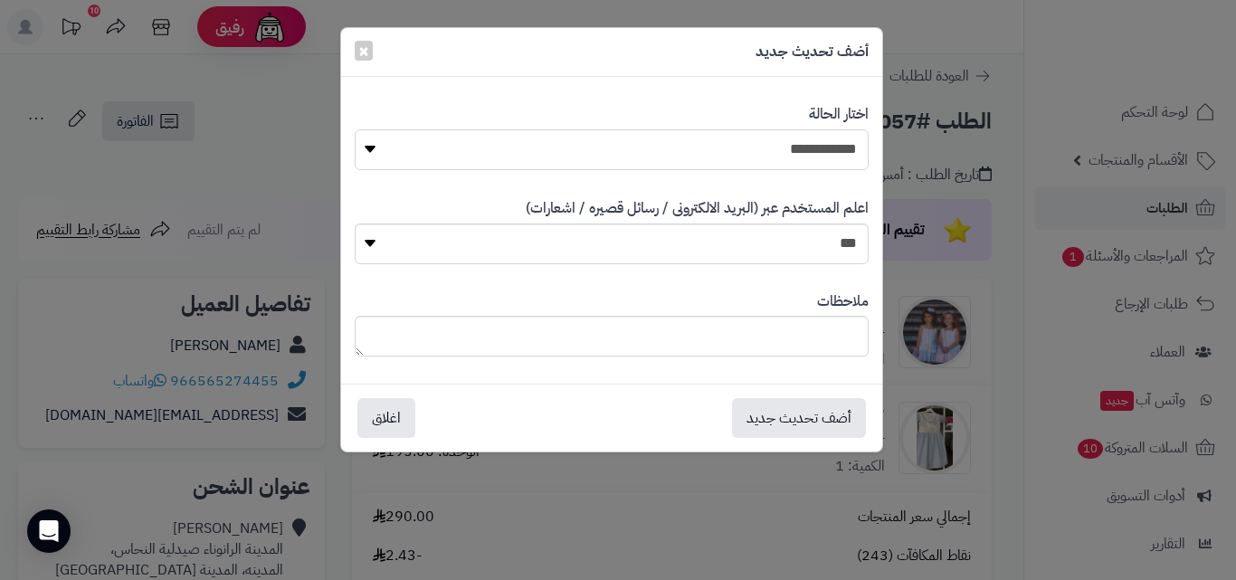
drag, startPoint x: 844, startPoint y: 154, endPoint x: 839, endPoint y: 167, distance: 14.6
click at [844, 154] on select "**********" at bounding box center [612, 149] width 514 height 41
select select "*"
click at [355, 129] on select "**********" at bounding box center [612, 149] width 514 height 41
click at [806, 424] on button "أضف تحديث جديد" at bounding box center [799, 417] width 134 height 40
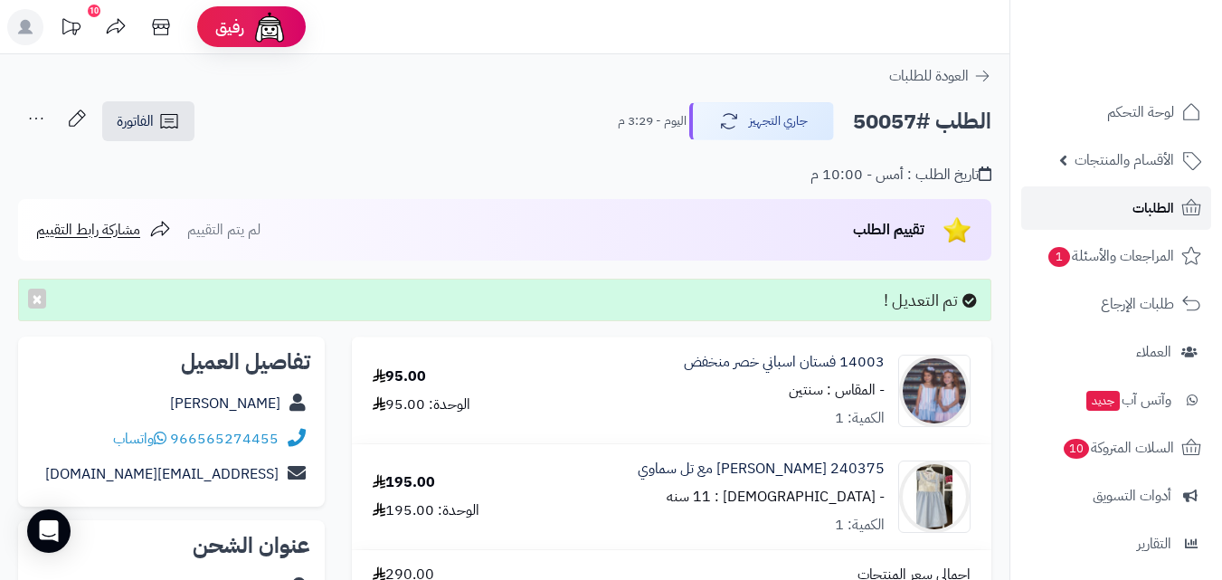
click at [1163, 211] on span "الطلبات" at bounding box center [1154, 207] width 42 height 25
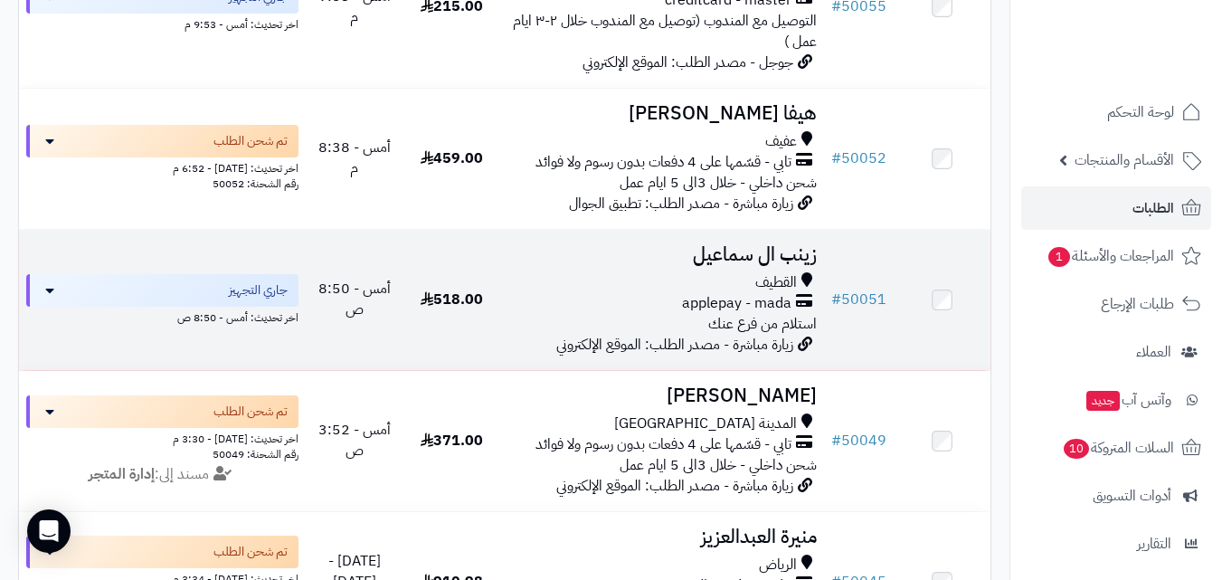
scroll to position [452, 0]
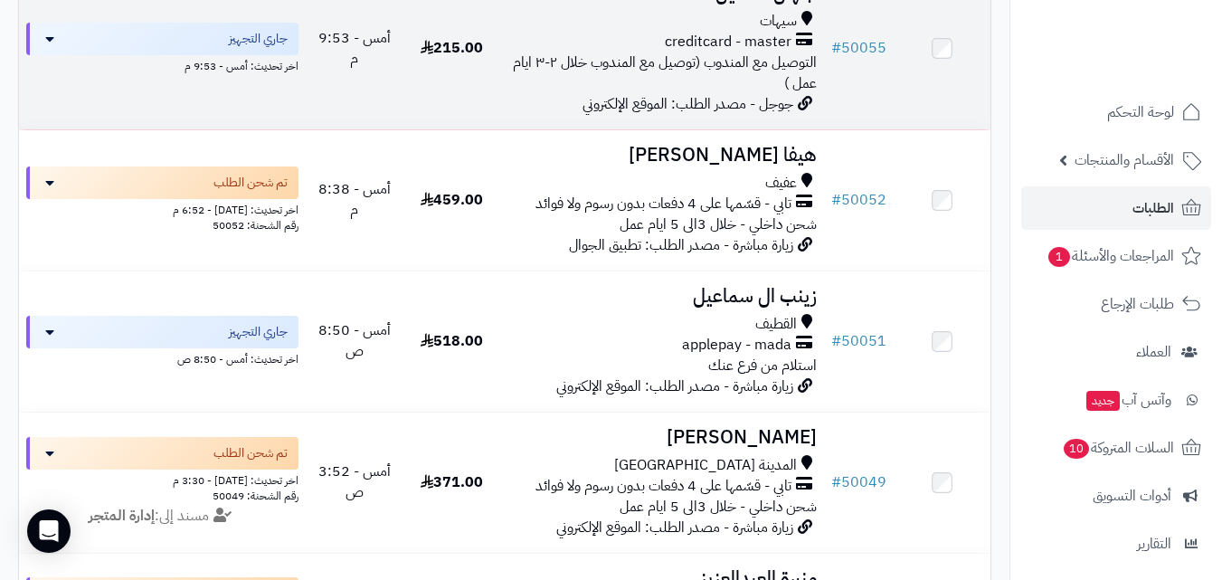
click at [736, 111] on span "جوجل - مصدر الطلب: الموقع الإلكتروني" at bounding box center [688, 104] width 211 height 22
click at [749, 90] on div "سيهات creditcard - master التوصيل مع المندوب (توصيل مع المندوب خلال ٢-٣ ايام عم…" at bounding box center [662, 52] width 309 height 82
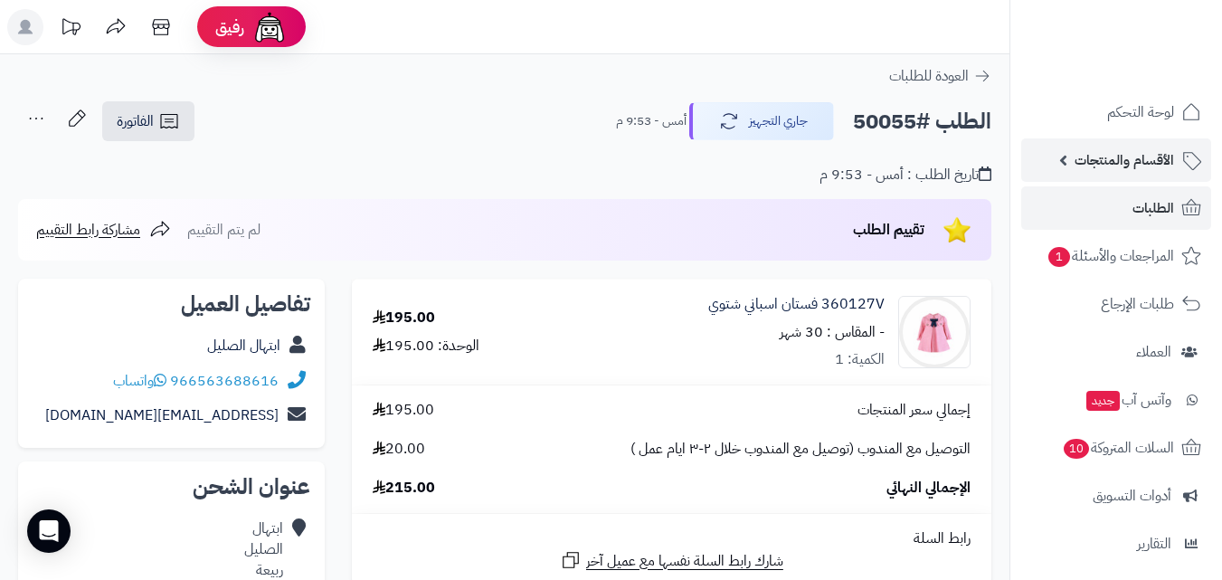
click at [1125, 166] on span "الأقسام والمنتجات" at bounding box center [1125, 159] width 100 height 25
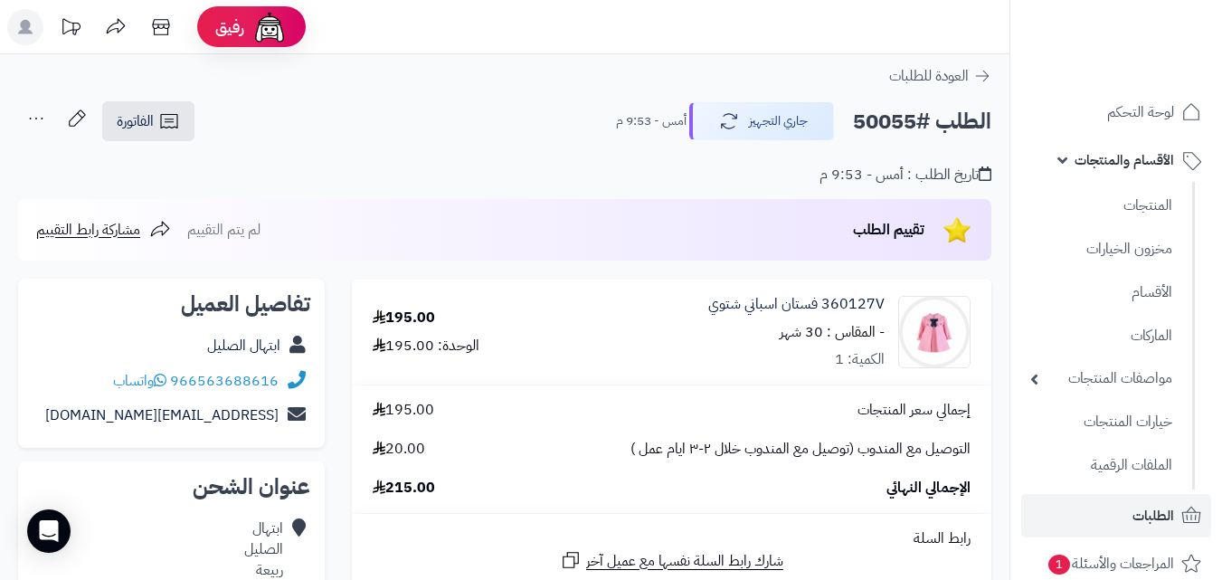
click at [1118, 182] on ul "المنتجات مخزون الخيارات الأقسام الماركات مواصفات المنتجات مواصفات المنتجات أنوا…" at bounding box center [1103, 336] width 185 height 308
click at [1118, 213] on link "المنتجات" at bounding box center [1101, 204] width 160 height 37
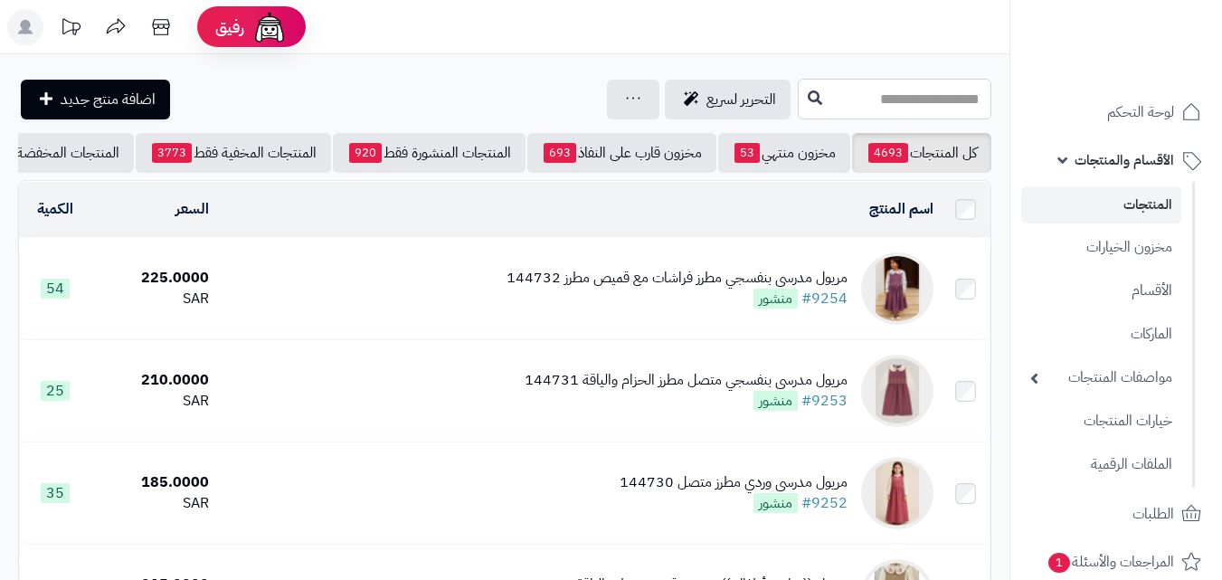
click at [891, 101] on input "text" at bounding box center [895, 99] width 194 height 41
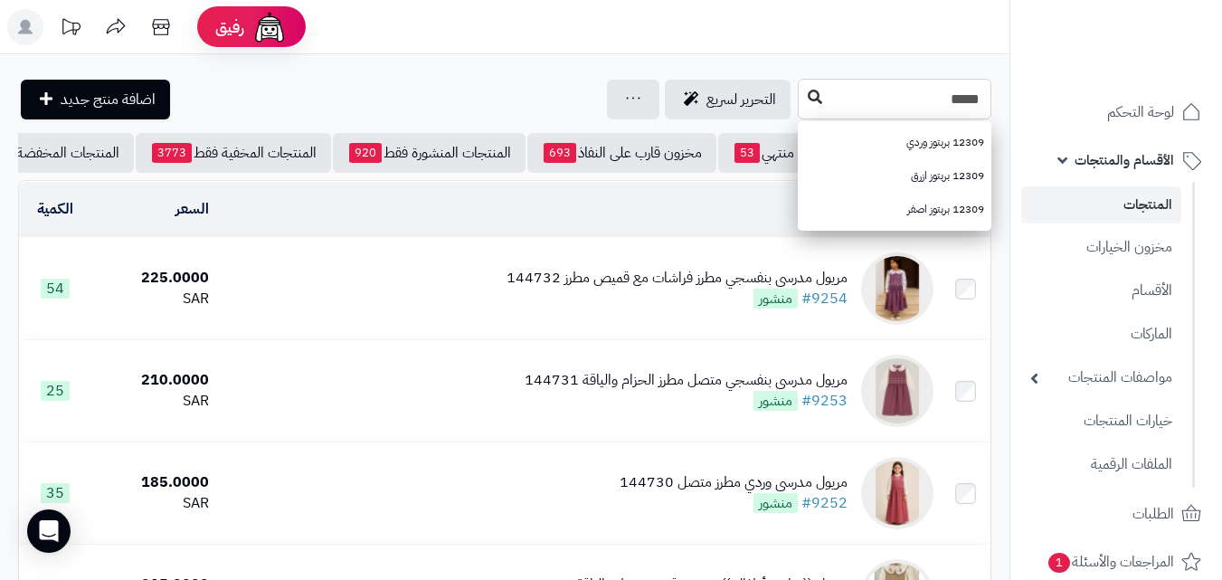
type input "*****"
click at [808, 96] on icon at bounding box center [815, 97] width 14 height 14
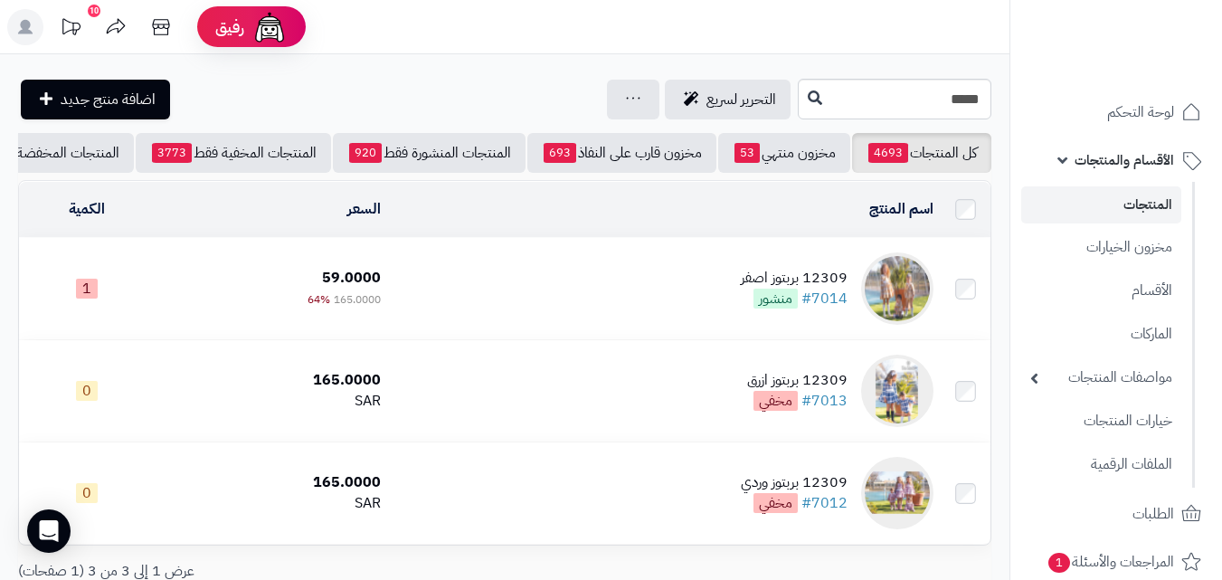
click at [705, 290] on td "12309 بربتوز اصفر #7014 منشور" at bounding box center [664, 288] width 553 height 101
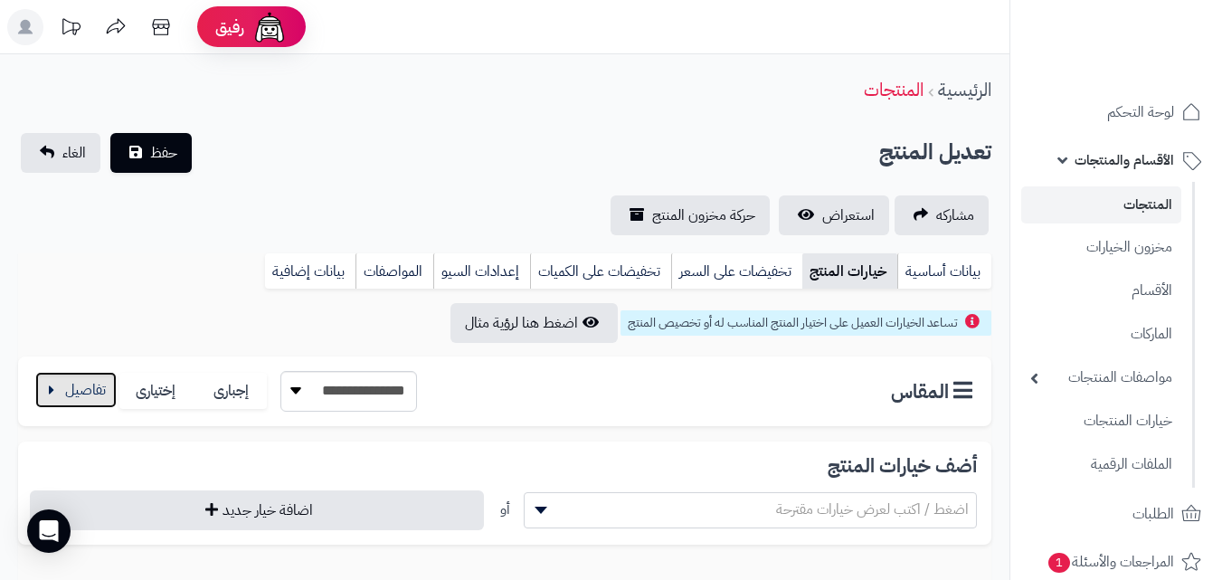
click at [81, 399] on button "button" at bounding box center [75, 390] width 81 height 36
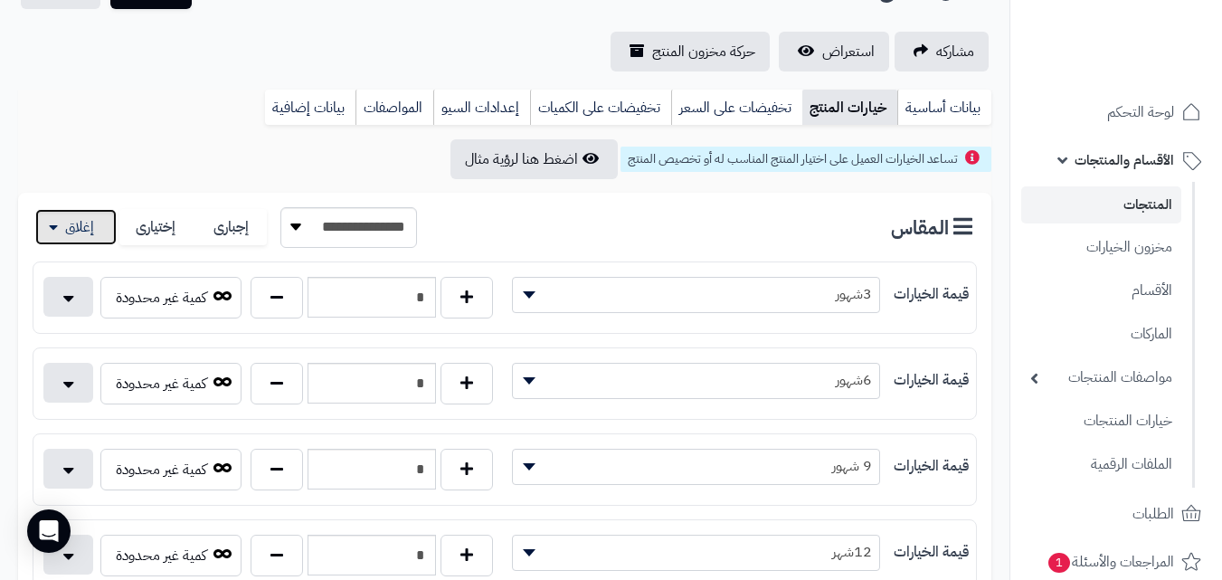
scroll to position [181, 0]
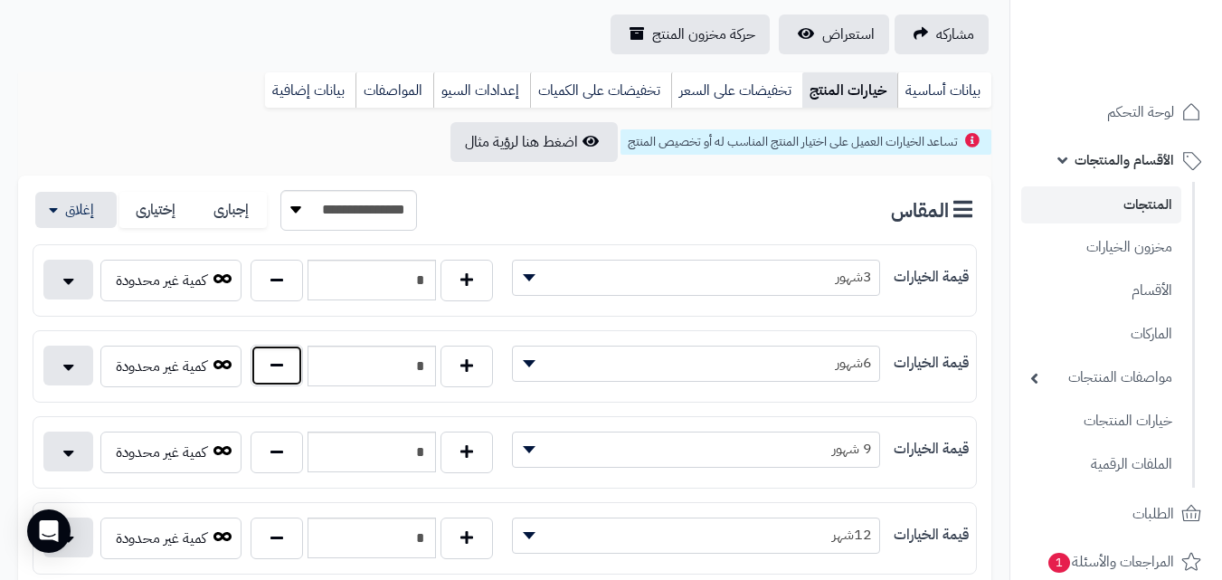
click at [277, 360] on button "button" at bounding box center [277, 366] width 52 height 42
type input "*"
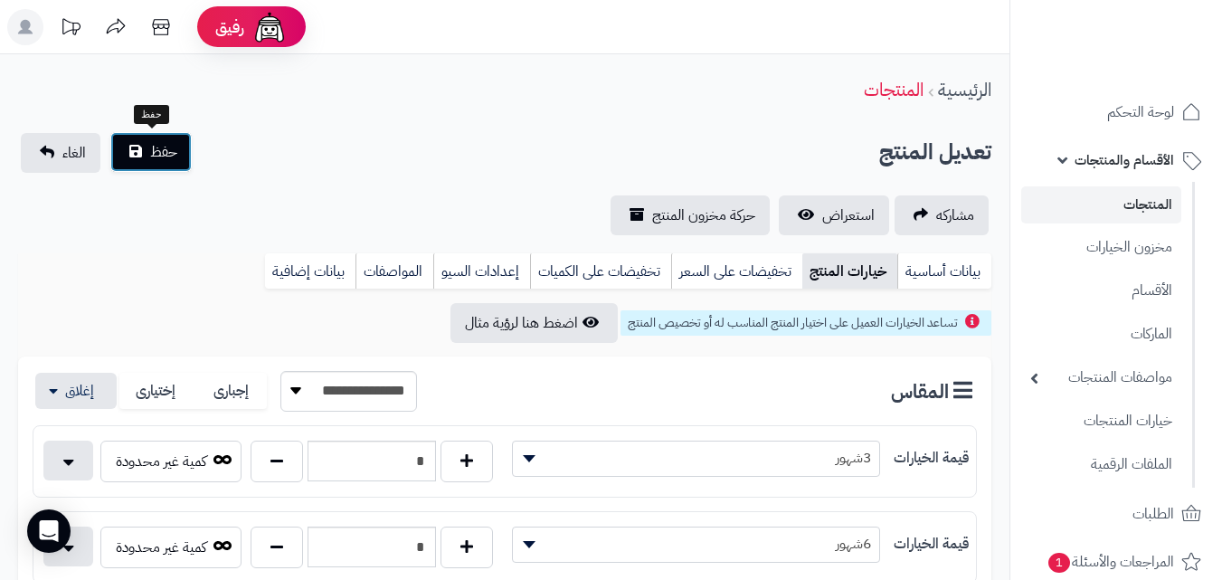
click at [157, 155] on span "حفظ" at bounding box center [163, 152] width 27 height 22
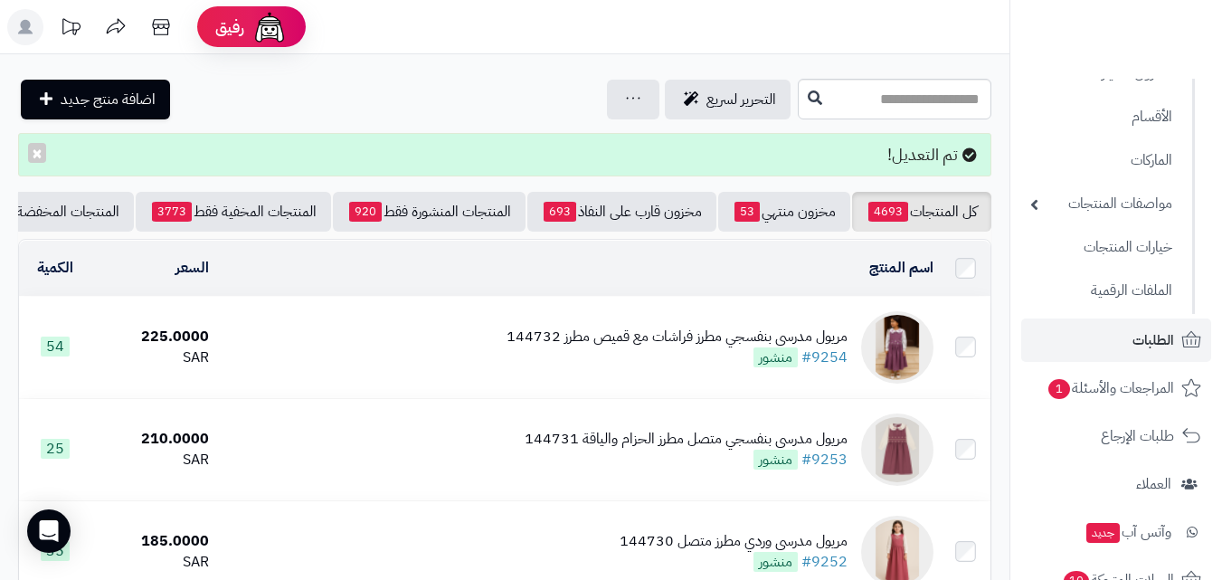
scroll to position [181, 0]
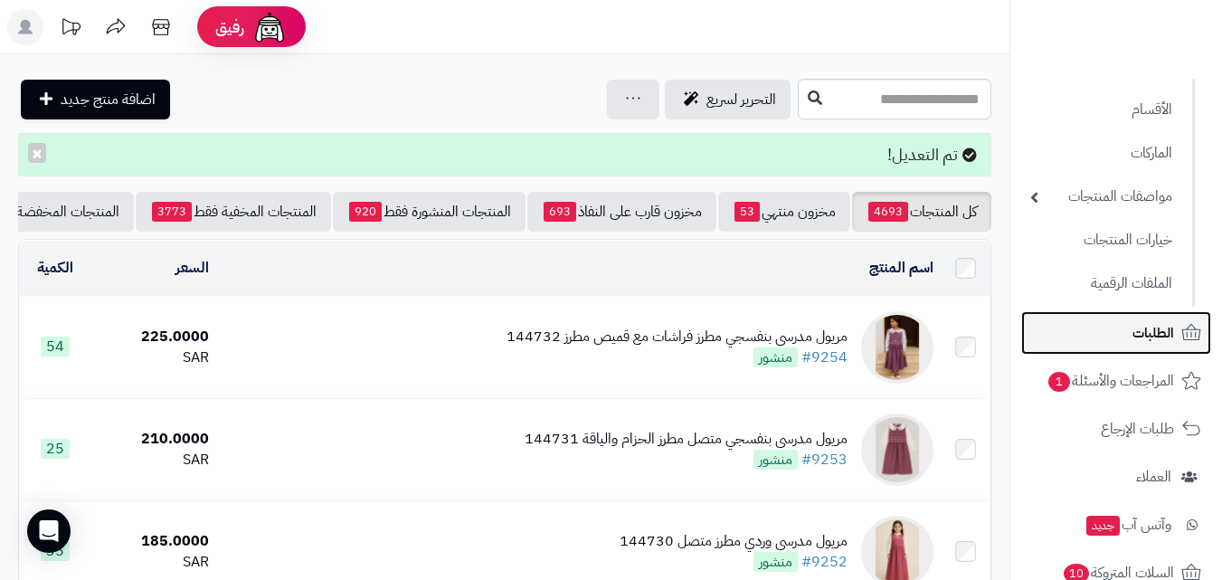
click at [1169, 335] on span "الطلبات" at bounding box center [1154, 332] width 42 height 25
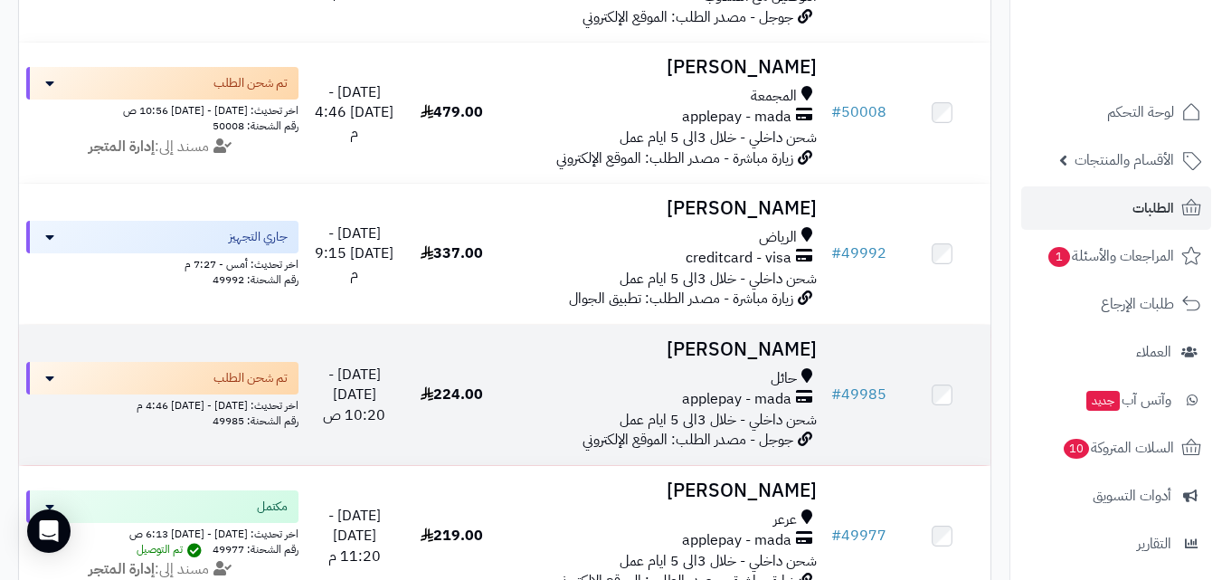
scroll to position [1267, 0]
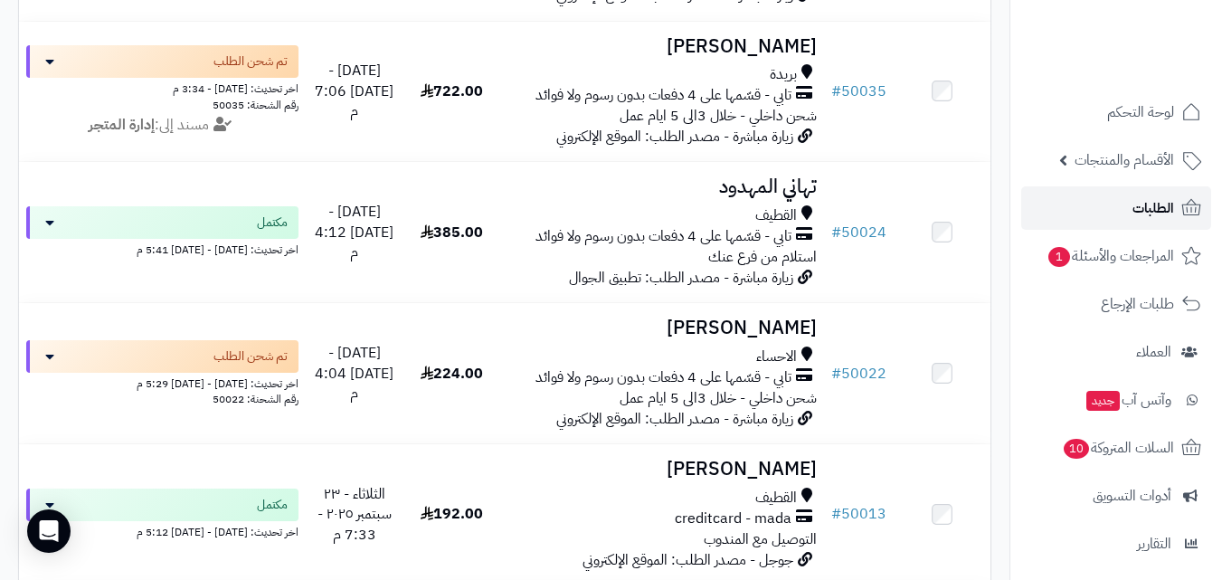
click at [1072, 221] on link "الطلبات" at bounding box center [1116, 207] width 190 height 43
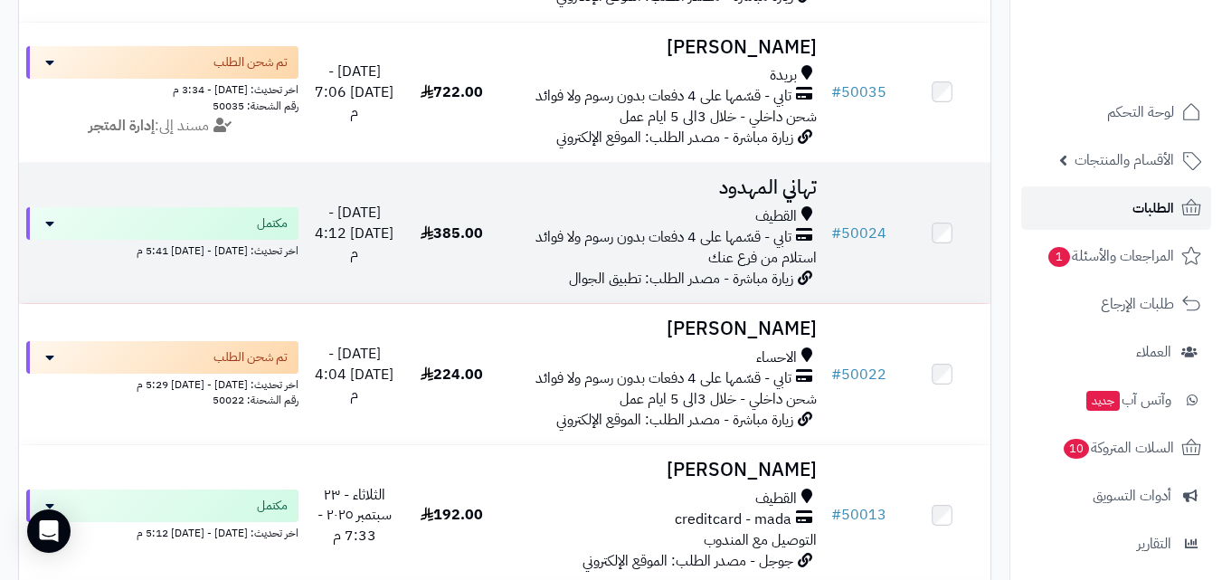
scroll to position [1183, 0]
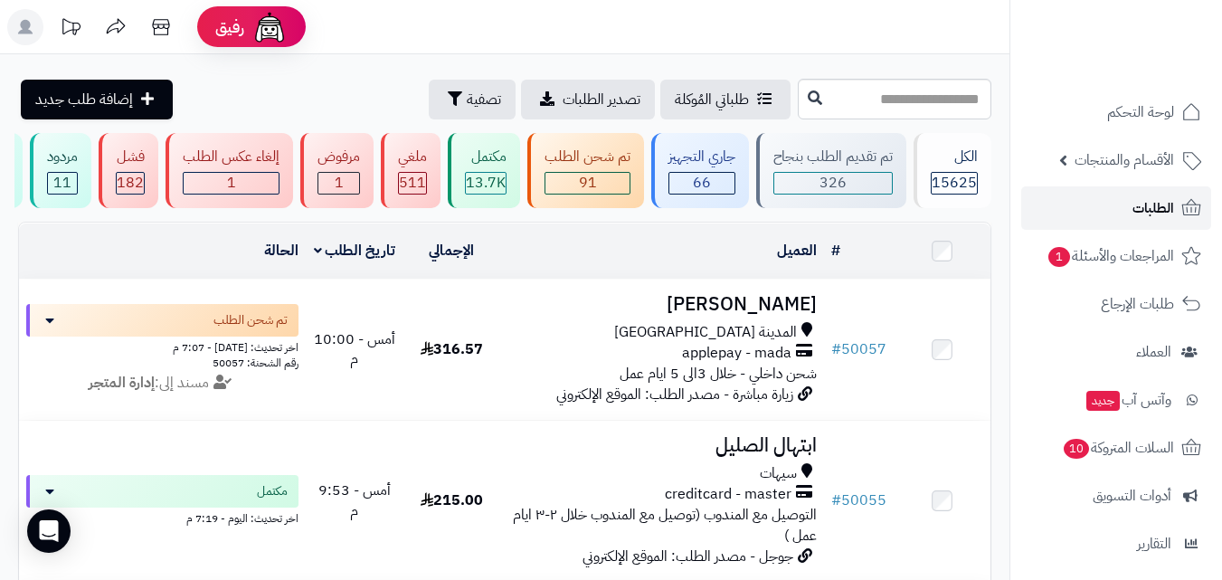
click at [1178, 198] on link "الطلبات" at bounding box center [1116, 207] width 190 height 43
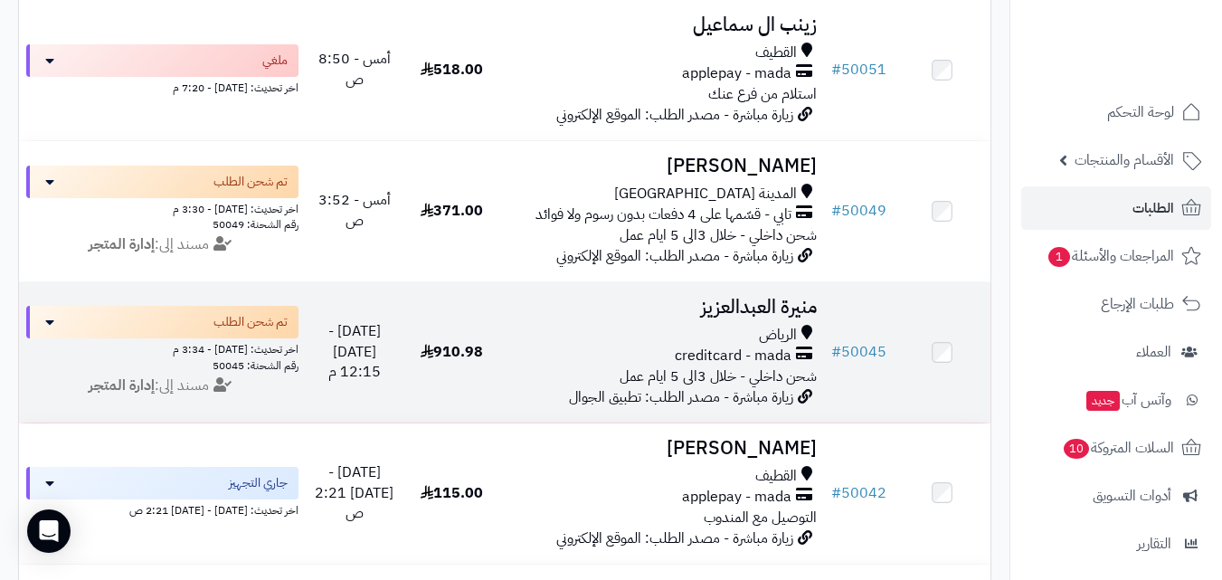
scroll to position [814, 0]
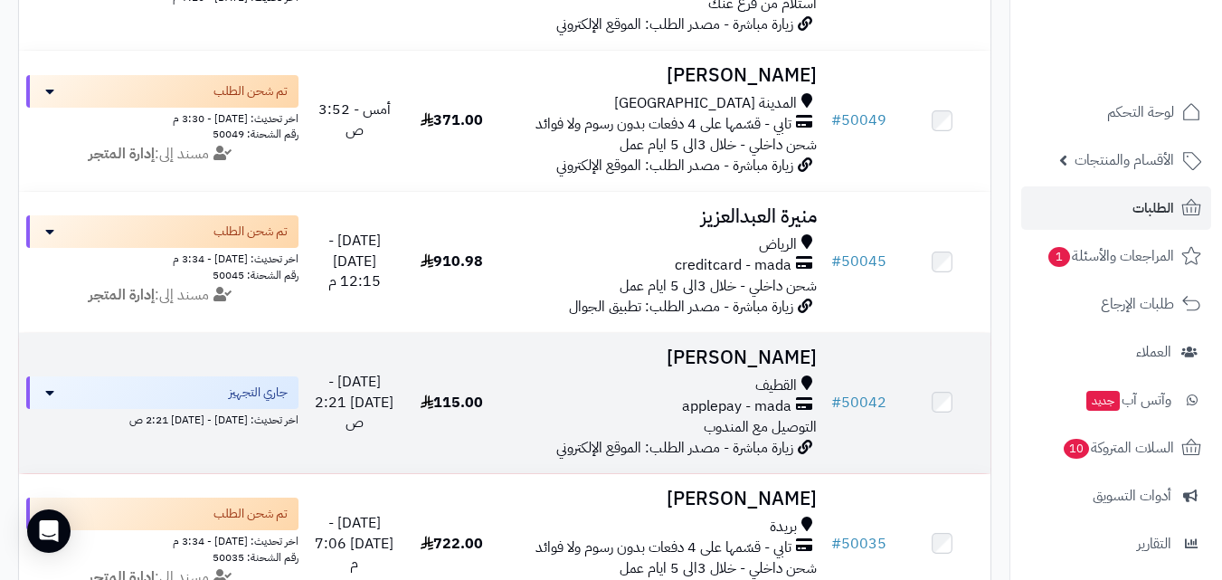
click at [768, 394] on span "القطيف" at bounding box center [776, 385] width 42 height 21
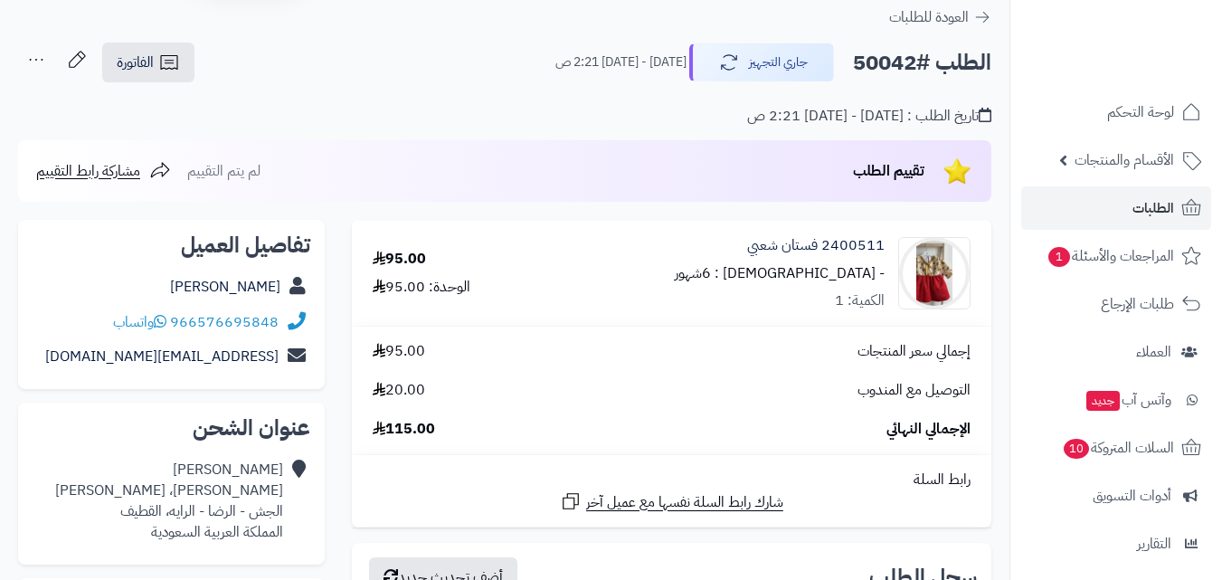
scroll to position [90, 0]
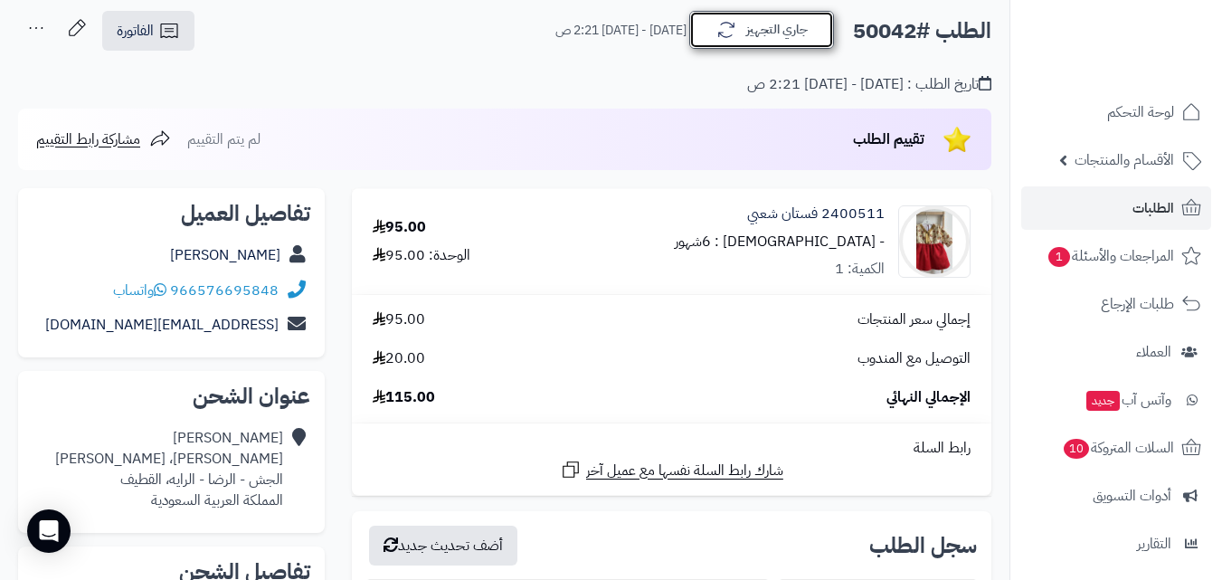
click at [775, 29] on button "جاري التجهيز" at bounding box center [761, 30] width 145 height 38
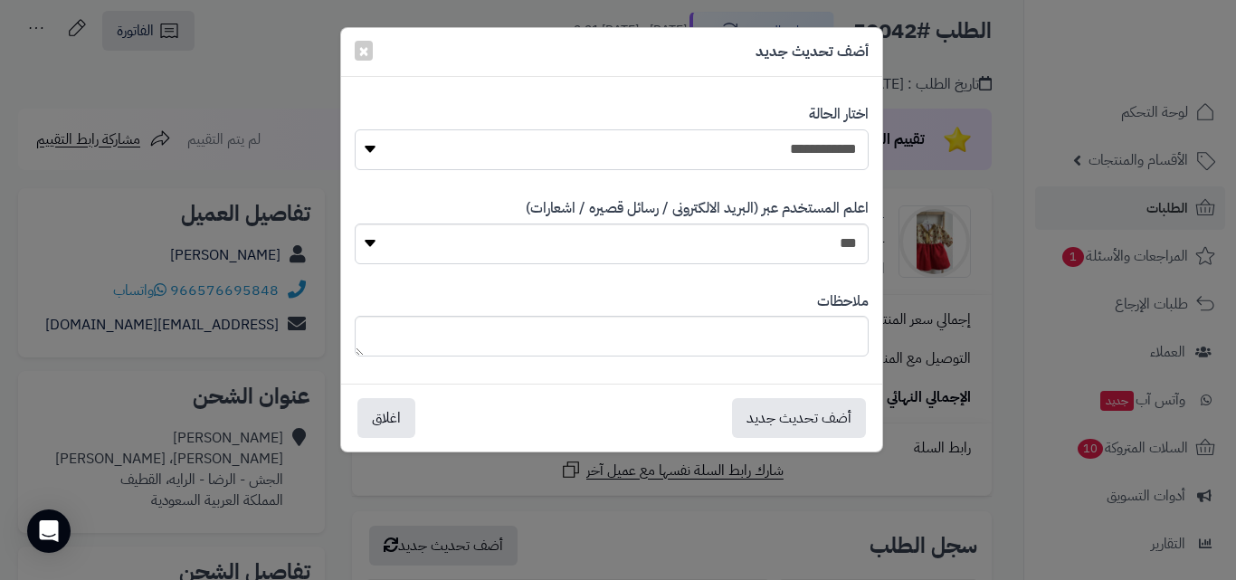
click at [804, 156] on select "**********" at bounding box center [612, 149] width 514 height 41
select select "*"
click at [355, 129] on select "**********" at bounding box center [612, 149] width 514 height 41
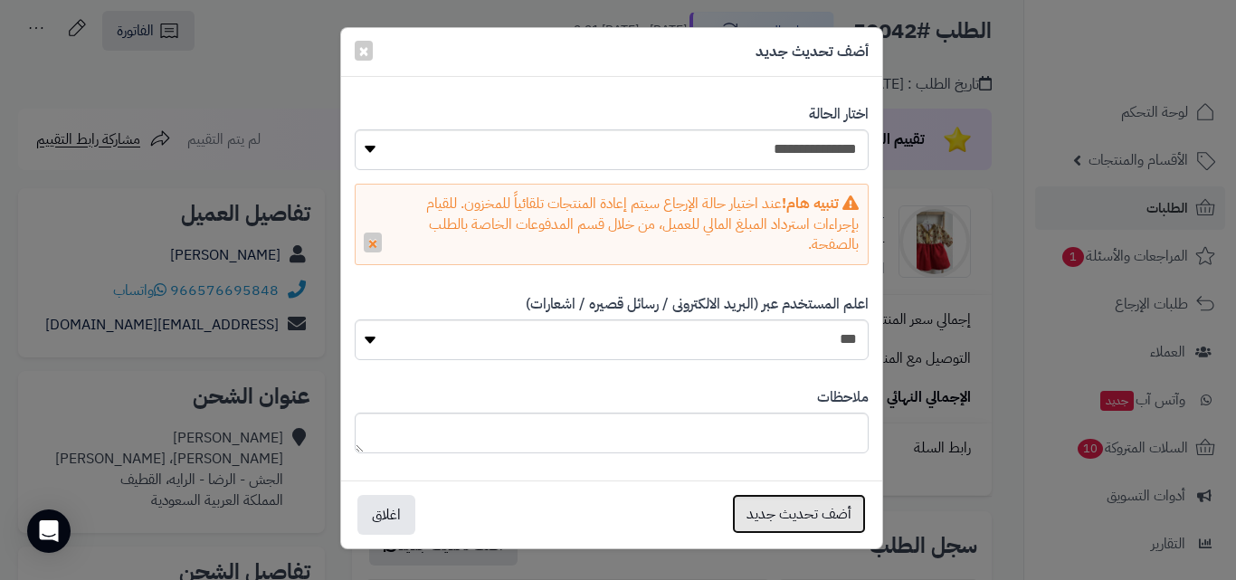
click at [845, 510] on button "أضف تحديث جديد" at bounding box center [799, 514] width 134 height 40
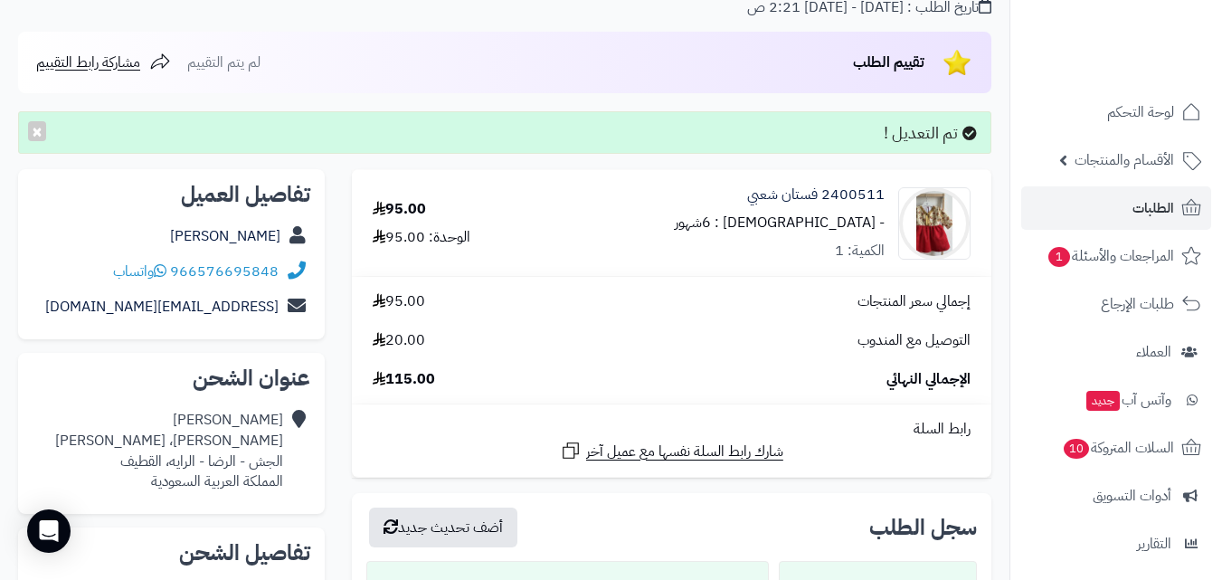
scroll to position [271, 0]
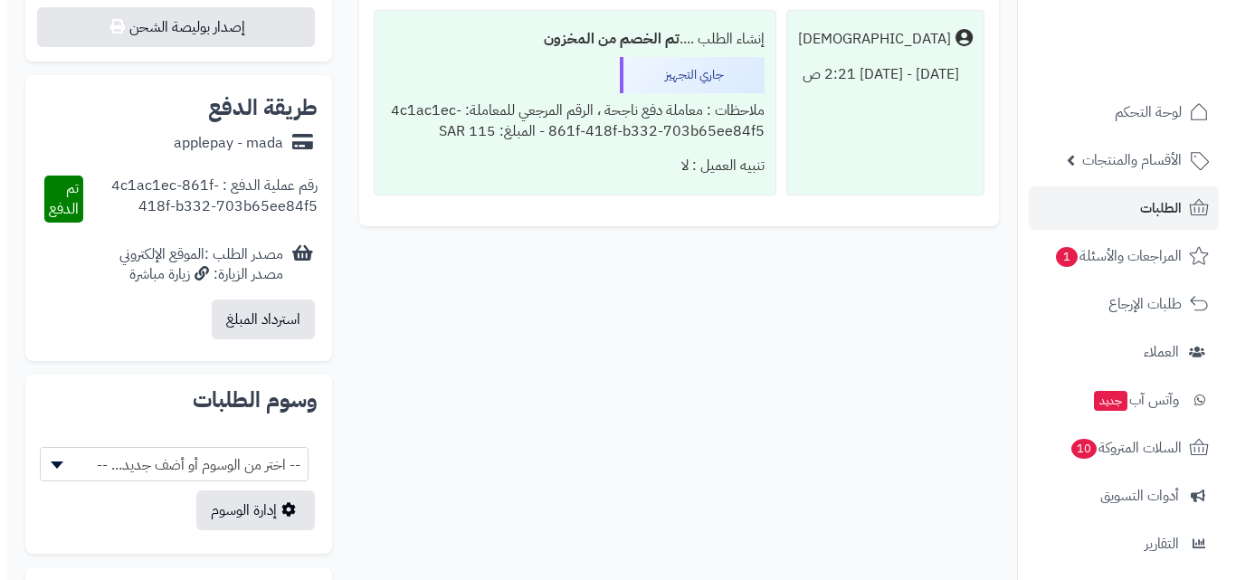
scroll to position [724, 0]
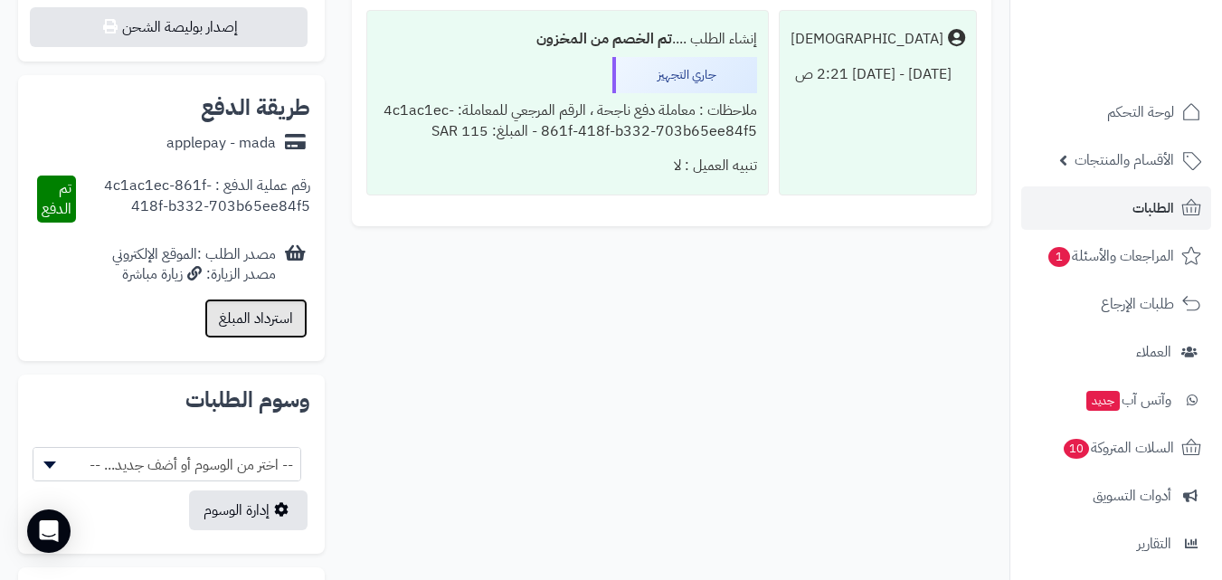
click at [263, 329] on button "استرداد المبلغ" at bounding box center [255, 319] width 103 height 40
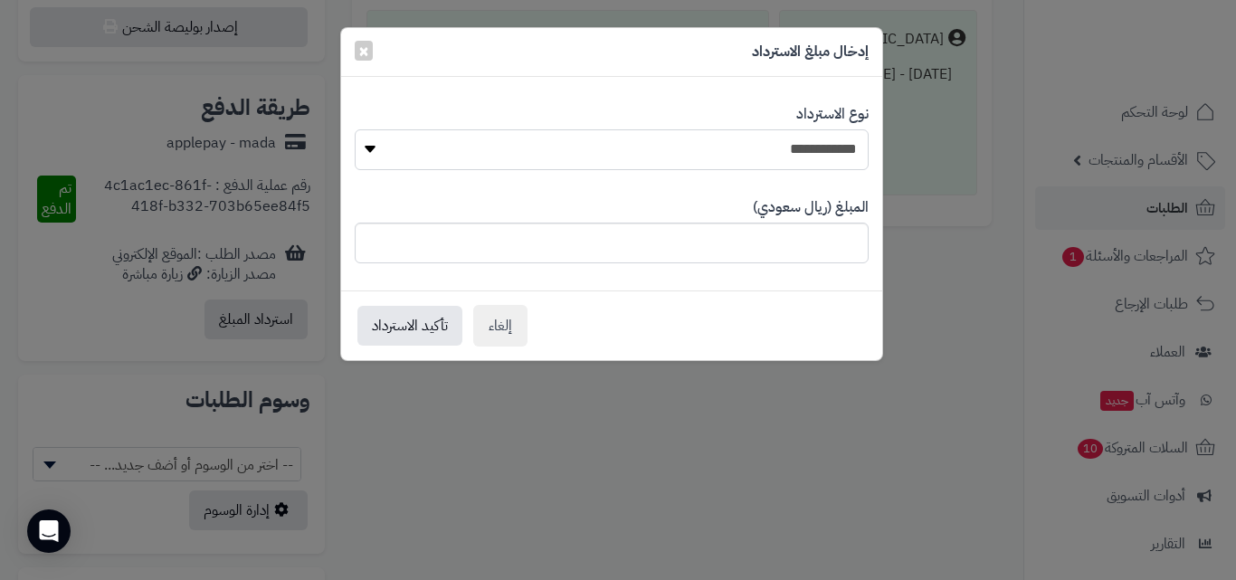
click at [761, 152] on select "**********" at bounding box center [612, 149] width 514 height 41
select select "*"
click at [355, 129] on select "**********" at bounding box center [612, 149] width 514 height 41
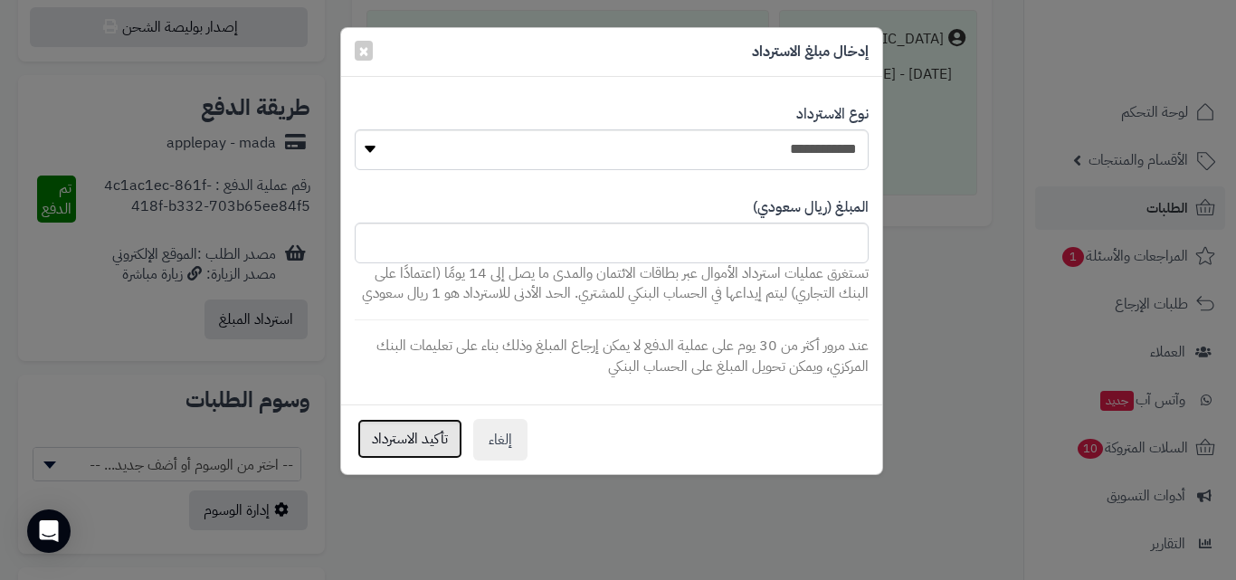
click at [404, 432] on button "تأكيد الاسترداد" at bounding box center [409, 439] width 105 height 40
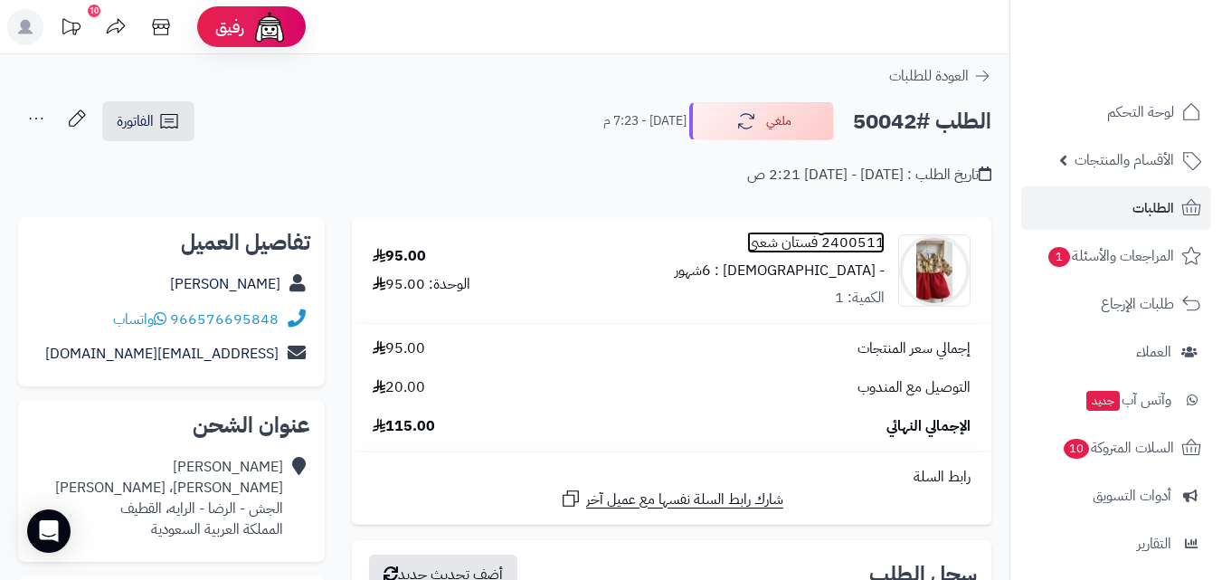
click at [840, 238] on link "2400511 فستان شعبي" at bounding box center [816, 243] width 138 height 21
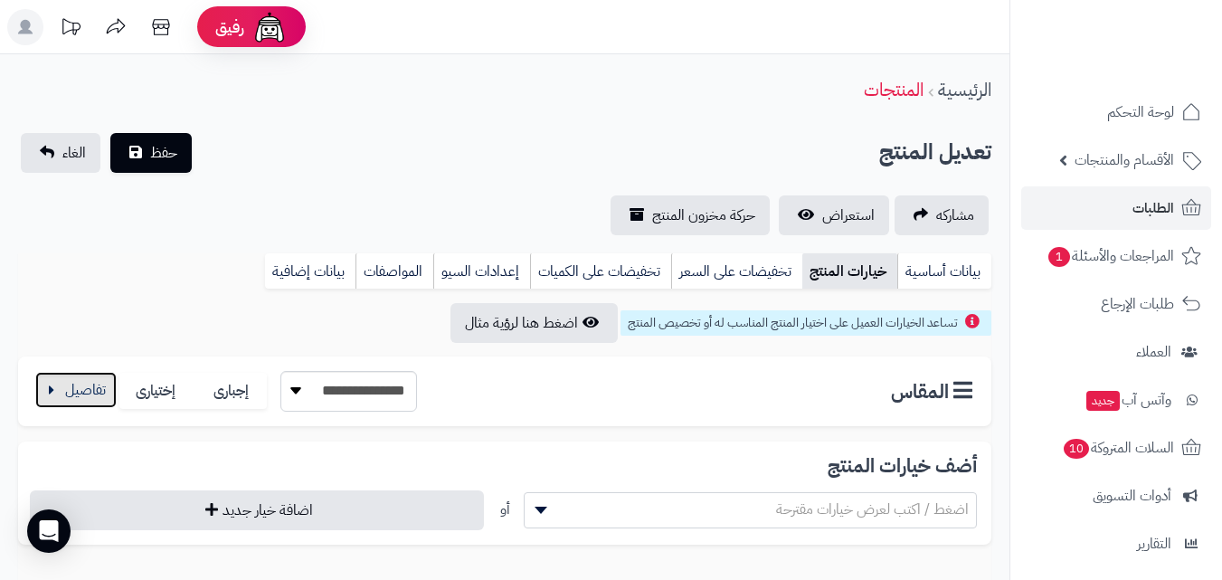
click at [71, 394] on button "button" at bounding box center [75, 390] width 81 height 36
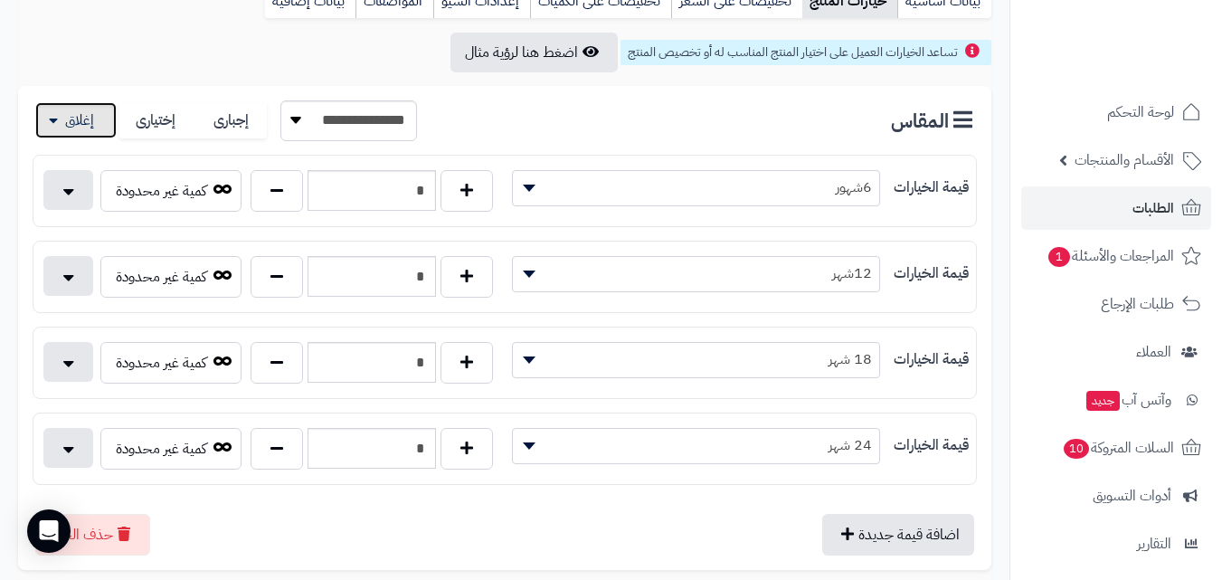
scroll to position [271, 0]
click at [284, 198] on button "button" at bounding box center [277, 189] width 52 height 42
type input "*"
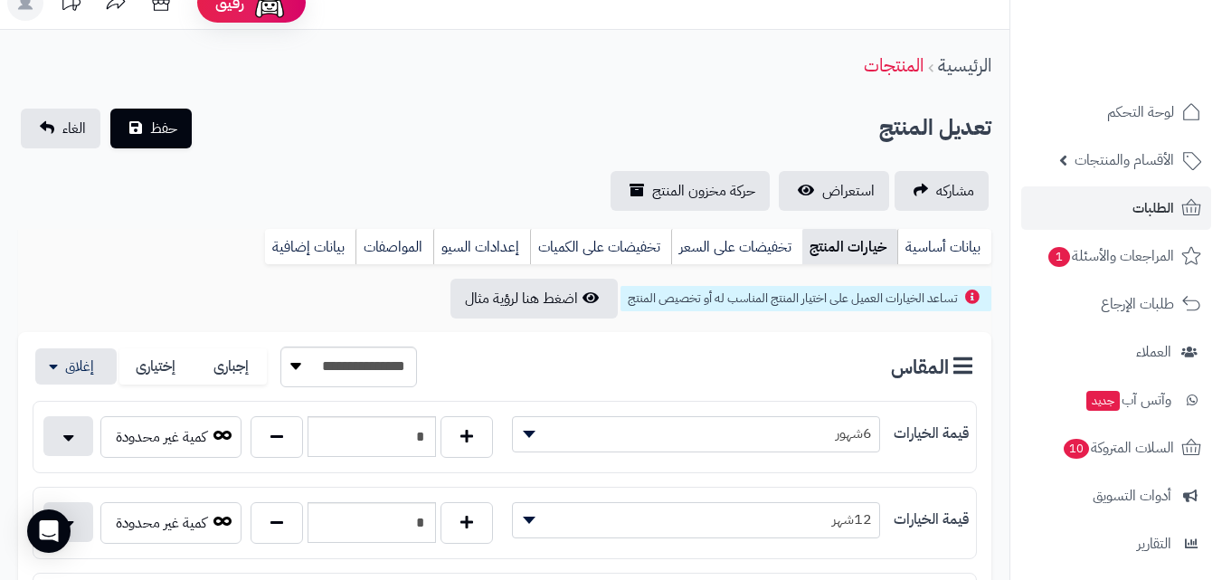
scroll to position [0, 0]
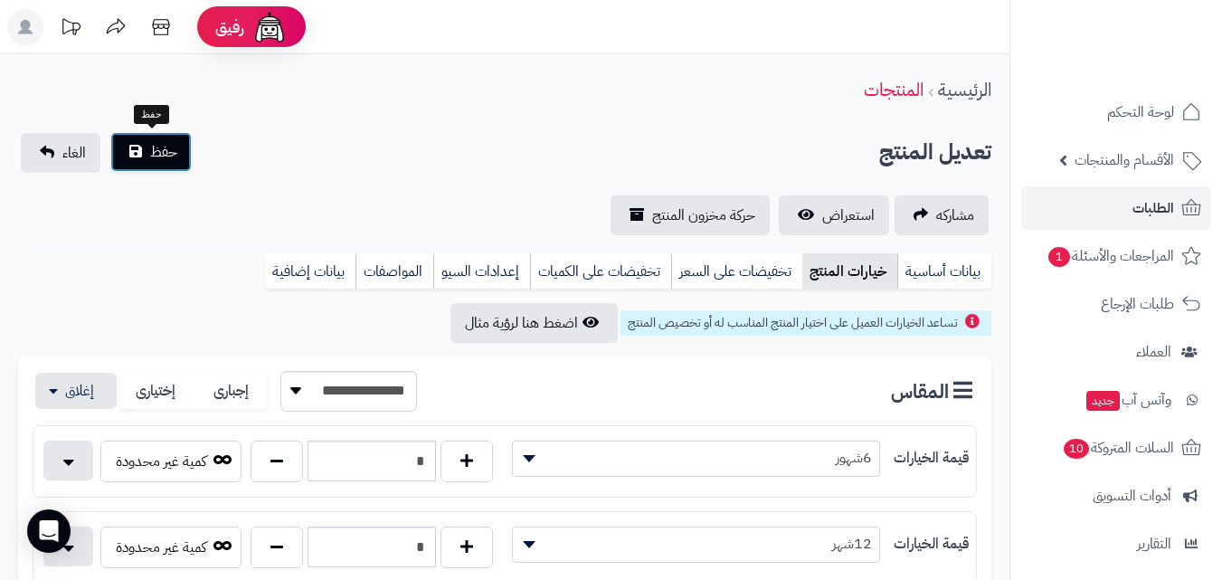
click at [153, 152] on span "حفظ" at bounding box center [163, 152] width 27 height 22
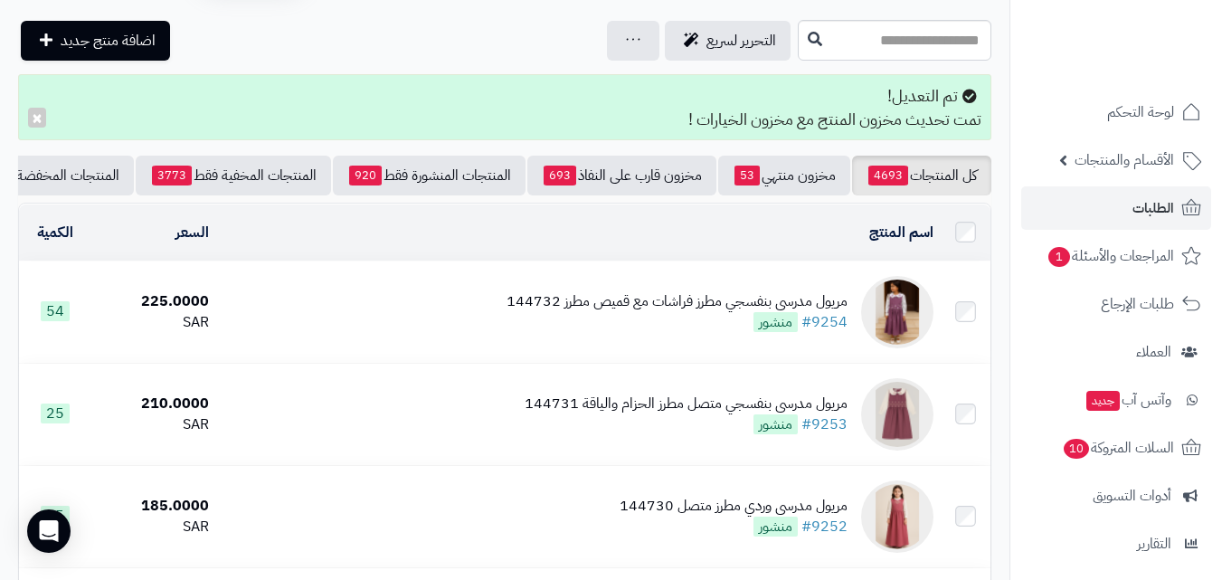
scroll to position [90, 0]
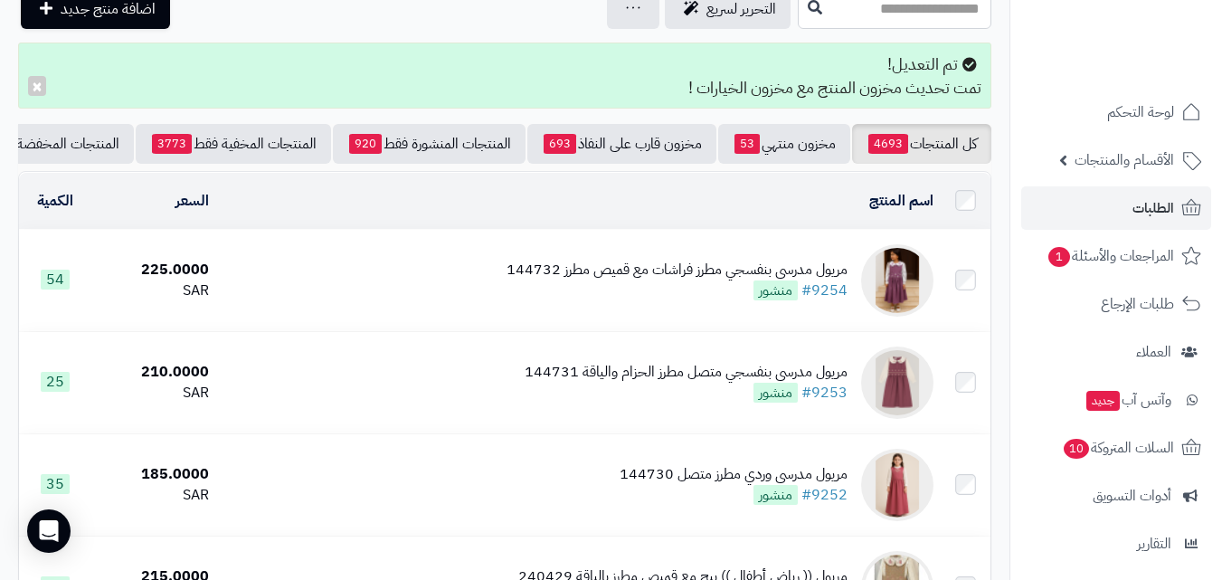
click at [943, 15] on input "text" at bounding box center [895, 8] width 194 height 41
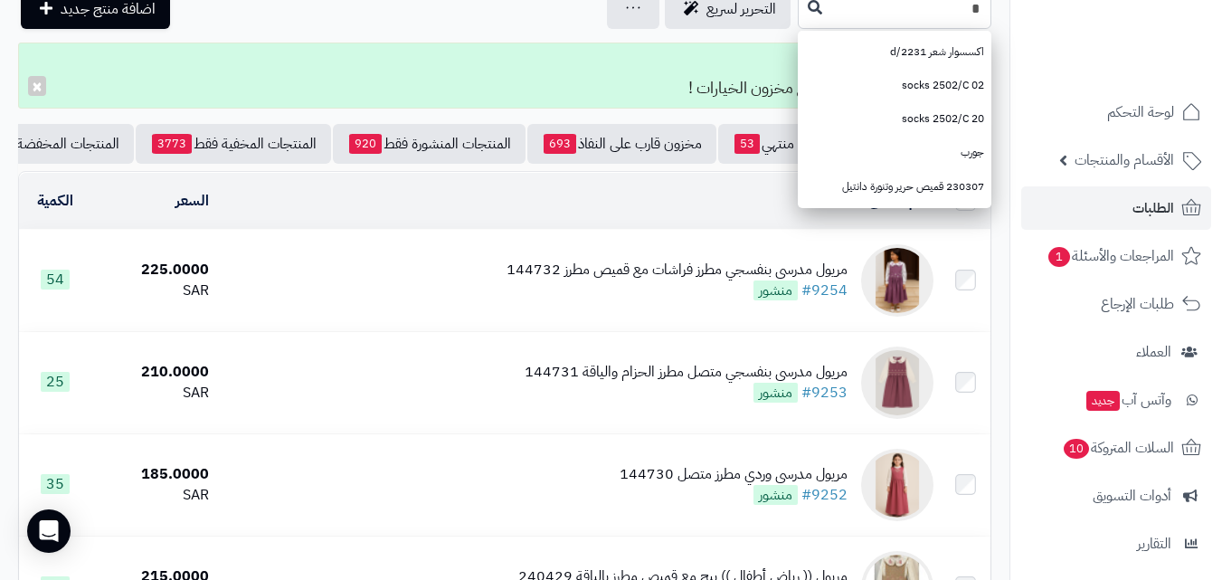
scroll to position [89, 0]
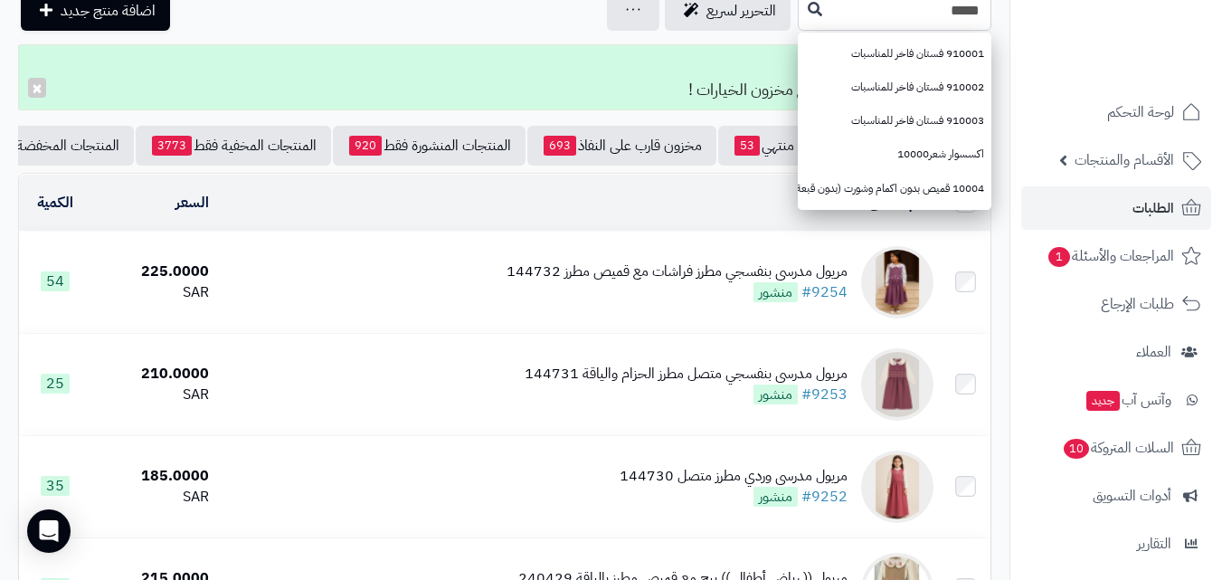
type input "*****"
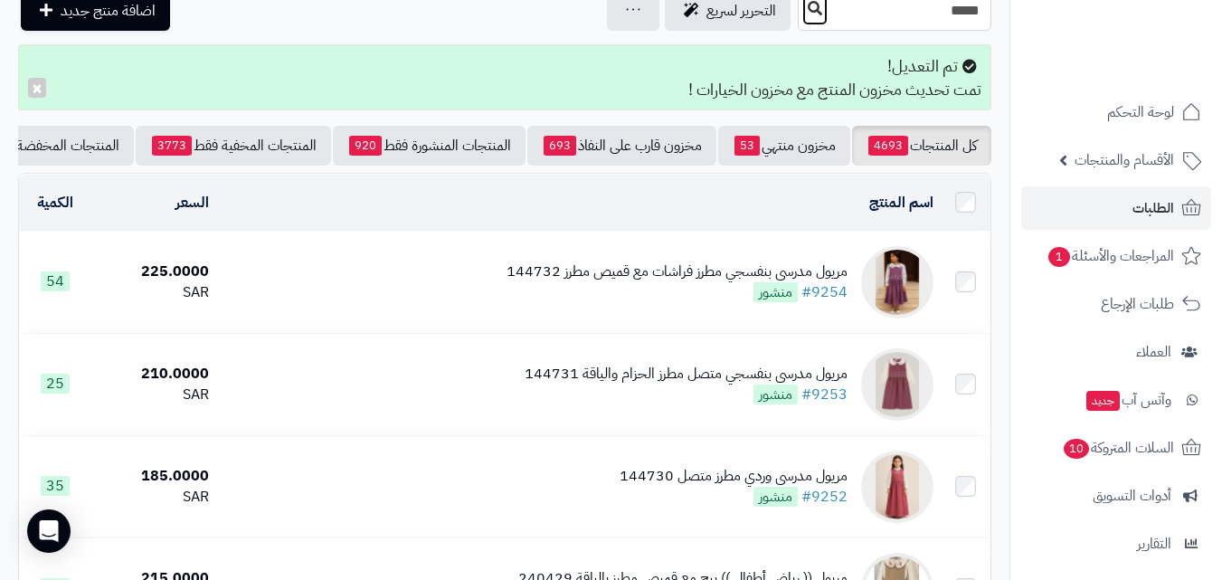
click at [802, 15] on button at bounding box center [815, 9] width 27 height 34
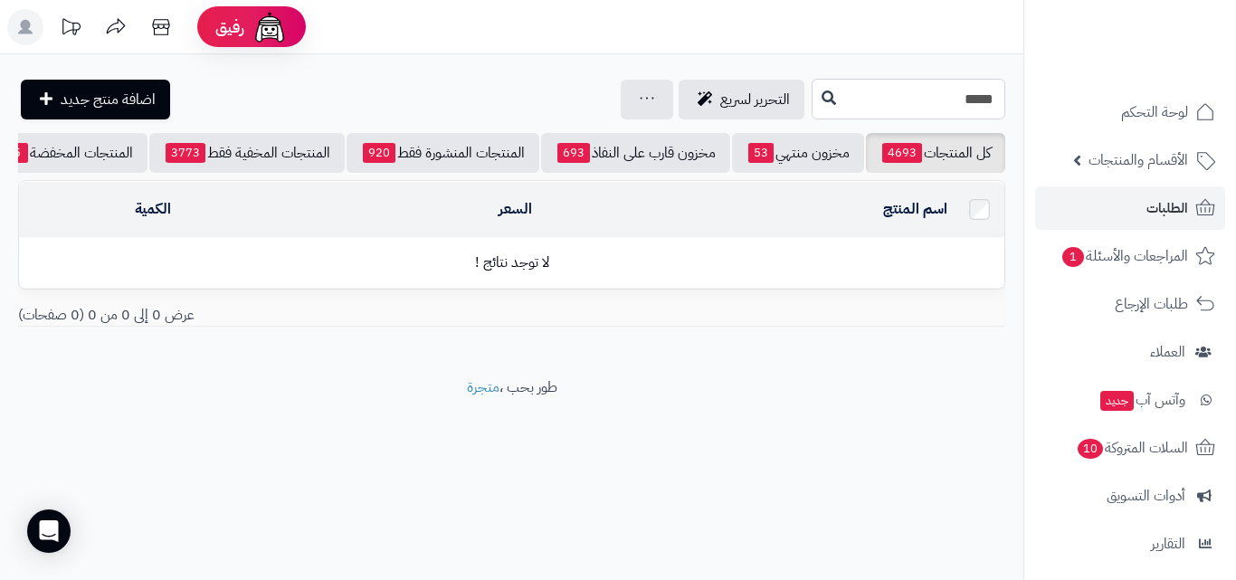
click at [901, 89] on input "*****" at bounding box center [909, 99] width 194 height 41
drag, startPoint x: 925, startPoint y: 89, endPoint x: 958, endPoint y: 97, distance: 34.5
click at [958, 97] on input "*****" at bounding box center [909, 99] width 194 height 41
type input "****"
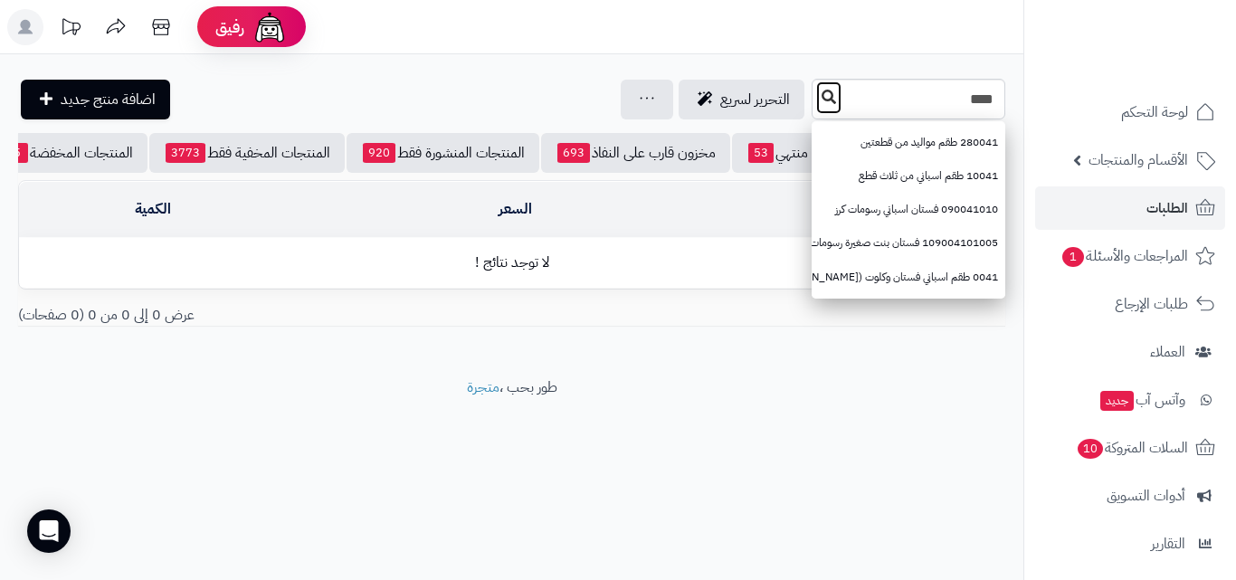
click at [815, 92] on button at bounding box center [828, 98] width 27 height 34
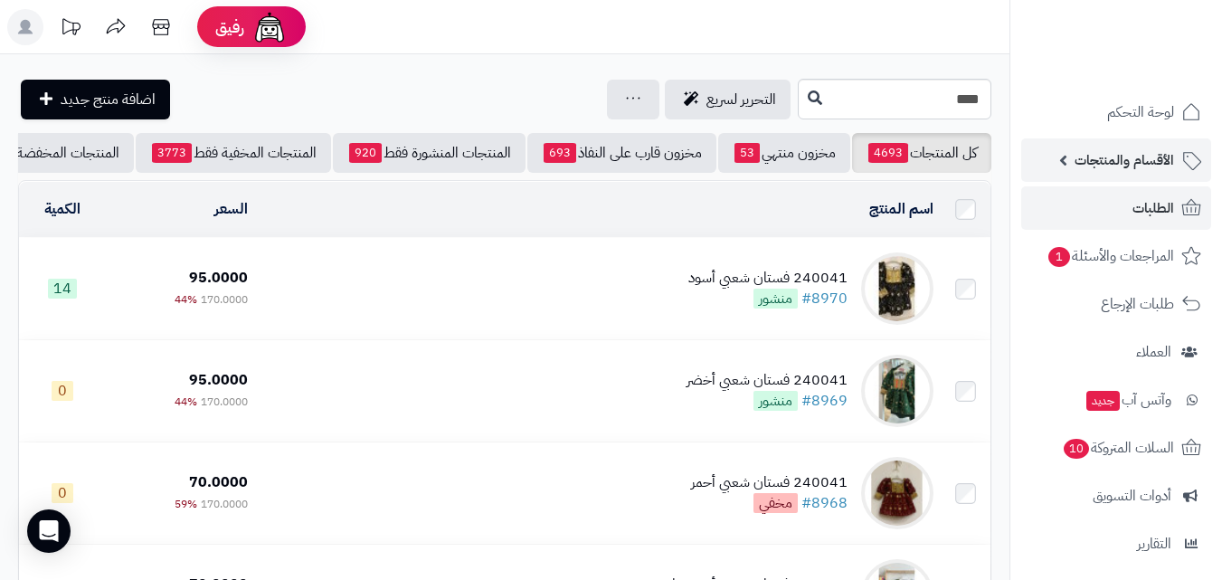
click at [1140, 165] on span "الأقسام والمنتجات" at bounding box center [1125, 159] width 100 height 25
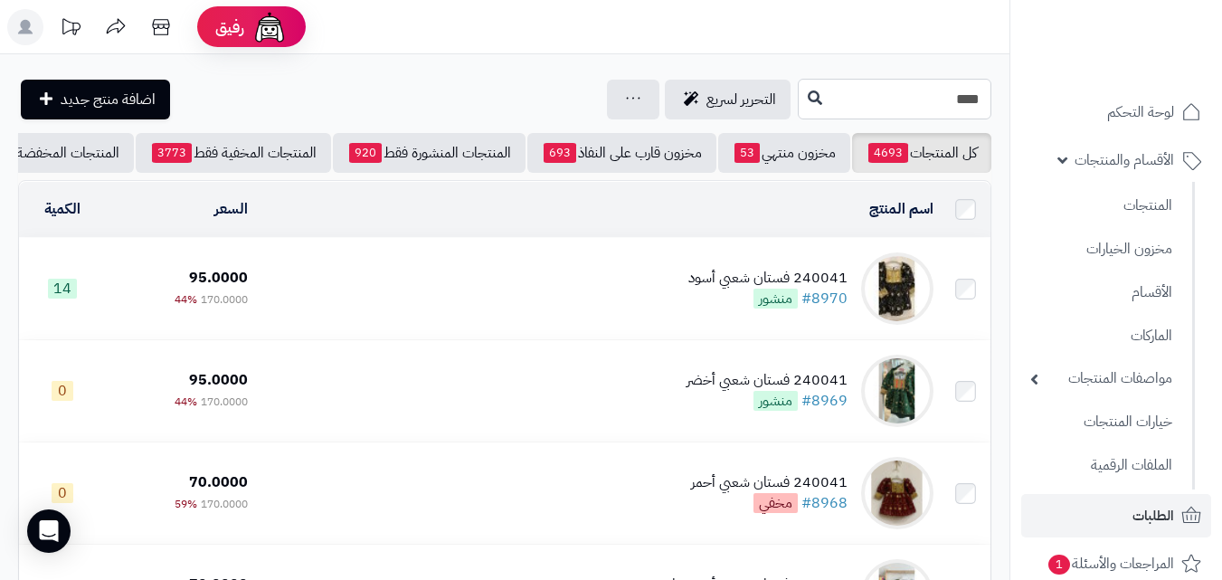
click at [967, 106] on input "****" at bounding box center [895, 99] width 194 height 41
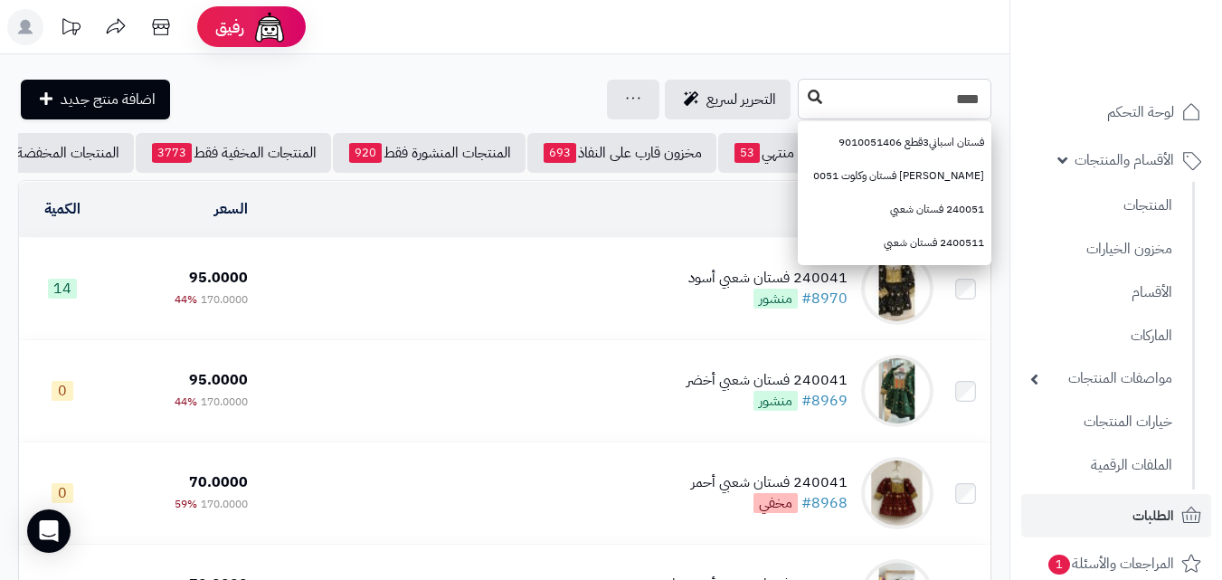
type input "****"
click at [808, 100] on icon at bounding box center [815, 97] width 14 height 14
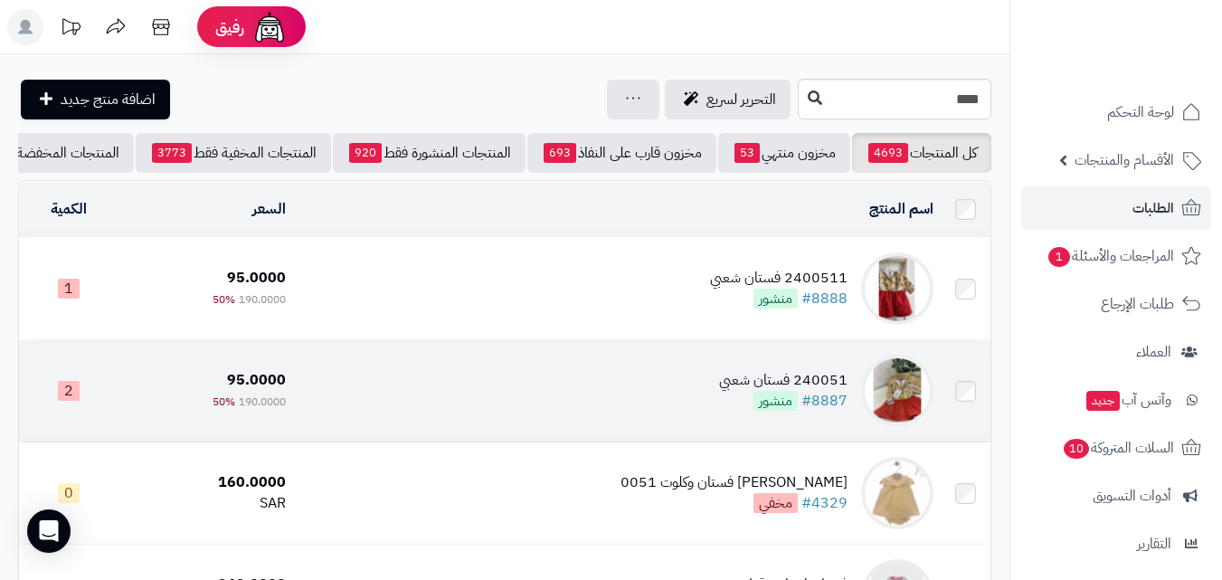
click at [730, 374] on td "240051 فستان شعبي #8887 منشور" at bounding box center [617, 390] width 648 height 101
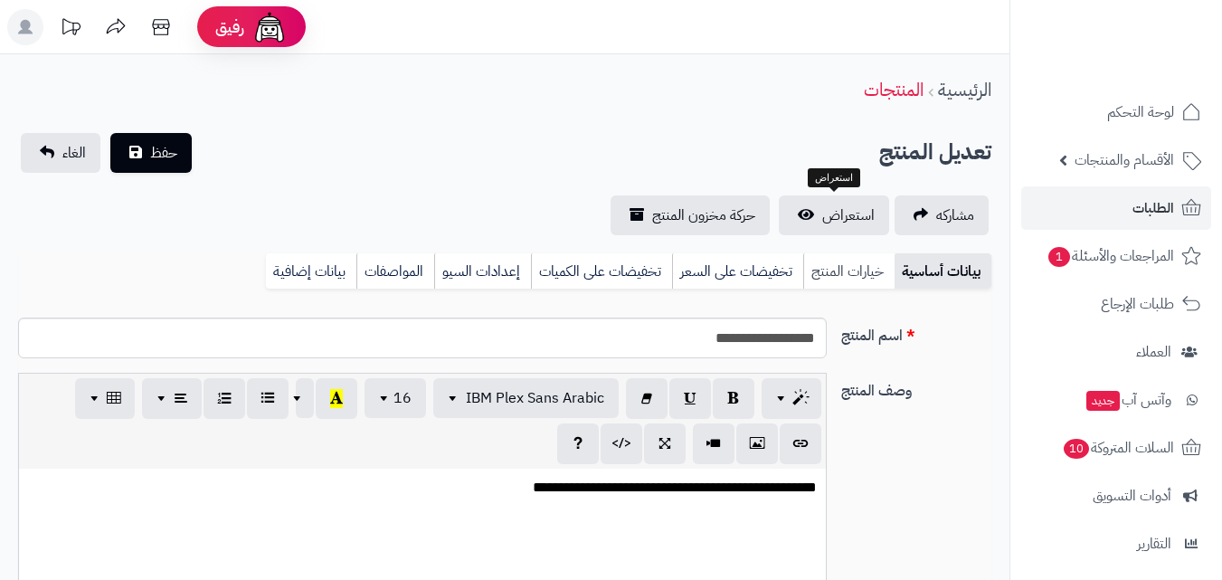
scroll to position [511, 0]
click at [852, 274] on link "خيارات المنتج" at bounding box center [848, 271] width 91 height 36
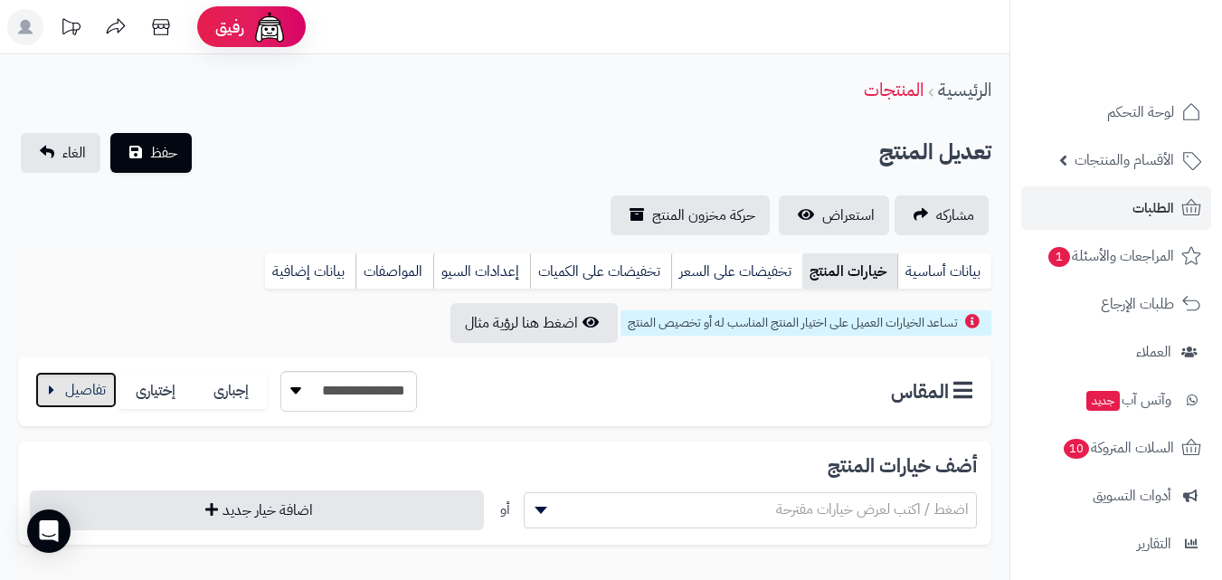
click at [114, 388] on button "button" at bounding box center [75, 390] width 81 height 36
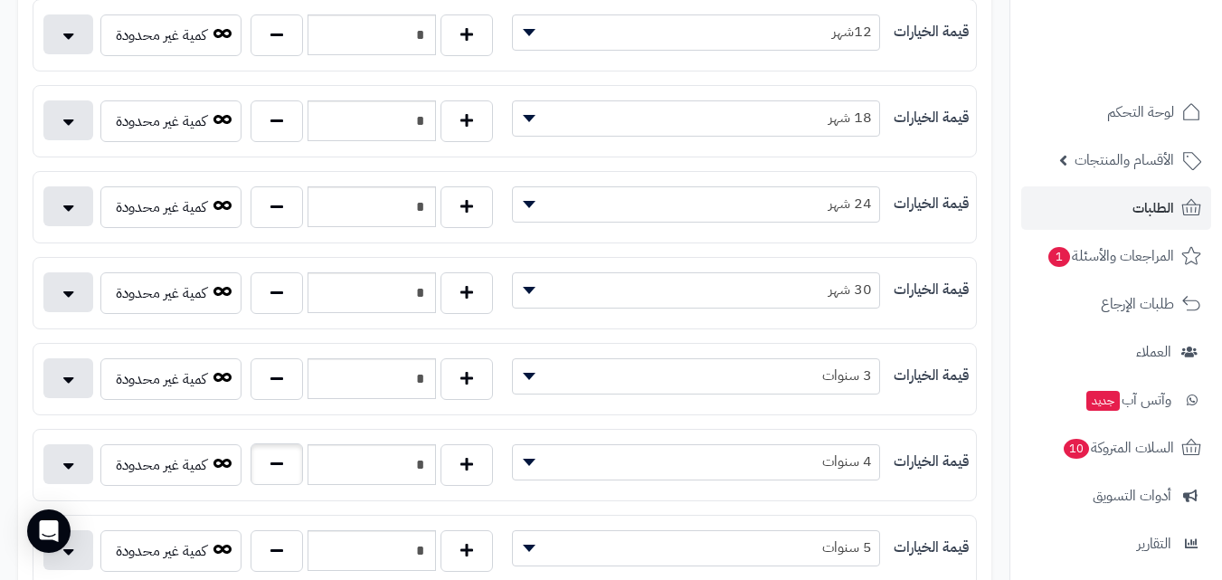
scroll to position [543, 0]
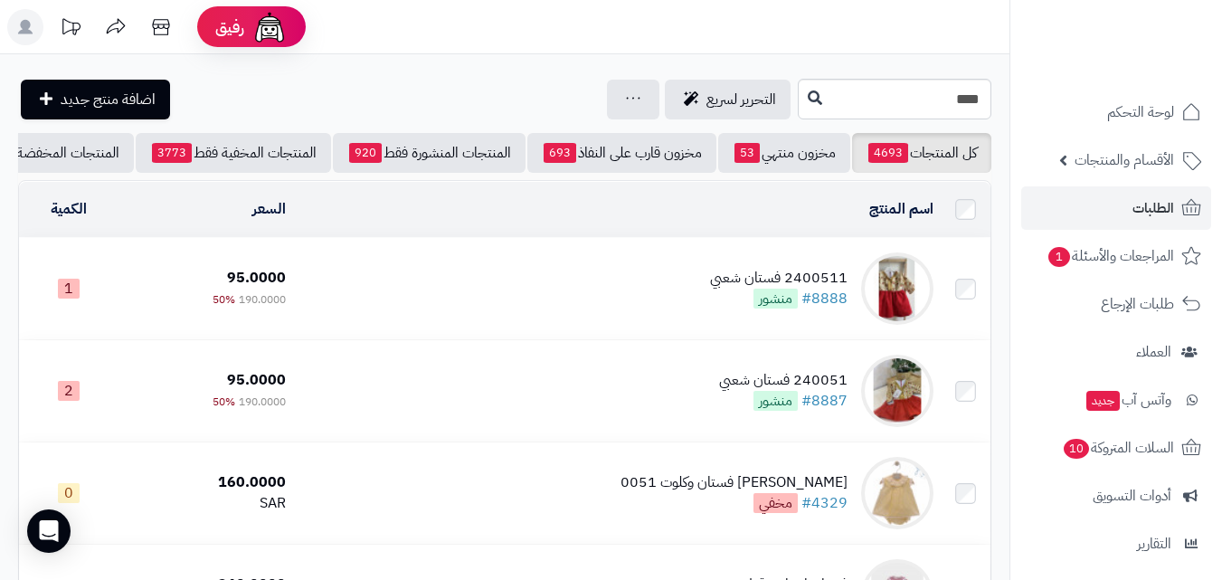
click at [717, 302] on div "2400511 فستان شعبي #8888 منشور" at bounding box center [779, 289] width 138 height 42
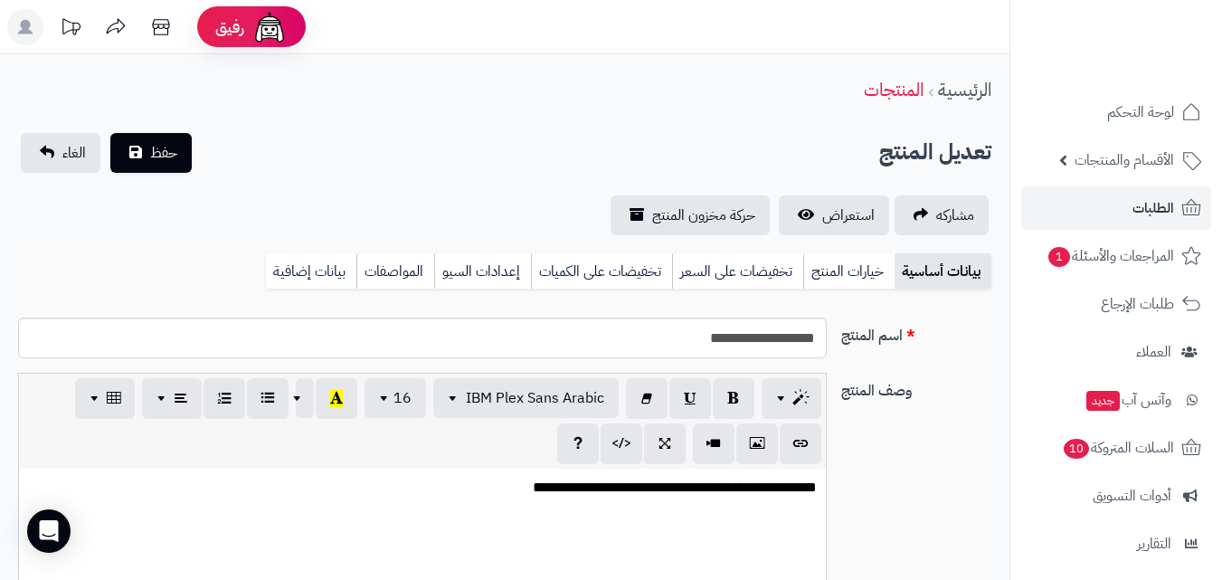
click at [838, 262] on link "خيارات المنتج" at bounding box center [848, 271] width 91 height 36
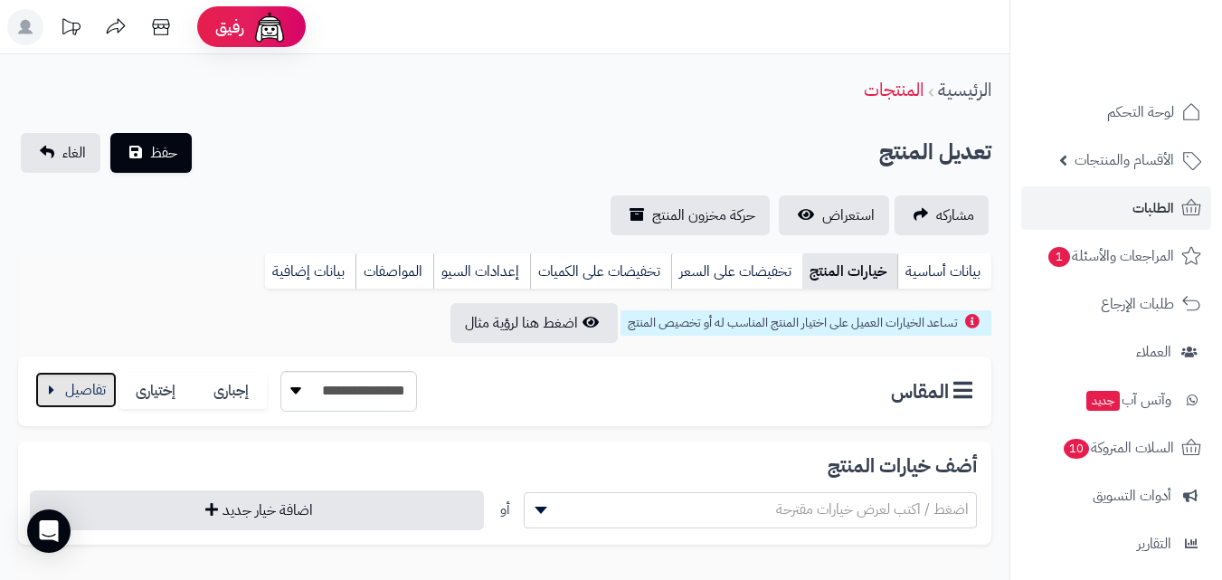
click at [70, 393] on button "button" at bounding box center [75, 390] width 81 height 36
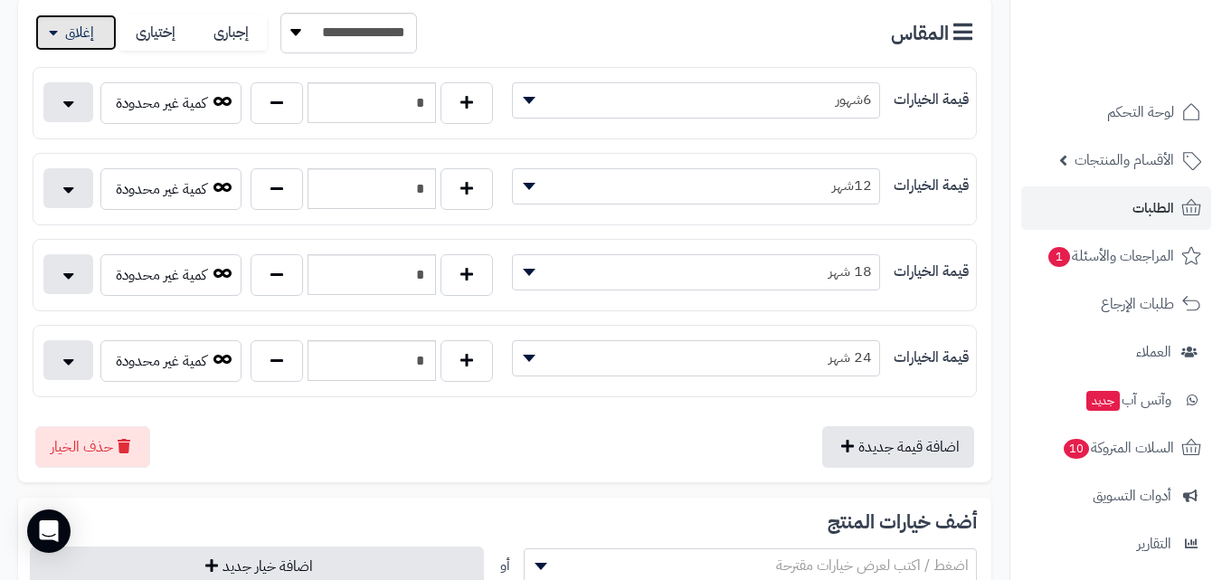
scroll to position [362, 0]
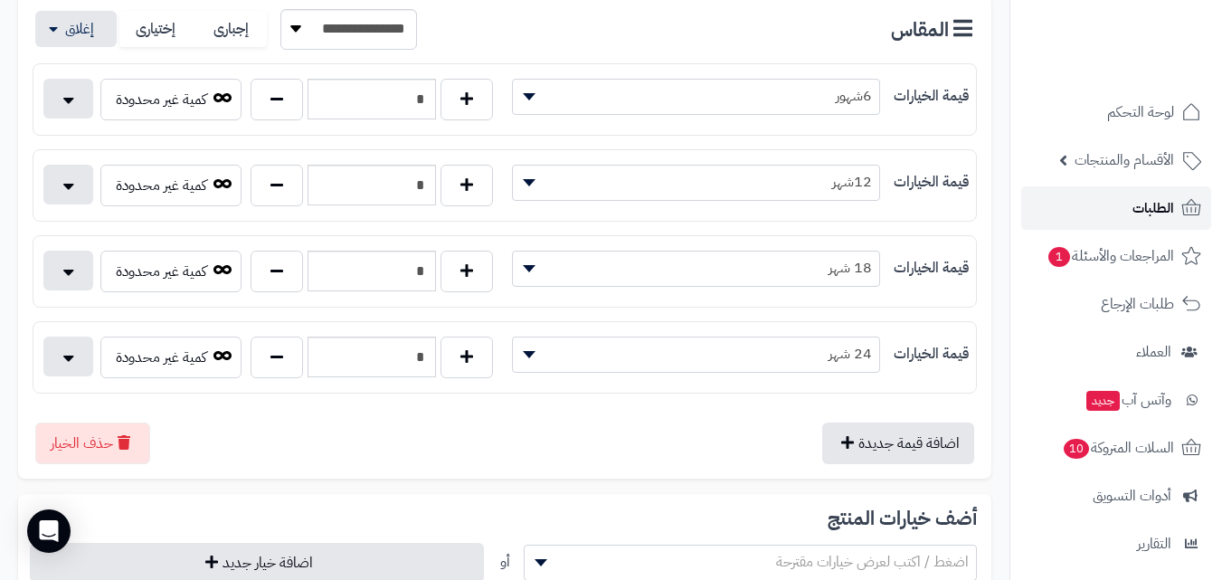
click at [1064, 211] on link "الطلبات" at bounding box center [1116, 207] width 190 height 43
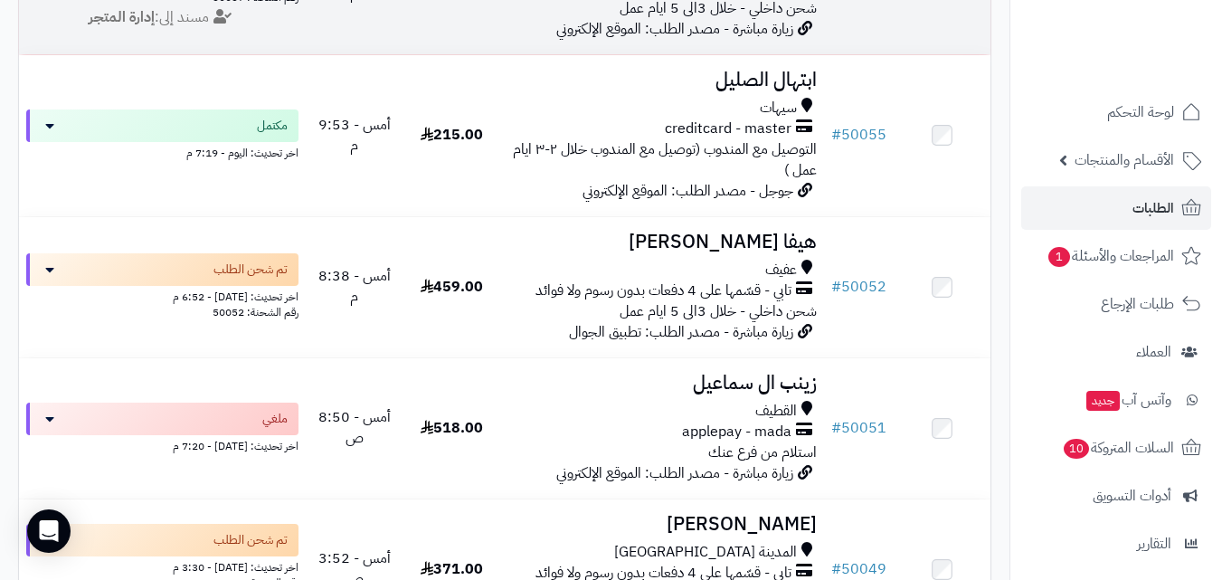
scroll to position [181, 0]
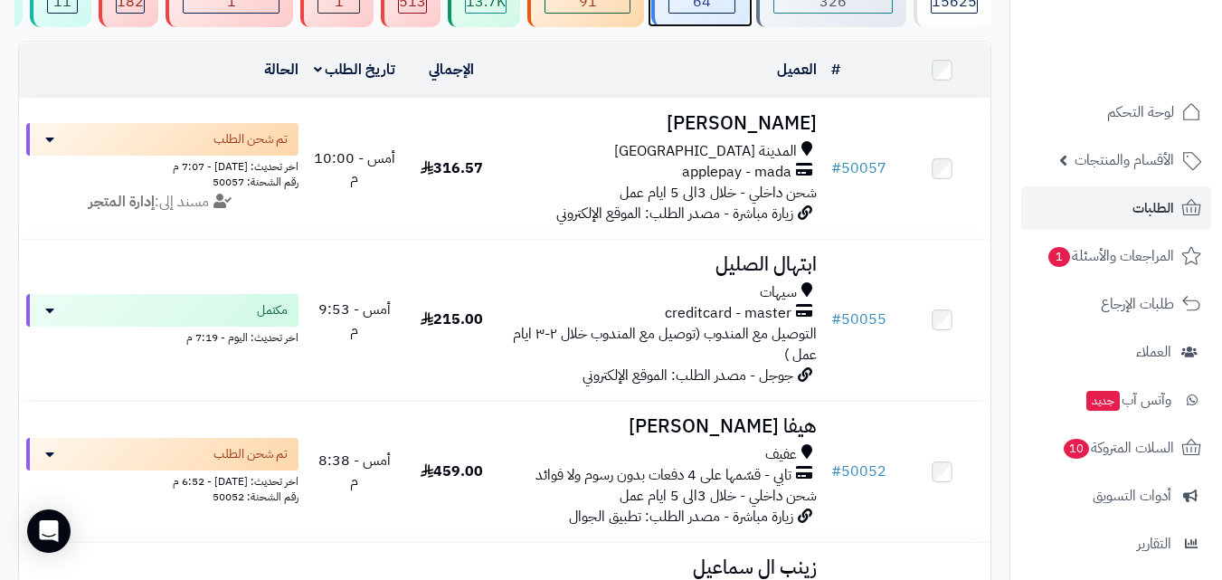
click at [707, 5] on span "64" at bounding box center [702, 2] width 18 height 22
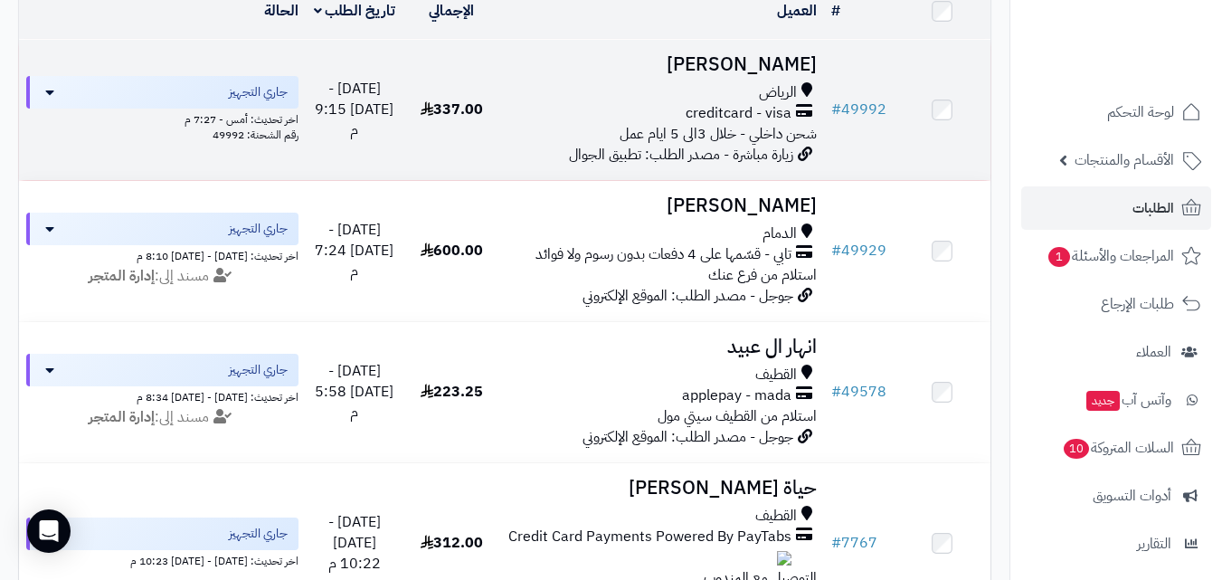
scroll to position [271, 0]
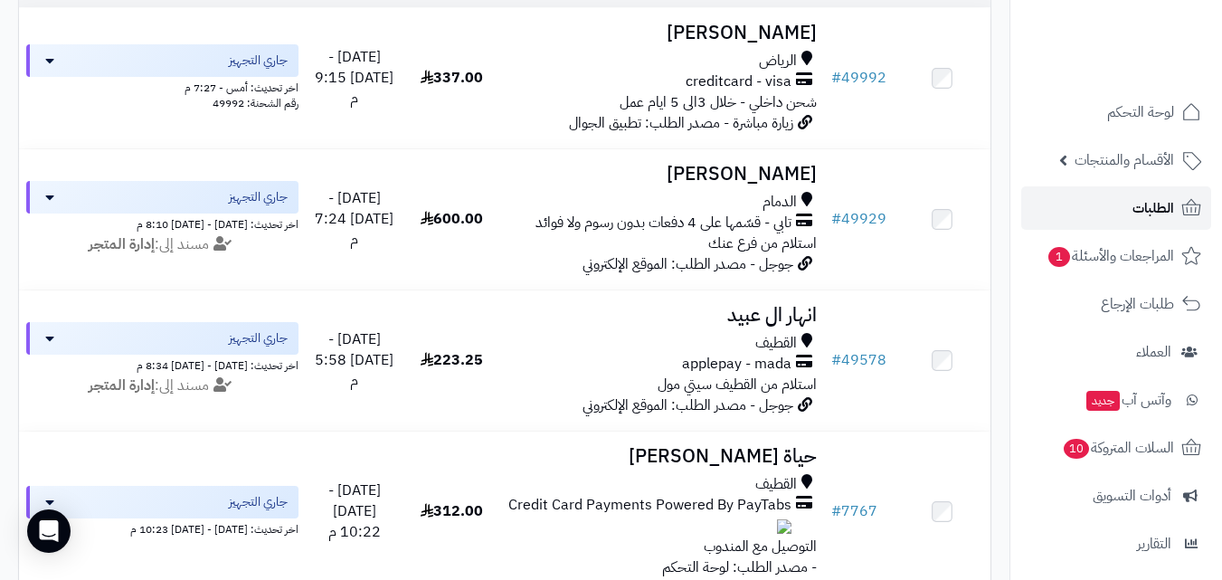
click at [1084, 217] on link "الطلبات" at bounding box center [1116, 207] width 190 height 43
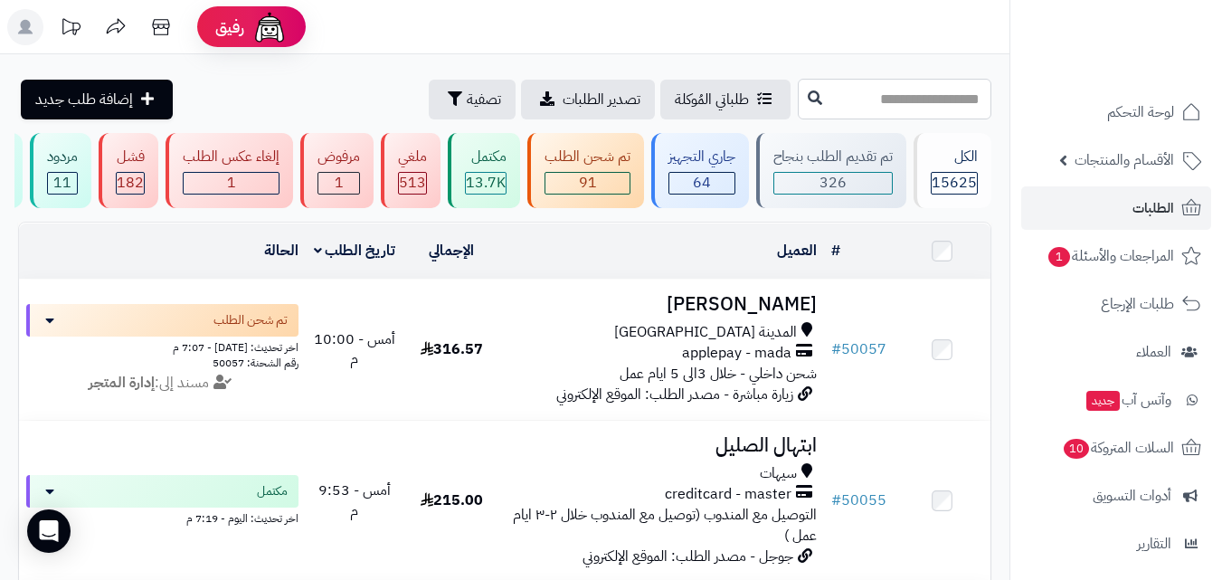
click at [844, 95] on input "text" at bounding box center [895, 99] width 194 height 41
click at [467, 98] on span "تصفية" at bounding box center [484, 99] width 34 height 22
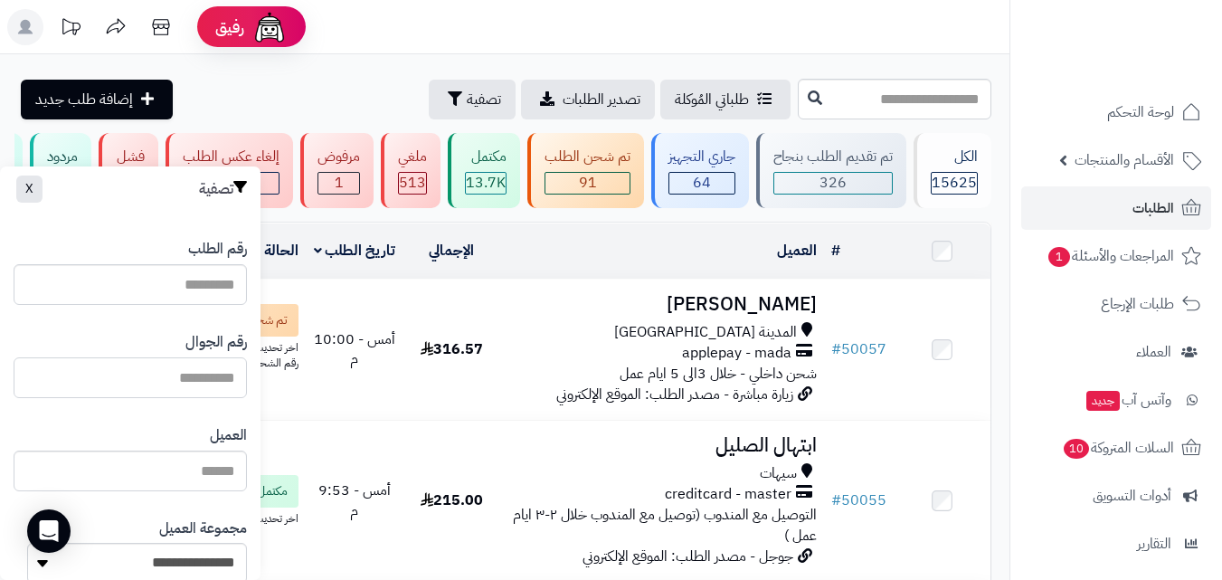
click at [202, 368] on input "text" at bounding box center [130, 377] width 233 height 41
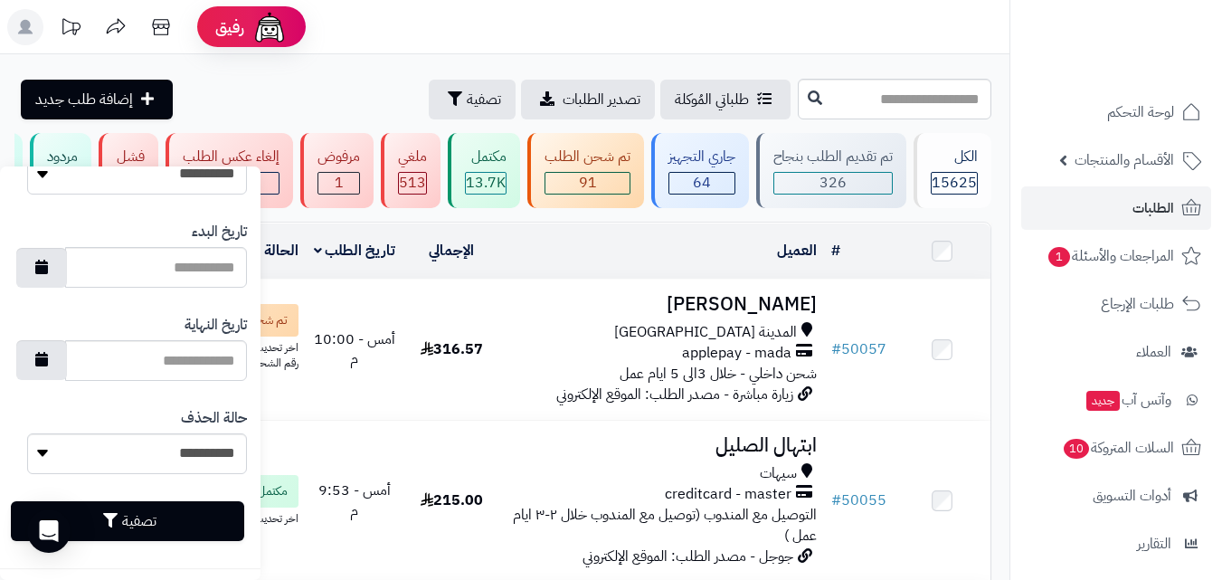
scroll to position [1044, 0]
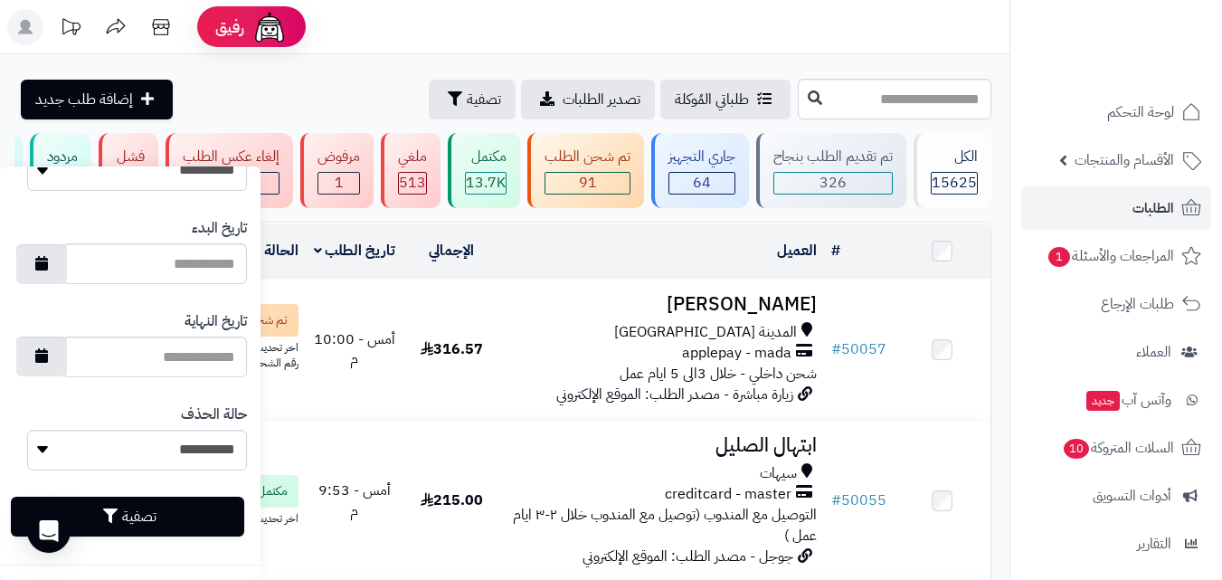
type input "**********"
click at [208, 523] on button "تصفية" at bounding box center [127, 517] width 233 height 40
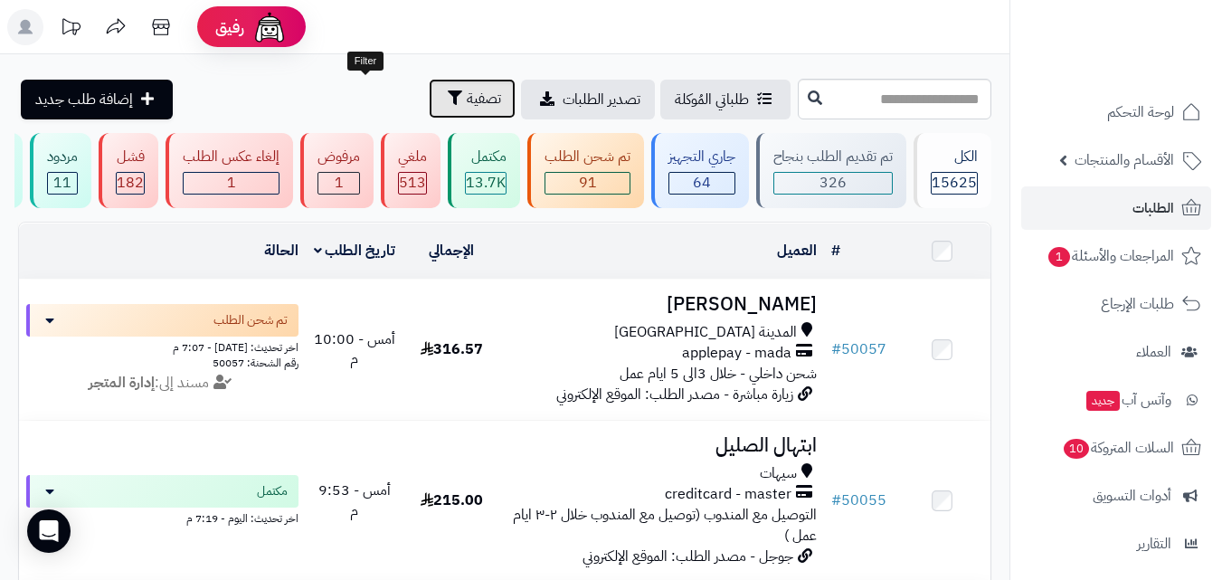
click at [448, 104] on icon "button" at bounding box center [455, 97] width 14 height 14
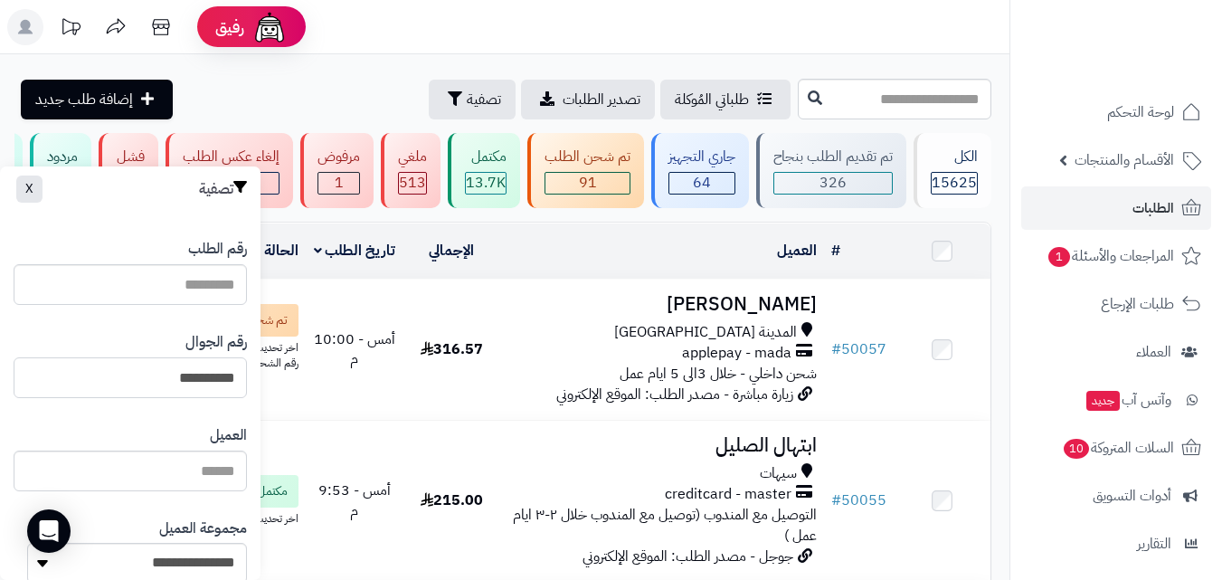
click at [156, 375] on input "**********" at bounding box center [130, 377] width 233 height 41
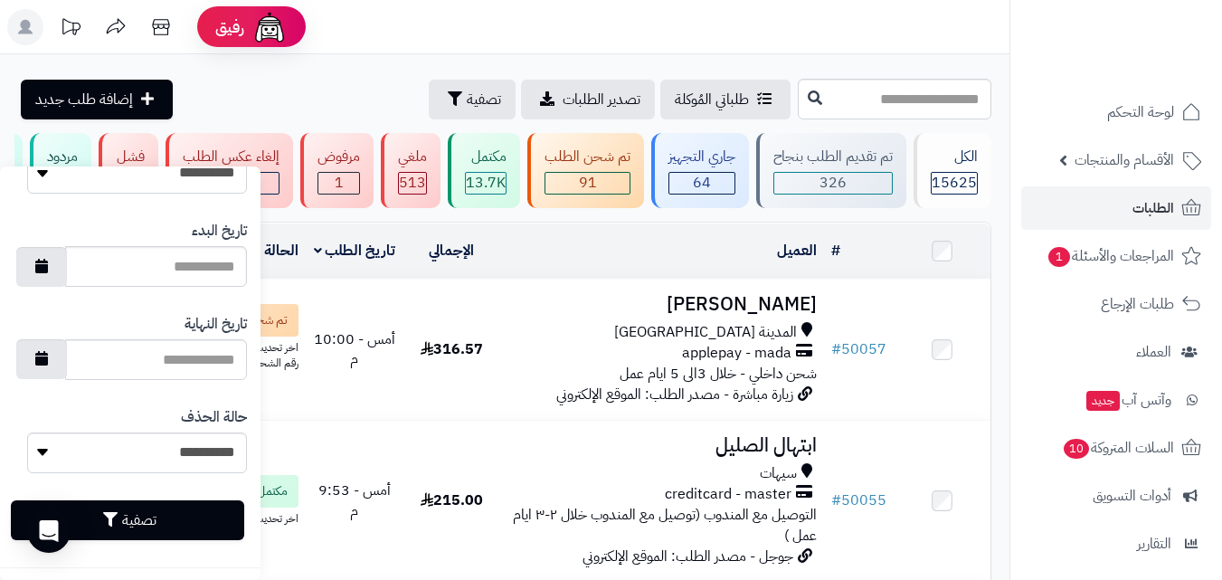
scroll to position [1044, 0]
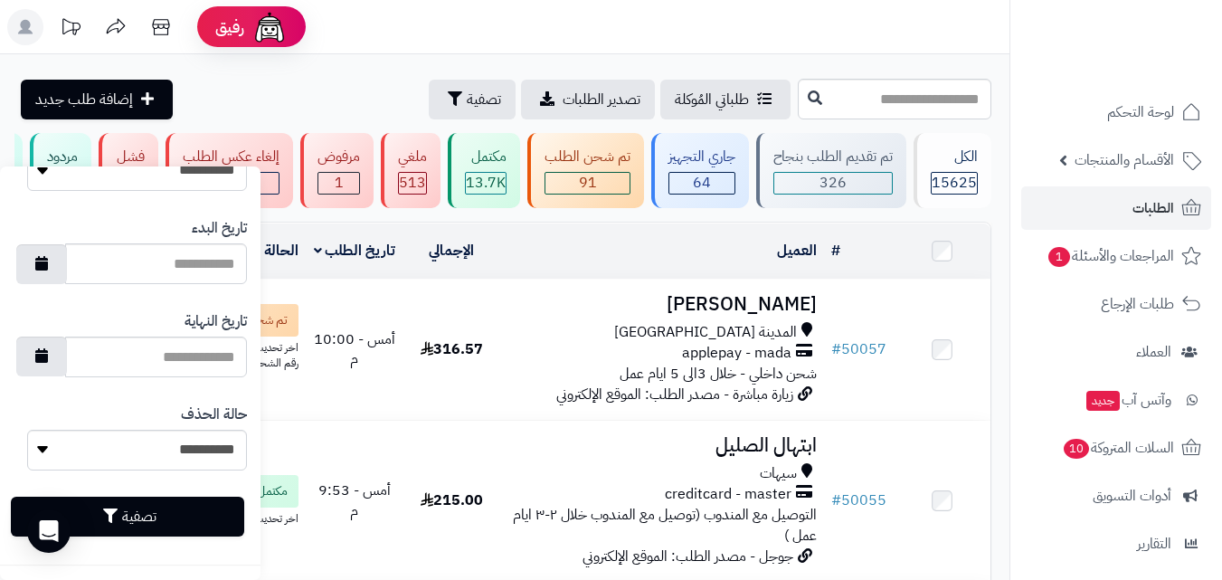
type input "*********"
click at [191, 518] on button "تصفية" at bounding box center [127, 517] width 233 height 40
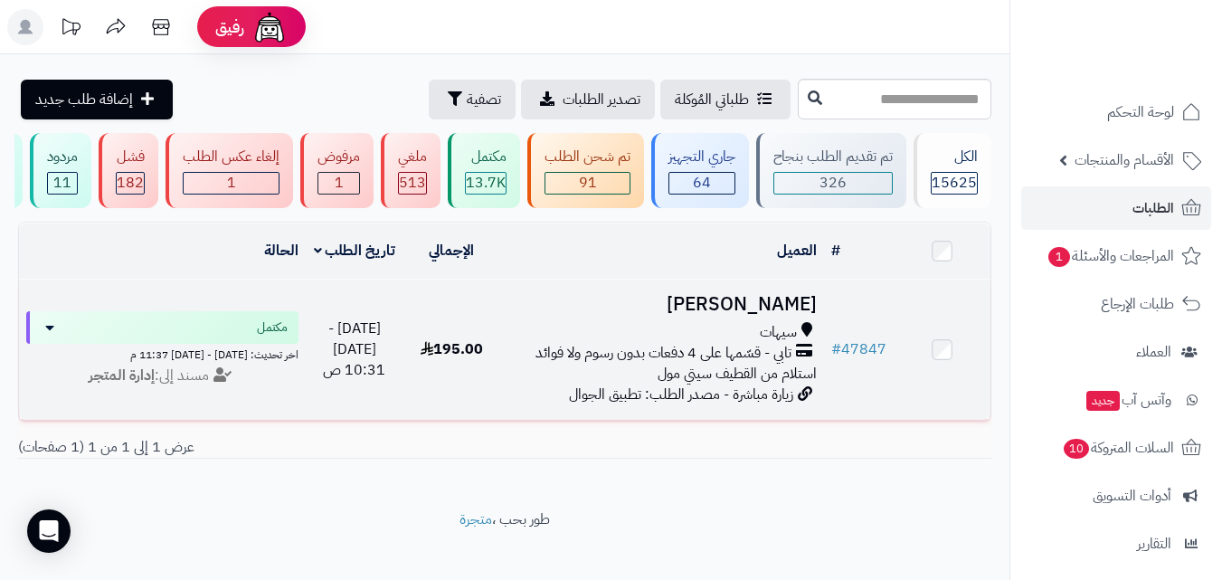
click at [603, 360] on span "تابي - قسّمها على 4 دفعات بدون رسوم ولا فوائد" at bounding box center [664, 353] width 256 height 21
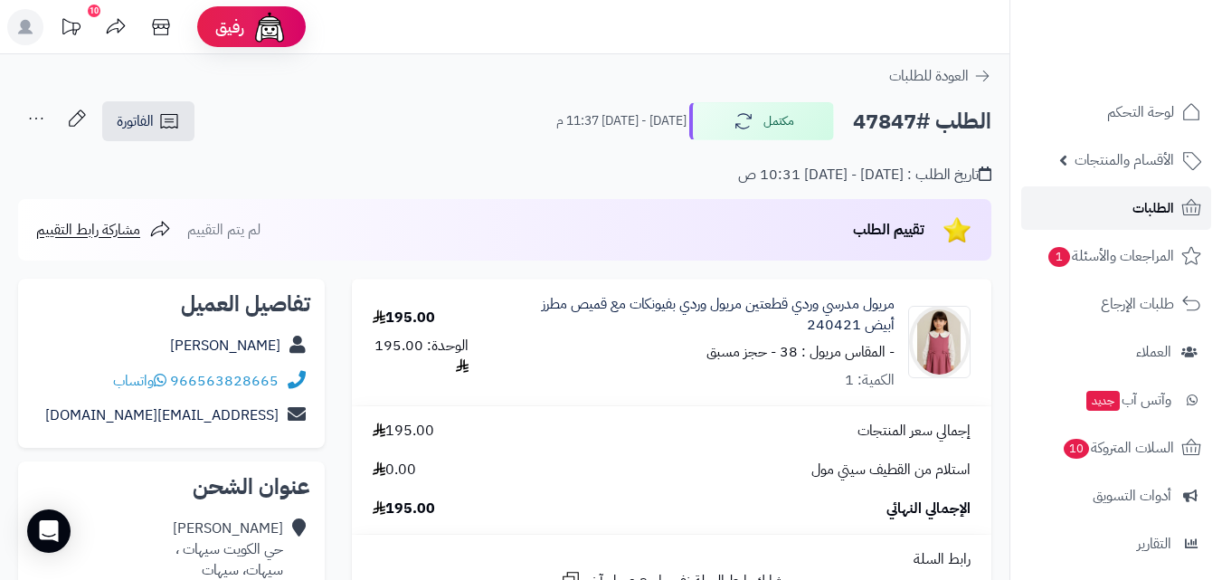
click at [1168, 214] on span "الطلبات" at bounding box center [1154, 207] width 42 height 25
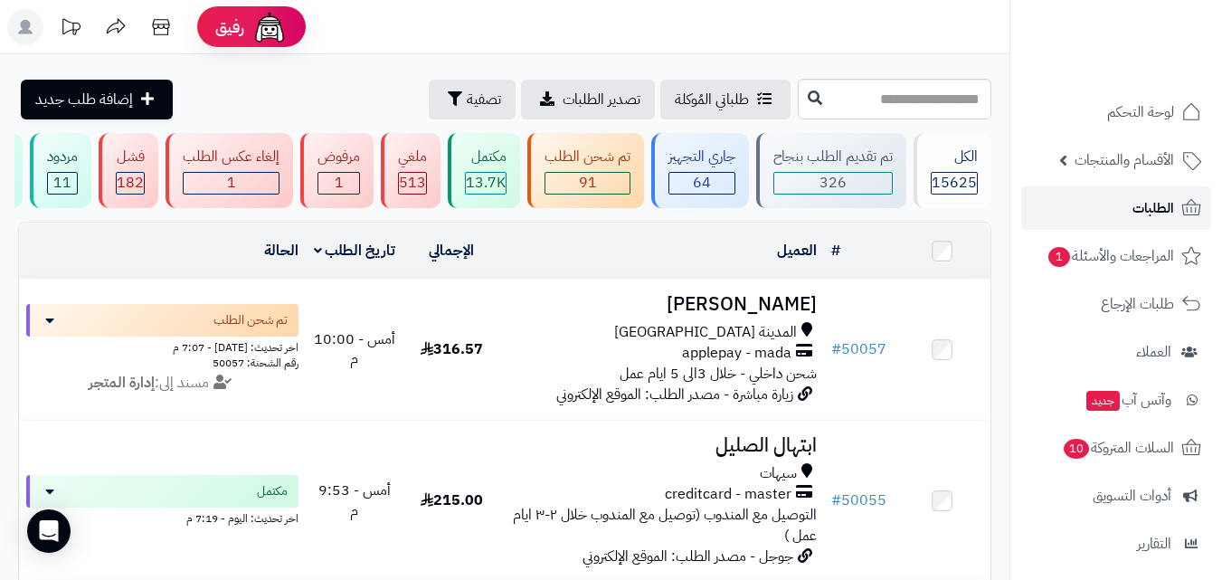
click at [1124, 207] on link "الطلبات" at bounding box center [1116, 207] width 190 height 43
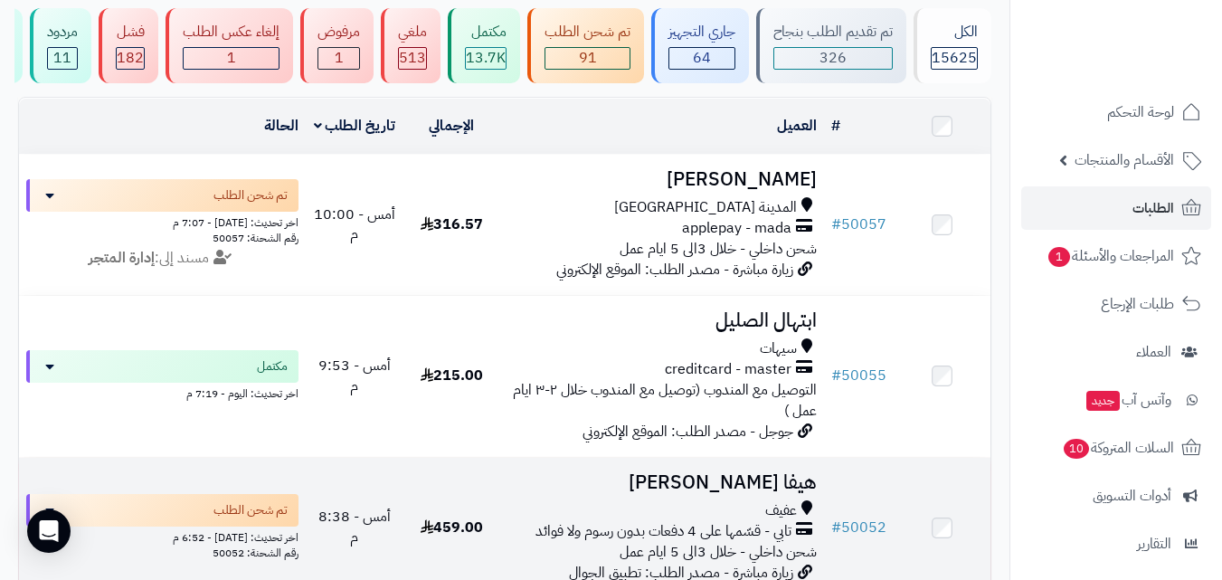
scroll to position [181, 0]
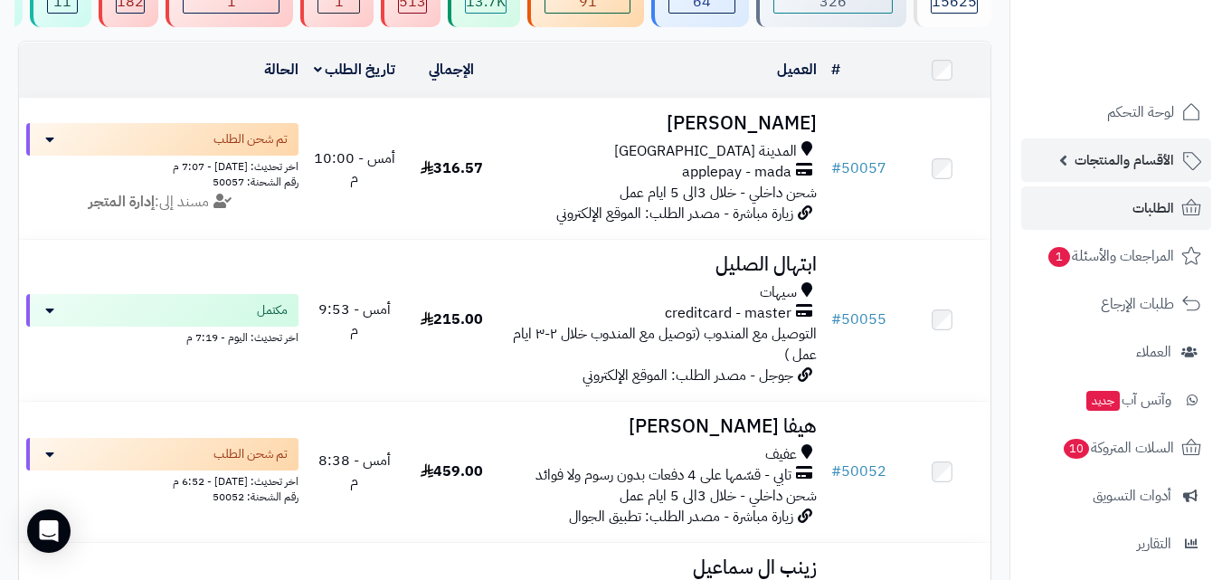
click at [1086, 155] on span "الأقسام والمنتجات" at bounding box center [1125, 159] width 100 height 25
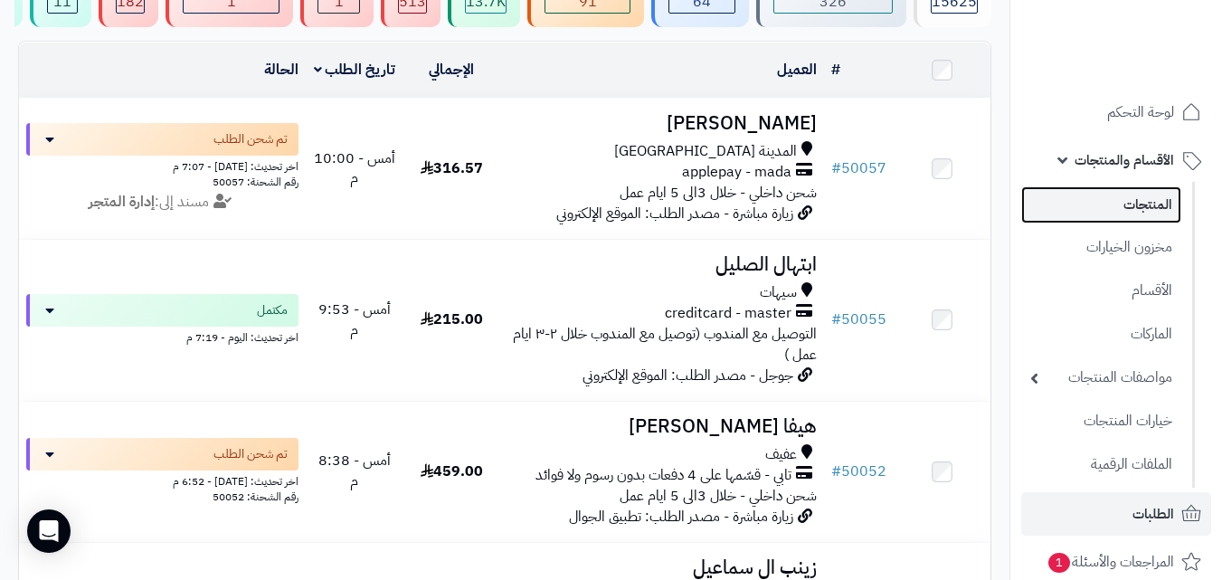
click at [1072, 194] on link "المنتجات" at bounding box center [1101, 204] width 160 height 37
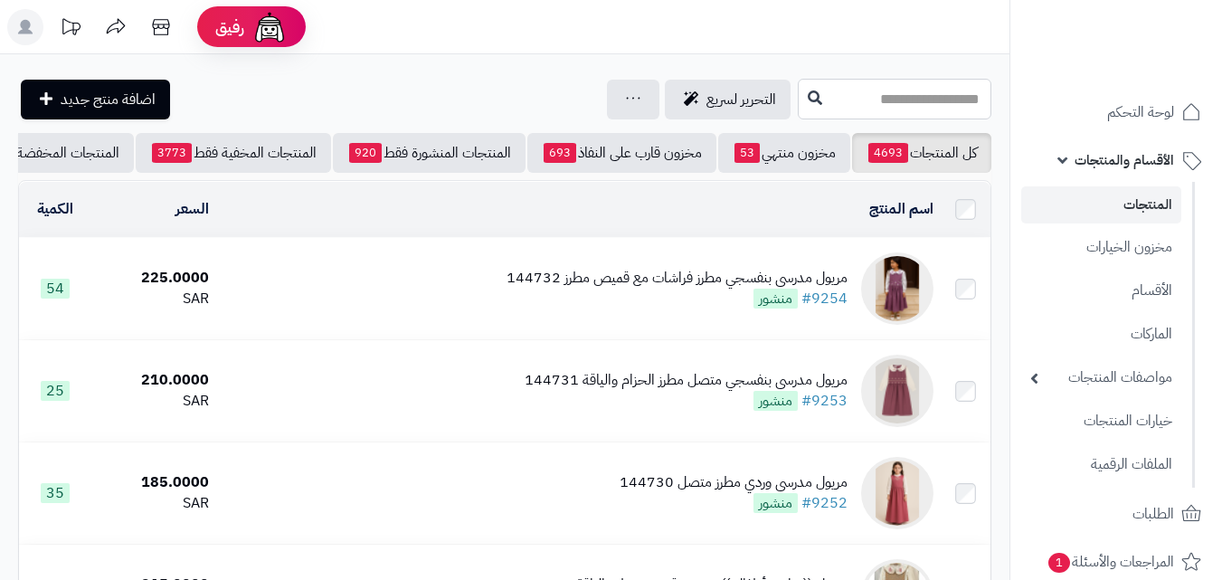
click at [862, 92] on input "text" at bounding box center [895, 99] width 194 height 41
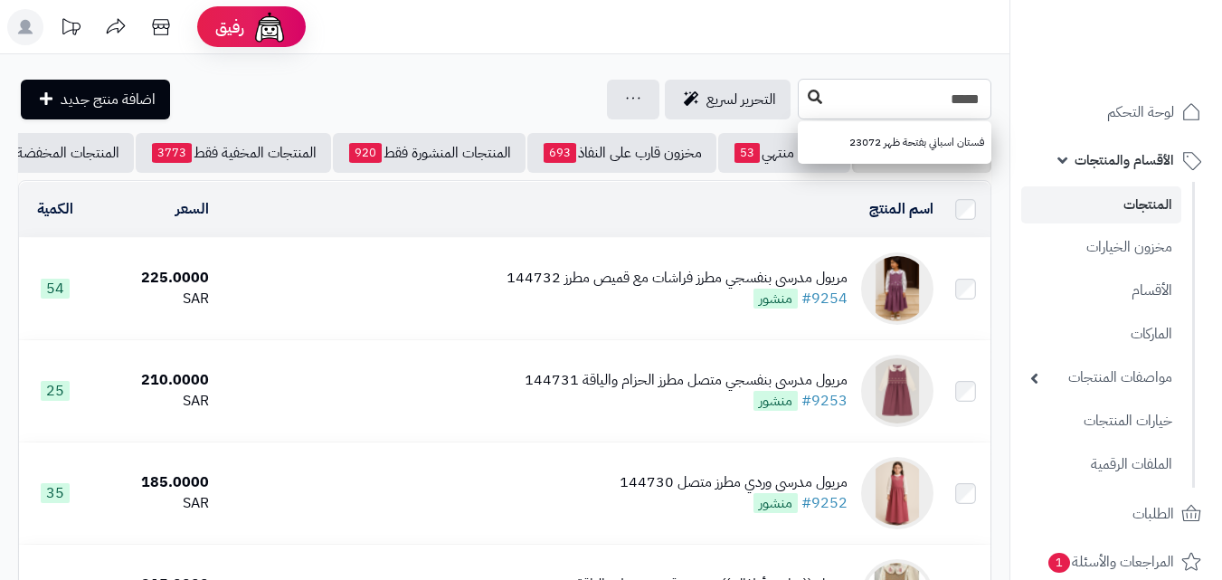
type input "*****"
click at [802, 88] on button at bounding box center [815, 98] width 27 height 34
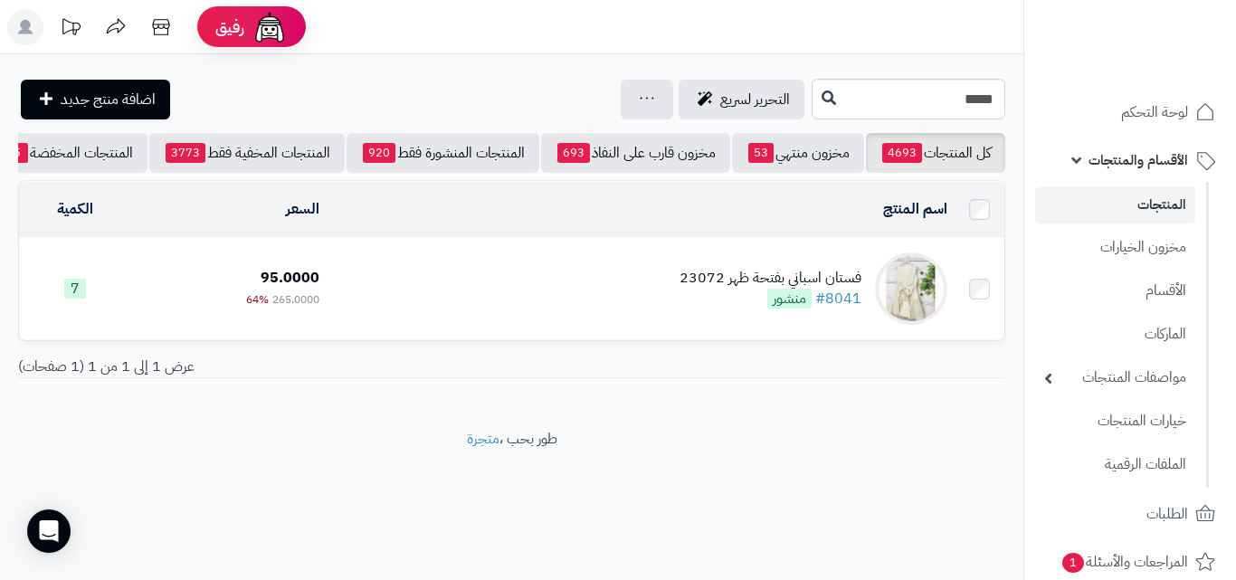
click at [728, 273] on td "فستان اسباني بفتحة ظهر 23072 #8041 منشور" at bounding box center [641, 288] width 628 height 101
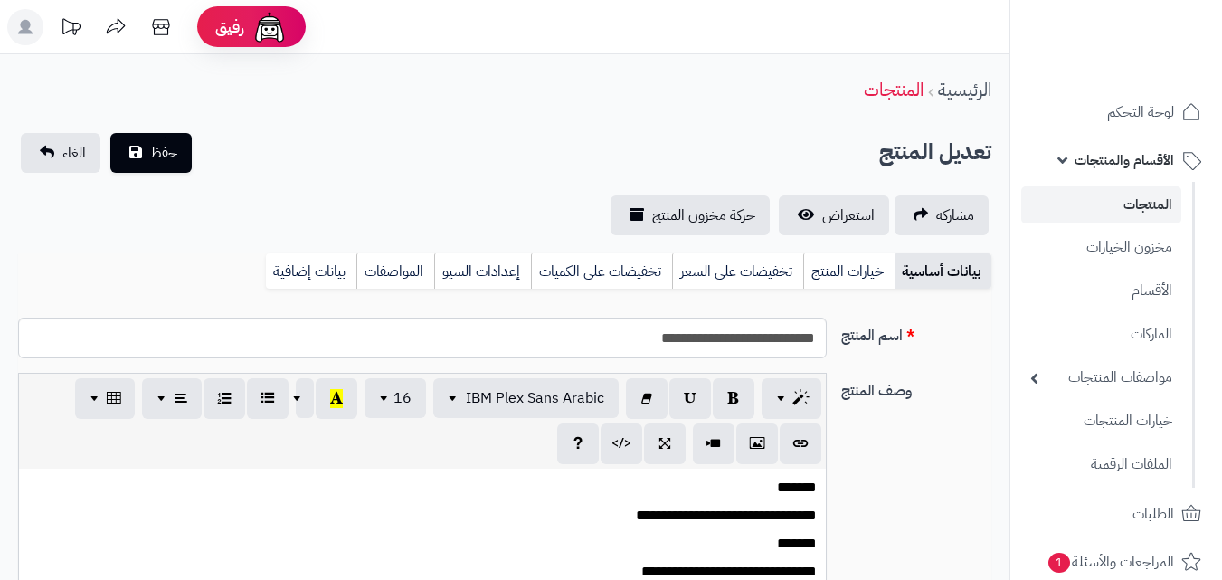
scroll to position [240, 0]
click at [830, 283] on link "خيارات المنتج" at bounding box center [848, 271] width 91 height 36
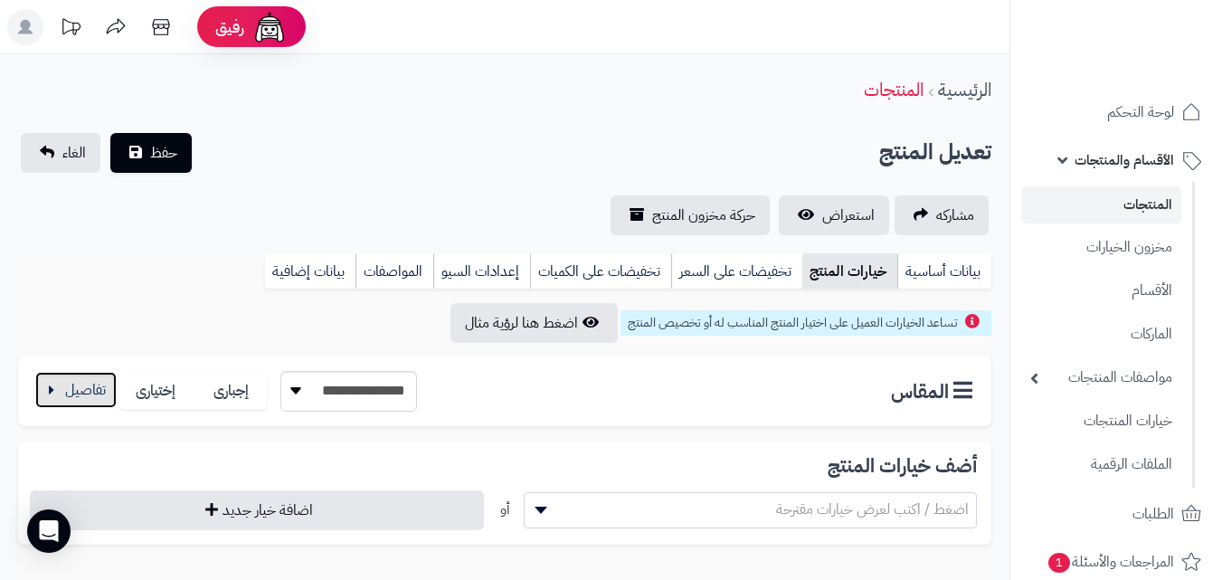
click at [51, 402] on button "button" at bounding box center [75, 390] width 81 height 36
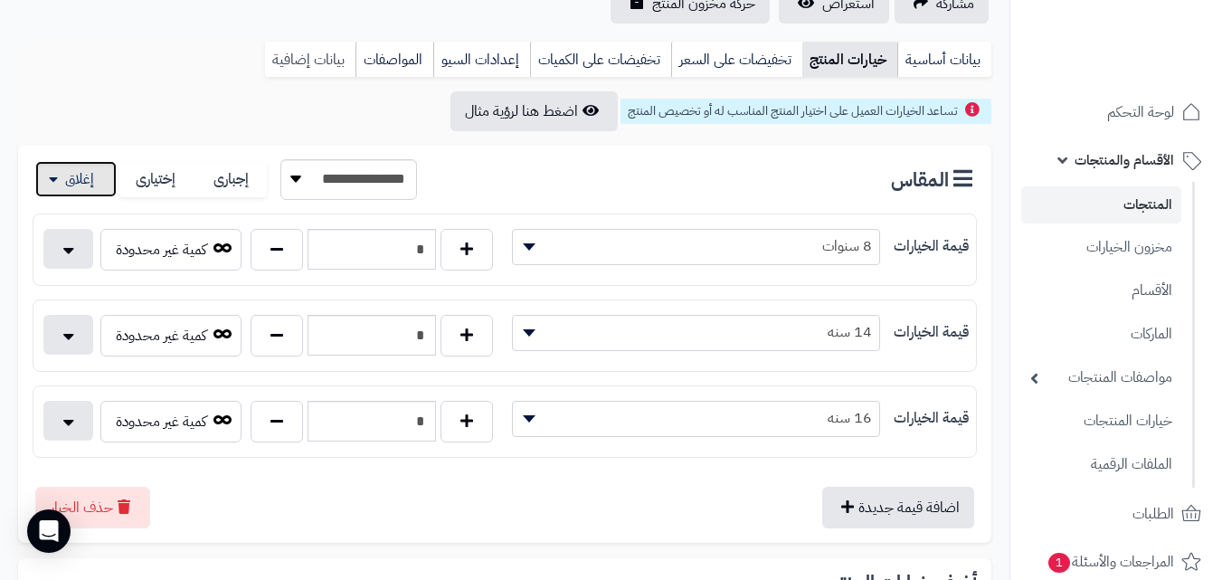
scroll to position [271, 0]
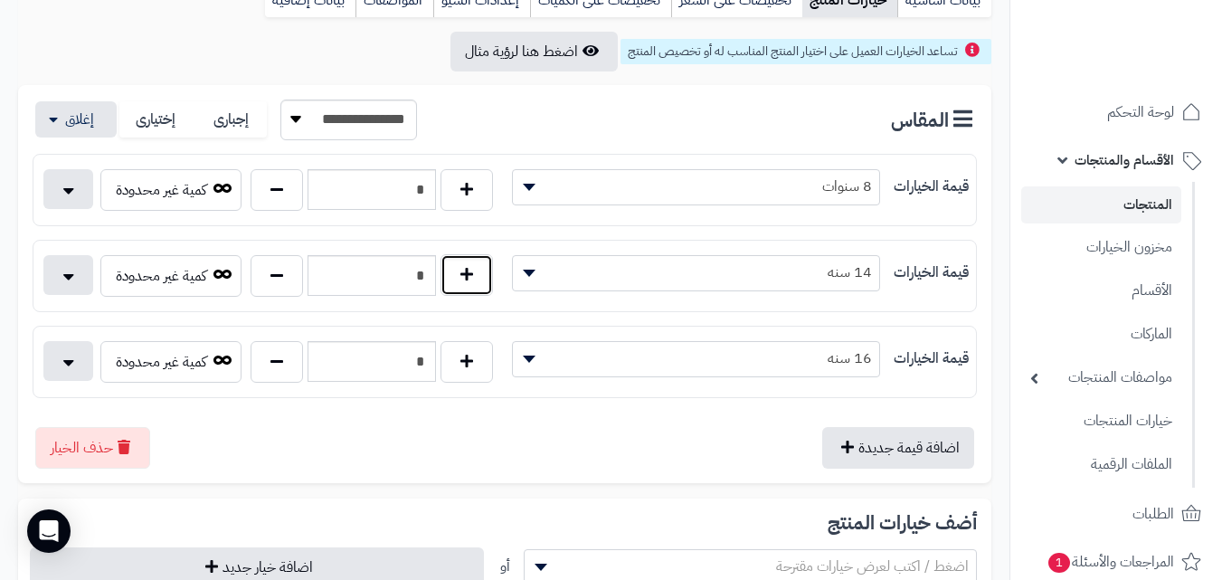
click at [475, 280] on button "button" at bounding box center [467, 275] width 52 height 42
type input "*"
click at [267, 366] on button "button" at bounding box center [277, 361] width 52 height 42
click at [448, 360] on button "button" at bounding box center [467, 361] width 52 height 42
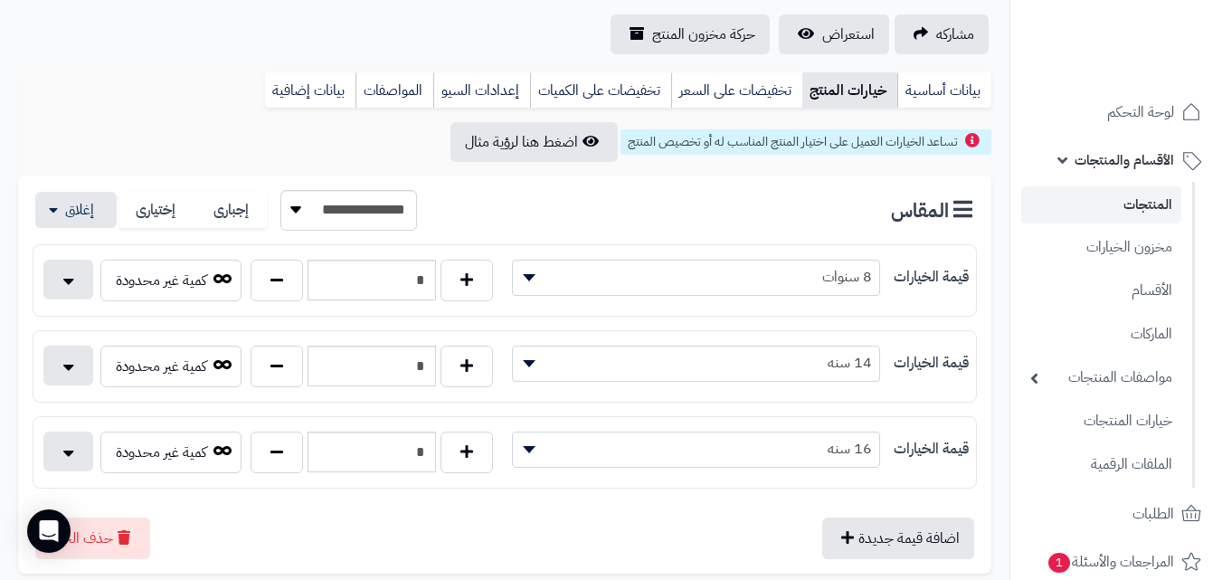
scroll to position [0, 0]
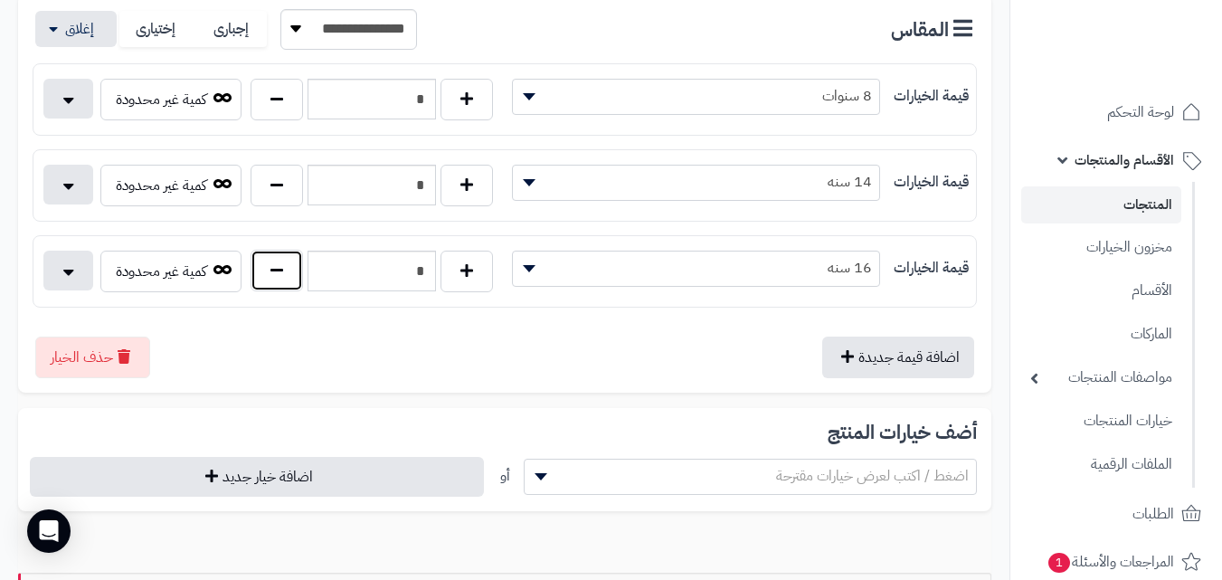
click at [276, 264] on button "button" at bounding box center [277, 271] width 52 height 42
type input "*"
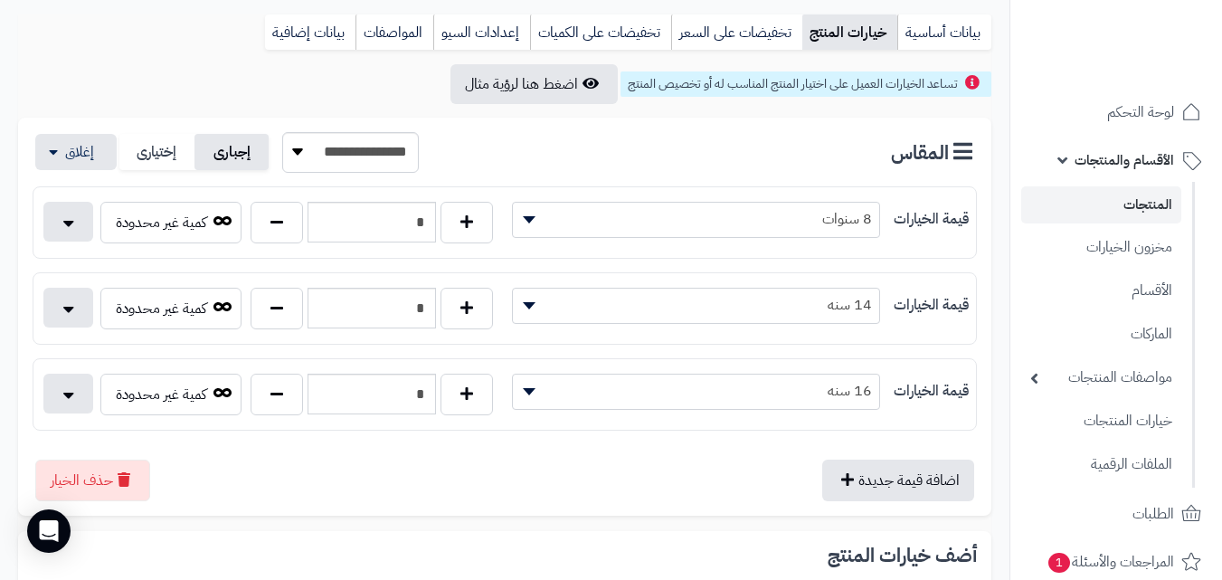
scroll to position [90, 0]
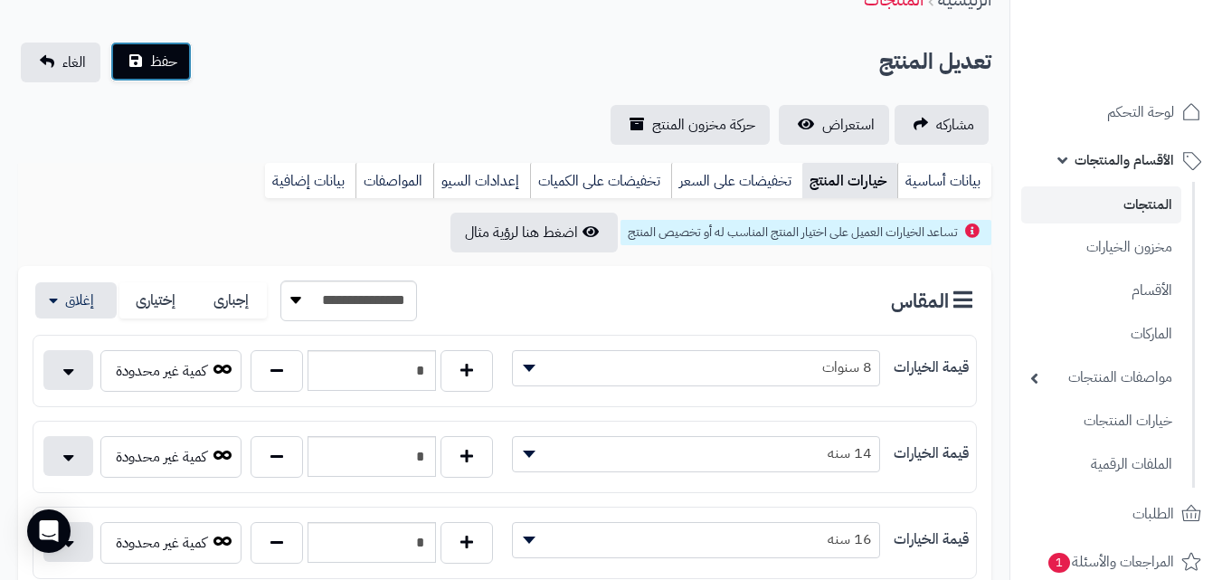
click at [170, 72] on button "حفظ" at bounding box center [150, 62] width 81 height 40
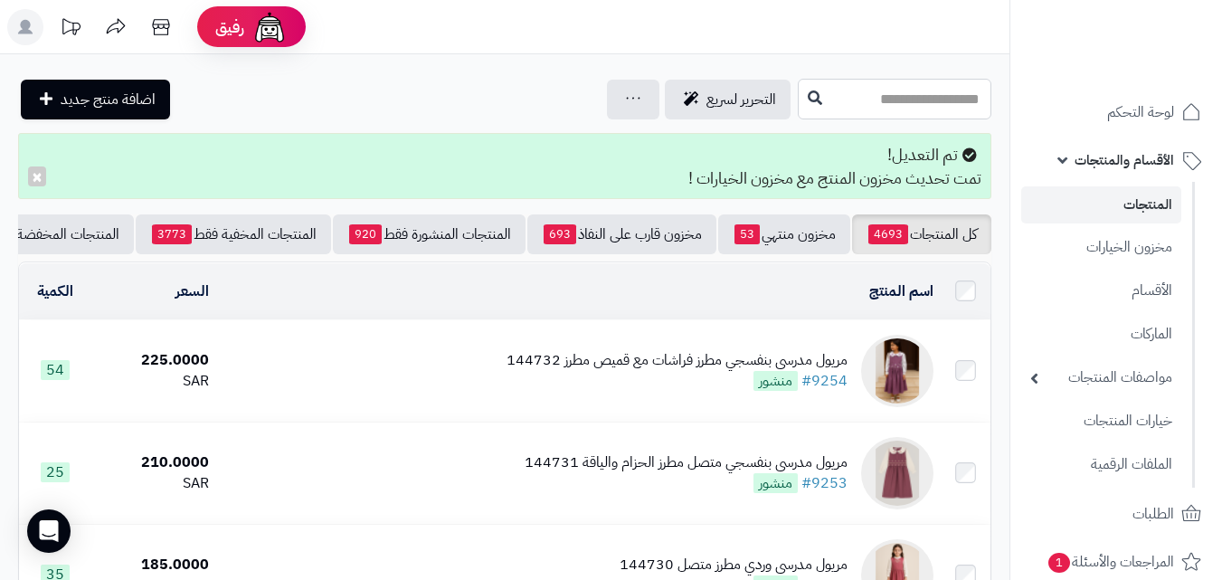
click at [838, 84] on input "text" at bounding box center [895, 99] width 194 height 41
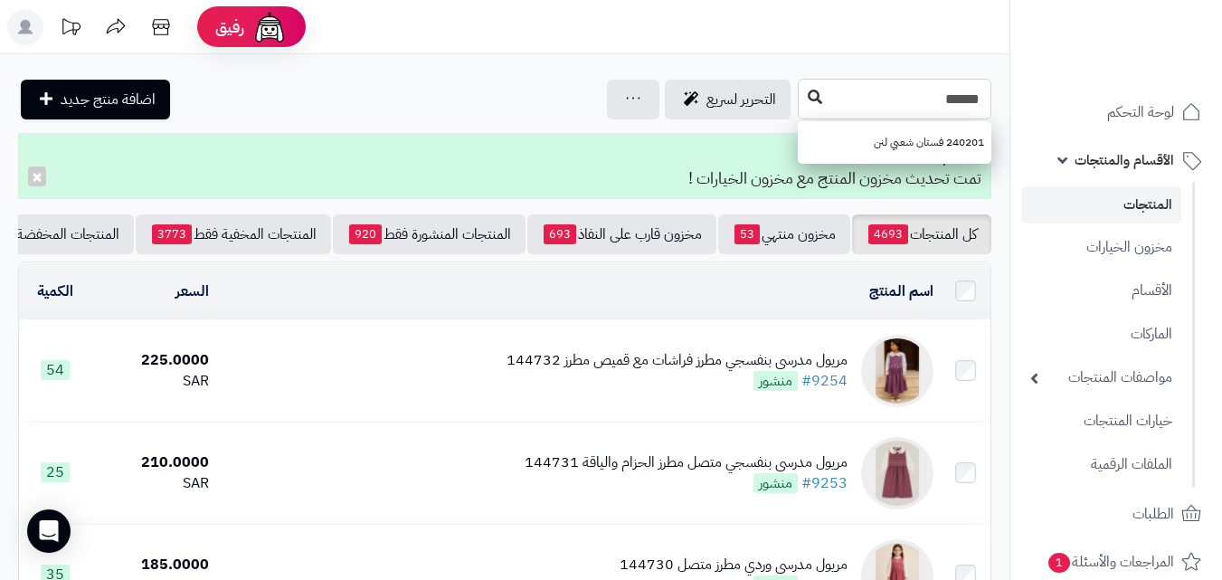
type input "******"
click at [802, 104] on button at bounding box center [815, 98] width 27 height 34
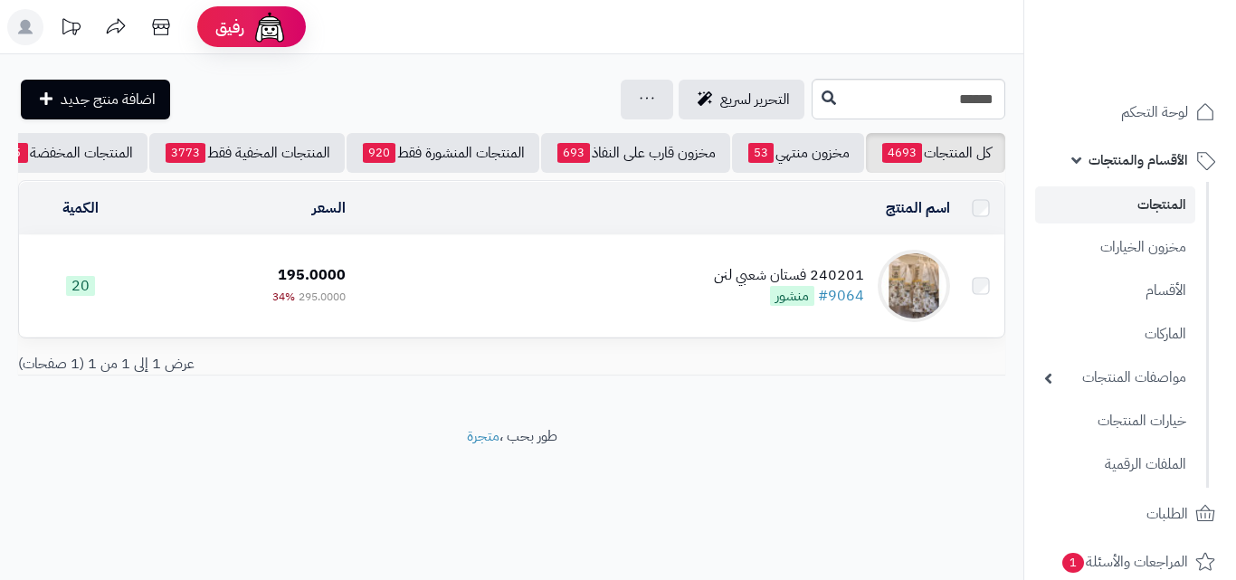
click at [750, 286] on div "240201 فستان شعبي لنن" at bounding box center [789, 275] width 150 height 21
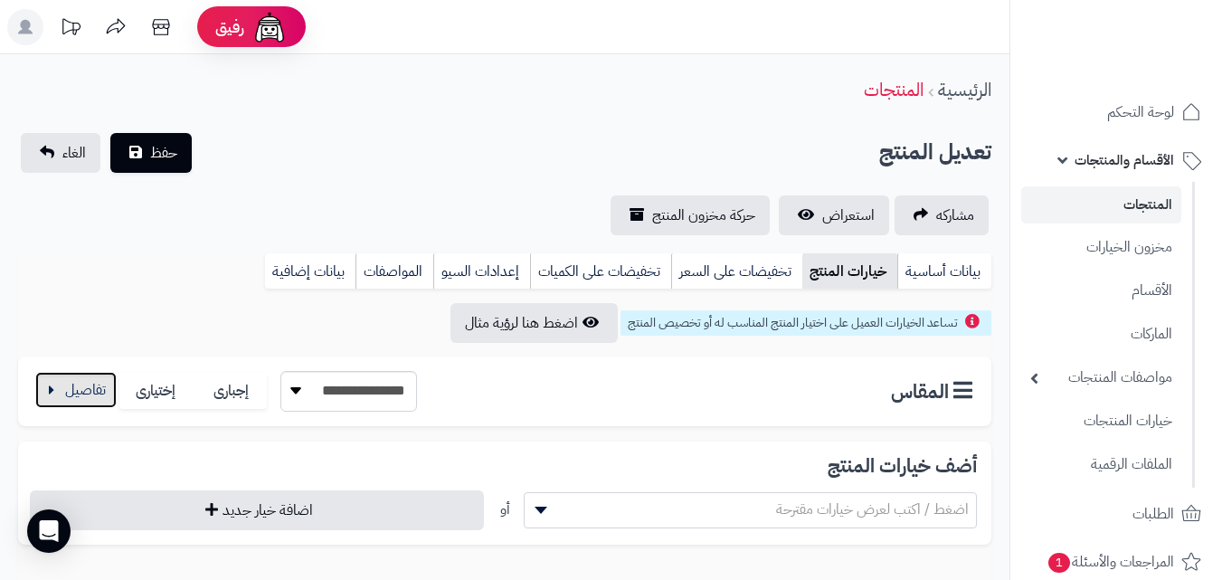
click at [106, 373] on button "button" at bounding box center [75, 390] width 81 height 36
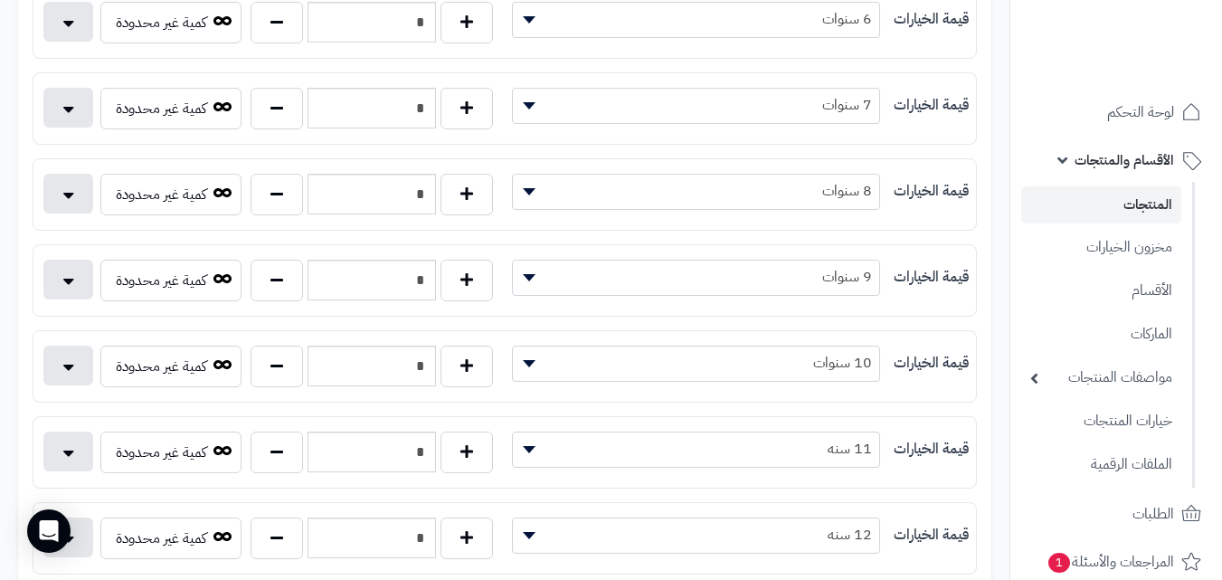
scroll to position [814, 0]
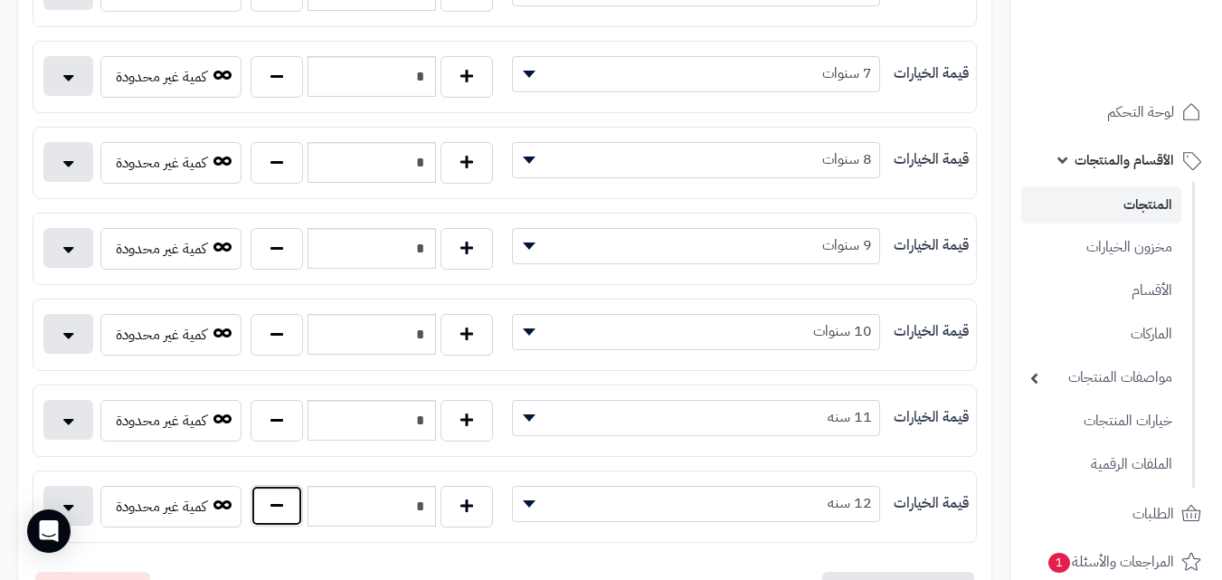
click at [290, 499] on button "button" at bounding box center [277, 506] width 52 height 42
type input "*"
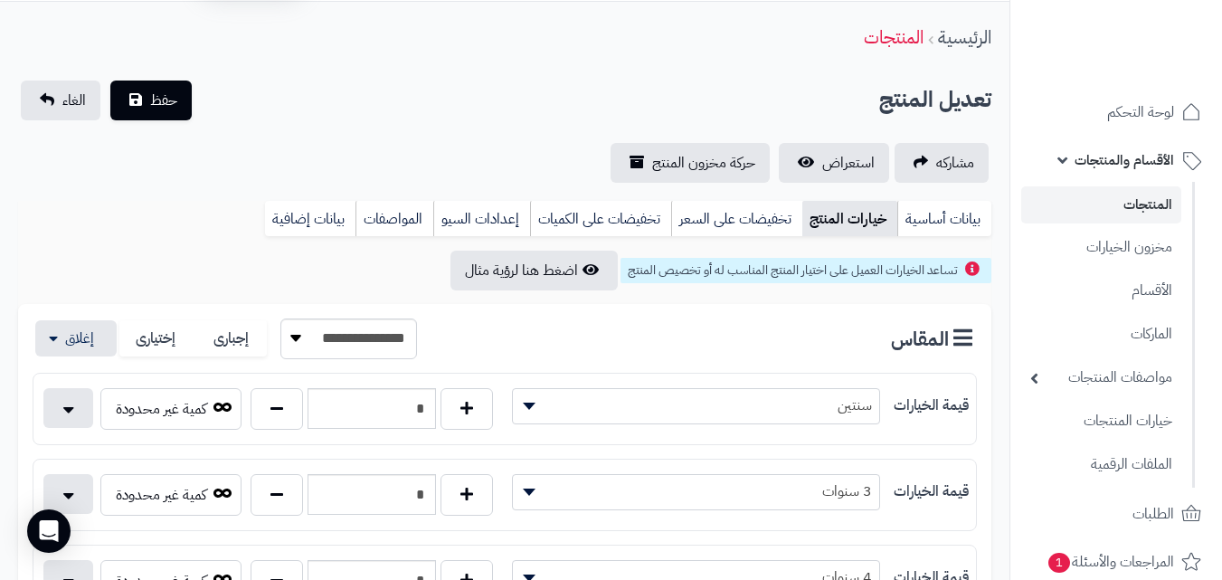
scroll to position [0, 0]
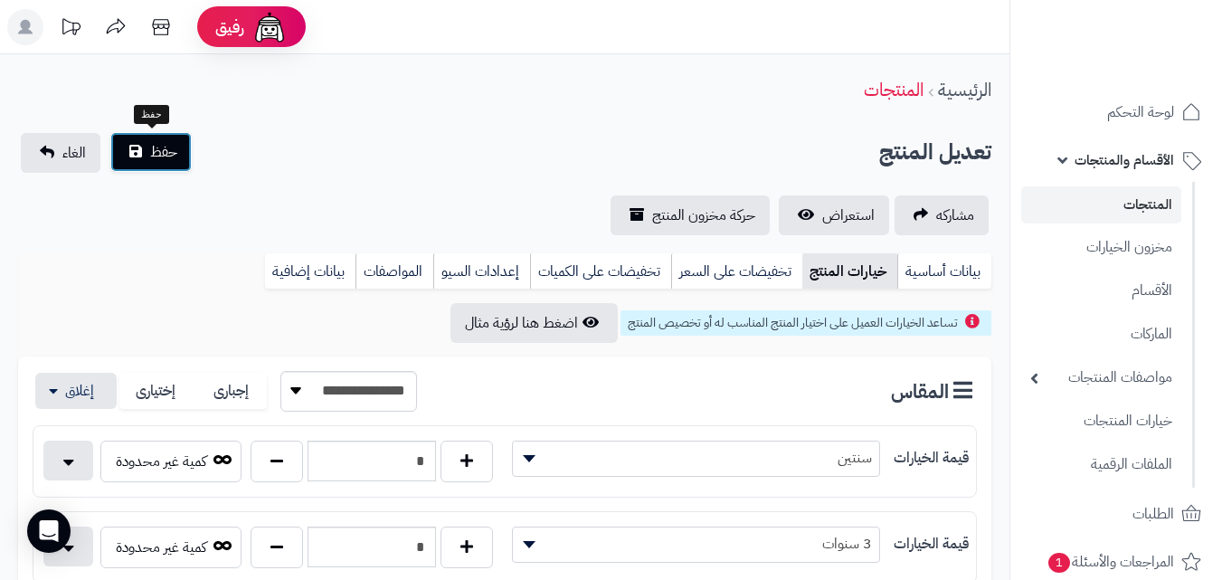
click at [146, 163] on button "حفظ" at bounding box center [150, 152] width 81 height 40
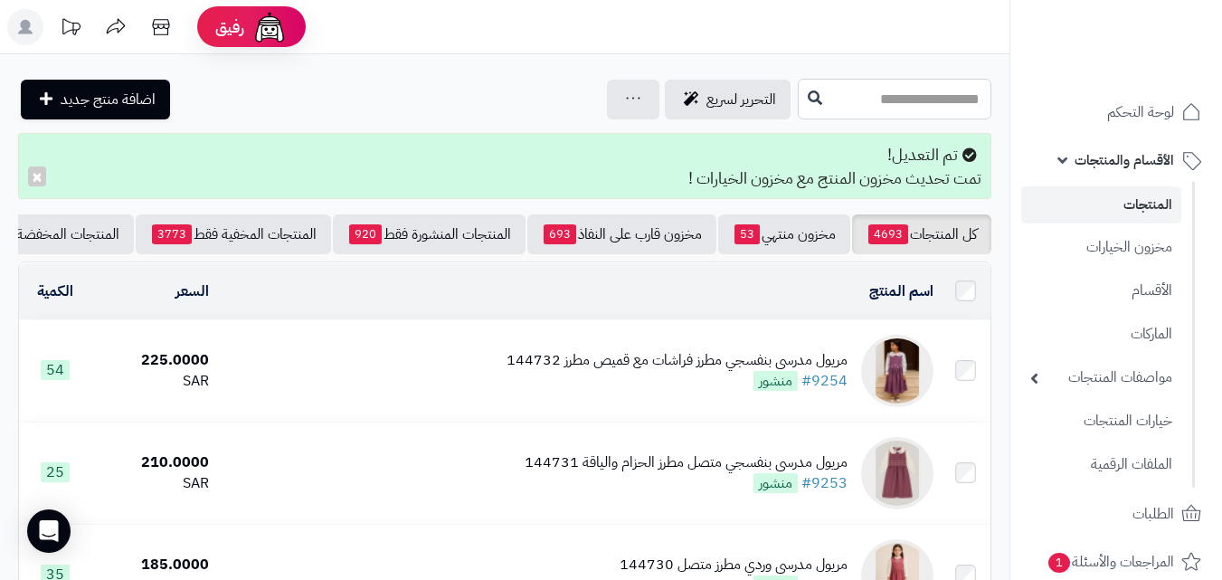
click at [957, 109] on input "text" at bounding box center [895, 99] width 194 height 41
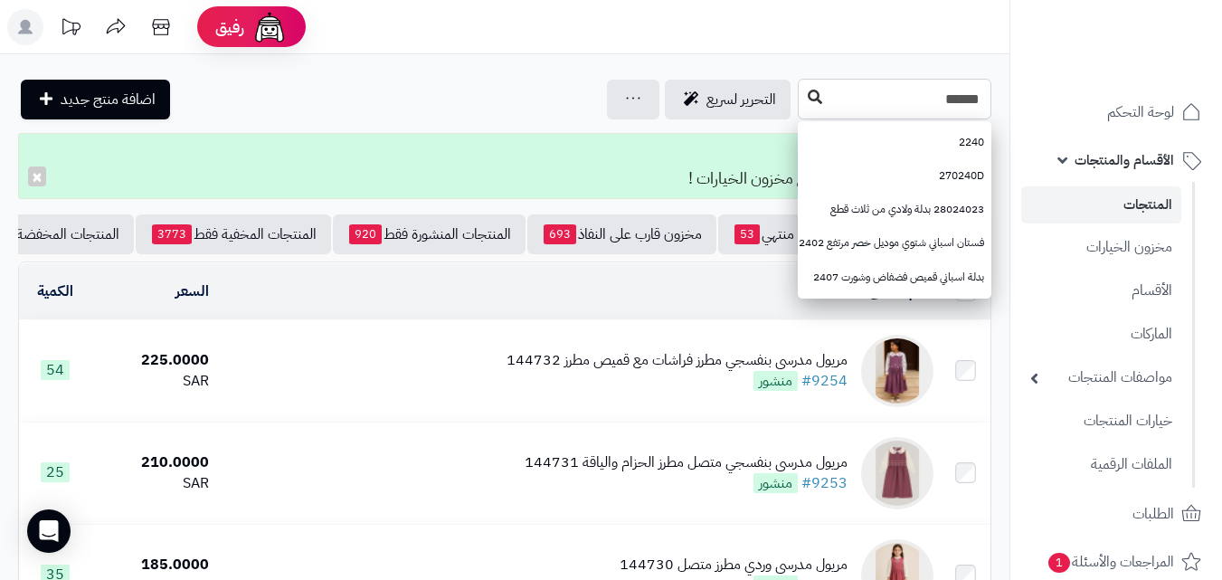
type input "******"
click at [808, 96] on icon at bounding box center [815, 97] width 14 height 14
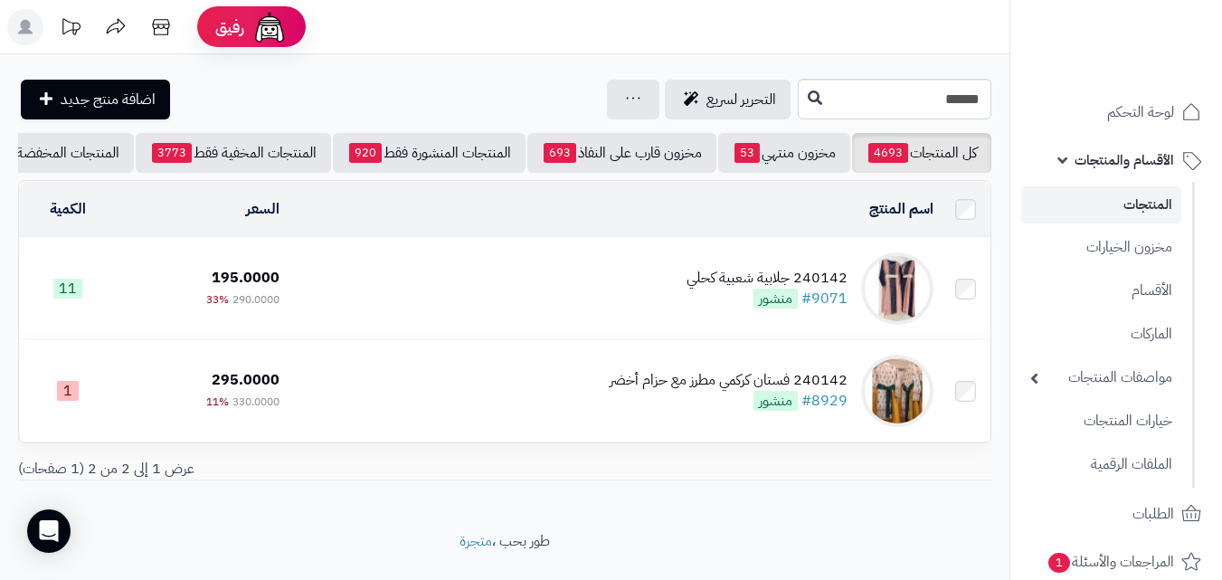
click at [775, 300] on span "منشور" at bounding box center [776, 299] width 44 height 20
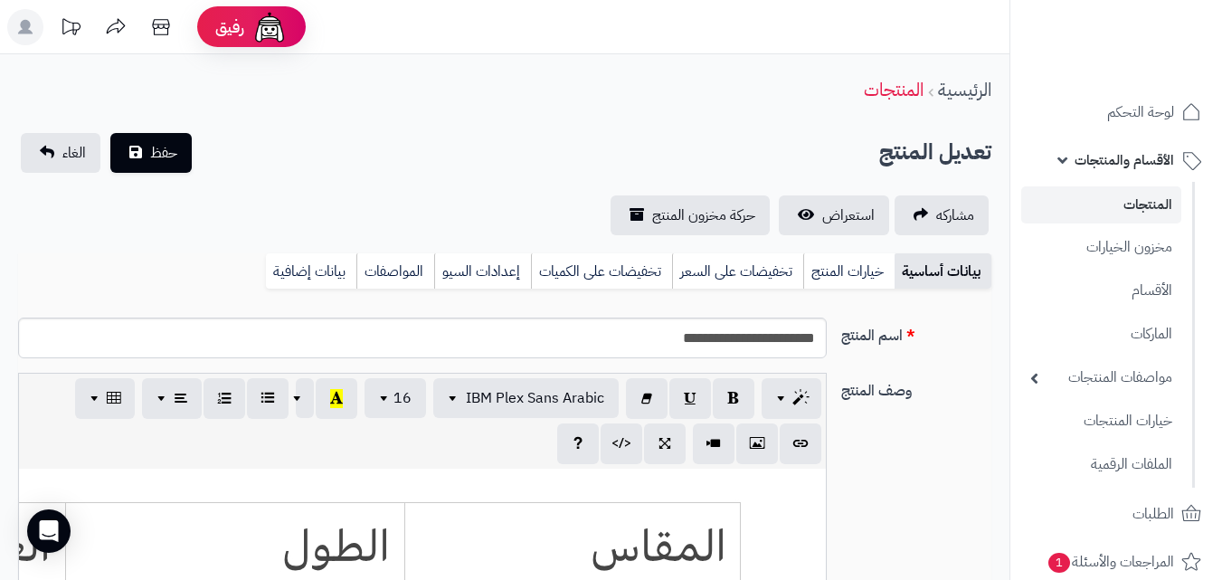
scroll to position [511, 0]
click at [835, 274] on link "خيارات المنتج" at bounding box center [848, 271] width 91 height 36
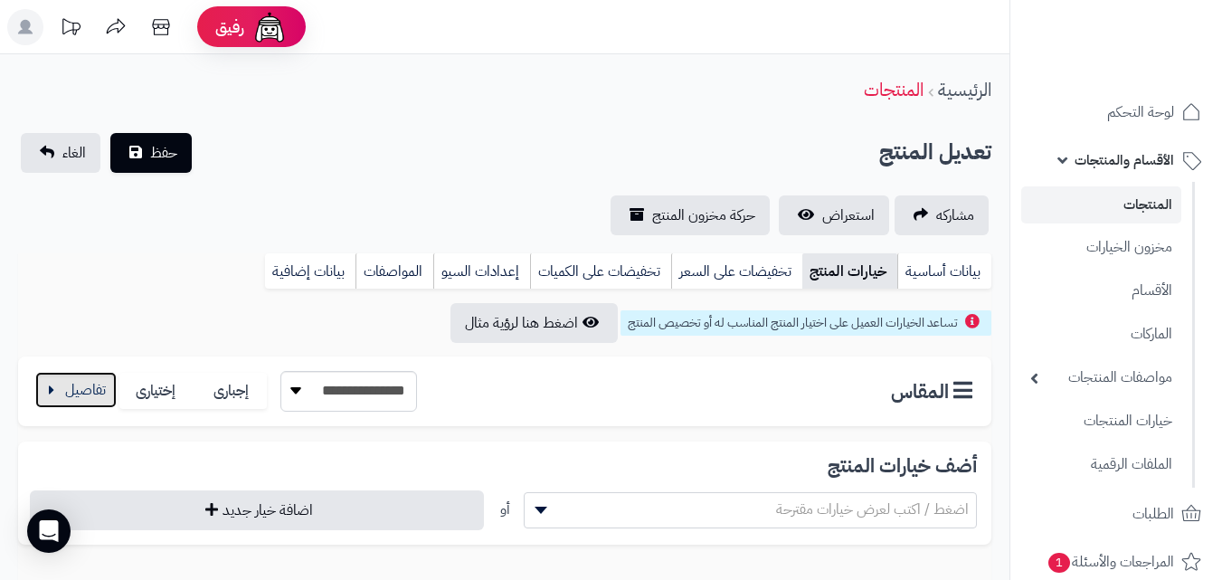
click at [70, 388] on button "button" at bounding box center [75, 390] width 81 height 36
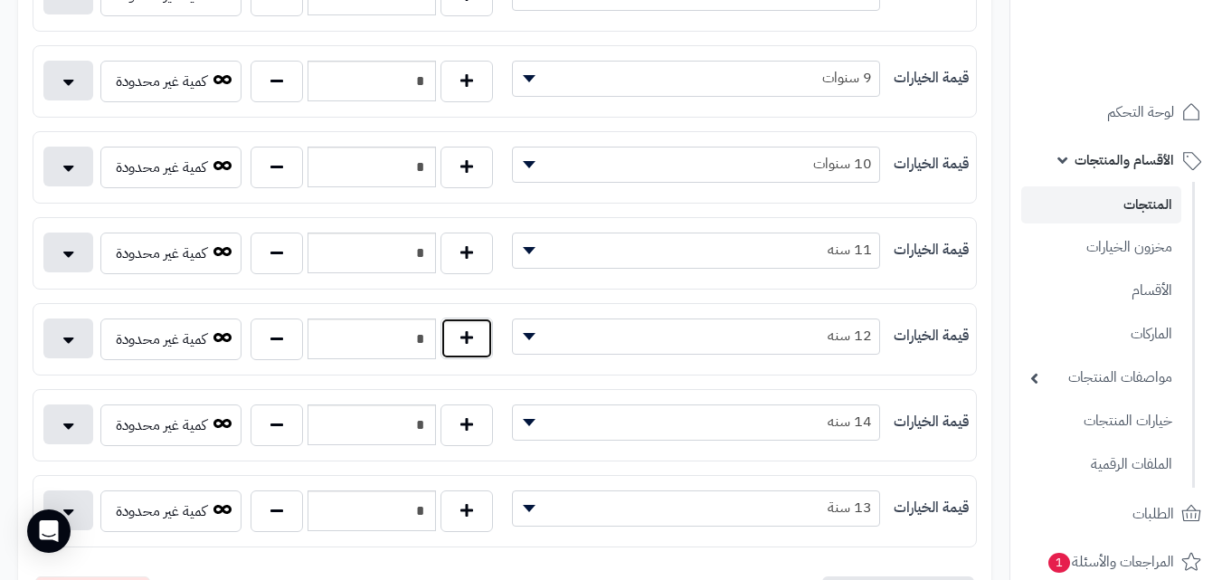
click at [468, 330] on button "button" at bounding box center [467, 339] width 52 height 42
type input "*"
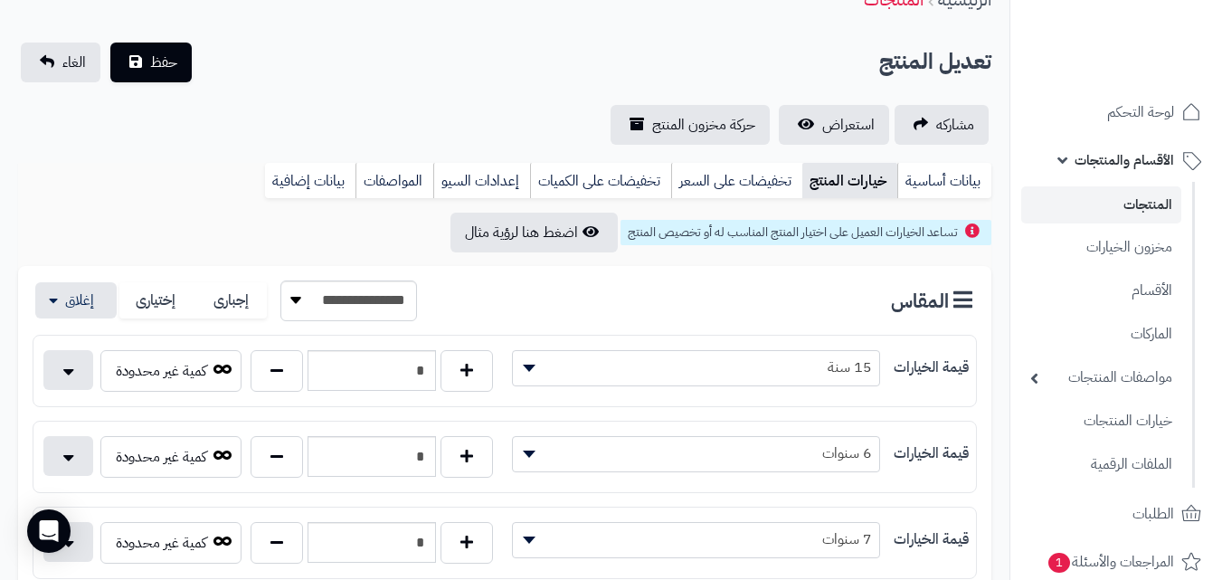
scroll to position [0, 0]
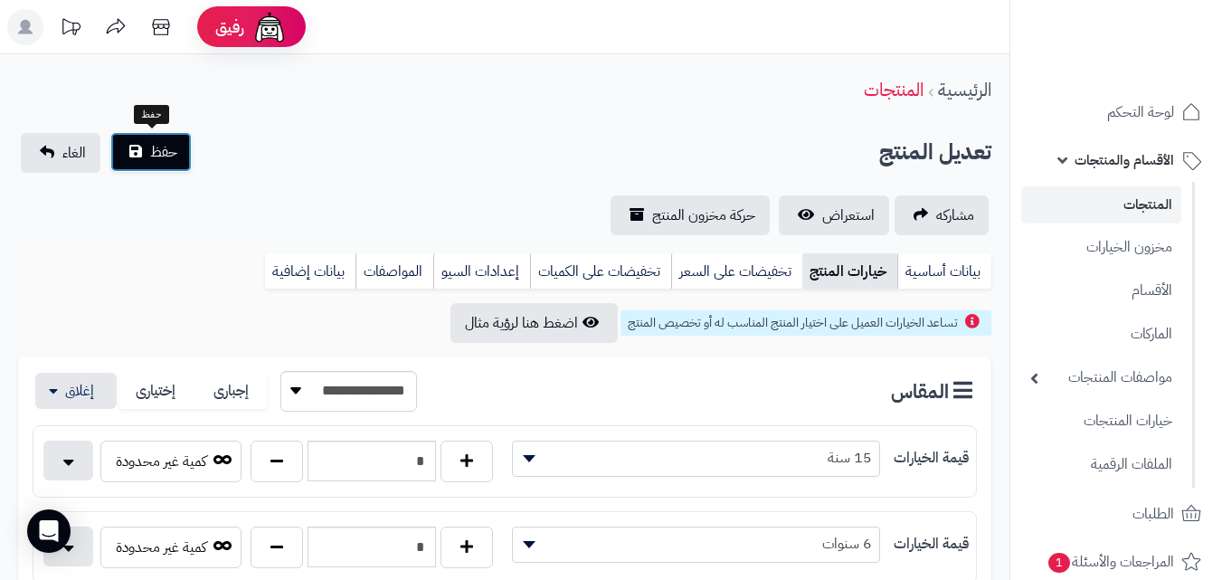
click at [126, 160] on button "حفظ" at bounding box center [150, 152] width 81 height 40
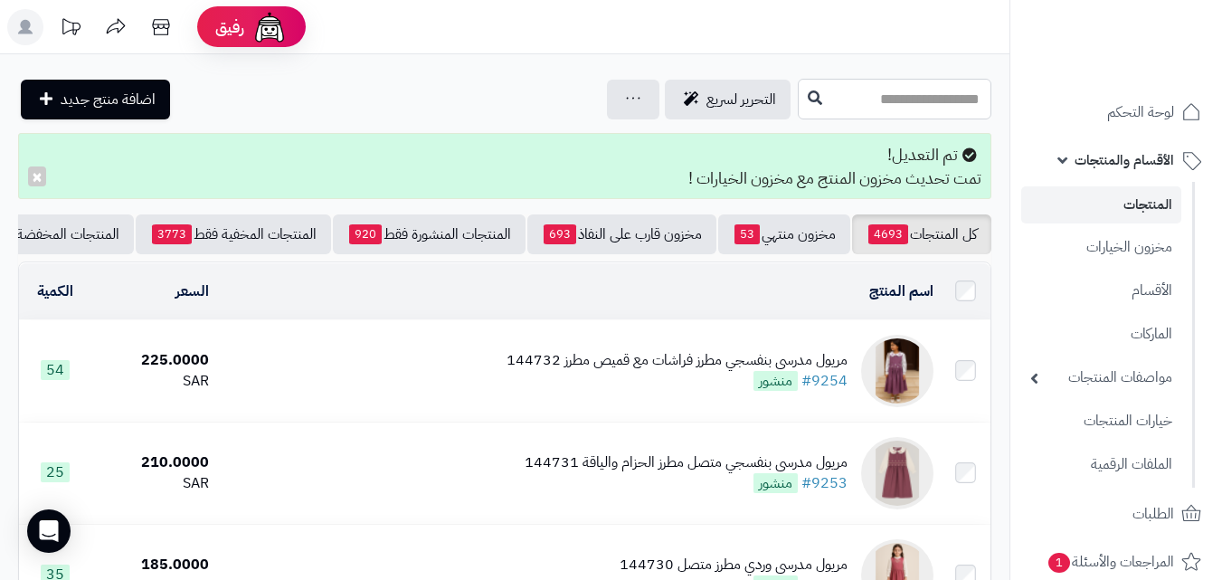
click at [914, 116] on input "text" at bounding box center [895, 99] width 194 height 41
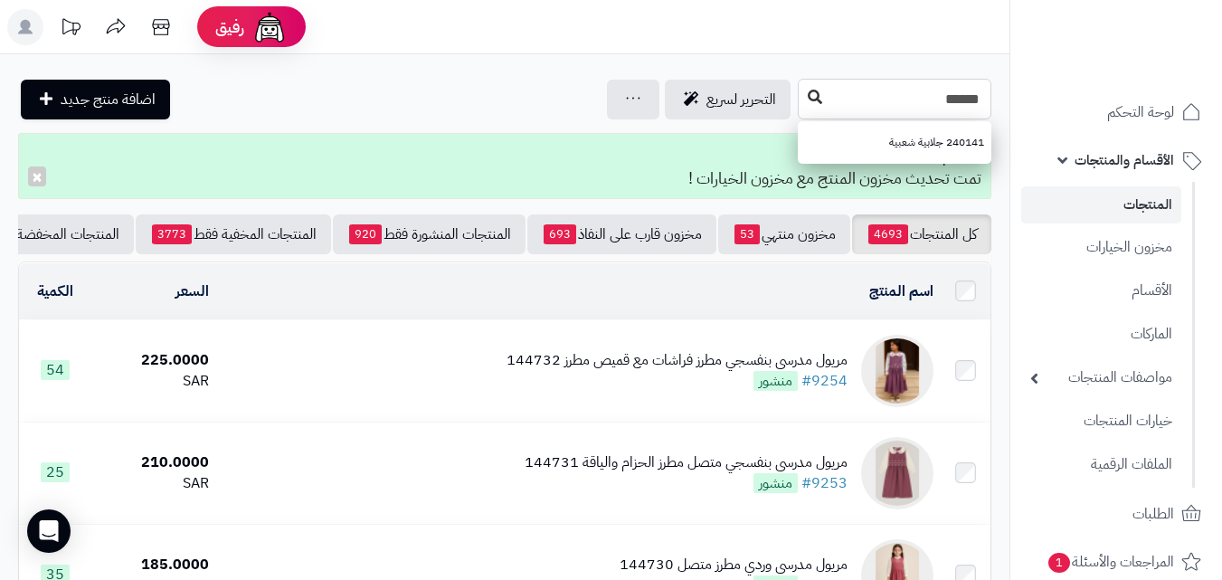
type input "******"
click at [802, 90] on button at bounding box center [815, 98] width 27 height 34
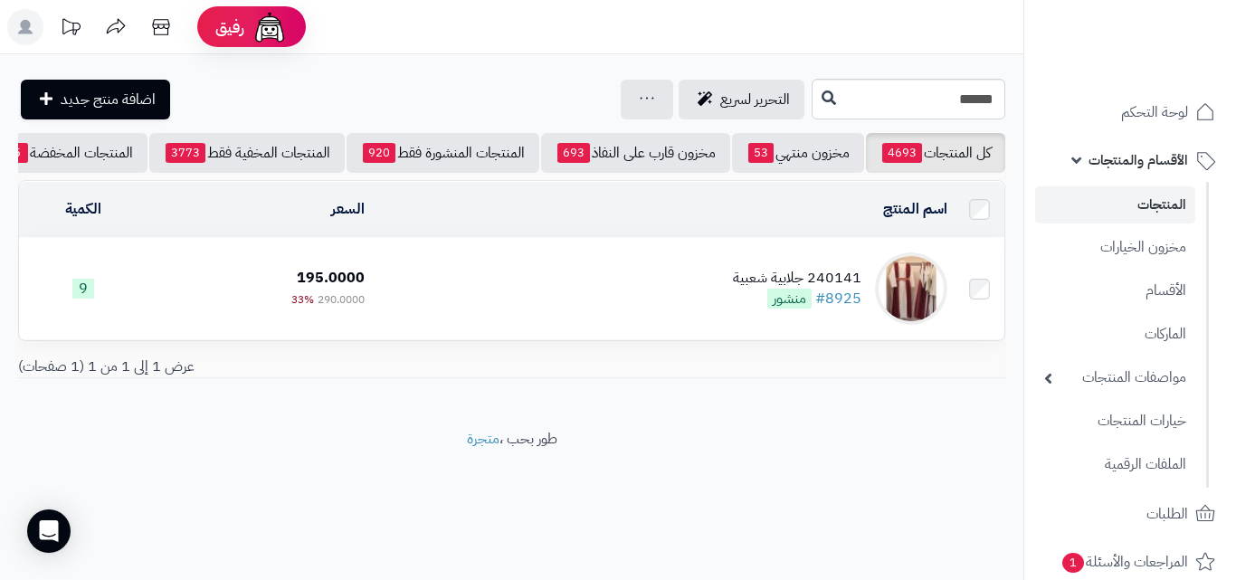
click at [754, 289] on div "240141 جلابية شعبية" at bounding box center [797, 278] width 128 height 21
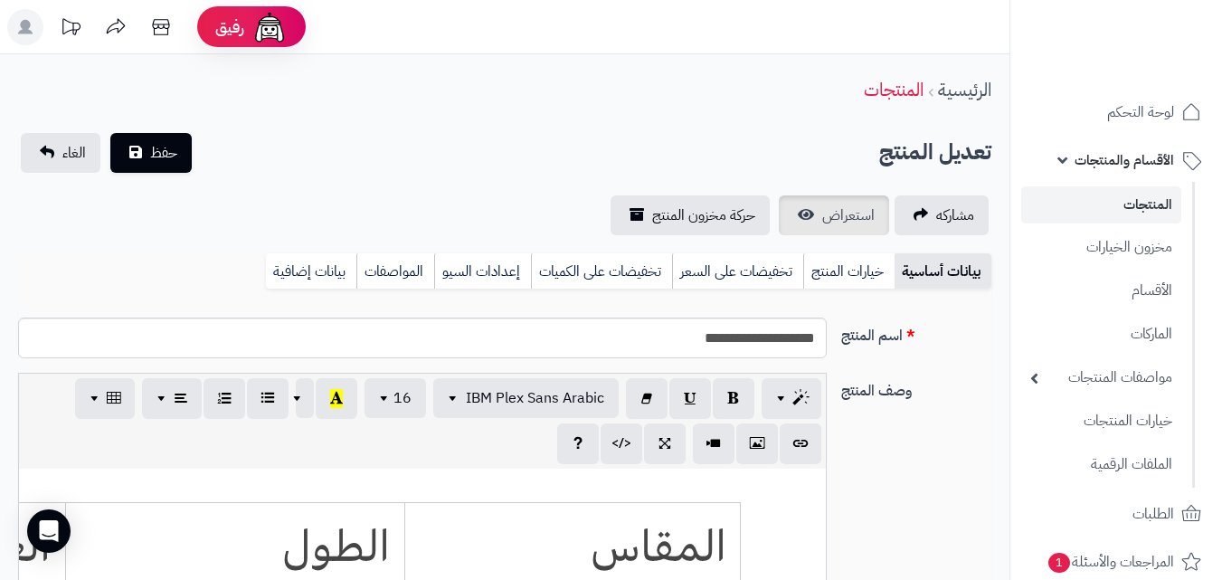
scroll to position [511, 0]
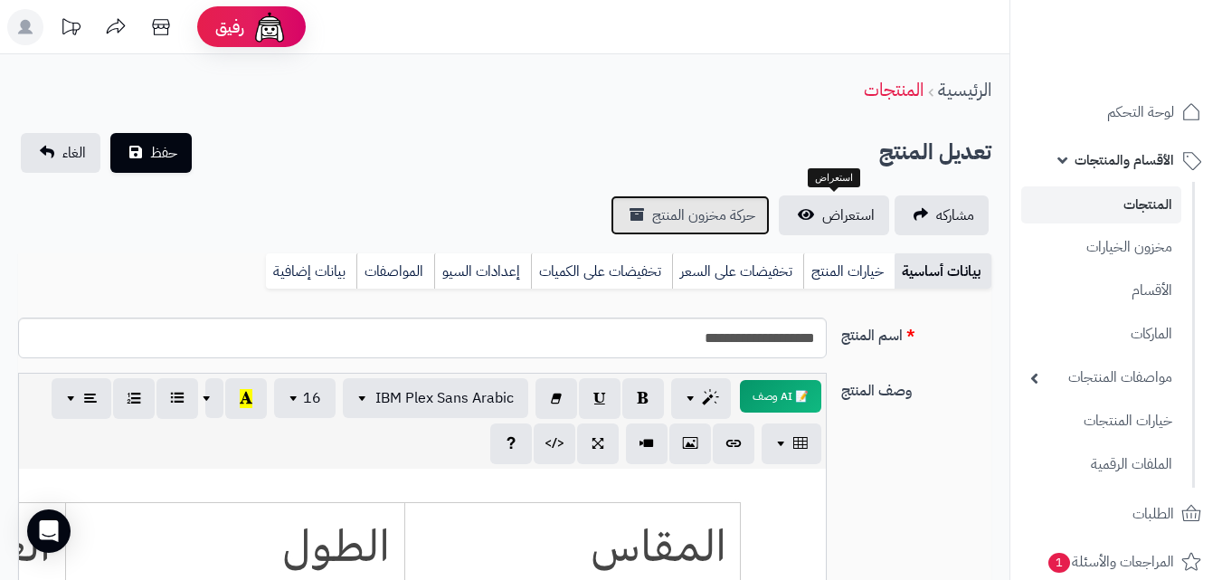
click at [726, 212] on span "حركة مخزون المنتج" at bounding box center [703, 215] width 103 height 22
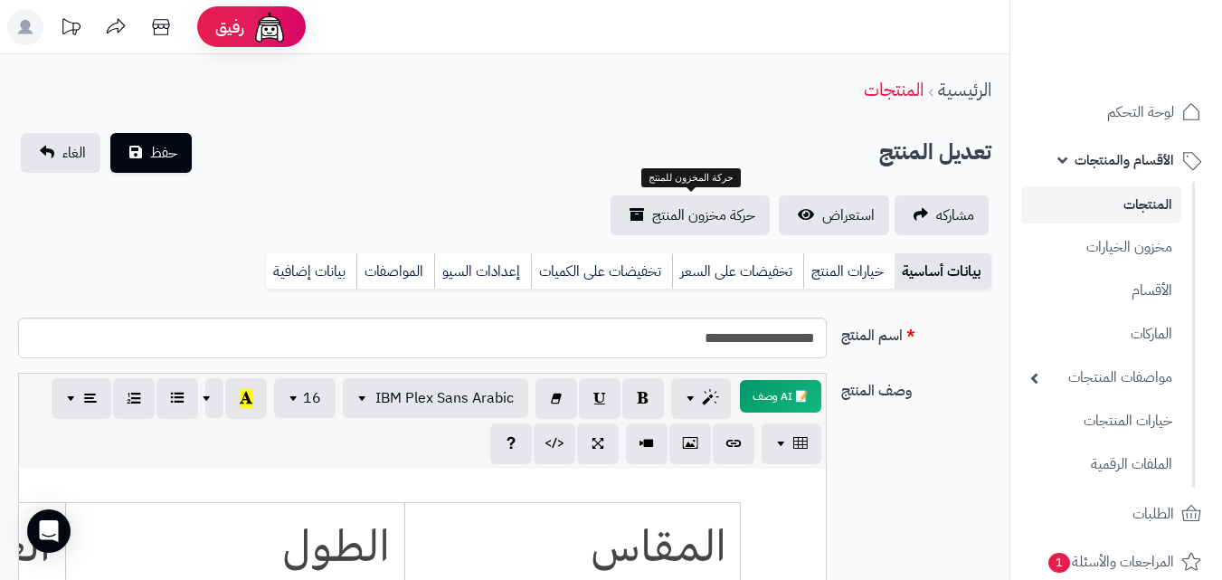
click at [1113, 209] on link "المنتجات" at bounding box center [1101, 204] width 160 height 37
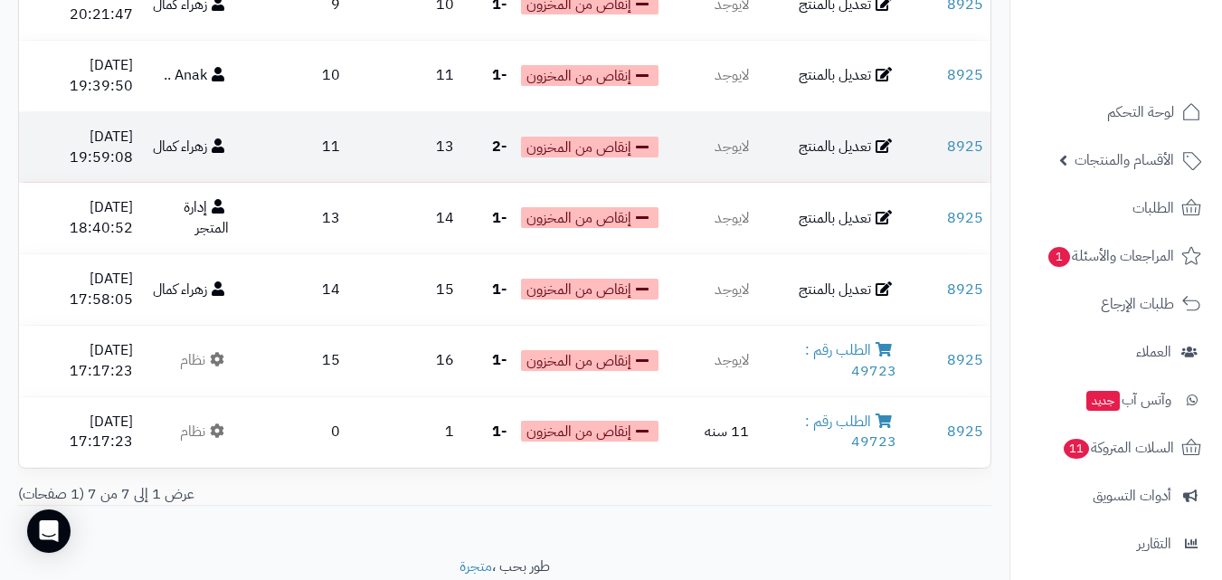
scroll to position [271, 0]
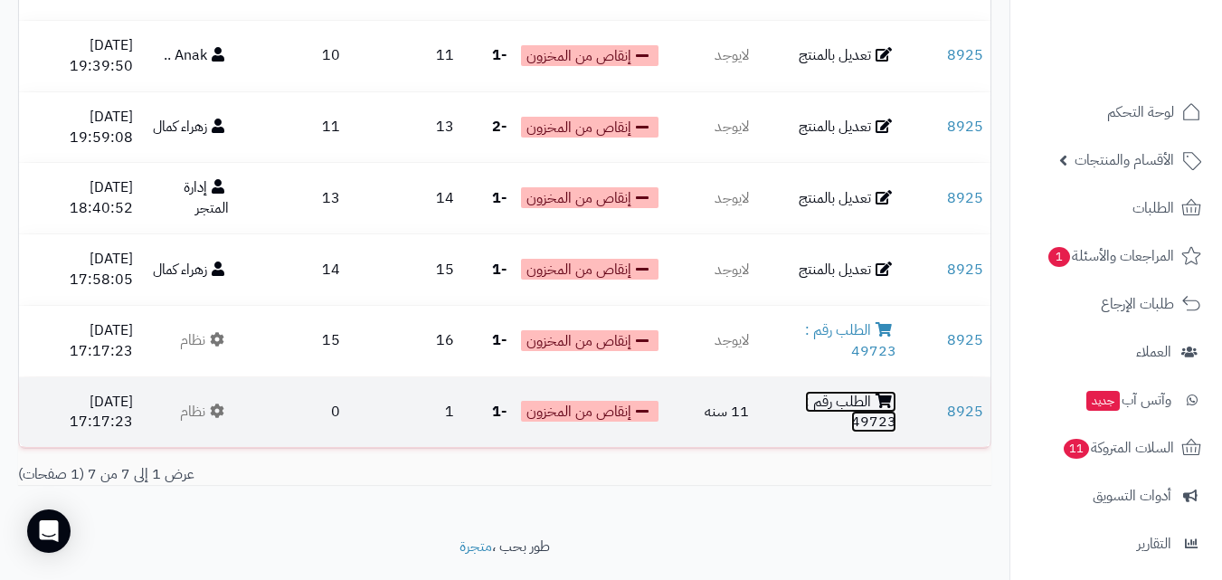
click at [876, 397] on link "الطلب رقم : 49723" at bounding box center [850, 412] width 91 height 43
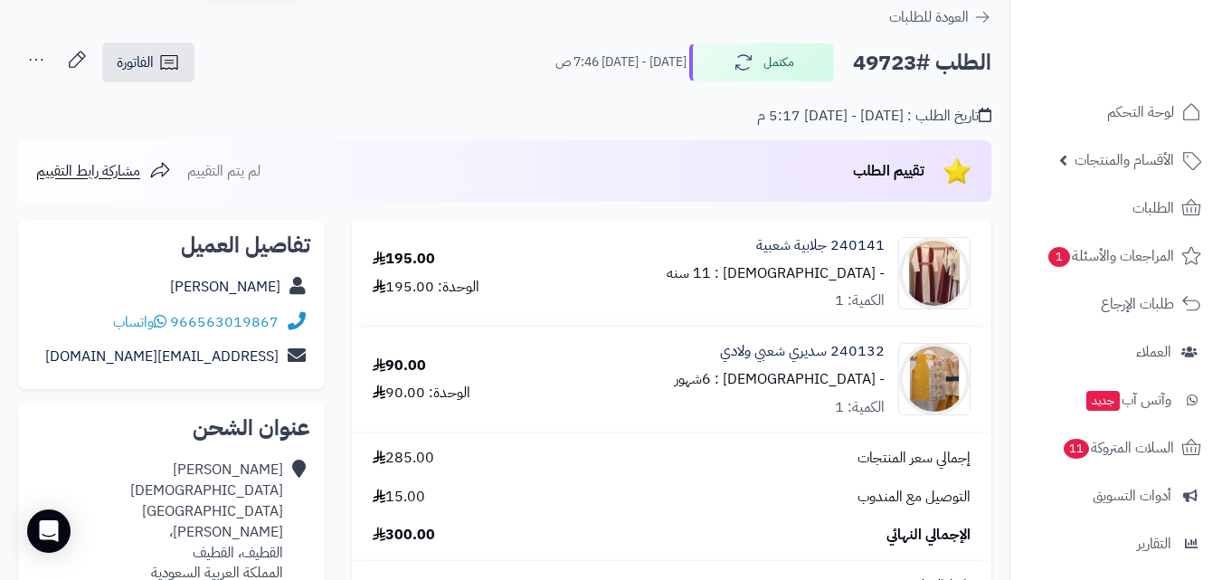
scroll to position [90, 0]
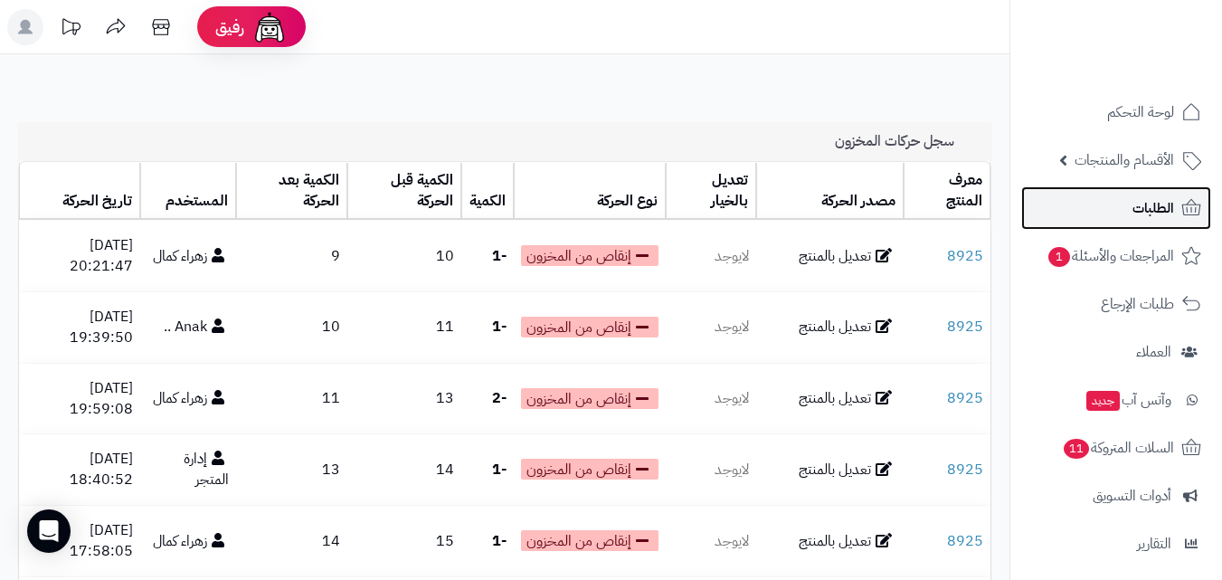
click at [1115, 227] on link "الطلبات" at bounding box center [1116, 207] width 190 height 43
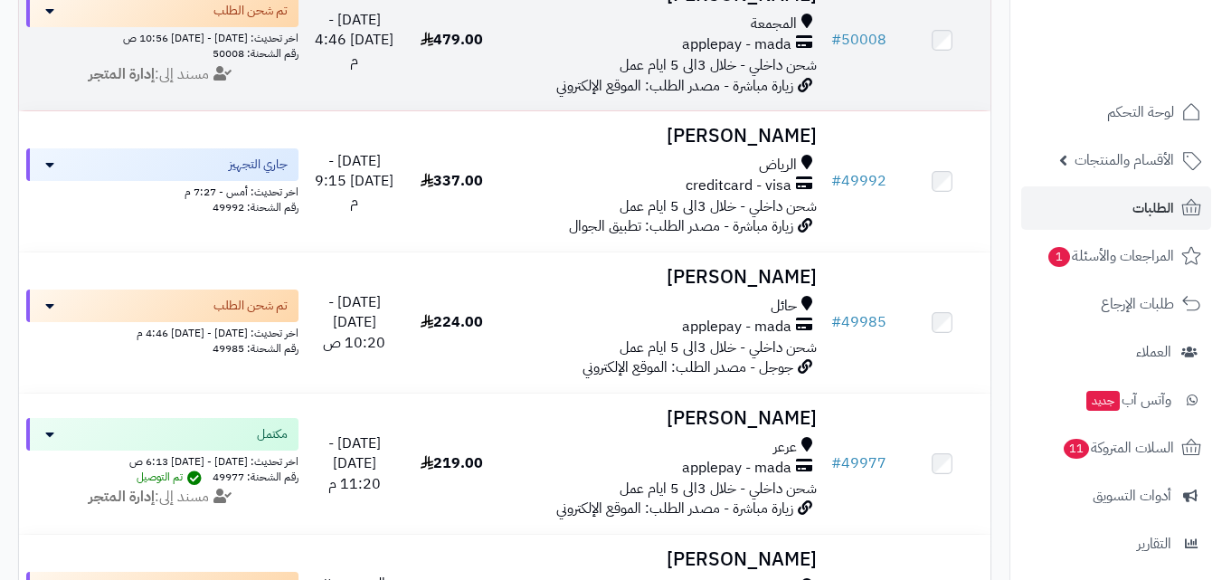
scroll to position [1900, 0]
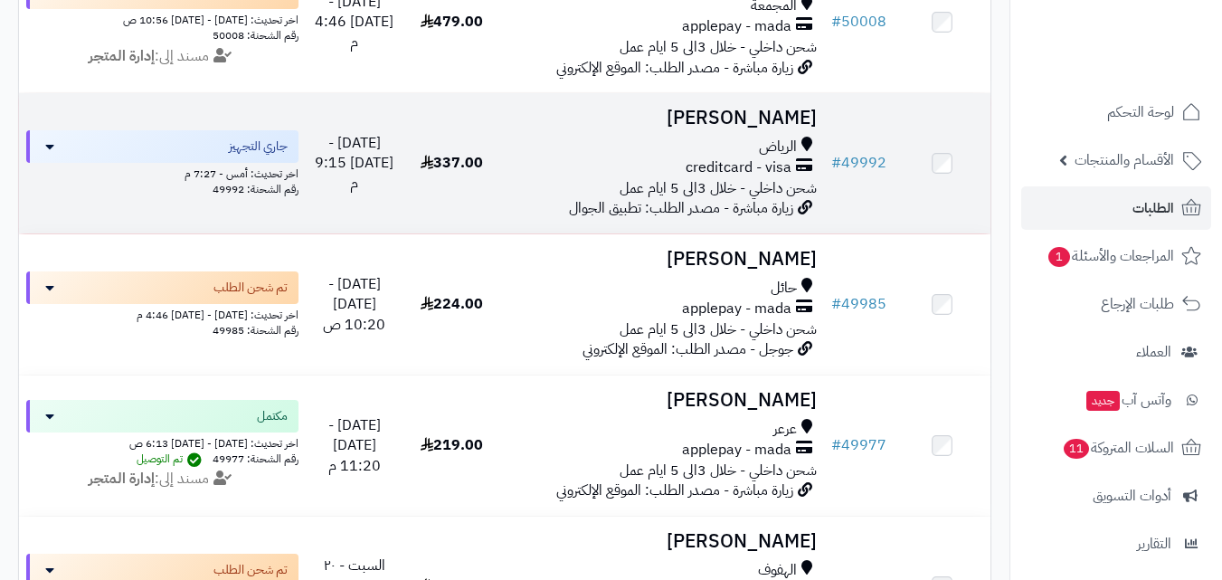
click at [726, 178] on span "creditcard - visa" at bounding box center [739, 167] width 106 height 21
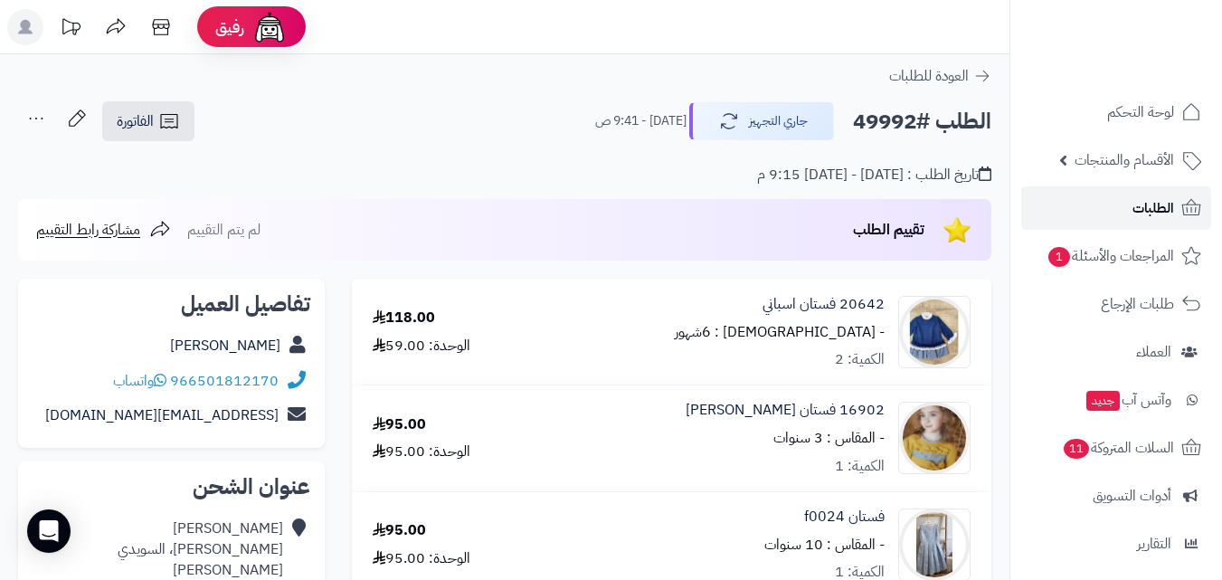
click at [1158, 224] on link "الطلبات" at bounding box center [1116, 207] width 190 height 43
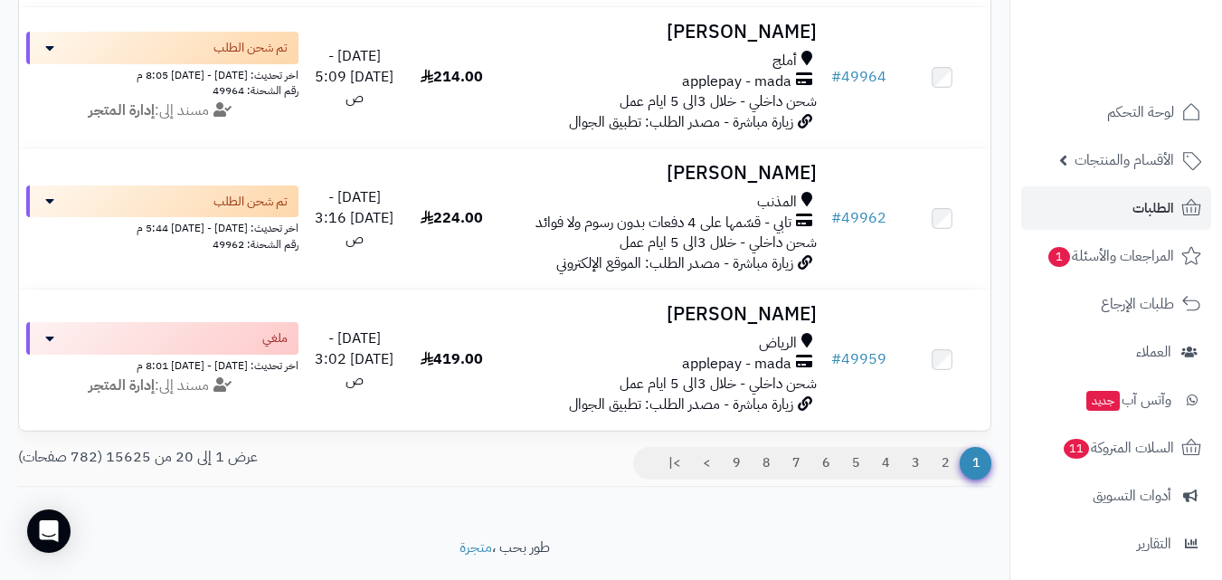
scroll to position [2714, 0]
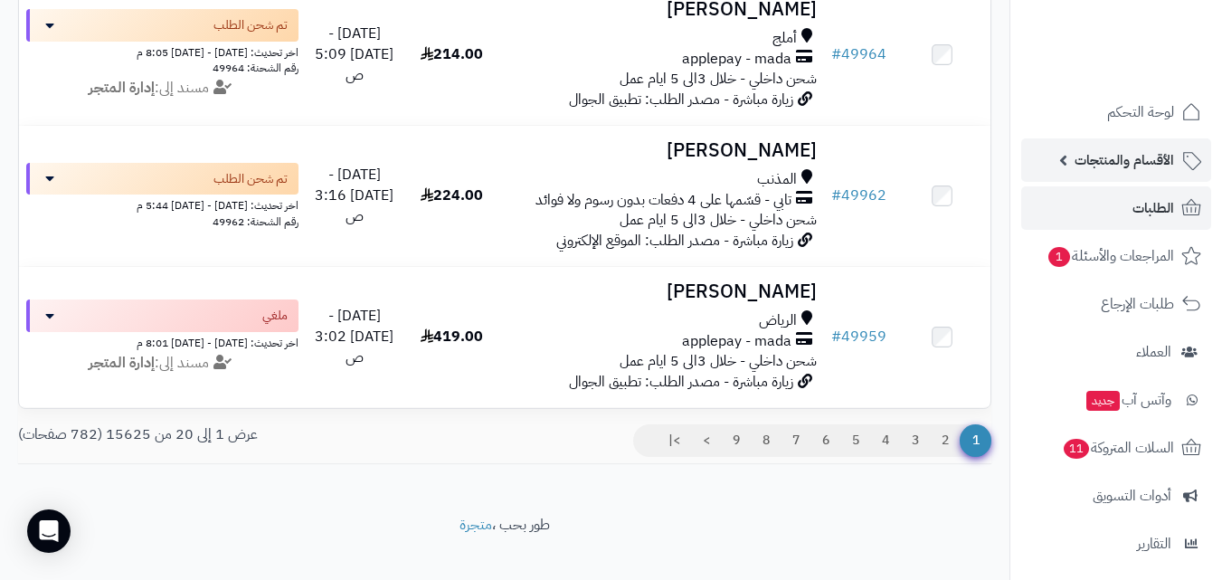
click at [1162, 171] on span "الأقسام والمنتجات" at bounding box center [1125, 159] width 100 height 25
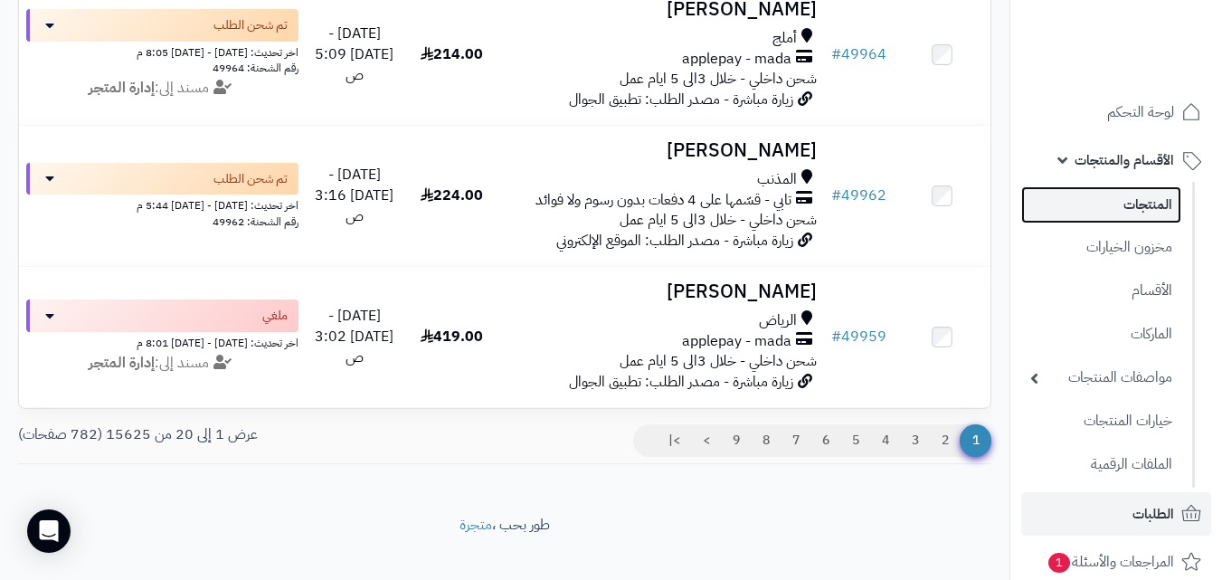
click at [1159, 195] on link "المنتجات" at bounding box center [1101, 204] width 160 height 37
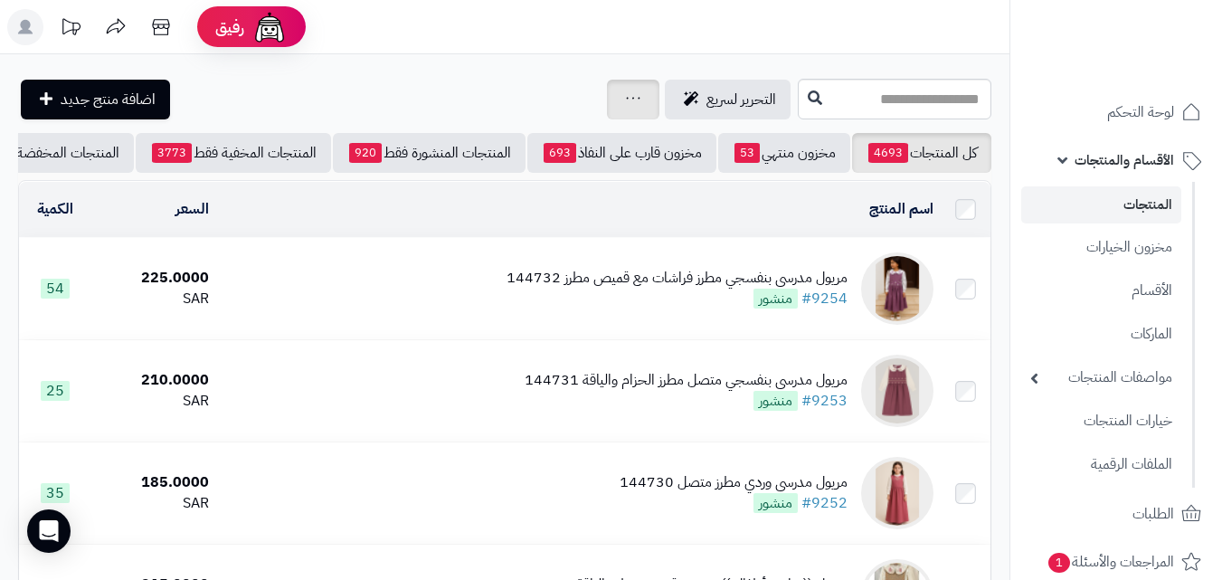
click at [626, 97] on icon at bounding box center [633, 98] width 14 height 12
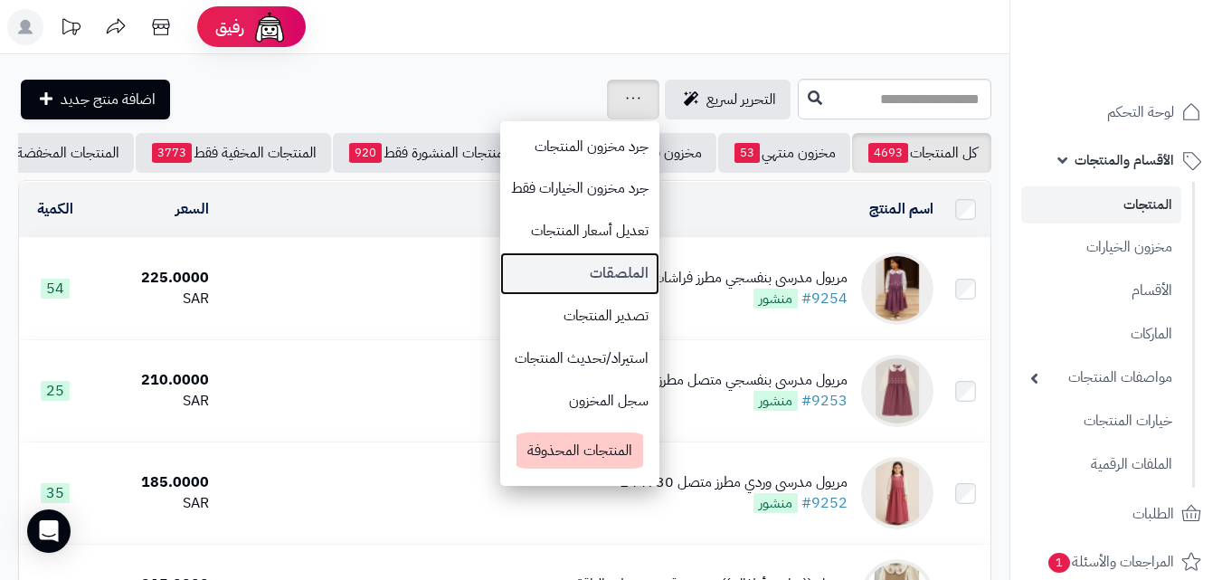
click at [500, 265] on link "الملصقات" at bounding box center [579, 273] width 159 height 43
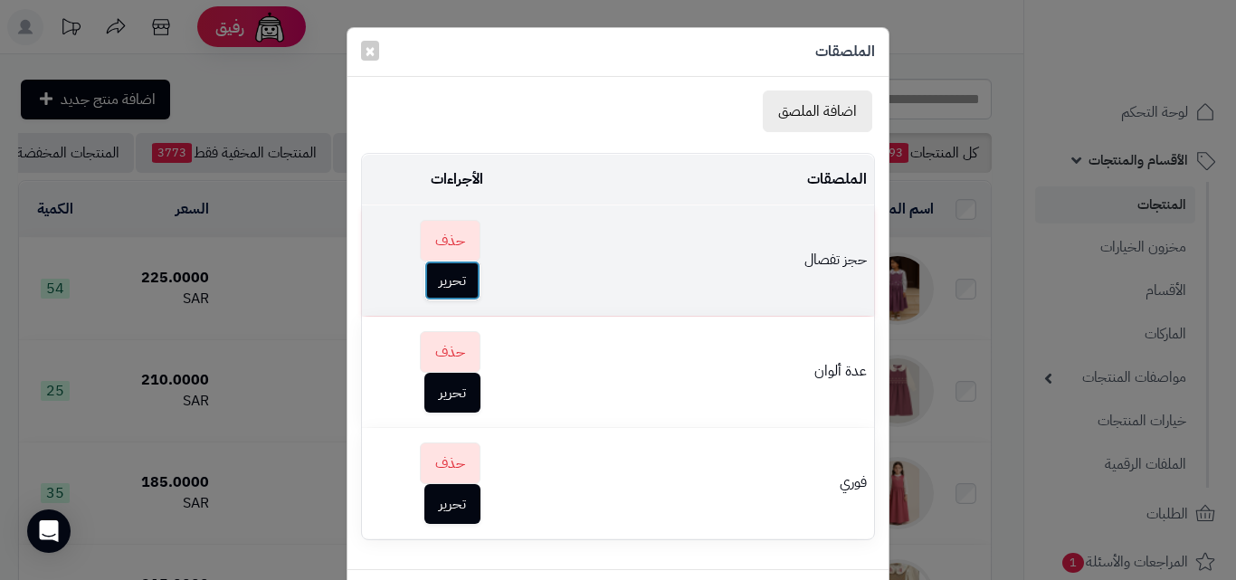
click at [447, 281] on button "تحرير" at bounding box center [452, 281] width 56 height 40
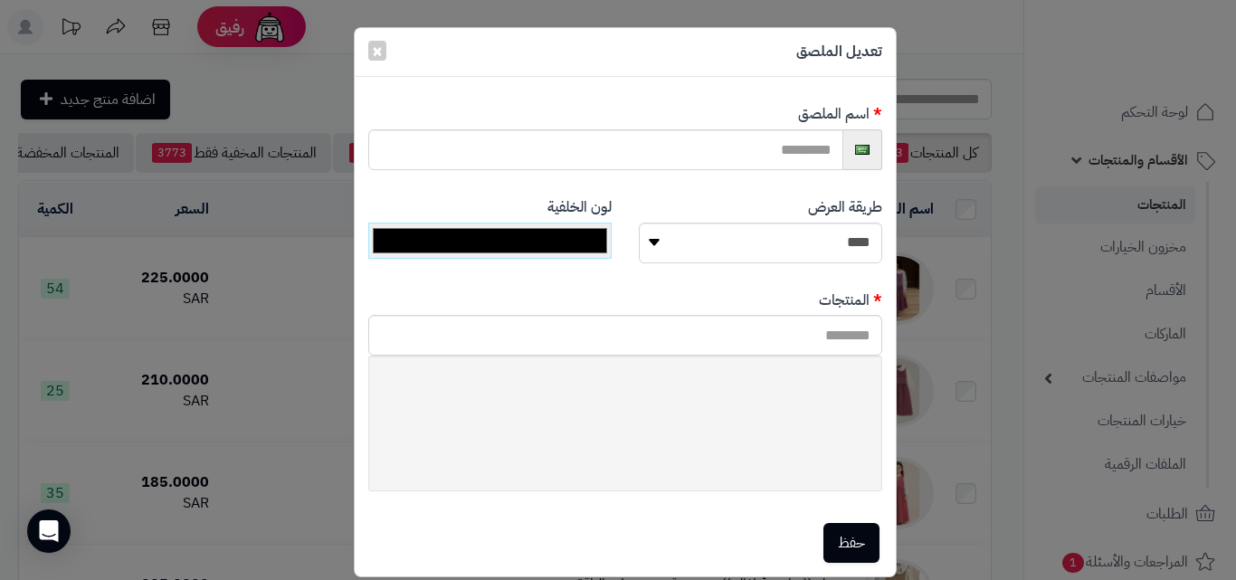
type input "*********"
select select "*******"
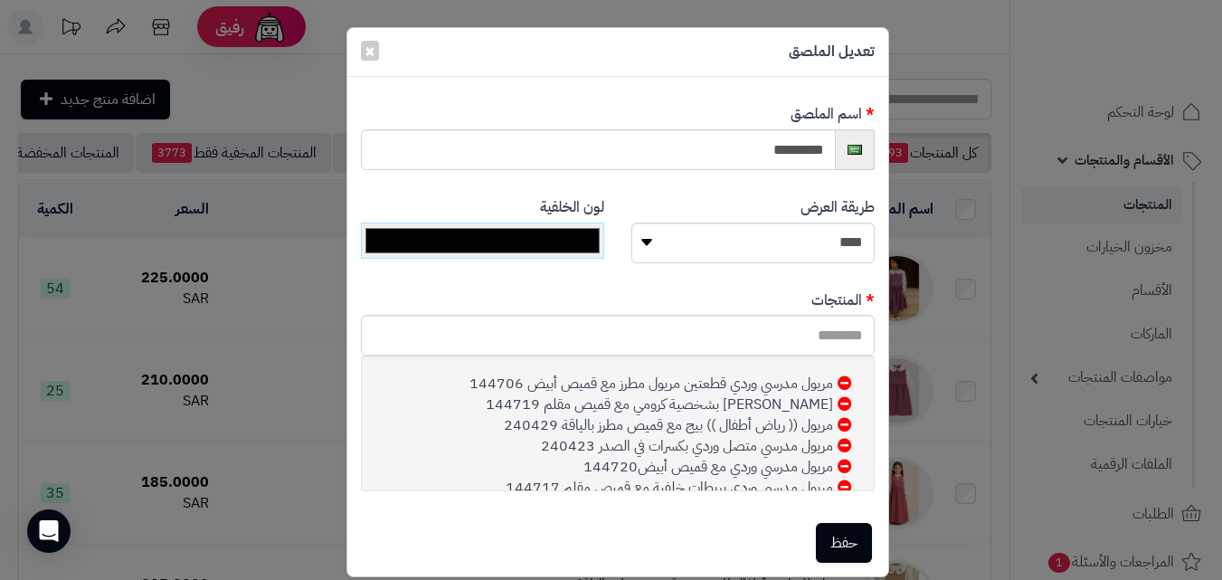
click at [841, 424] on icon at bounding box center [845, 424] width 14 height 14
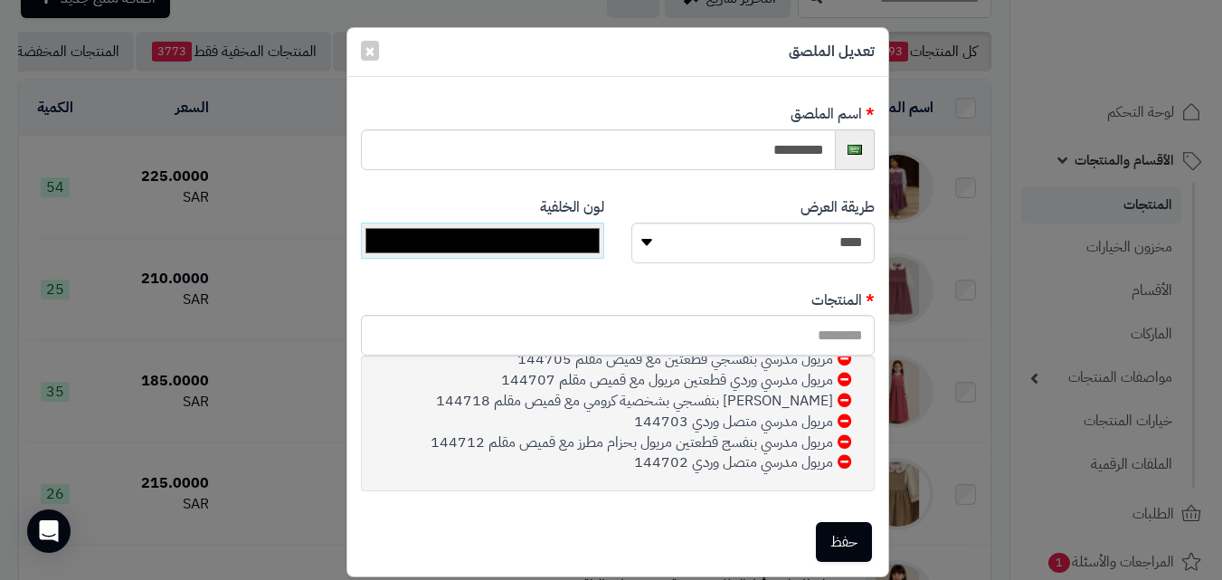
scroll to position [271, 0]
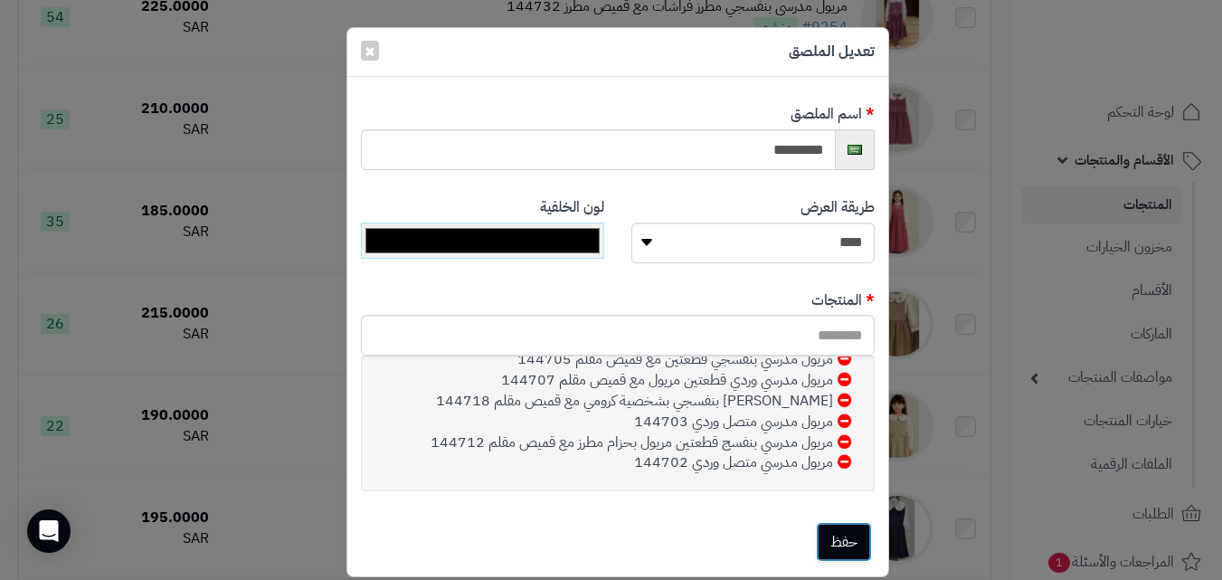
click at [840, 541] on button "حفظ" at bounding box center [844, 542] width 56 height 40
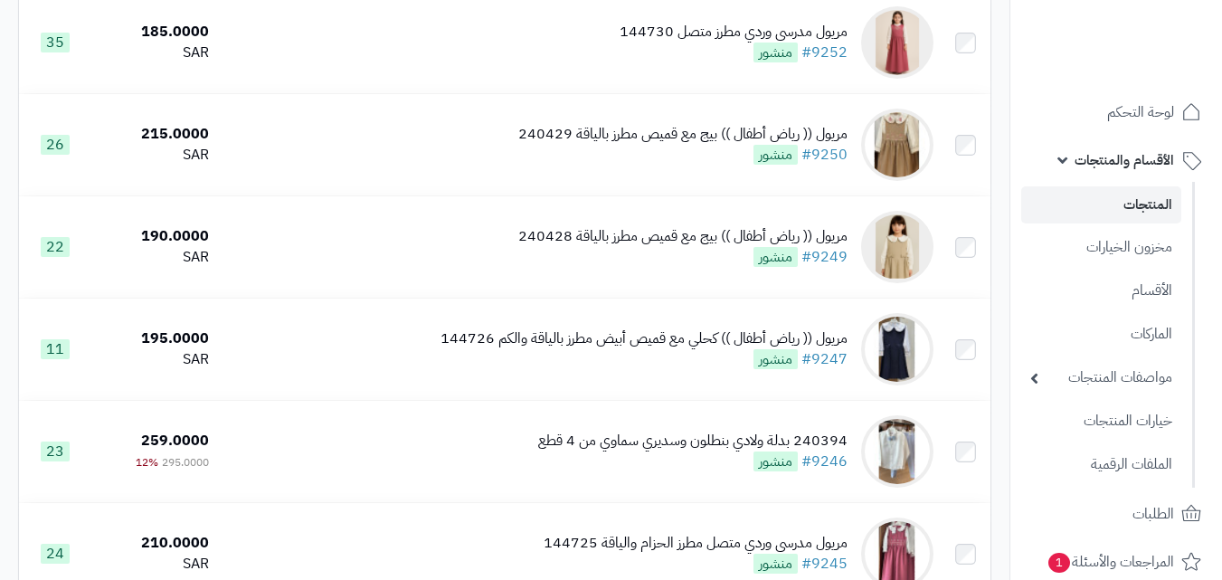
scroll to position [452, 0]
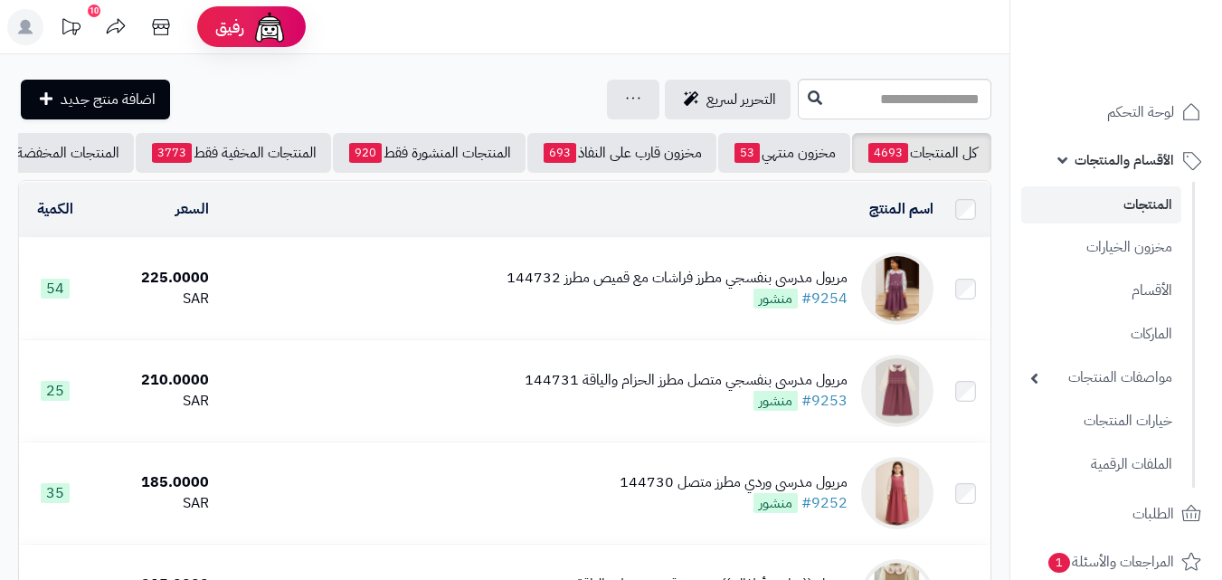
click at [1153, 191] on link "المنتجات" at bounding box center [1101, 204] width 160 height 37
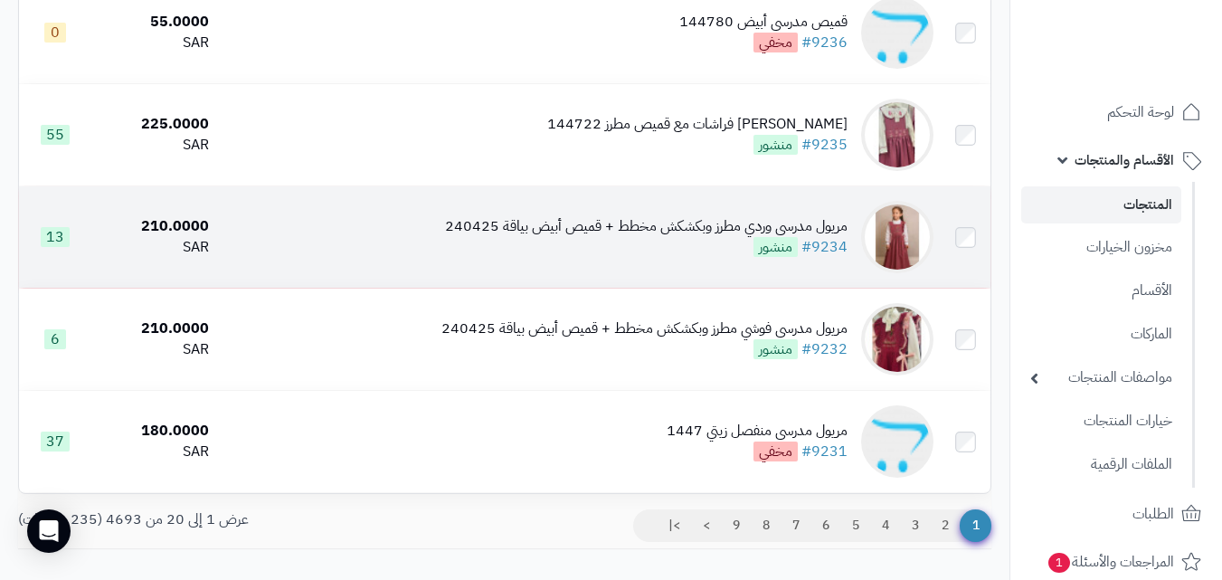
scroll to position [1809, 0]
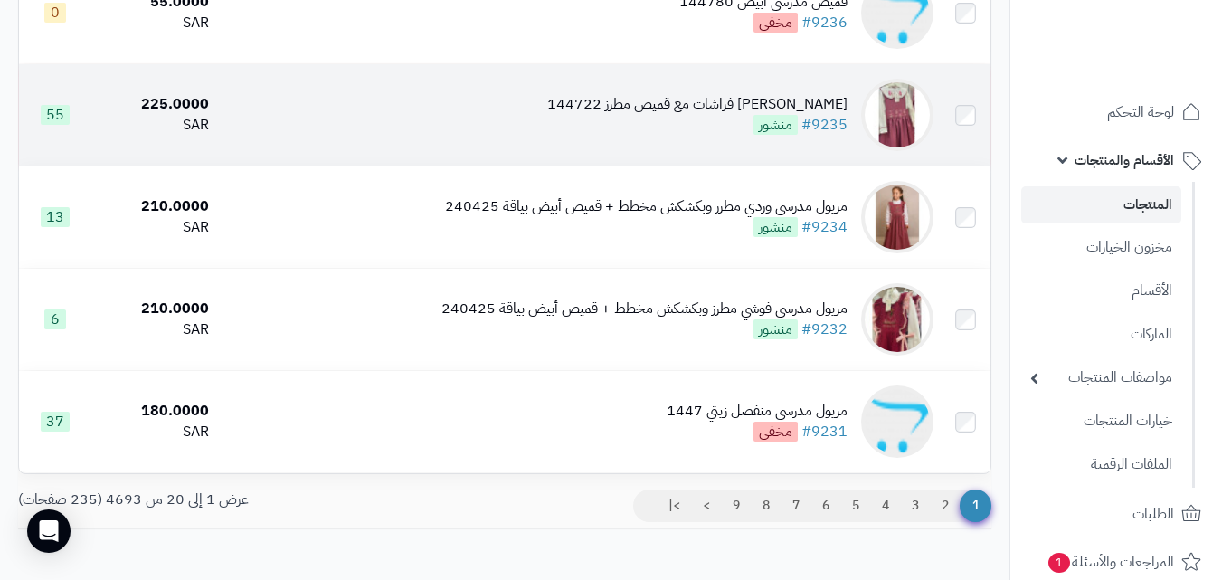
click at [783, 149] on td "مريول مدرسي وردي مطرز فراشات مع قميص مطرز 144722 #9235 منشور" at bounding box center [578, 114] width 725 height 101
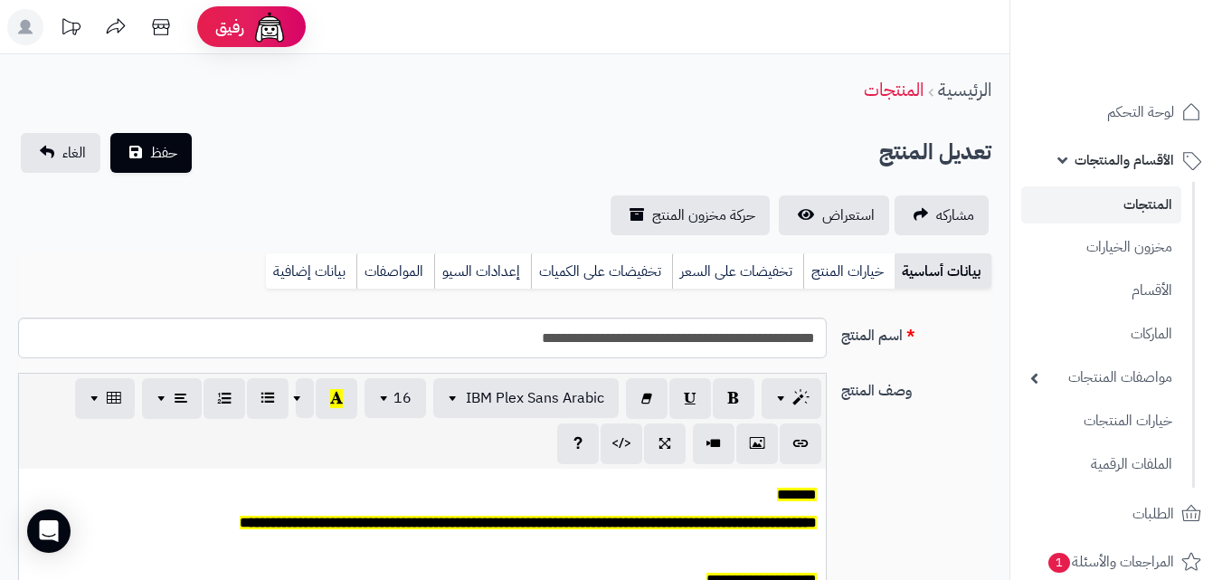
click at [838, 267] on link "خيارات المنتج" at bounding box center [848, 271] width 91 height 36
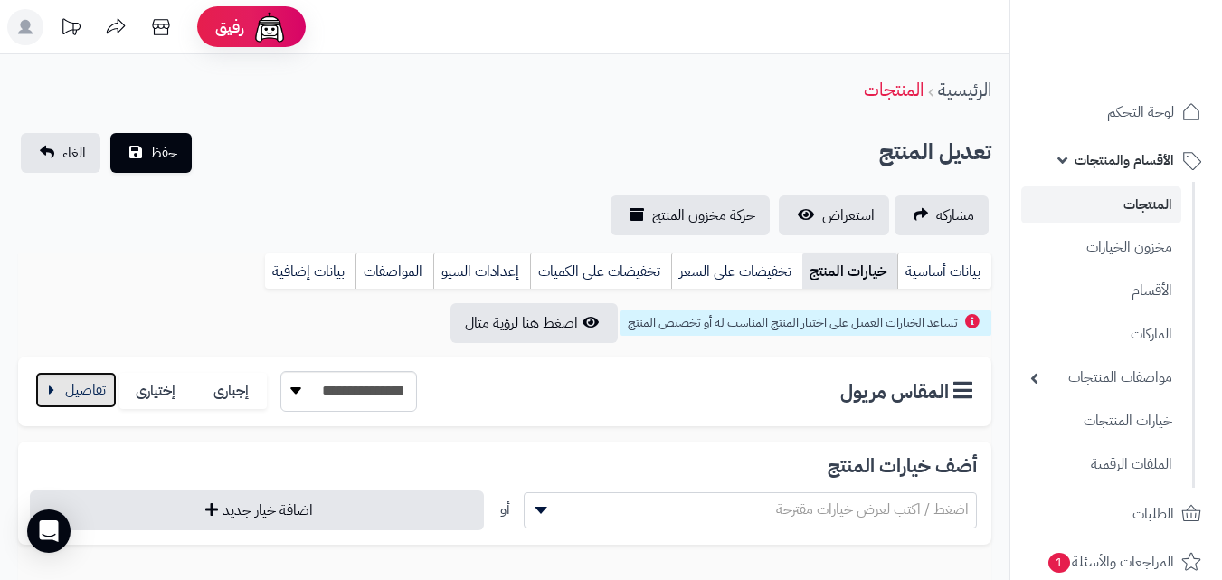
click at [91, 379] on button "button" at bounding box center [75, 390] width 81 height 36
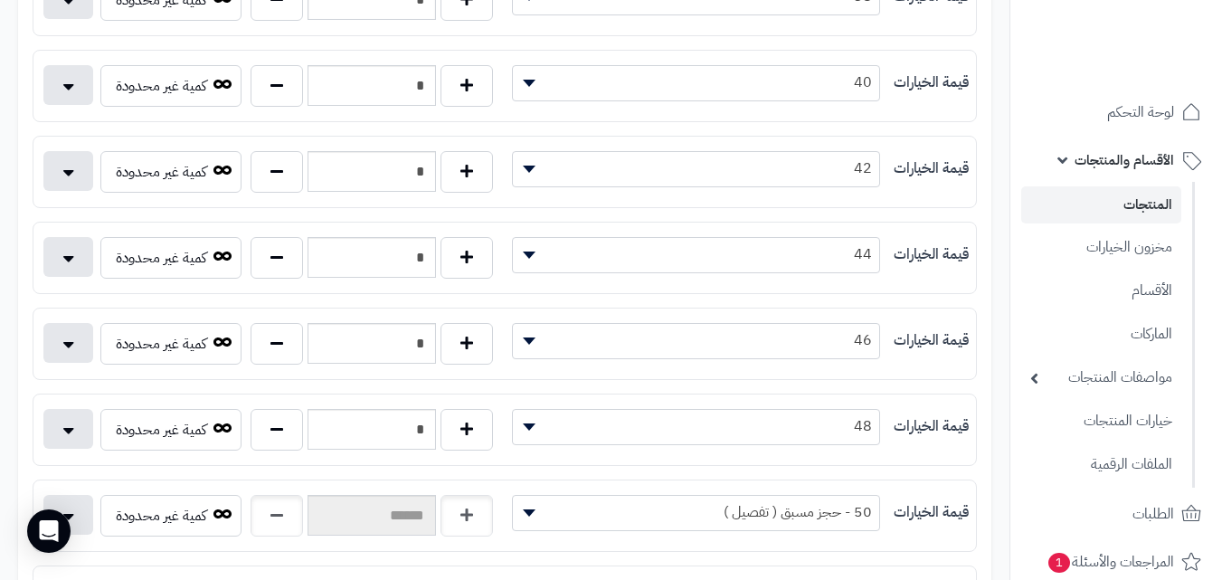
scroll to position [814, 0]
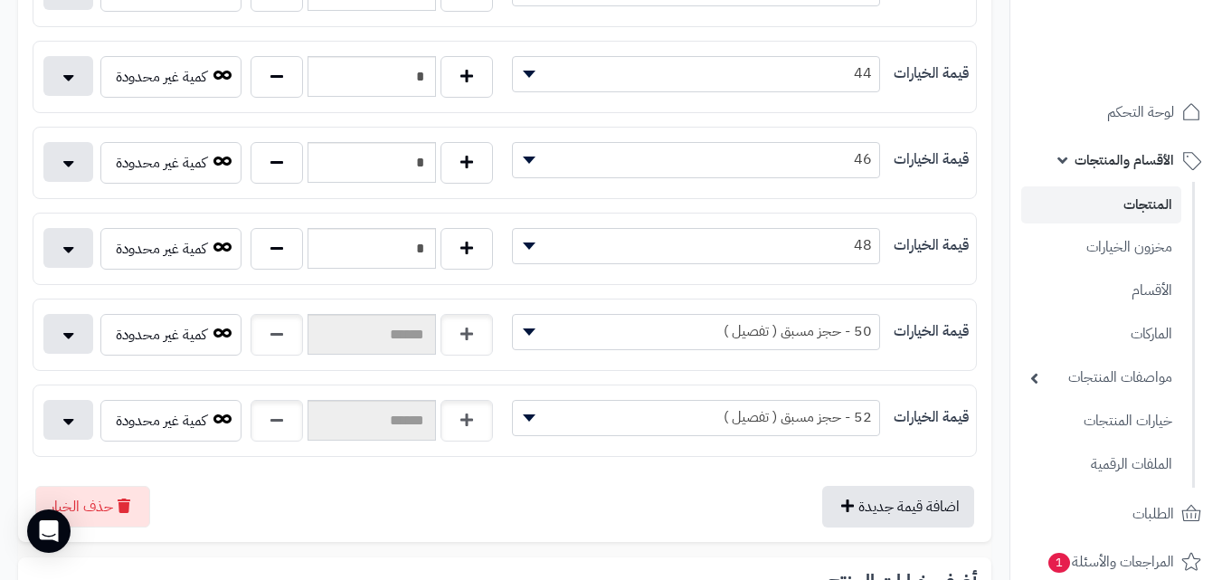
click at [1080, 200] on link "المنتجات" at bounding box center [1101, 204] width 160 height 37
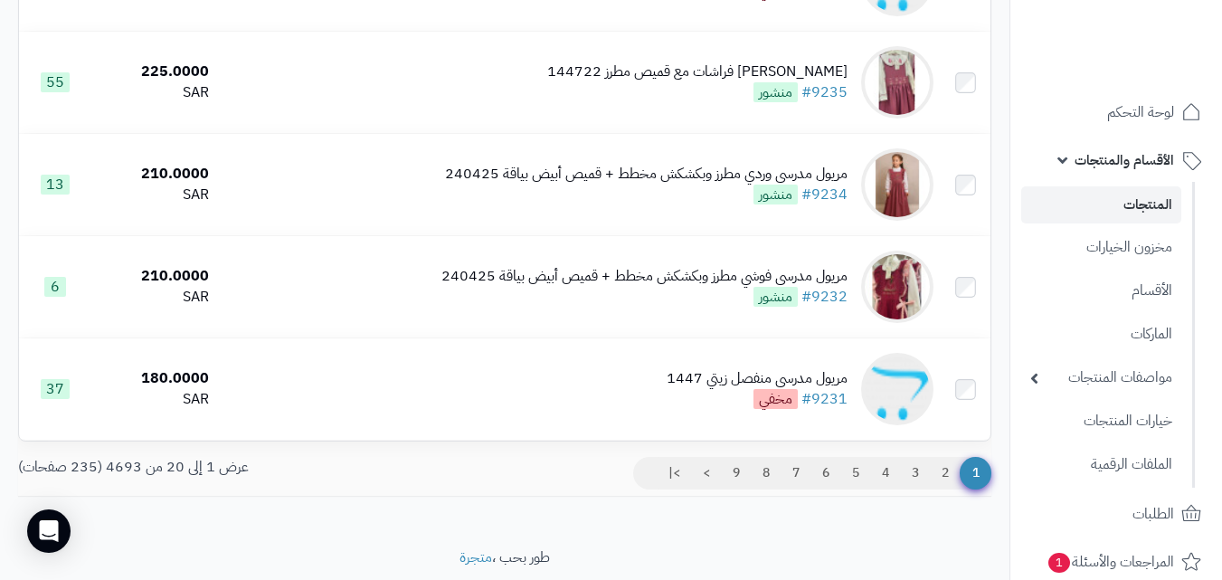
scroll to position [1900, 0]
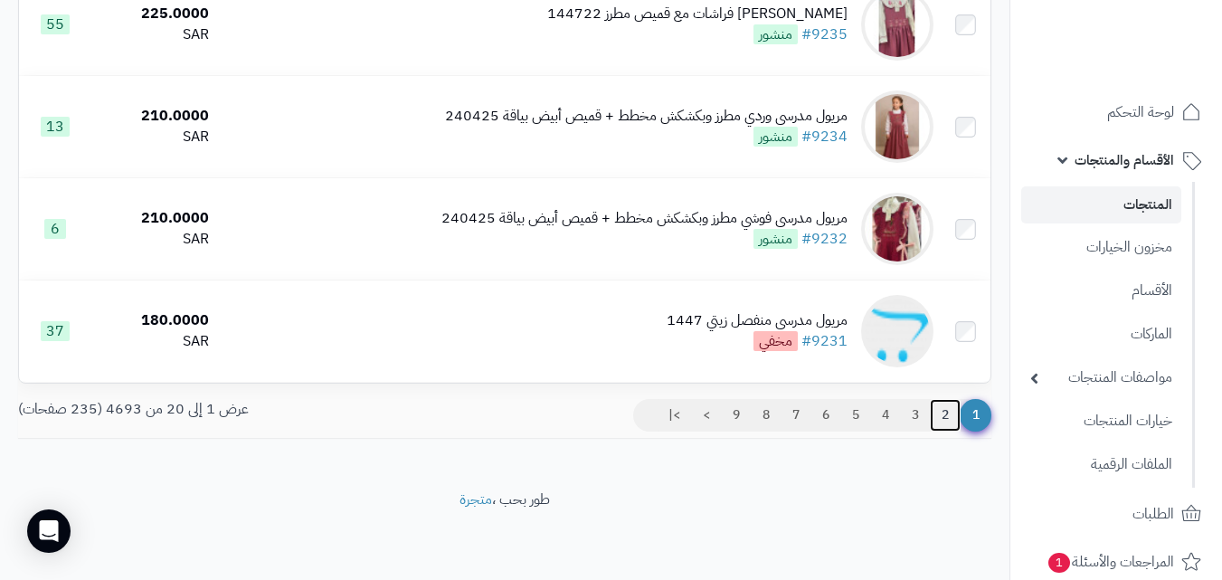
click at [945, 432] on link "2" at bounding box center [945, 415] width 31 height 33
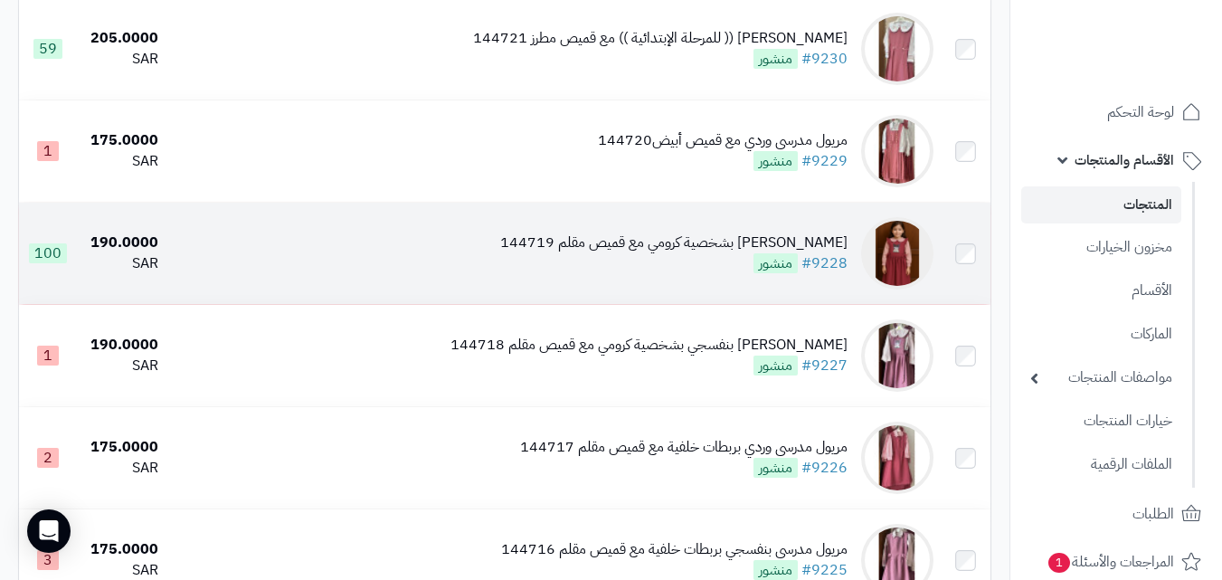
scroll to position [271, 0]
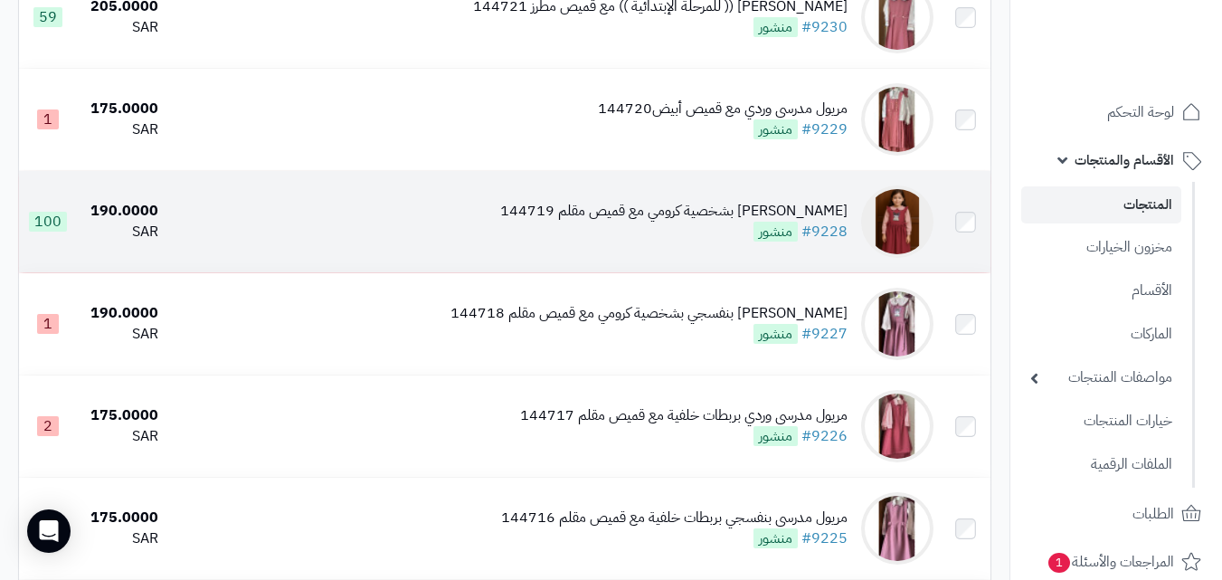
click at [714, 242] on div "[PERSON_NAME] بشخصية كرومي مع قميص مقلم 144719 #9228 منشور" at bounding box center [673, 222] width 347 height 42
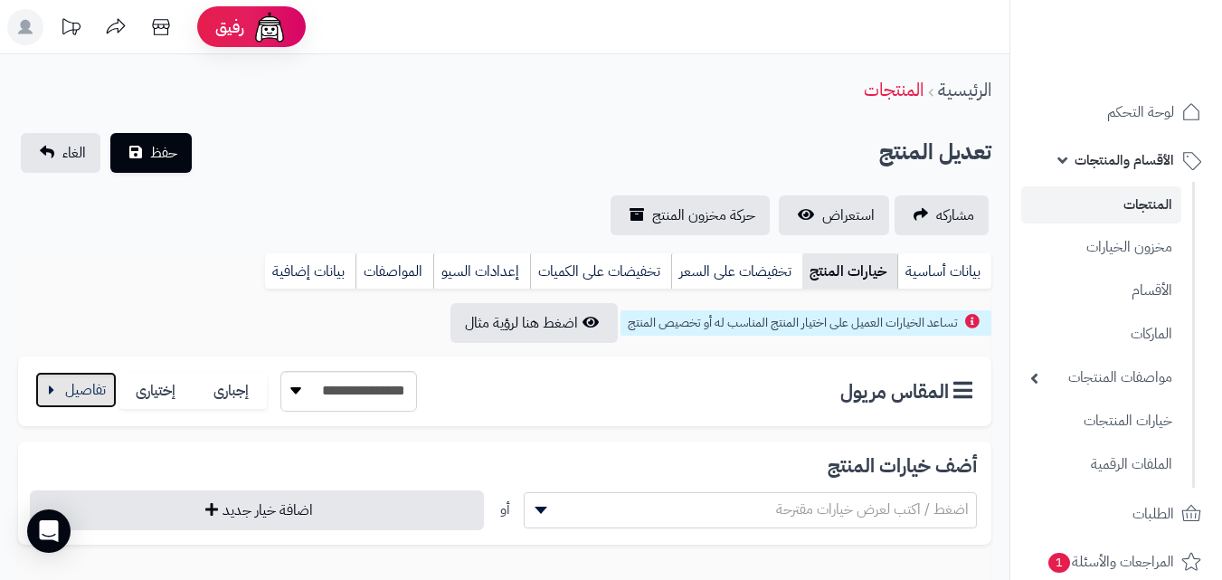
click at [86, 394] on button "button" at bounding box center [75, 390] width 81 height 36
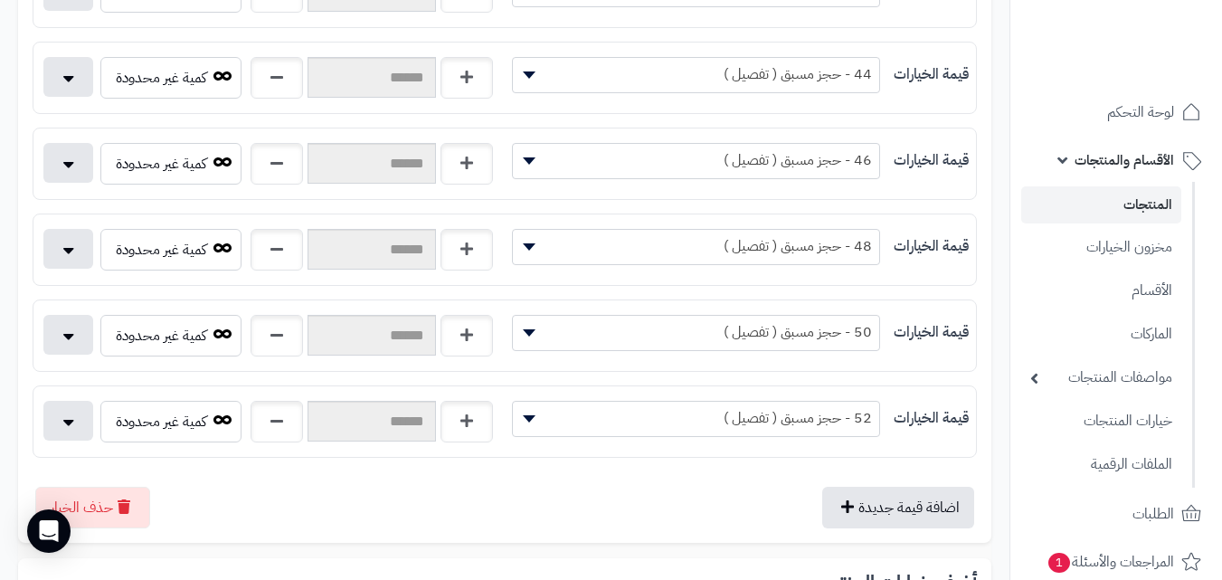
scroll to position [814, 0]
click at [1157, 190] on link "المنتجات" at bounding box center [1101, 204] width 160 height 37
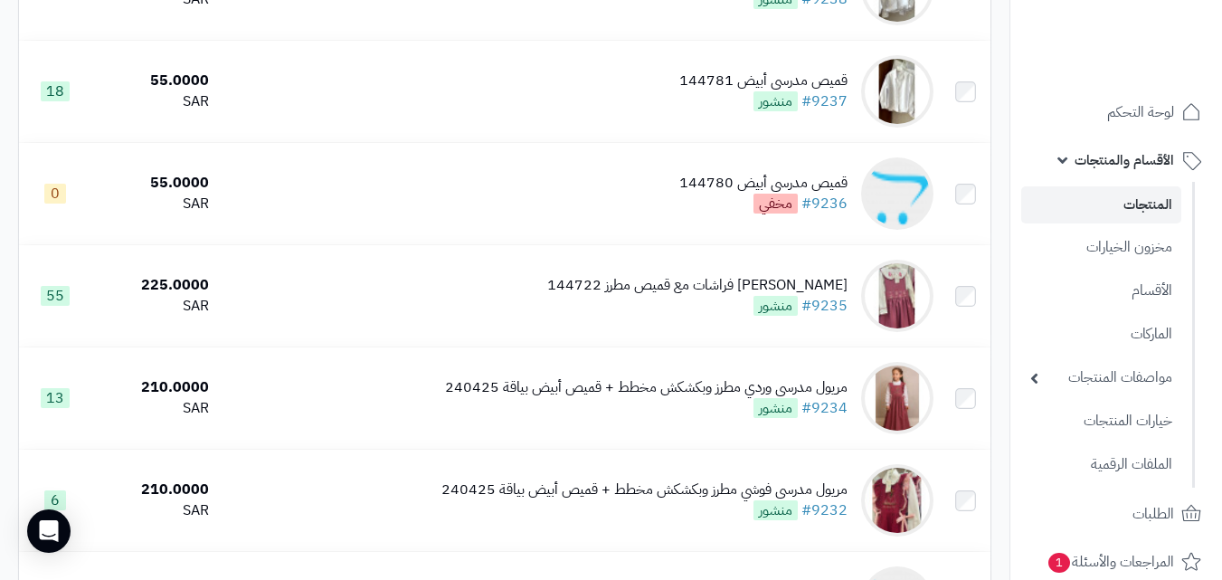
scroll to position [1911, 0]
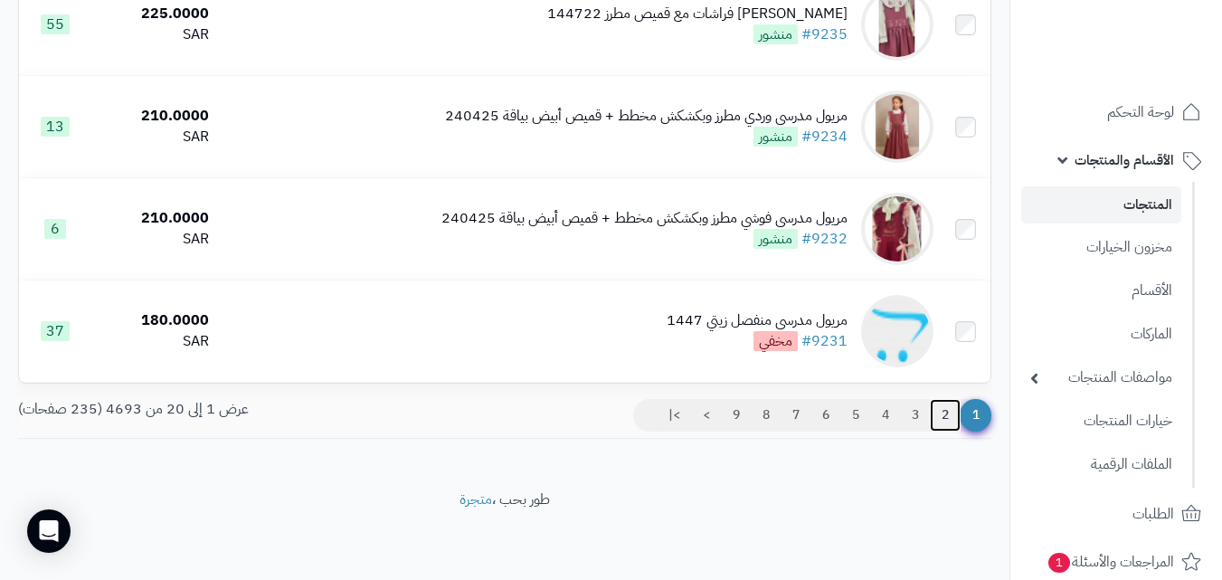
click at [945, 421] on link "2" at bounding box center [945, 415] width 31 height 33
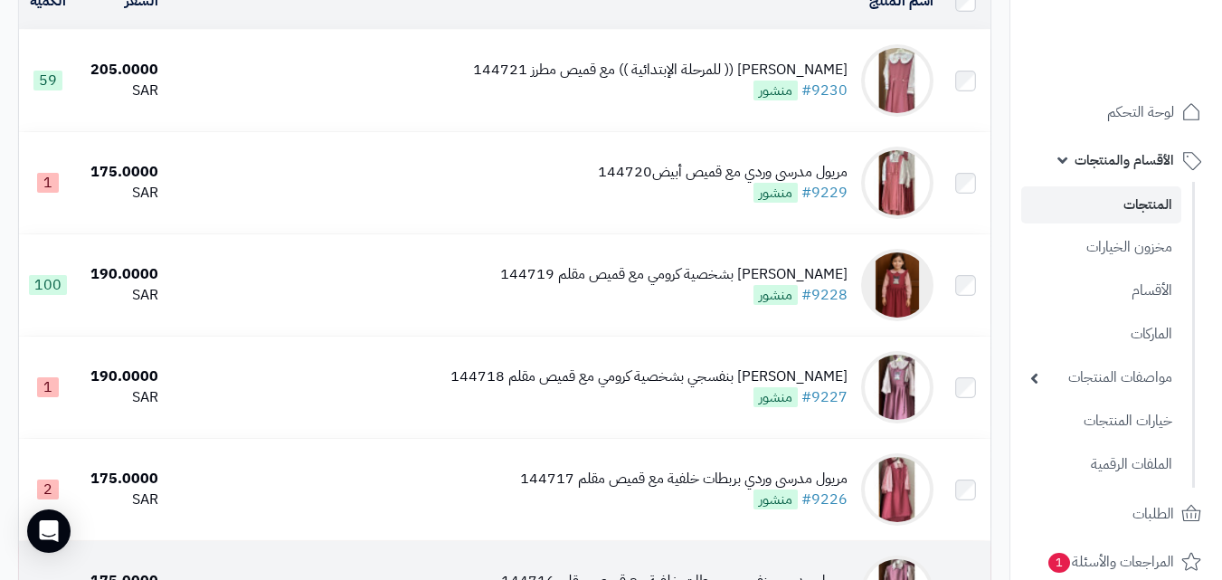
scroll to position [181, 0]
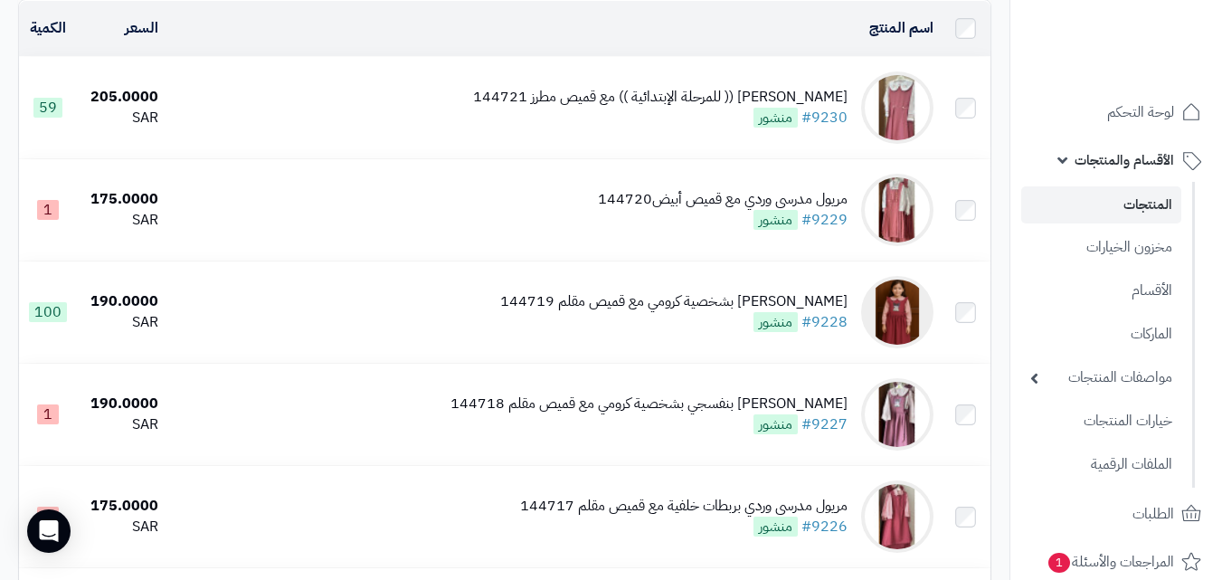
click at [1091, 203] on link "المنتجات" at bounding box center [1101, 204] width 160 height 37
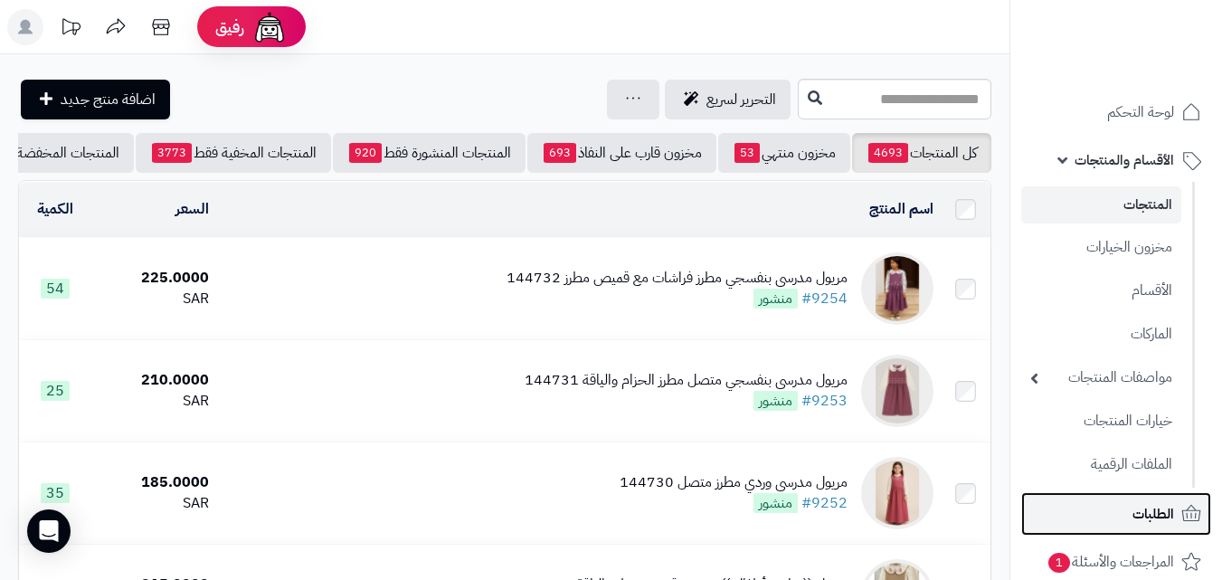
click at [1165, 507] on span "الطلبات" at bounding box center [1154, 513] width 42 height 25
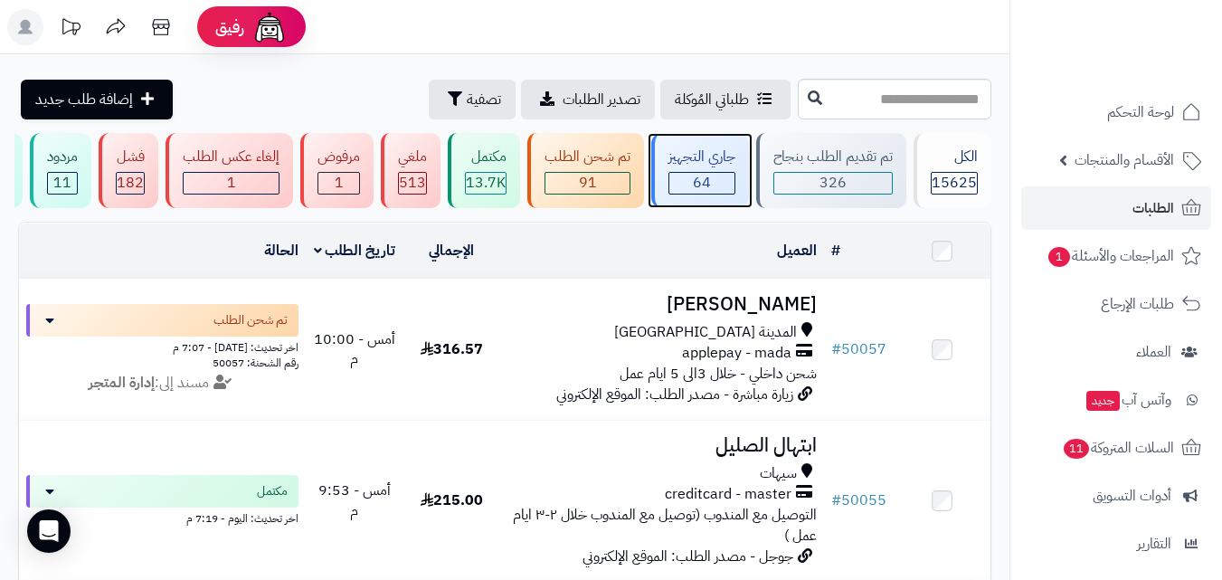
click at [686, 169] on div "جاري التجهيز 64" at bounding box center [700, 170] width 98 height 75
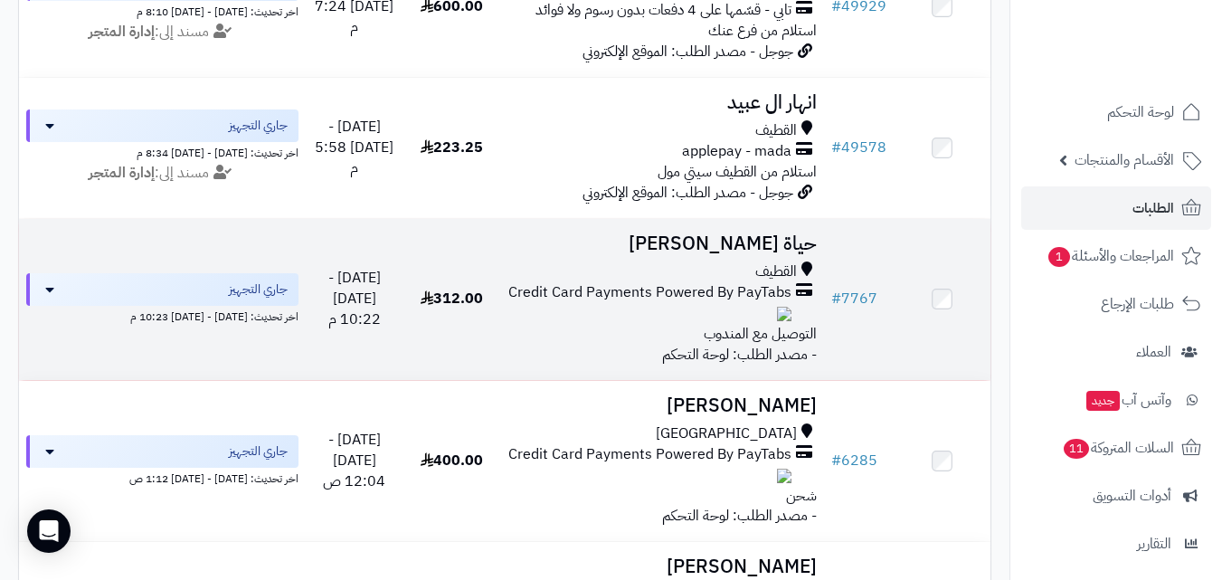
scroll to position [452, 0]
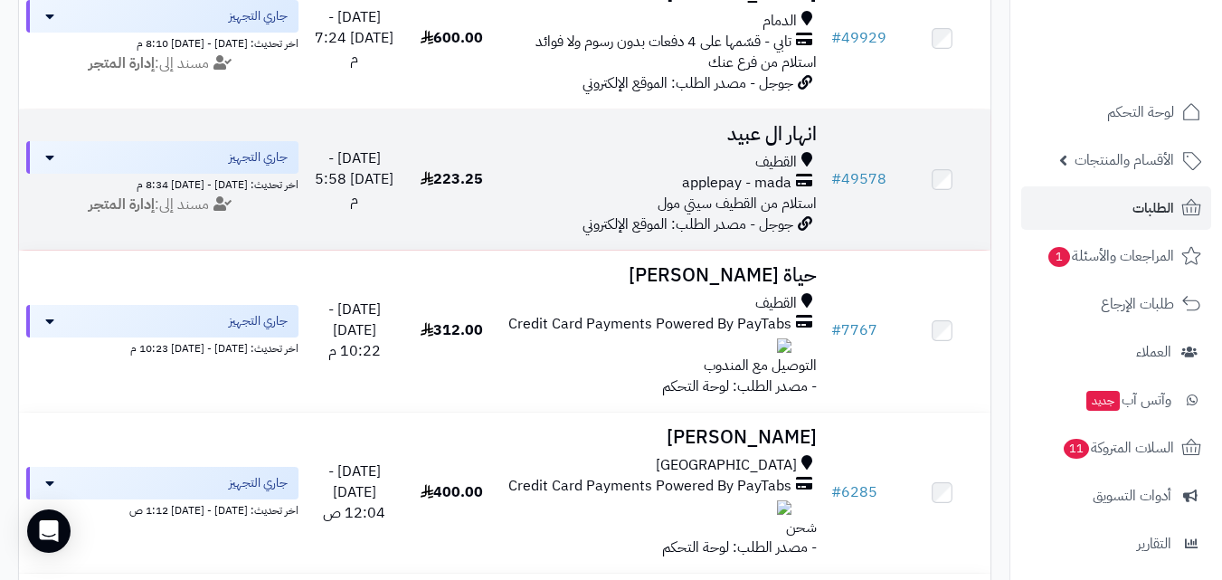
click at [619, 191] on div "applepay - mada" at bounding box center [662, 183] width 309 height 21
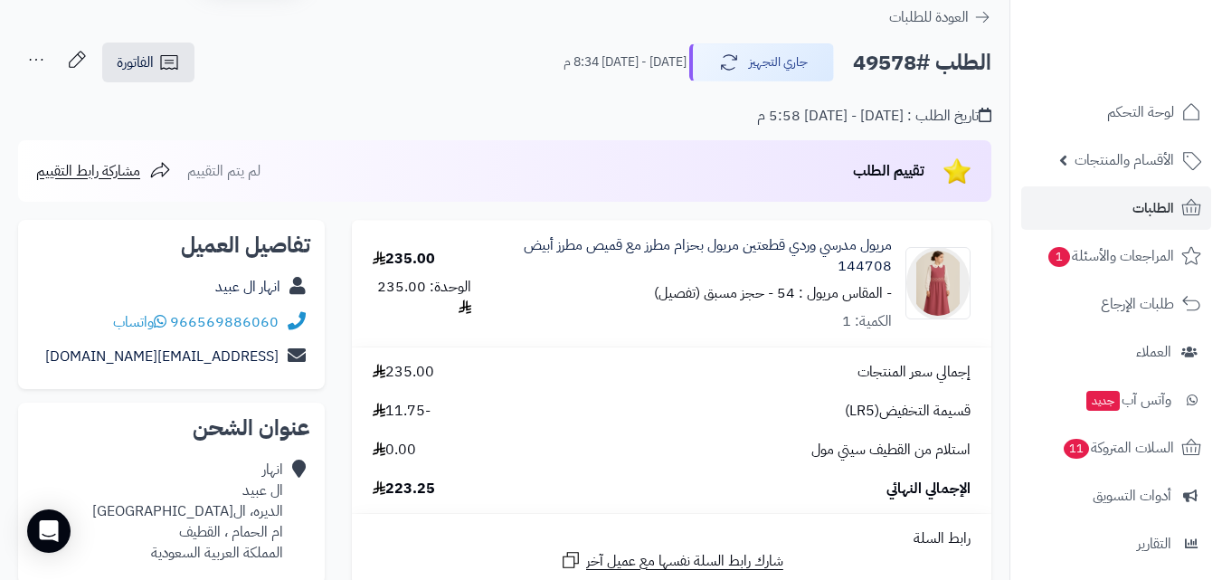
scroll to position [90, 0]
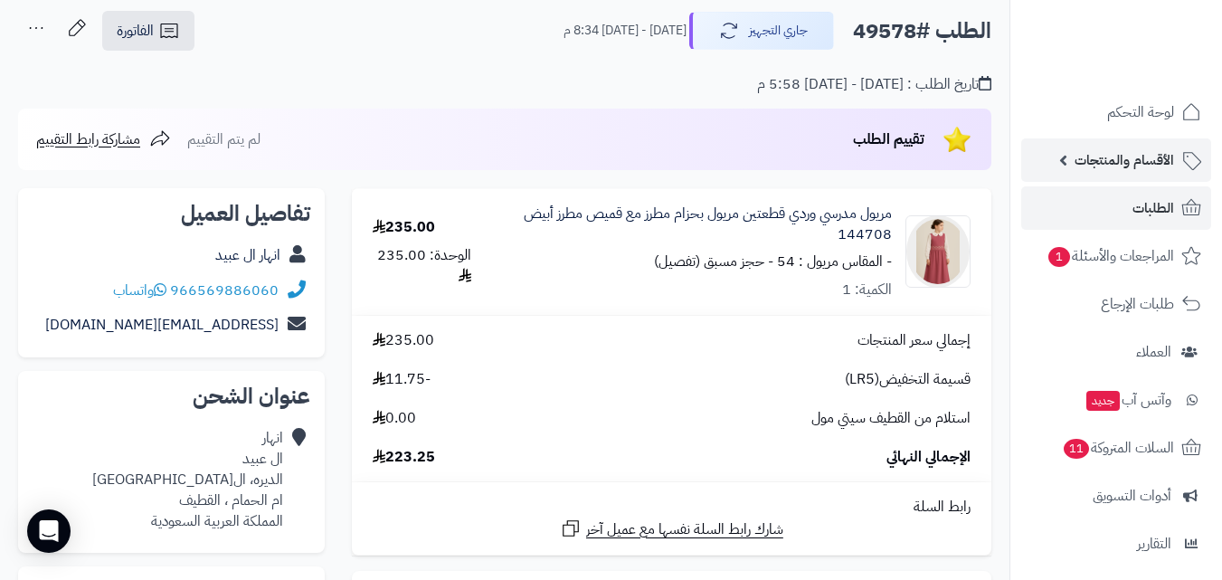
click at [1151, 156] on span "الأقسام والمنتجات" at bounding box center [1125, 159] width 100 height 25
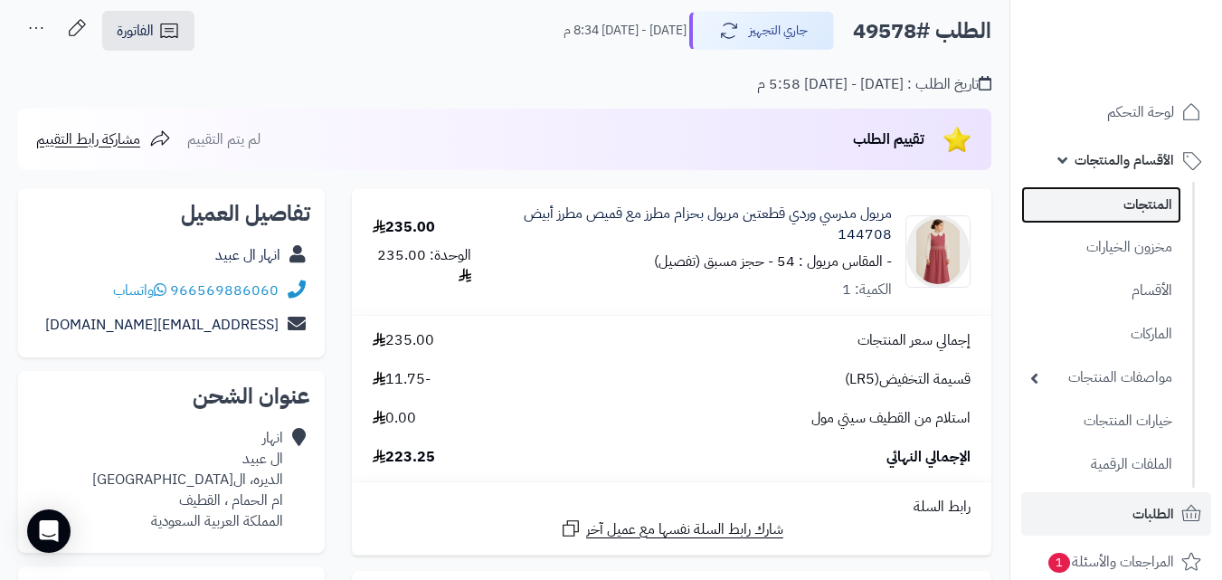
click at [1147, 198] on link "المنتجات" at bounding box center [1101, 204] width 160 height 37
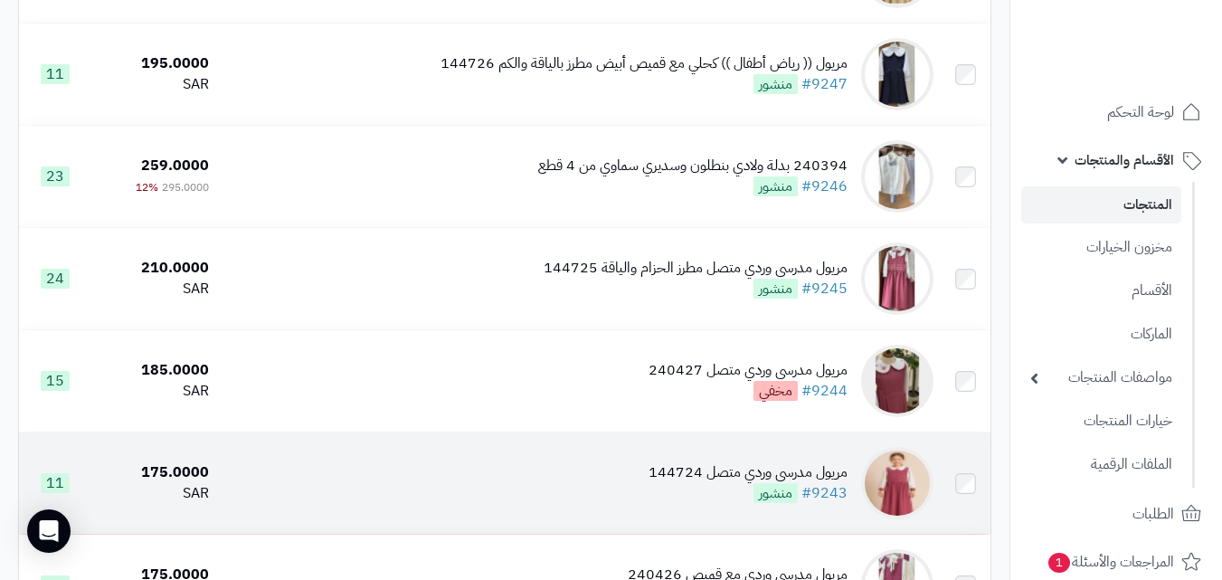
scroll to position [724, 0]
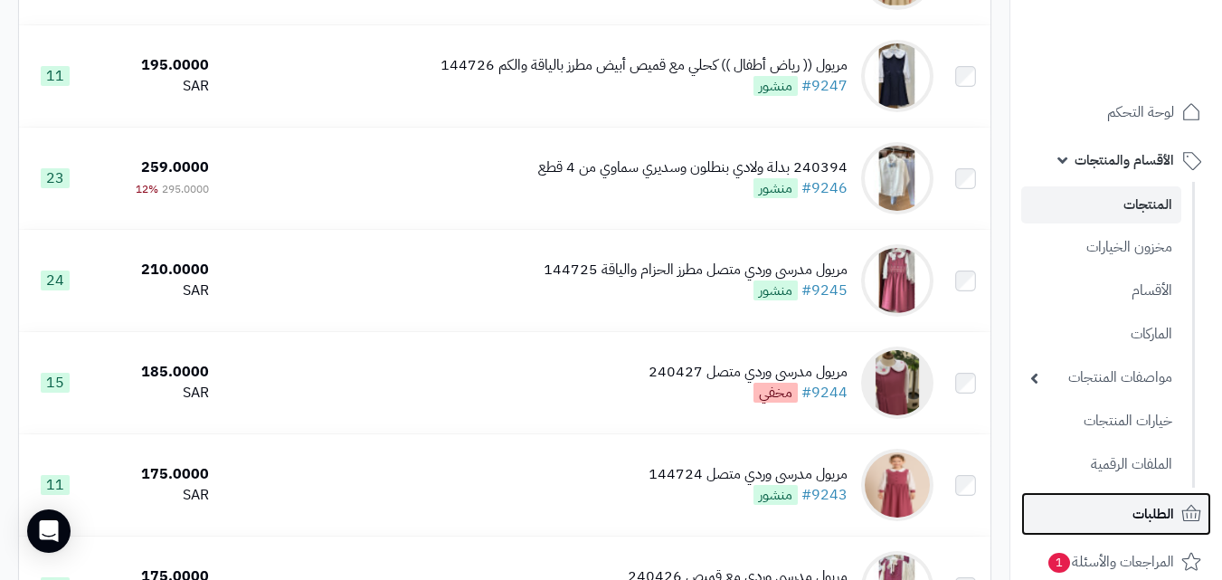
click at [1170, 505] on span "الطلبات" at bounding box center [1154, 513] width 42 height 25
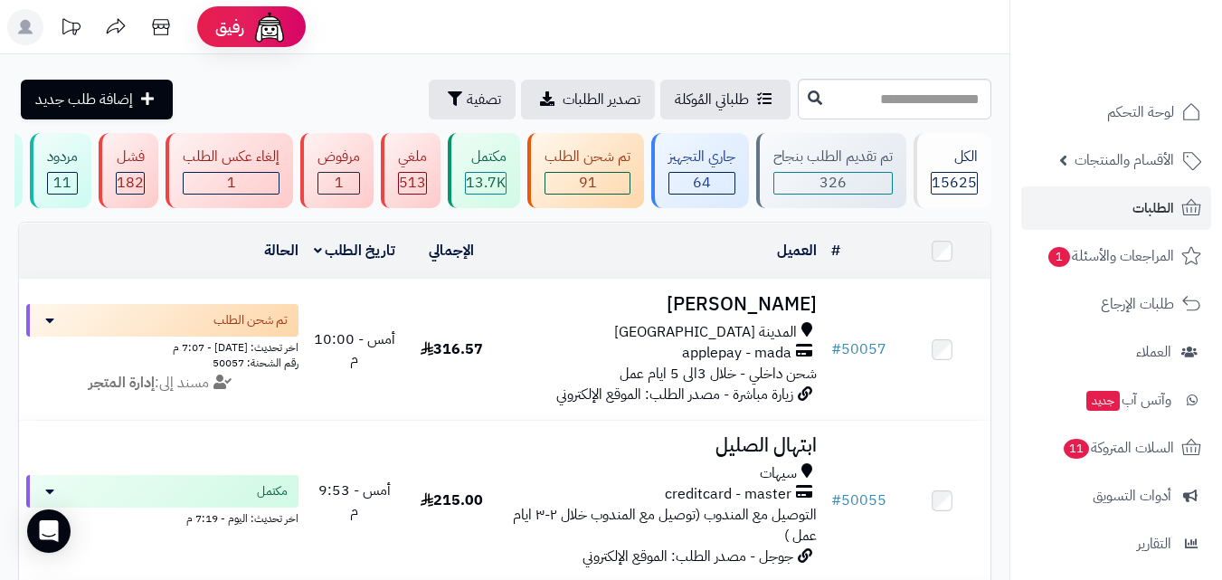
click at [1135, 183] on ul "لوحة التحكم الأقسام والمنتجات المنتجات مخزون الخيارات الأقسام الماركات مواصفات …" at bounding box center [1117, 423] width 212 height 667
click at [1147, 167] on span "الأقسام والمنتجات" at bounding box center [1125, 159] width 100 height 25
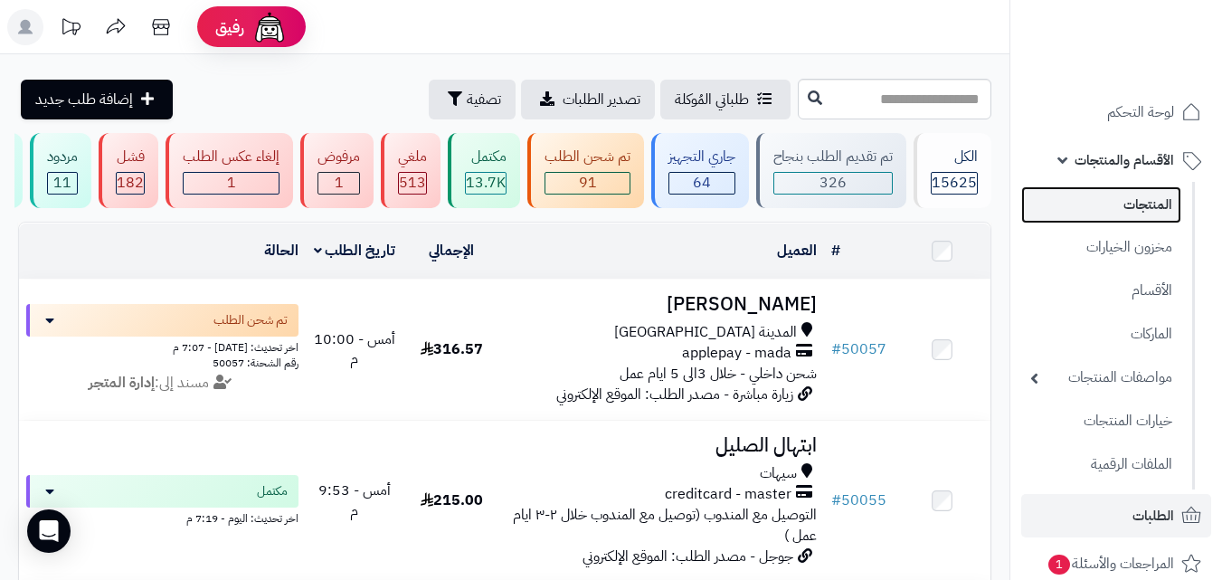
click at [1163, 205] on link "المنتجات" at bounding box center [1101, 204] width 160 height 37
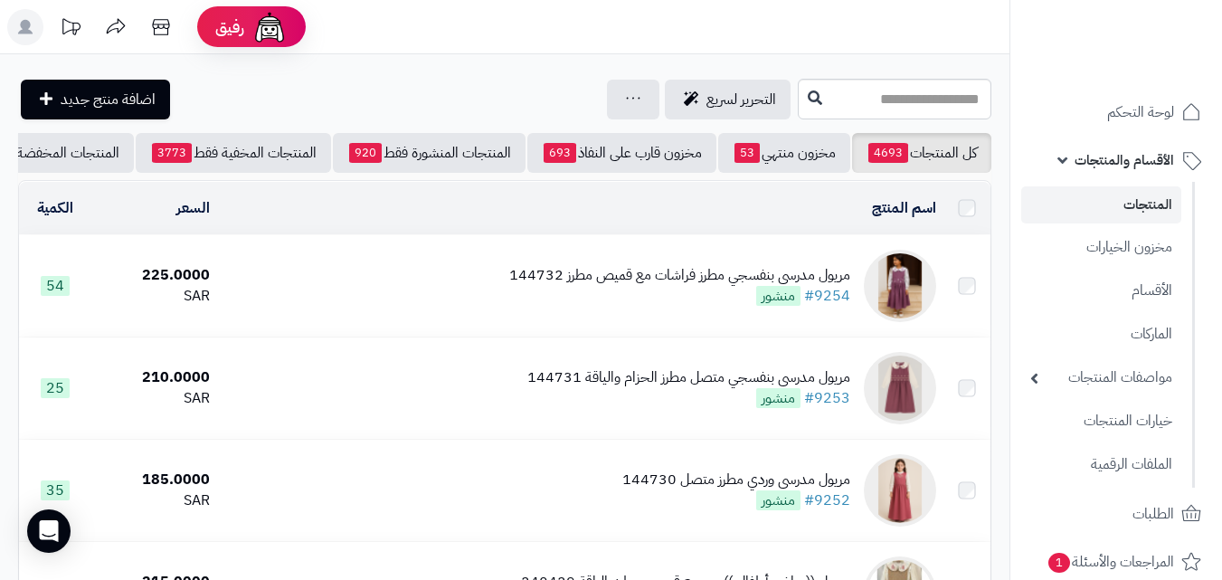
scroll to position [452, 0]
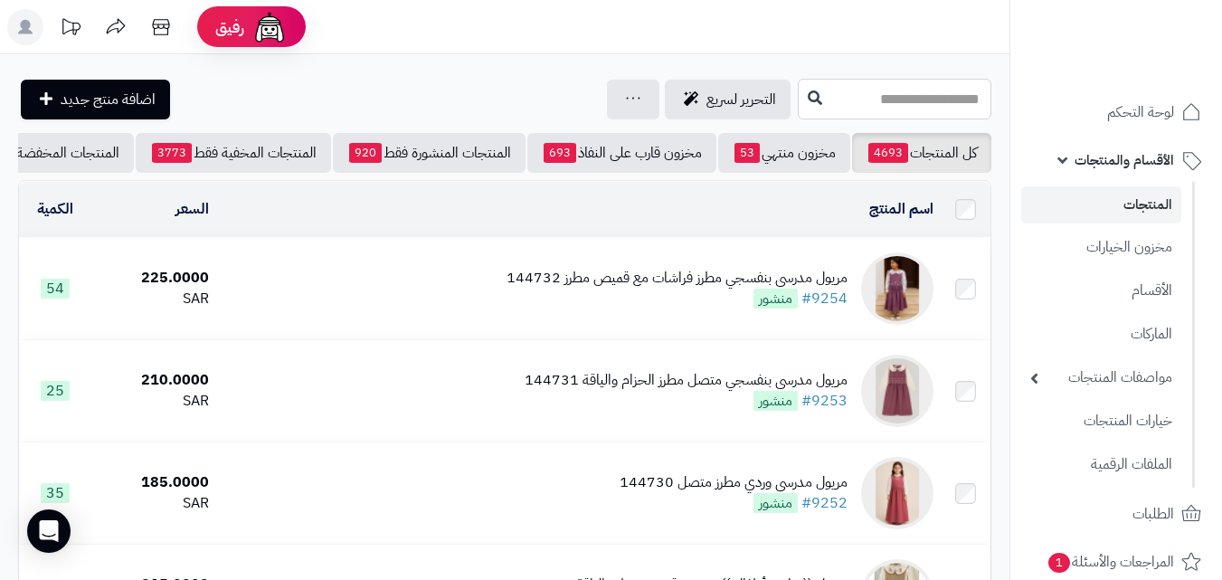
click at [943, 91] on input "text" at bounding box center [895, 99] width 194 height 41
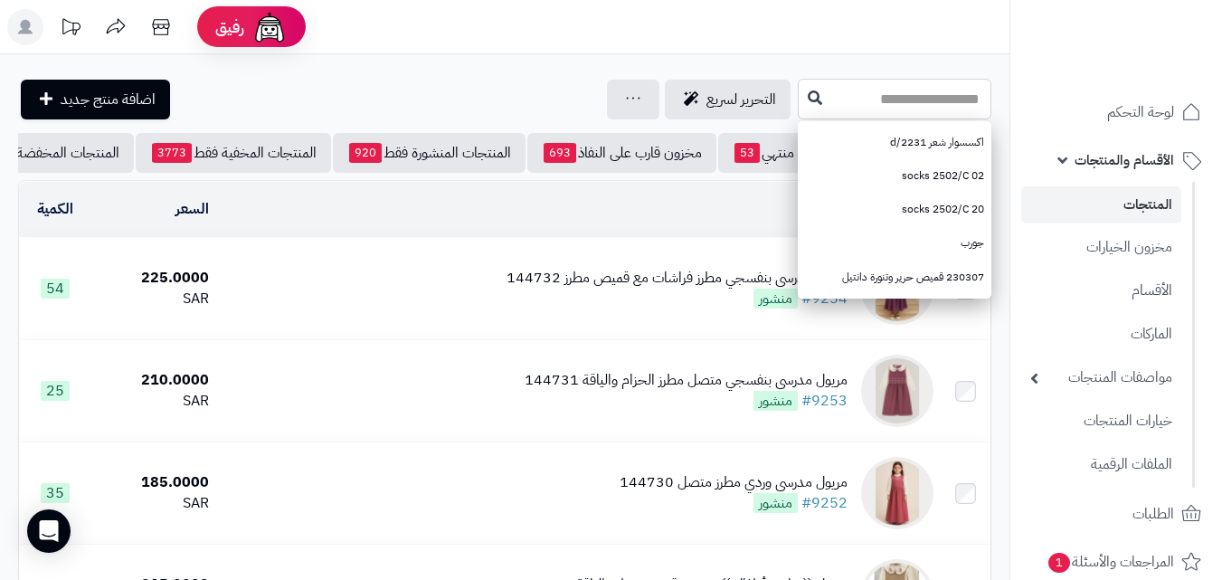
paste input "*****"
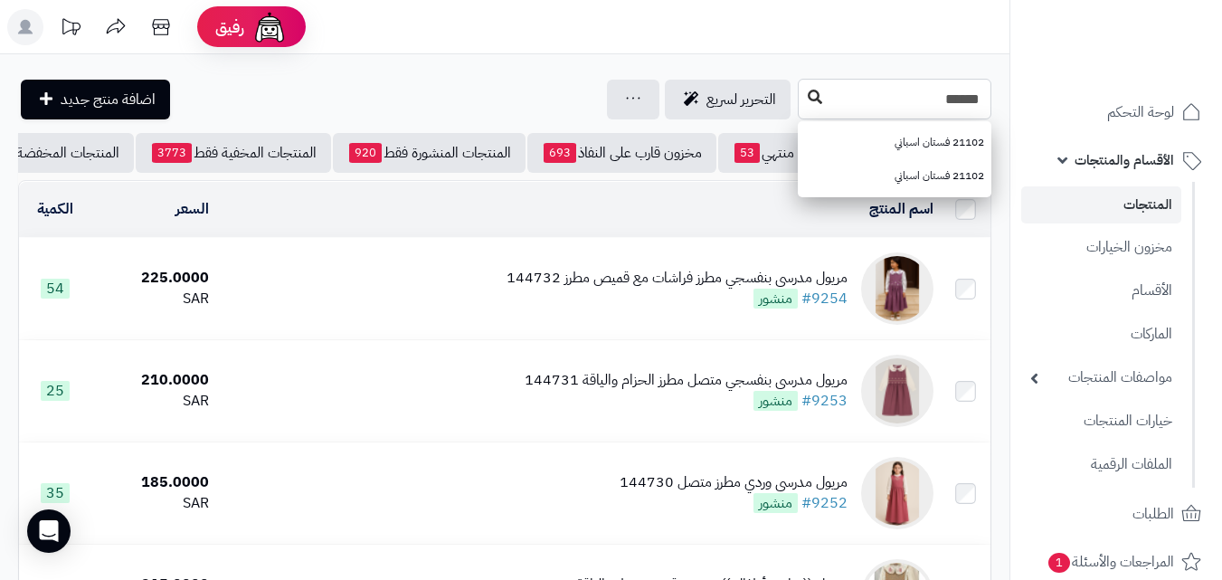
type input "*****"
click at [802, 94] on button at bounding box center [815, 98] width 27 height 34
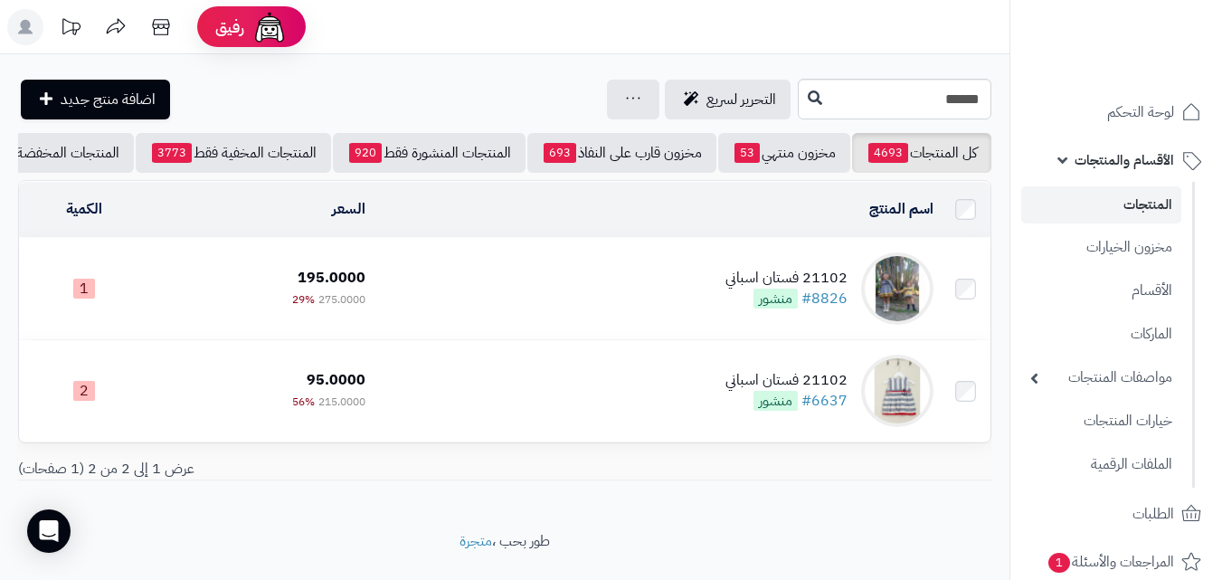
click at [736, 279] on div "21102 فستان اسباني" at bounding box center [787, 278] width 122 height 21
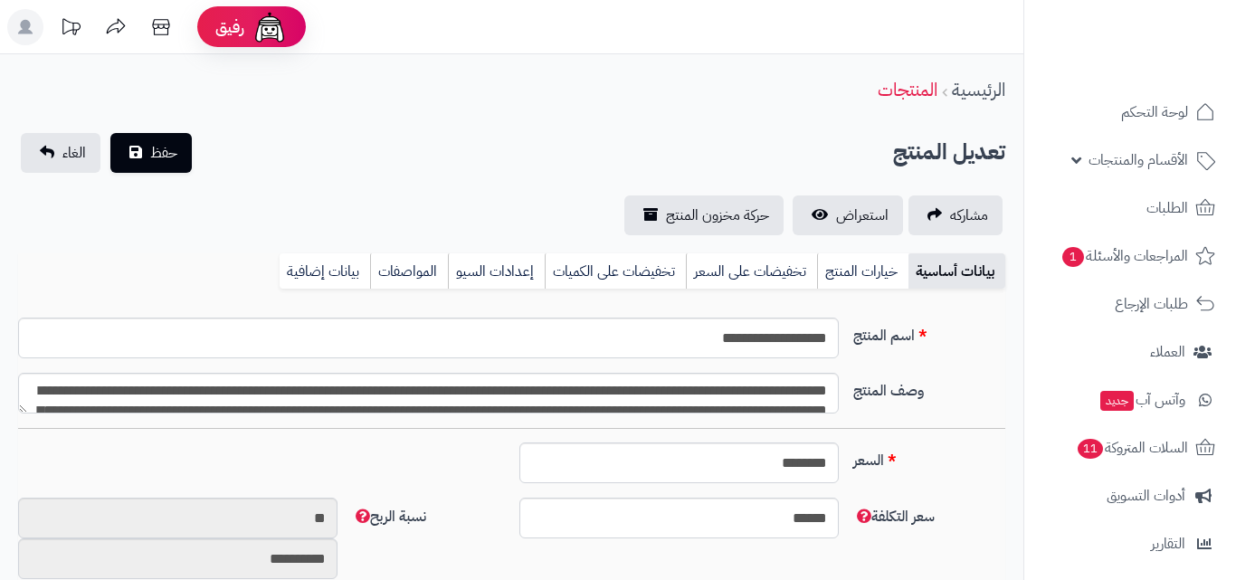
click at [862, 264] on link "خيارات المنتج" at bounding box center [862, 271] width 91 height 36
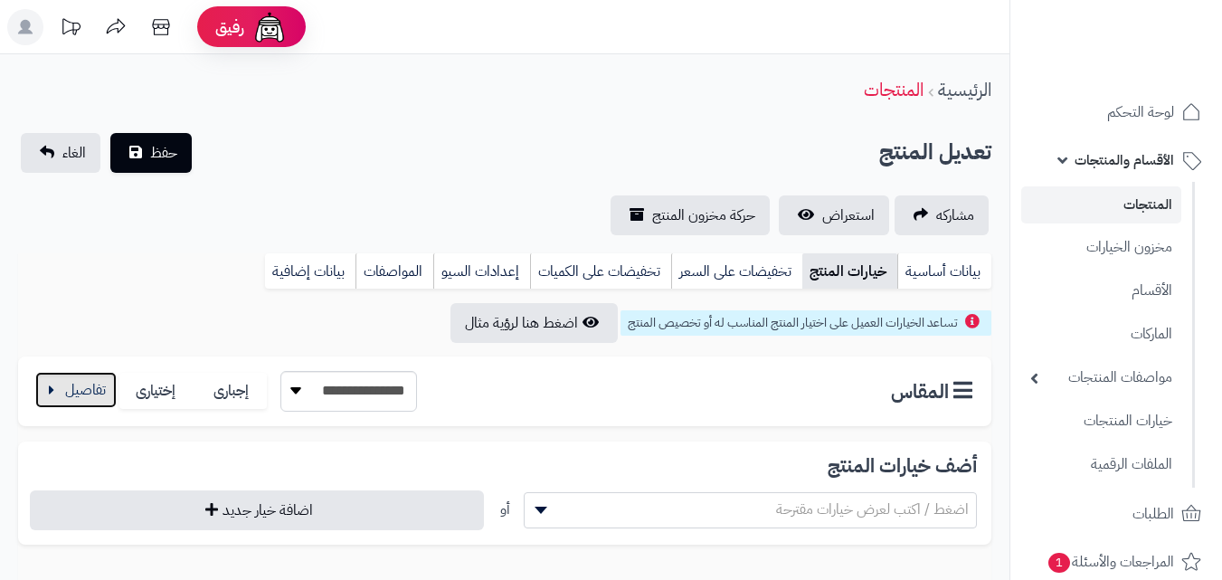
click at [89, 400] on button "button" at bounding box center [75, 390] width 81 height 36
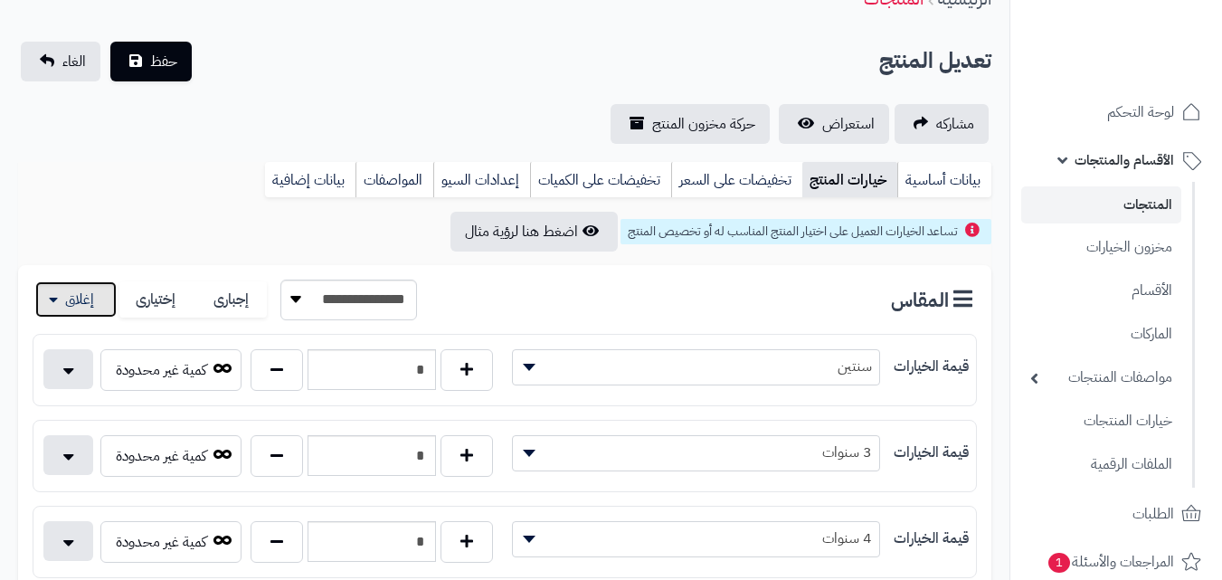
scroll to position [181, 0]
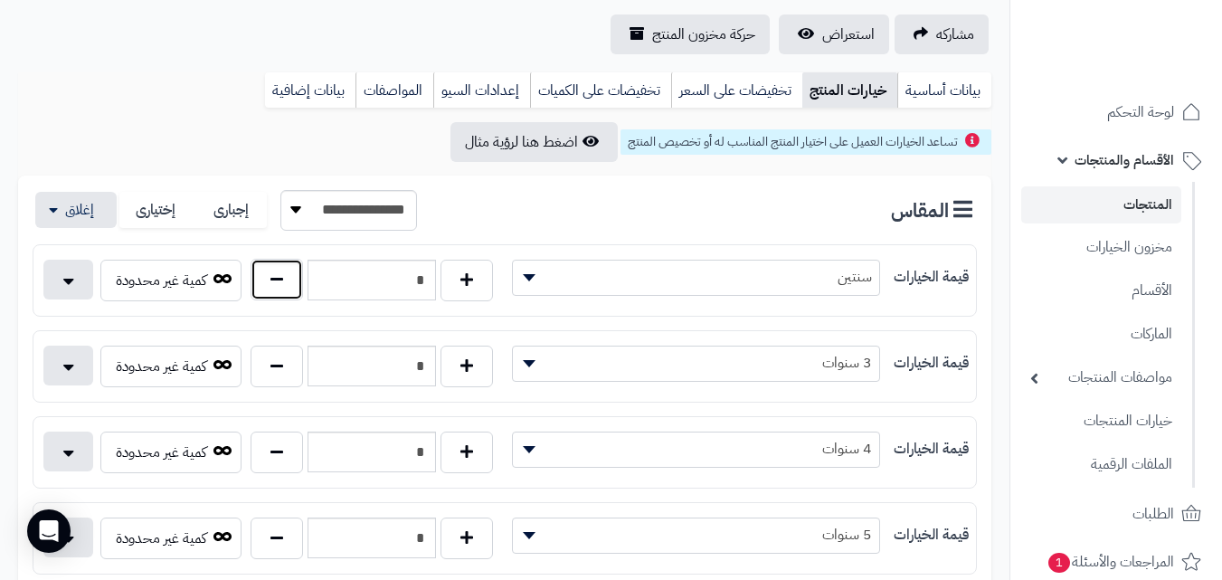
click at [271, 272] on button "button" at bounding box center [277, 280] width 52 height 42
type input "*"
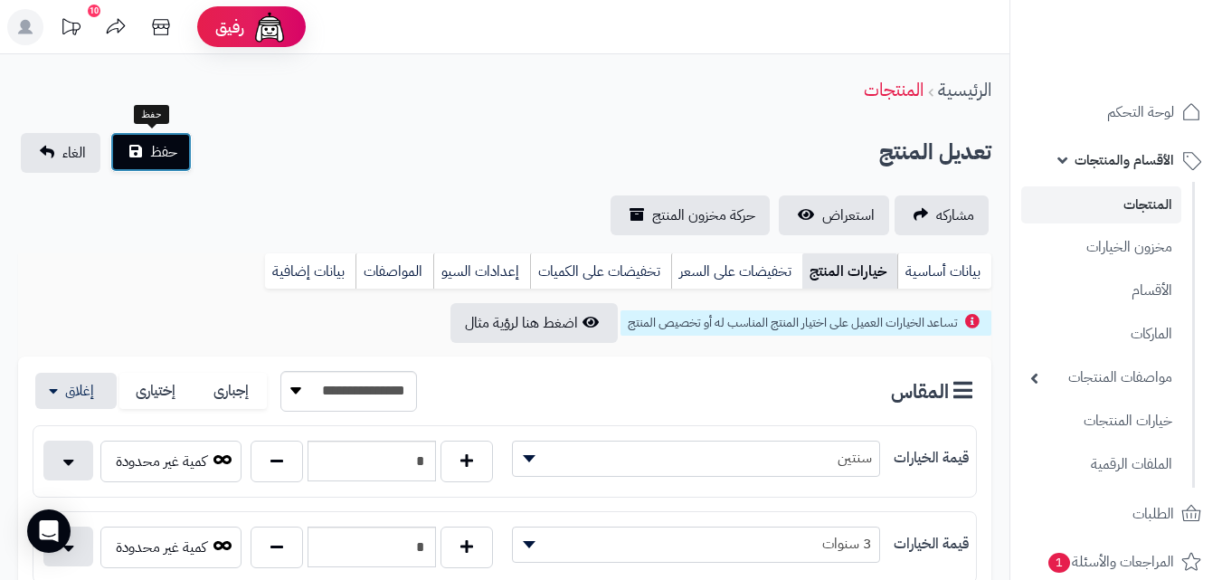
click at [158, 136] on button "حفظ" at bounding box center [150, 152] width 81 height 40
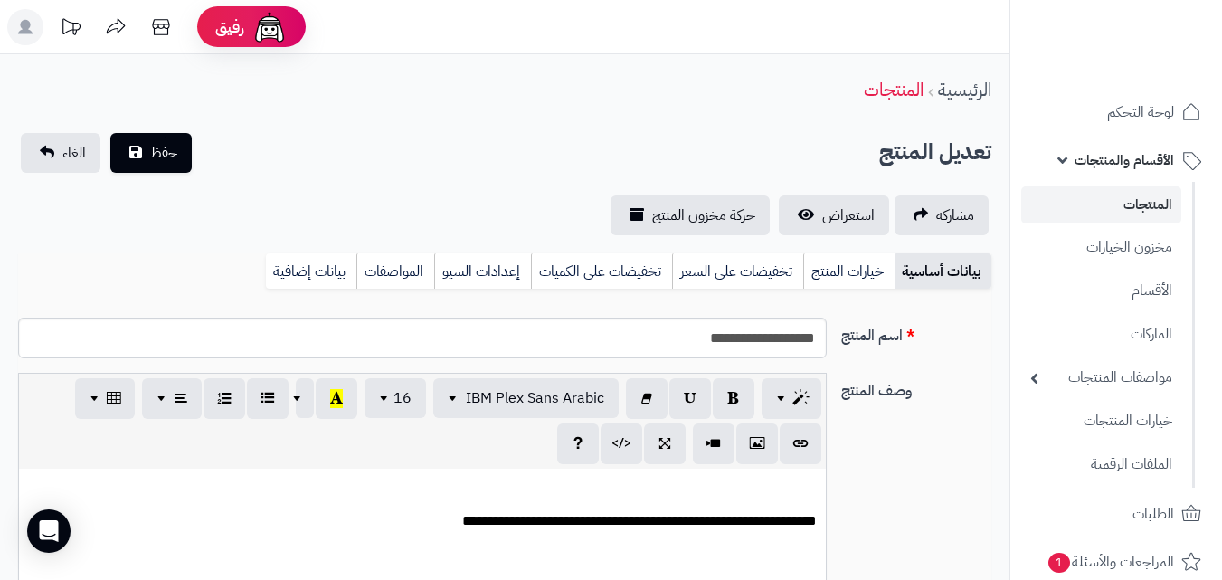
scroll to position [339, 0]
click at [801, 340] on input "**********" at bounding box center [422, 338] width 809 height 41
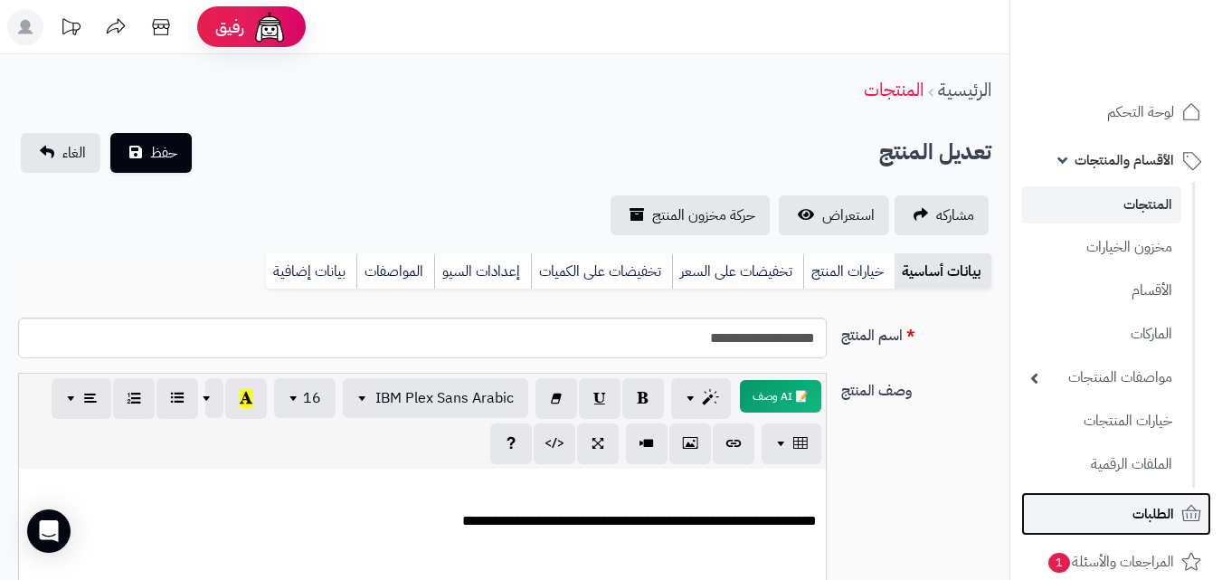
click at [1142, 510] on span "الطلبات" at bounding box center [1154, 513] width 42 height 25
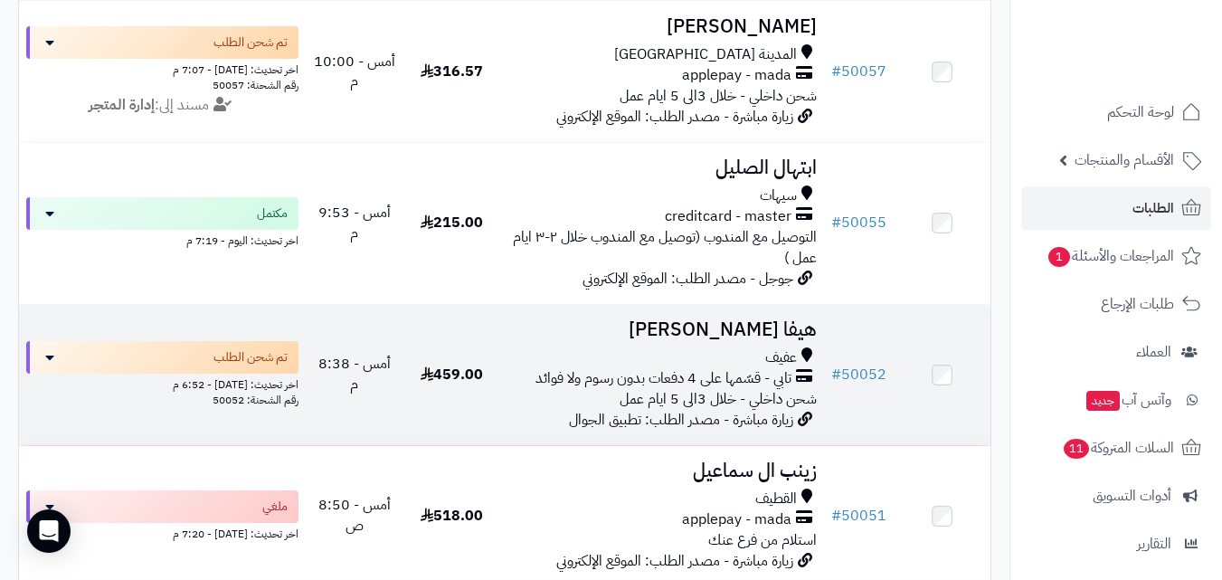
scroll to position [362, 0]
